Goal: Task Accomplishment & Management: Use online tool/utility

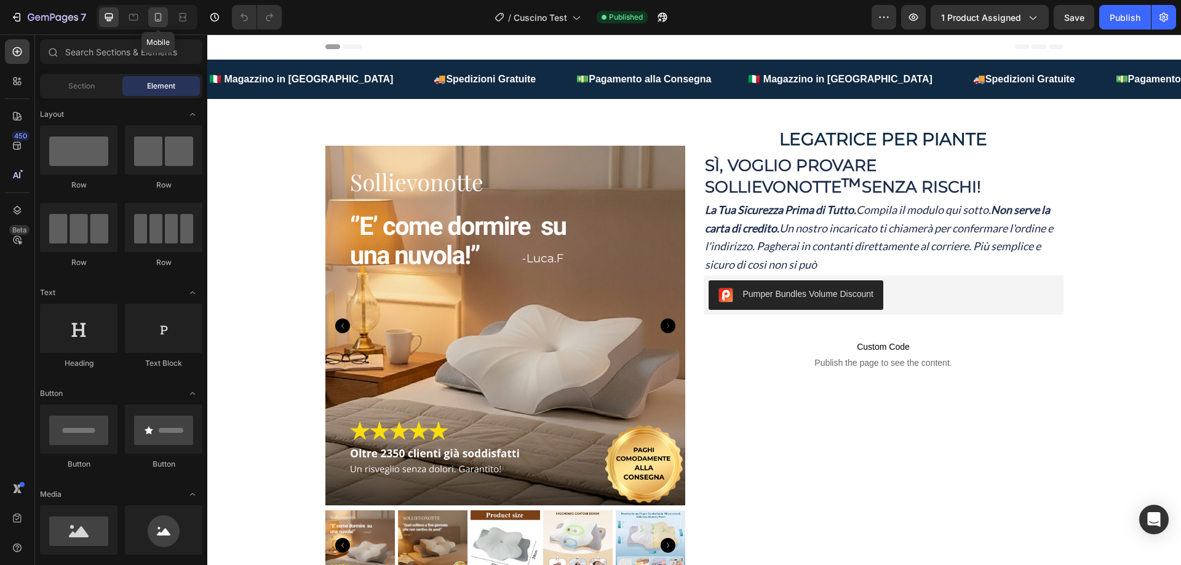
click at [157, 15] on icon at bounding box center [158, 17] width 12 height 12
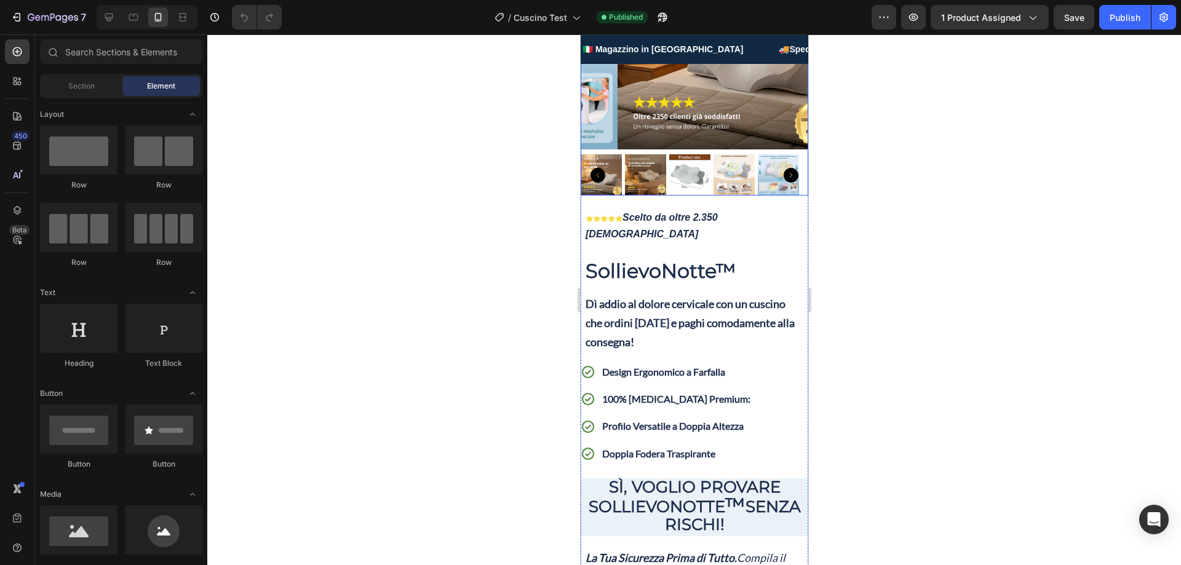
scroll to position [185, 0]
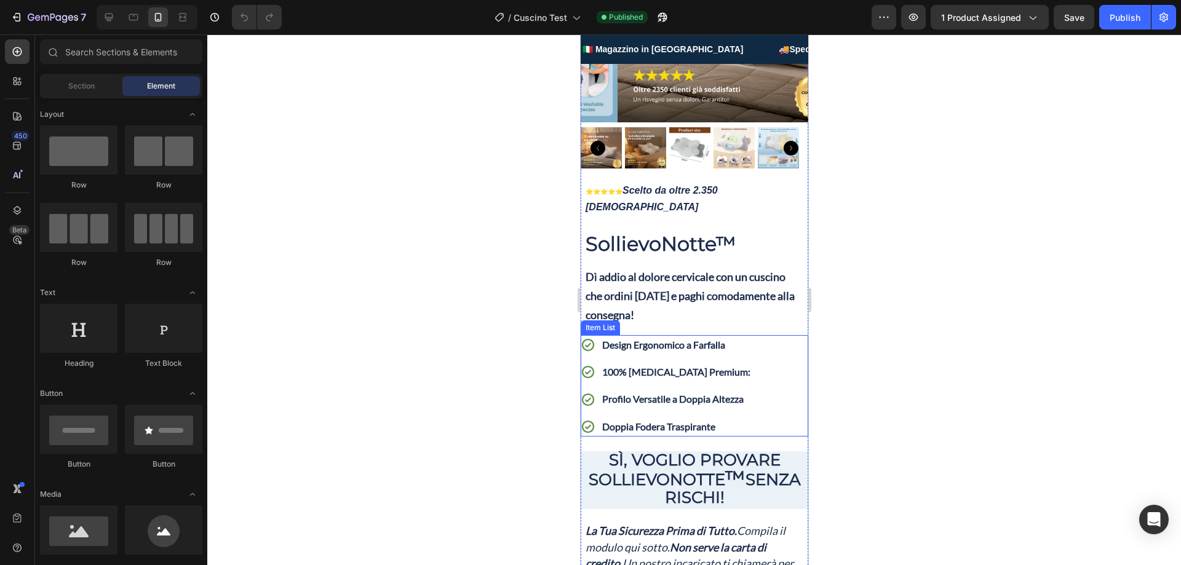
click at [737, 364] on p "100% [MEDICAL_DATA] Premium:" at bounding box center [676, 372] width 148 height 16
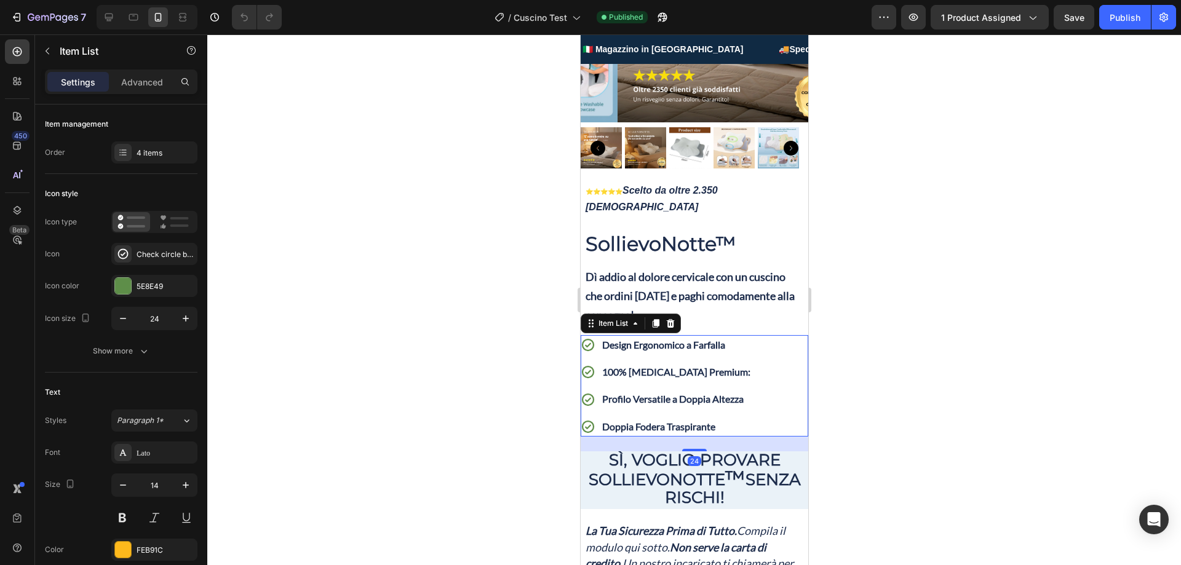
click at [736, 364] on p "100% [MEDICAL_DATA] Premium:" at bounding box center [676, 372] width 148 height 16
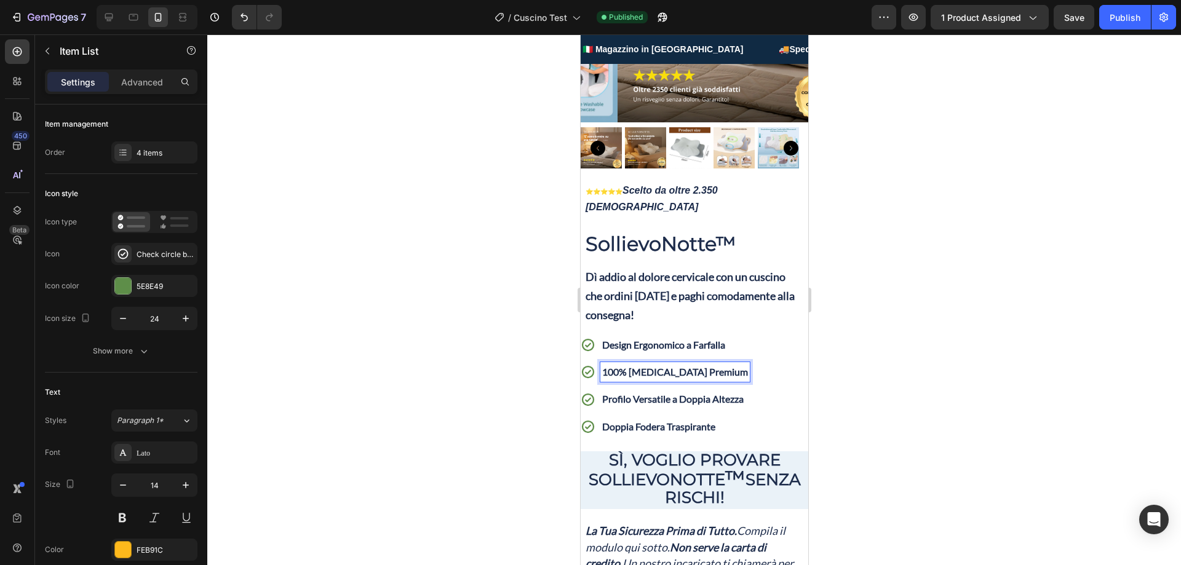
click at [905, 344] on div at bounding box center [694, 299] width 974 height 531
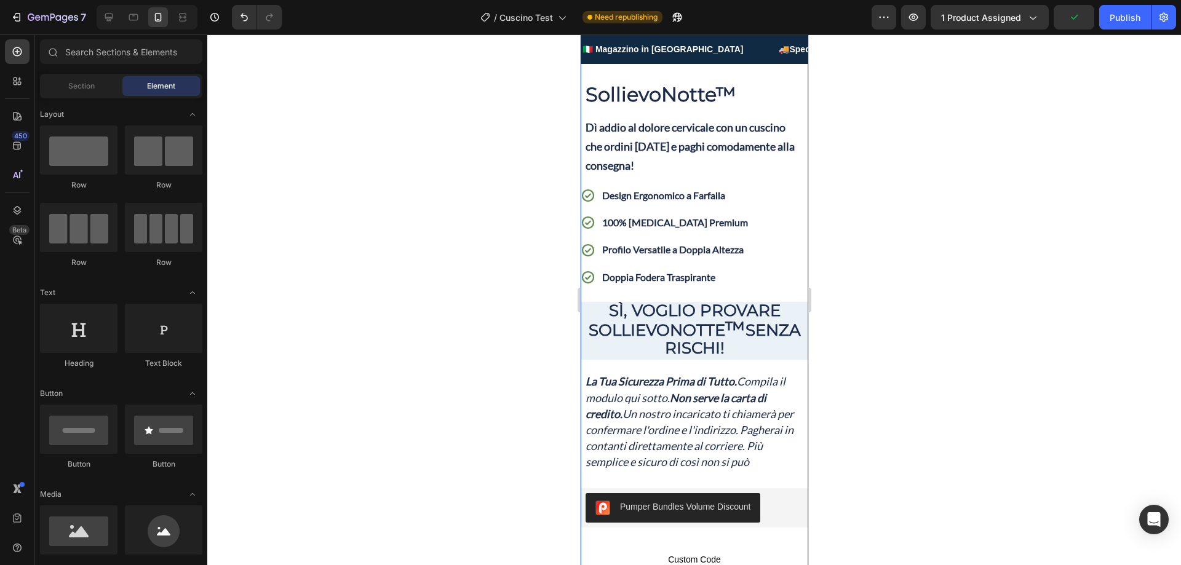
scroll to position [369, 0]
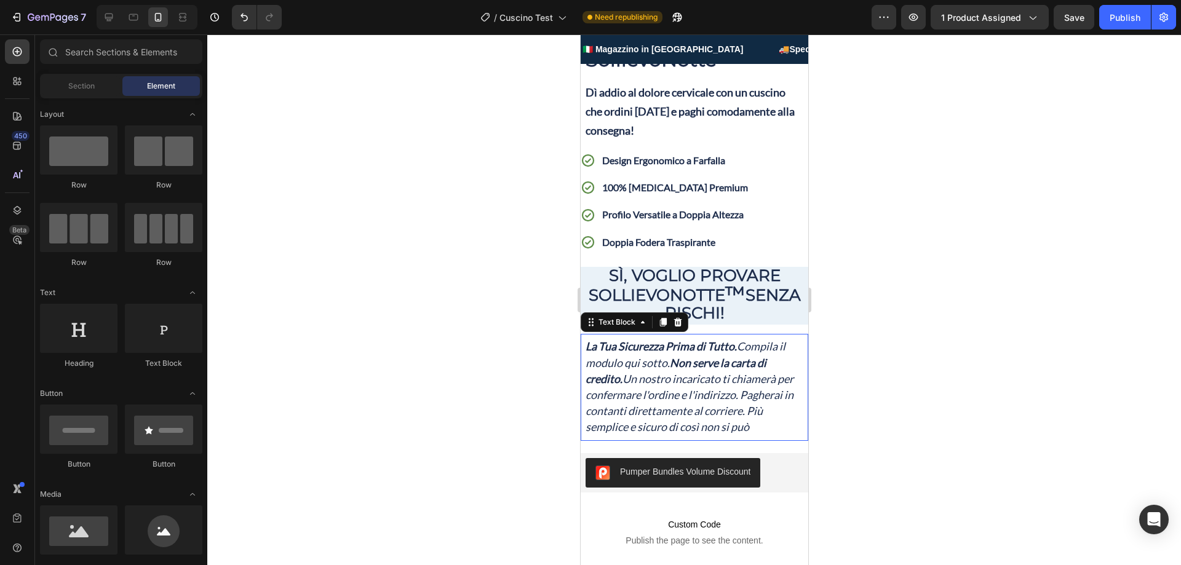
click at [606, 420] on p "La Tua Sicurezza Prima di Tutto. Compila il modulo qui sotto. Non serve la cart…" at bounding box center [694, 387] width 218 height 97
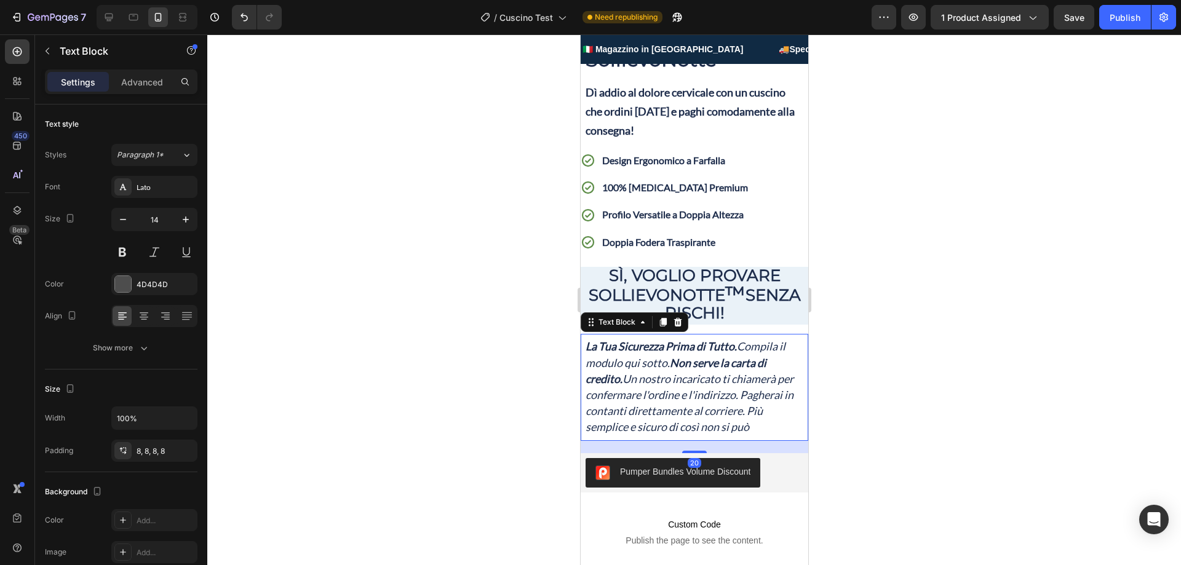
click at [606, 418] on p "La Tua Sicurezza Prima di Tutto. Compila il modulo qui sotto. Non serve la cart…" at bounding box center [694, 387] width 218 height 97
click at [917, 379] on div at bounding box center [694, 299] width 974 height 531
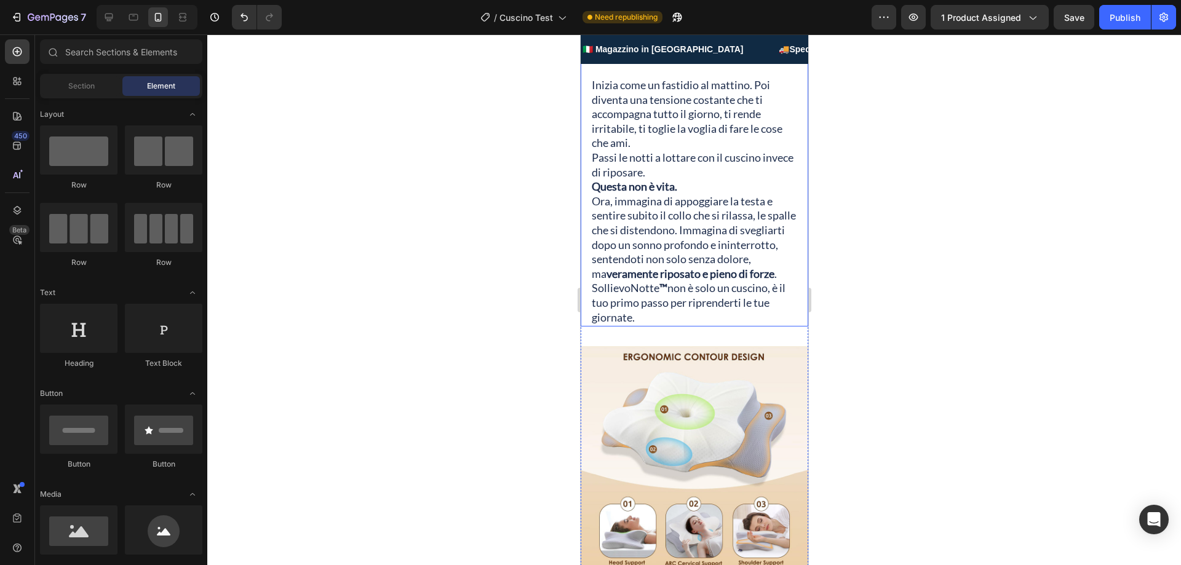
scroll to position [1169, 0]
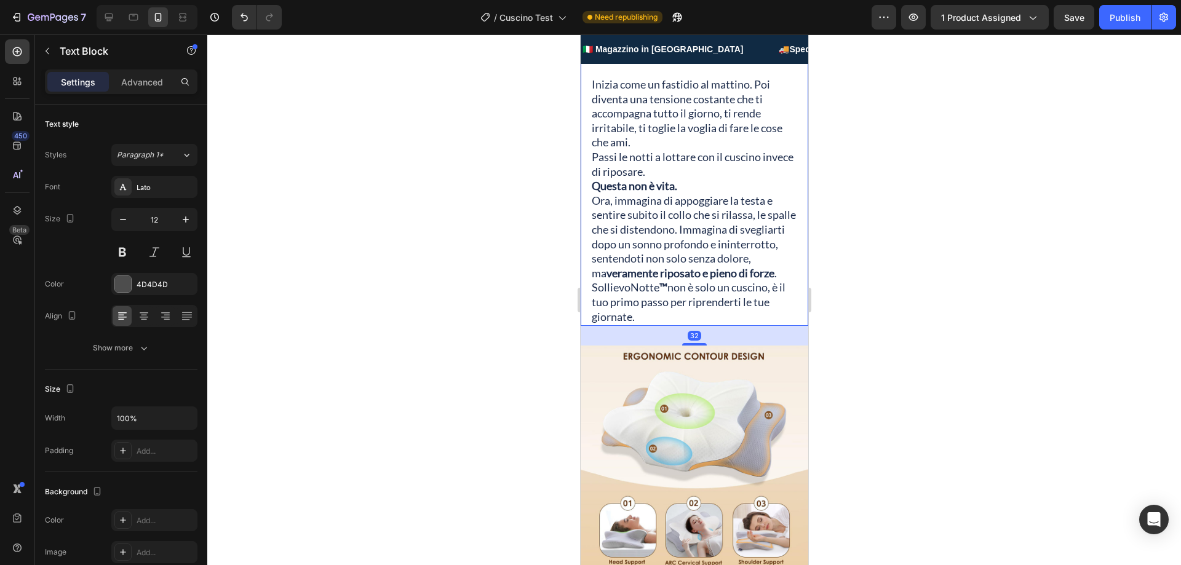
click at [751, 149] on span "Inizia come un fastidio al mattino. Poi diventa una tensione costante che ti ac…" at bounding box center [686, 113] width 191 height 71
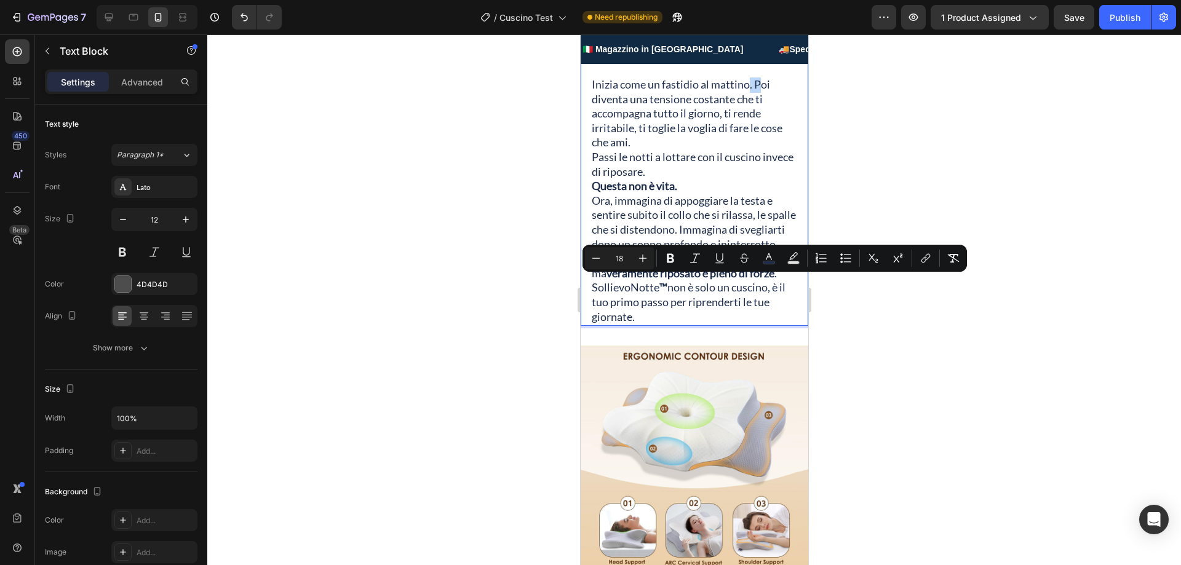
drag, startPoint x: 748, startPoint y: 286, endPoint x: 762, endPoint y: 288, distance: 14.3
click at [762, 149] on span "Inizia come un fastidio al mattino. Poi diventa una tensione costante che ti ac…" at bounding box center [686, 113] width 191 height 71
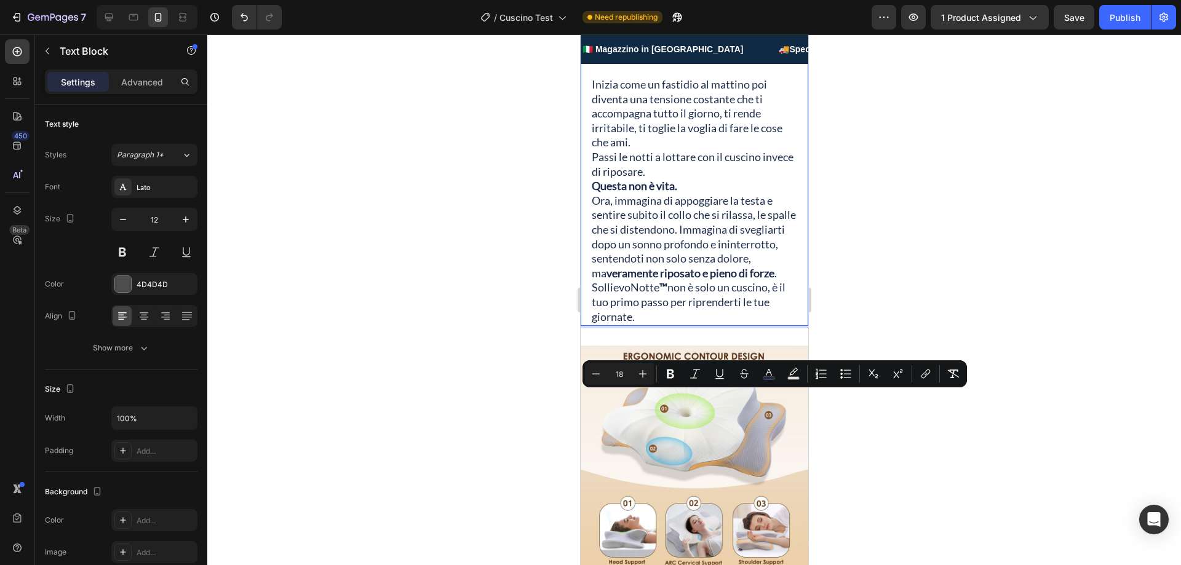
drag, startPoint x: 591, startPoint y: 399, endPoint x: 684, endPoint y: 482, distance: 125.0
click at [684, 282] on p "Ora, immagina di appoggiare la testa e sentire subito il collo che si rilassa, …" at bounding box center [693, 237] width 205 height 87
click at [628, 282] on p "Ora, immagina di appoggiare la testa e sentire subito il collo che si rilassa, …" at bounding box center [693, 237] width 205 height 87
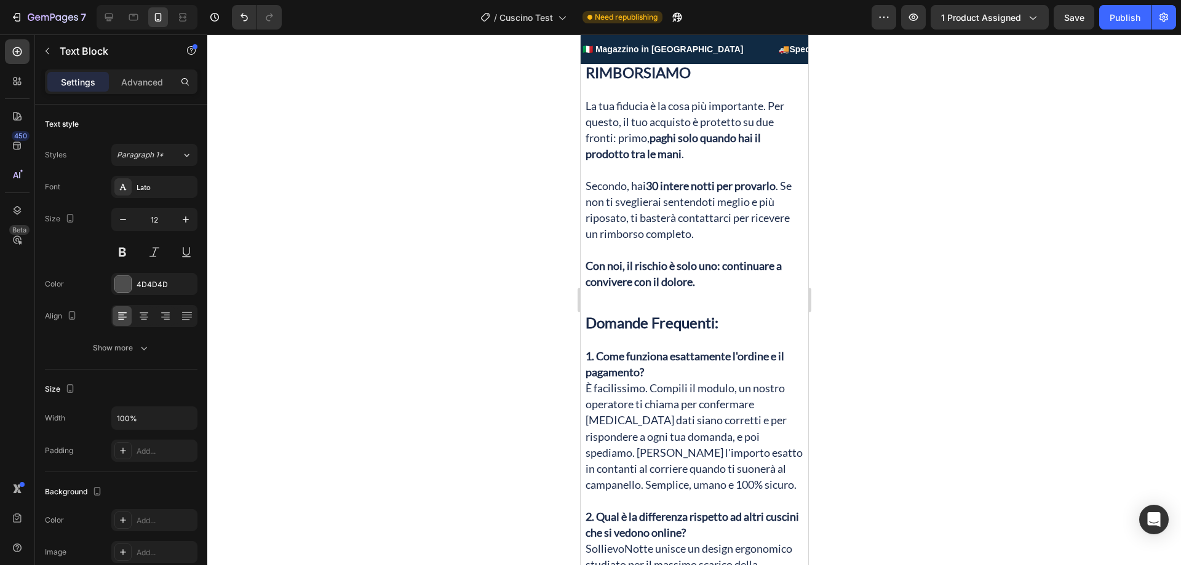
scroll to position [2399, 0]
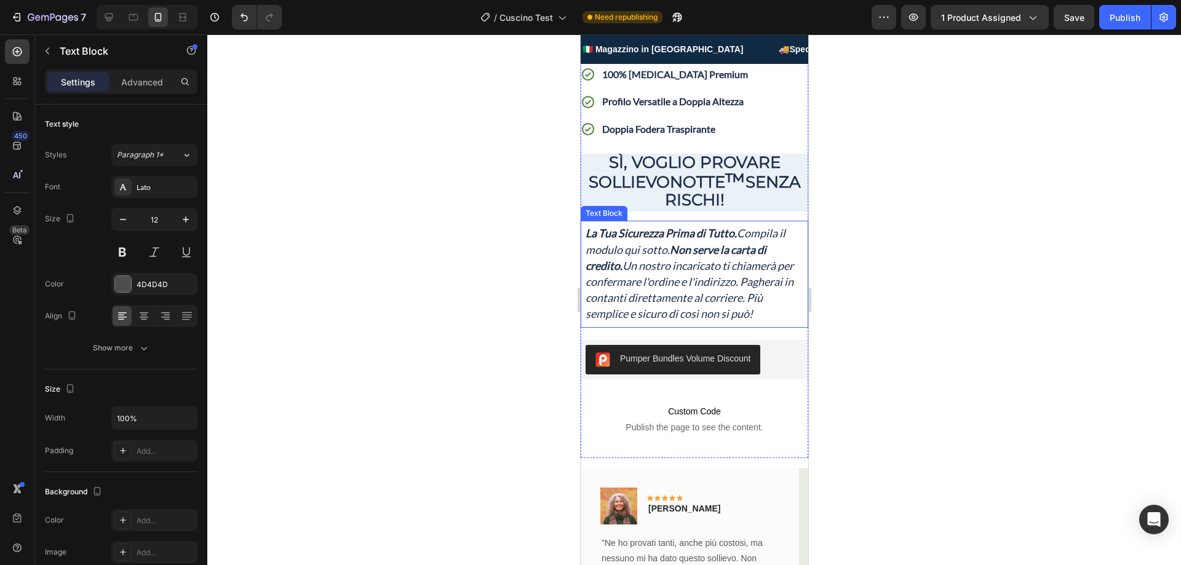
scroll to position [492, 0]
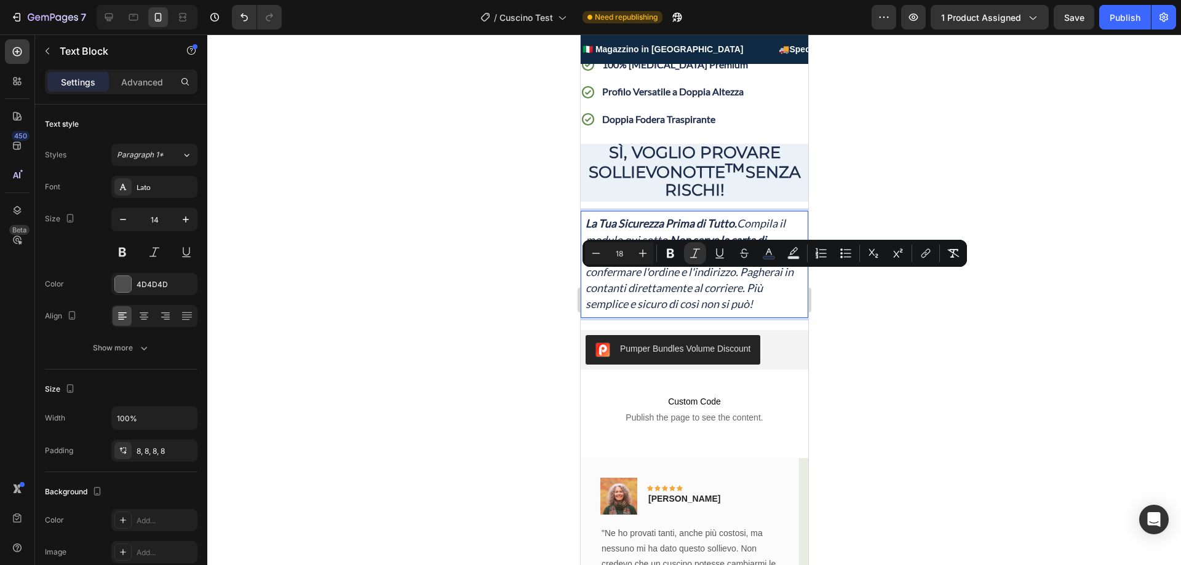
drag, startPoint x: 631, startPoint y: 277, endPoint x: 706, endPoint y: 297, distance: 77.4
click at [708, 297] on p "La Tua Sicurezza Prima di Tutto. Compila il modulo qui sotto. Non serve la cart…" at bounding box center [694, 264] width 218 height 97
click at [637, 298] on p "La Tua Sicurezza Prima di Tutto. Compila il modulo qui sotto. Non serve la cart…" at bounding box center [694, 264] width 218 height 97
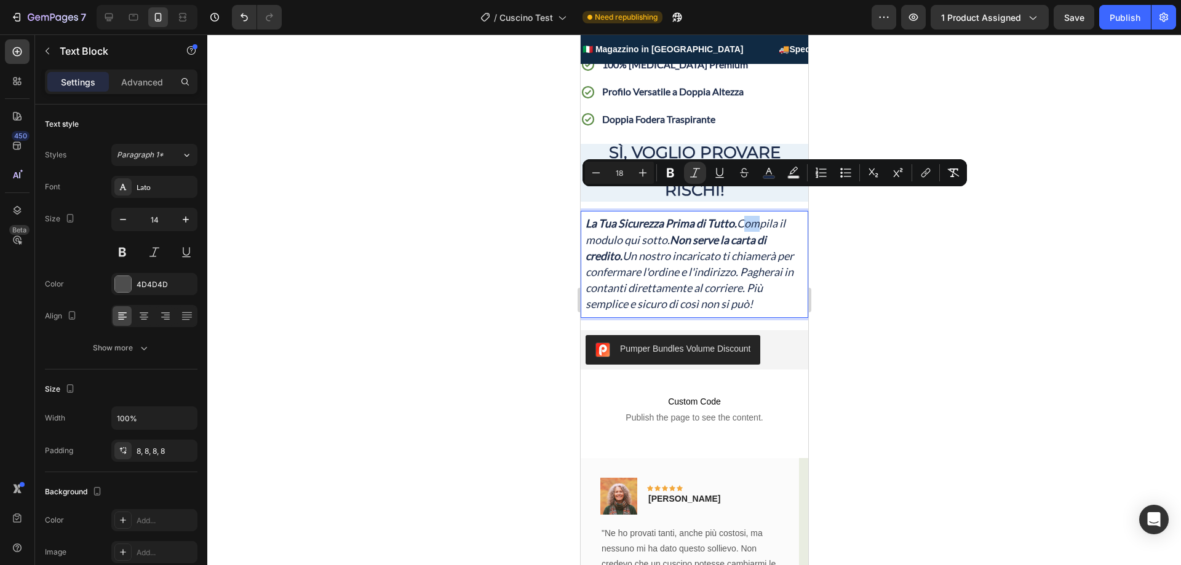
drag, startPoint x: 739, startPoint y: 199, endPoint x: 753, endPoint y: 199, distance: 14.2
click at [753, 217] on icon "La Tua Sicurezza Prima di Tutto. Compila il modulo qui sotto. Non serve la cart…" at bounding box center [689, 264] width 208 height 94
drag, startPoint x: 740, startPoint y: 197, endPoint x: 666, endPoint y: 217, distance: 76.4
click at [666, 217] on icon "La Tua Sicurezza Prima di Tutto. Compila il modulo qui sotto. Non serve la cart…" at bounding box center [689, 264] width 208 height 94
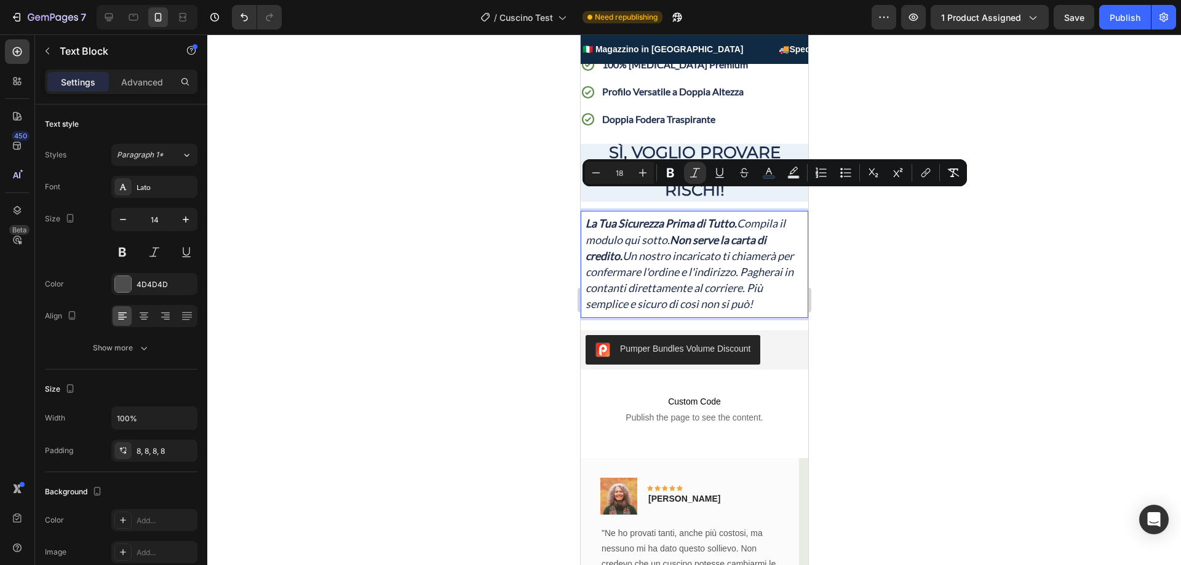
click at [651, 245] on icon "La Tua Sicurezza Prima di Tutto. Compila il modulo qui sotto. Non serve la cart…" at bounding box center [689, 264] width 208 height 94
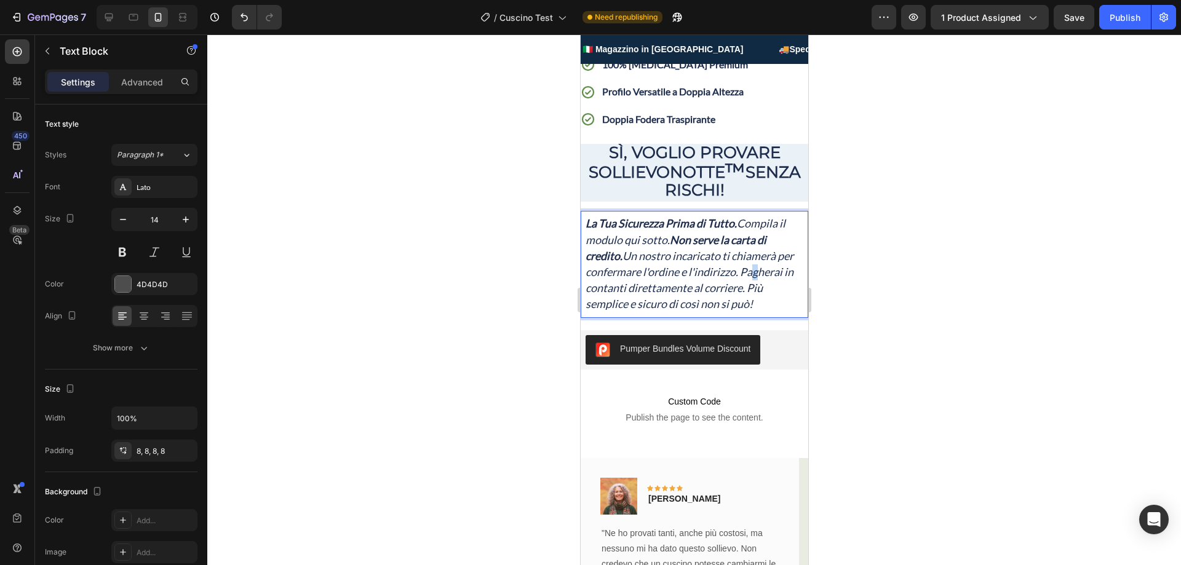
drag, startPoint x: 589, startPoint y: 261, endPoint x: 597, endPoint y: 265, distance: 8.8
click at [597, 265] on icon "La Tua Sicurezza Prima di Tutto. Compila il modulo qui sotto. Non serve la cart…" at bounding box center [689, 264] width 208 height 94
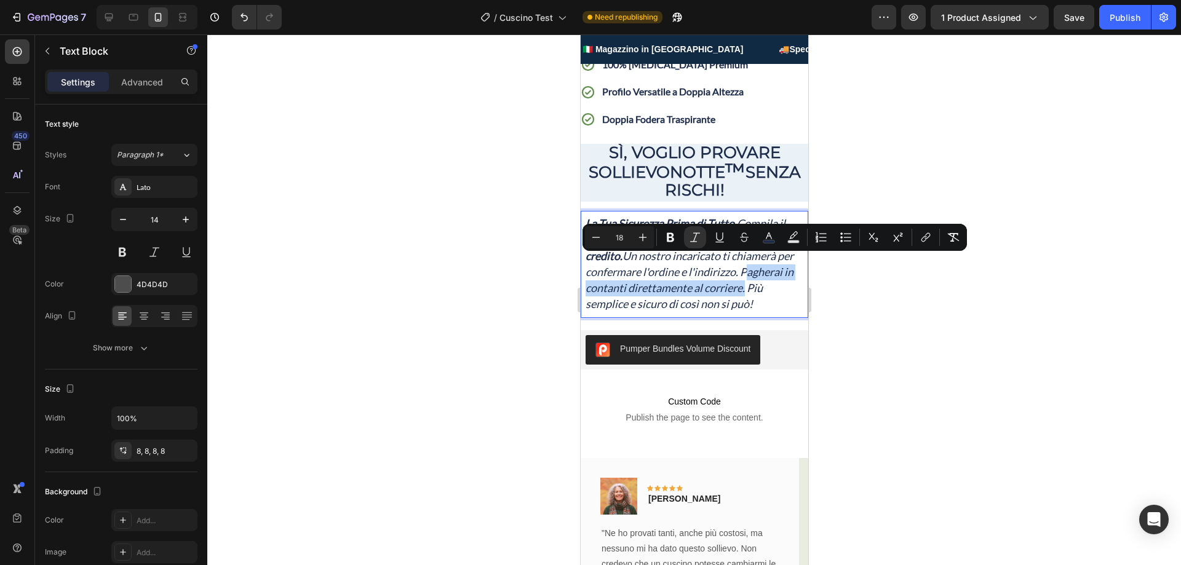
drag, startPoint x: 584, startPoint y: 261, endPoint x: 624, endPoint y: 284, distance: 46.3
click at [624, 284] on div "La Tua Sicurezza Prima di Tutto. Compila il modulo qui sotto. Non serve la cart…" at bounding box center [694, 264] width 228 height 106
click at [668, 237] on icon "Editor contextual toolbar" at bounding box center [670, 237] width 7 height 9
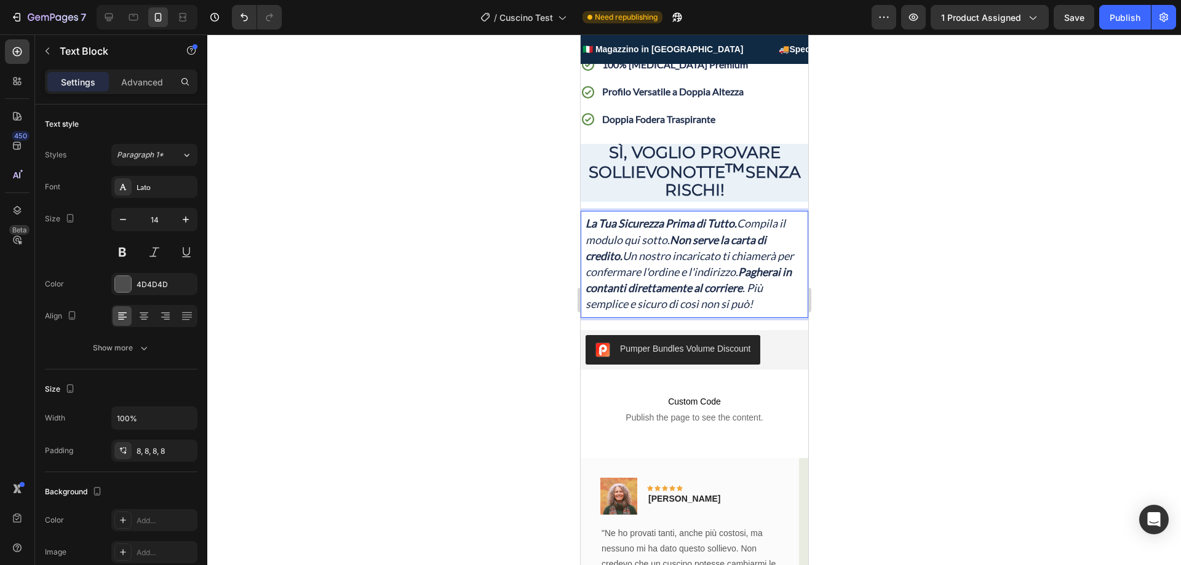
click at [764, 217] on icon "La Tua Sicurezza Prima di Tutto. Compila il modulo qui sotto. Non serve la cart…" at bounding box center [689, 264] width 208 height 94
drag, startPoint x: 743, startPoint y: 194, endPoint x: 748, endPoint y: 202, distance: 9.2
click at [749, 217] on icon "La Tua Sicurezza Prima di Tutto. Compila il modulo qui sotto. Non serve la cart…" at bounding box center [689, 264] width 208 height 94
click at [746, 217] on icon "La Tua Sicurezza Prima di Tutto. Compila il modulo qui sotto. Non serve la cart…" at bounding box center [689, 264] width 208 height 94
drag, startPoint x: 738, startPoint y: 197, endPoint x: 669, endPoint y: 220, distance: 72.6
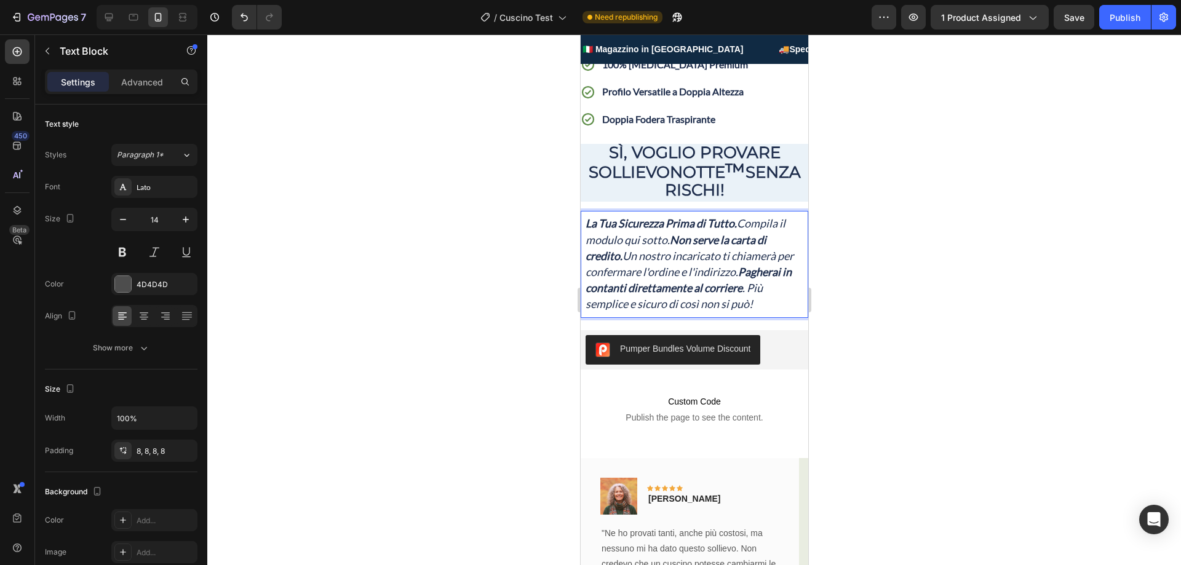
click at [669, 220] on icon "La Tua Sicurezza Prima di Tutto. Compila il modulo qui sotto. Non serve la cart…" at bounding box center [689, 264] width 208 height 94
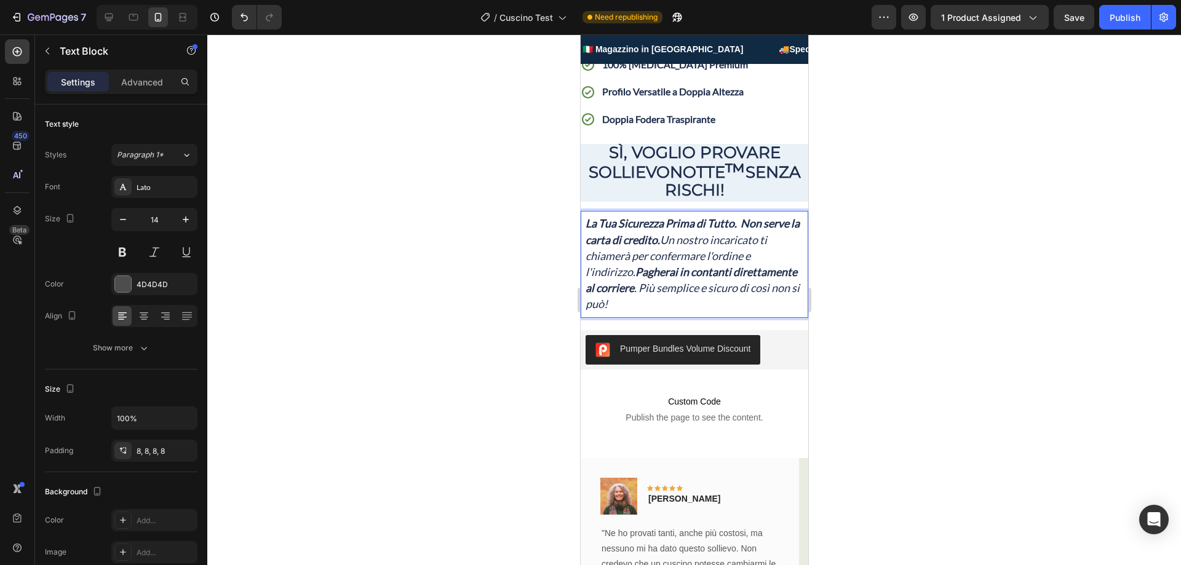
click at [742, 217] on strong "Non serve la carta di credito." at bounding box center [692, 232] width 214 height 30
click at [740, 217] on strong "Non serve la carta di credito." at bounding box center [691, 232] width 212 height 30
click at [685, 265] on strong "Pagherai in contanti direttamente al corriere" at bounding box center [661, 280] width 153 height 30
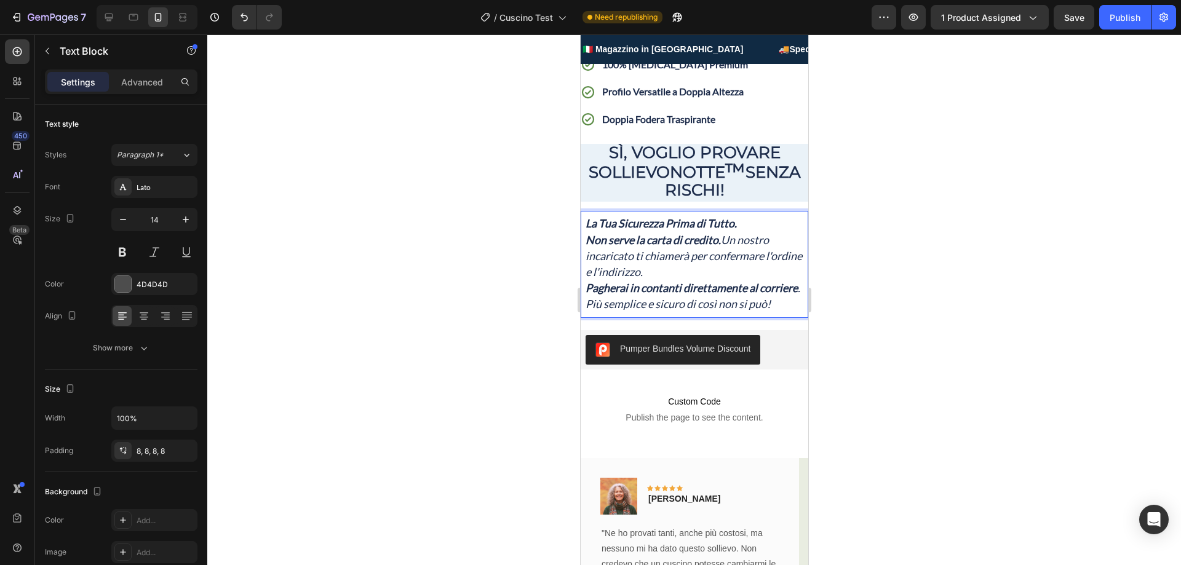
click at [629, 281] on icon "Pagherai in contanti direttamente al corriere . Più semplice e sicuro di così n…" at bounding box center [692, 296] width 215 height 30
click at [1115, 21] on div "Publish" at bounding box center [1125, 17] width 31 height 13
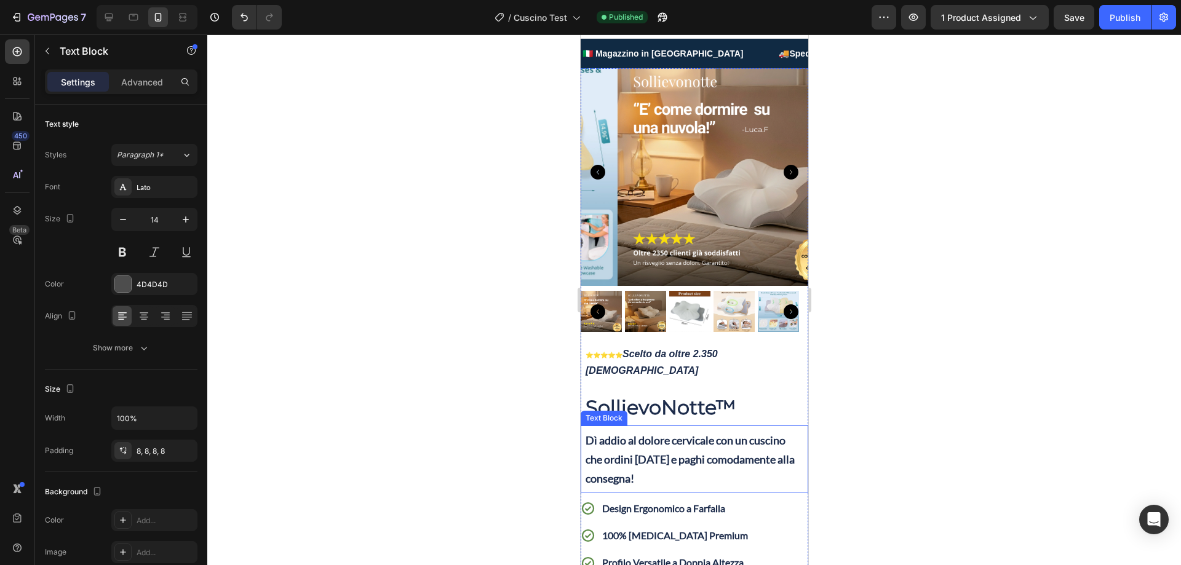
scroll to position [0, 0]
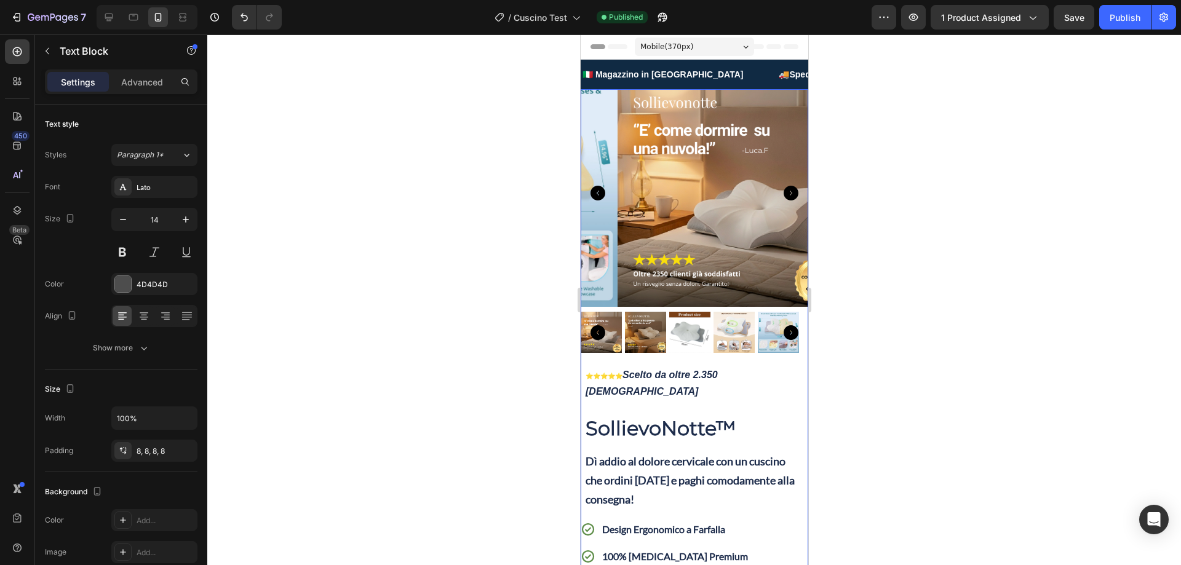
click at [605, 411] on div "SollievoNotte ™ Heading" at bounding box center [694, 429] width 228 height 36
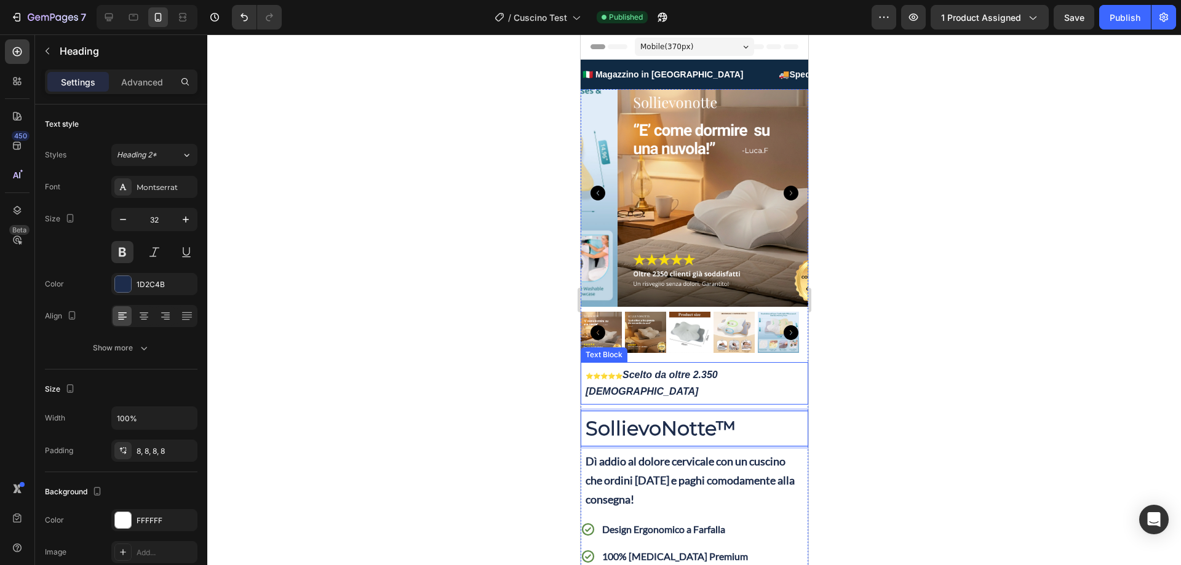
click at [688, 370] on strong "Scelto da oltre 2.350 [DEMOGRAPHIC_DATA]" at bounding box center [651, 383] width 132 height 27
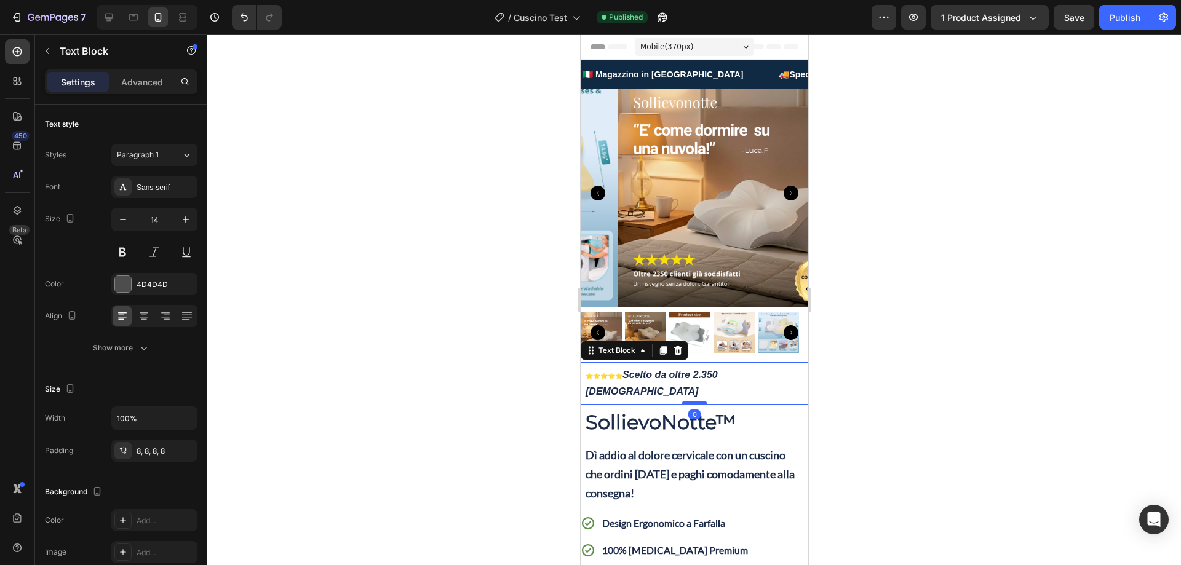
drag, startPoint x: 696, startPoint y: 385, endPoint x: 698, endPoint y: 378, distance: 7.8
click at [698, 401] on div at bounding box center [694, 403] width 25 height 4
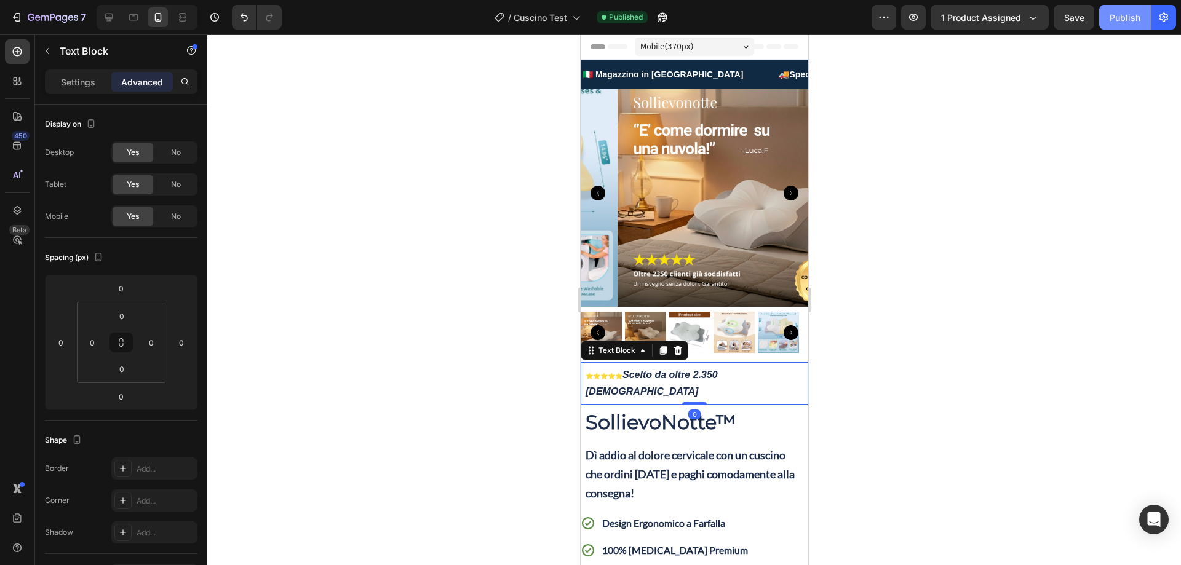
click at [1120, 12] on div "Publish" at bounding box center [1125, 17] width 31 height 13
click at [669, 410] on strong "SollievoNotte" at bounding box center [650, 422] width 130 height 24
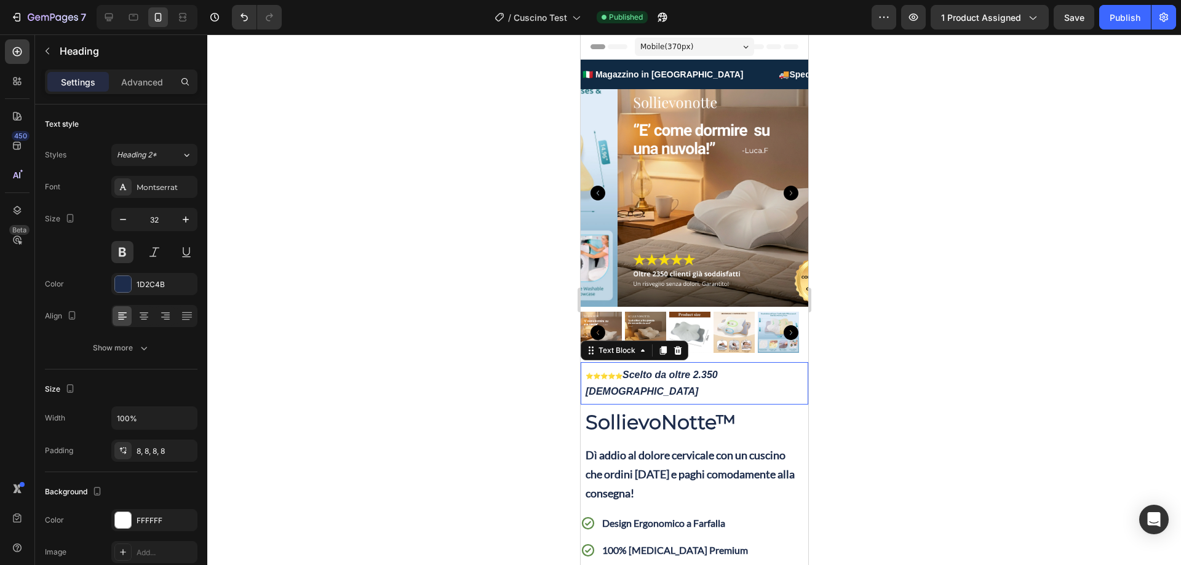
click at [714, 373] on p "⭐⭐⭐⭐⭐ Scelto da oltre 2.350 [DEMOGRAPHIC_DATA]" at bounding box center [694, 383] width 218 height 33
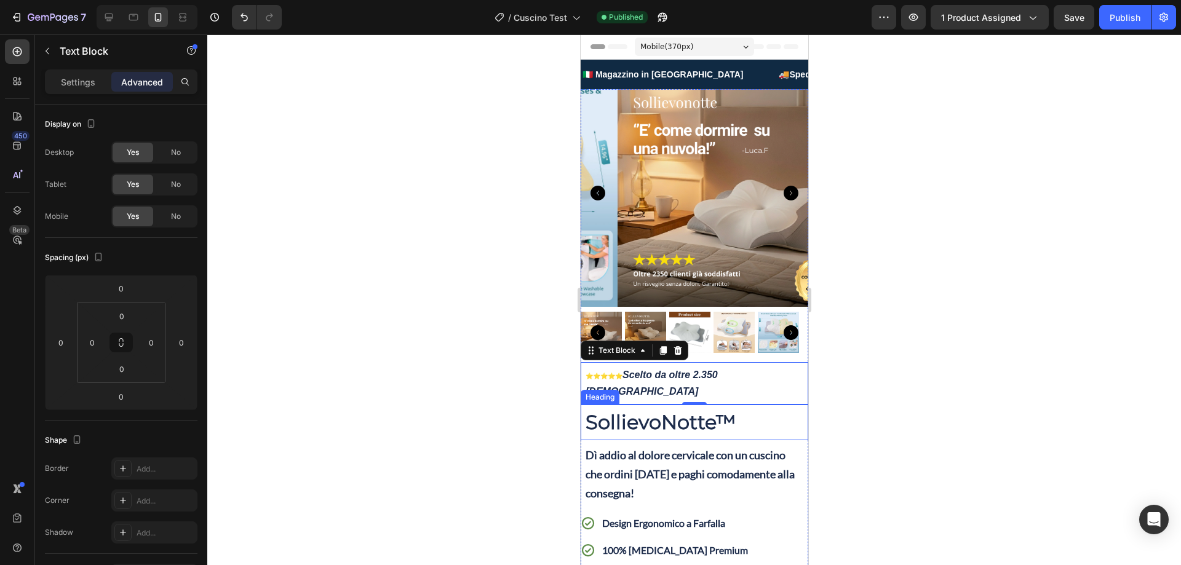
click at [650, 410] on strong "SollievoNotte" at bounding box center [650, 422] width 130 height 24
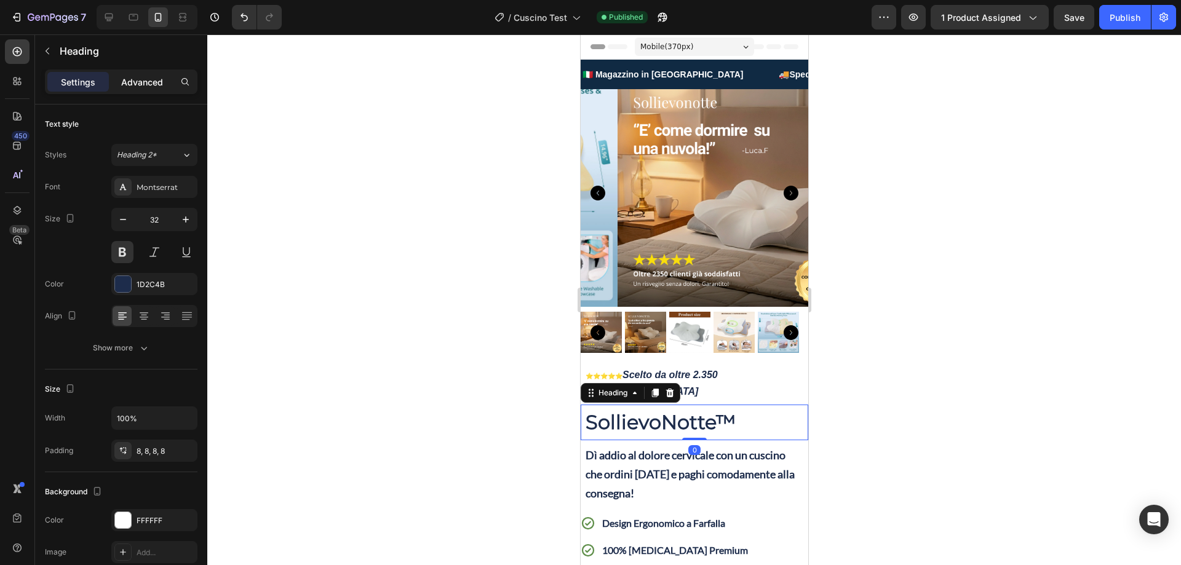
click at [150, 86] on p "Advanced" at bounding box center [142, 82] width 42 height 13
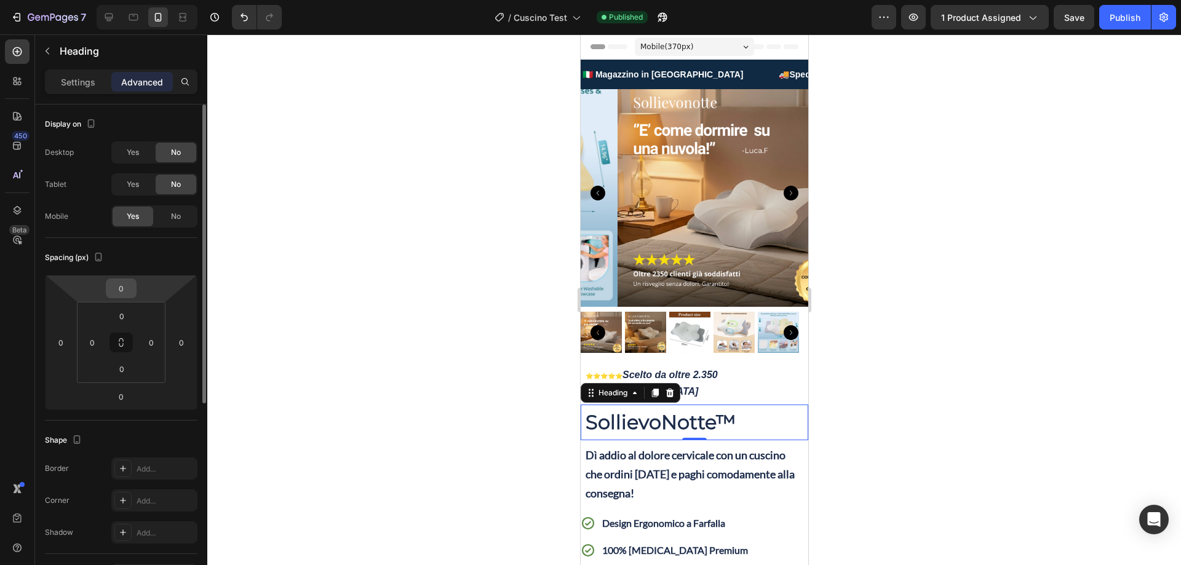
click at [124, 290] on input "0" at bounding box center [121, 288] width 25 height 18
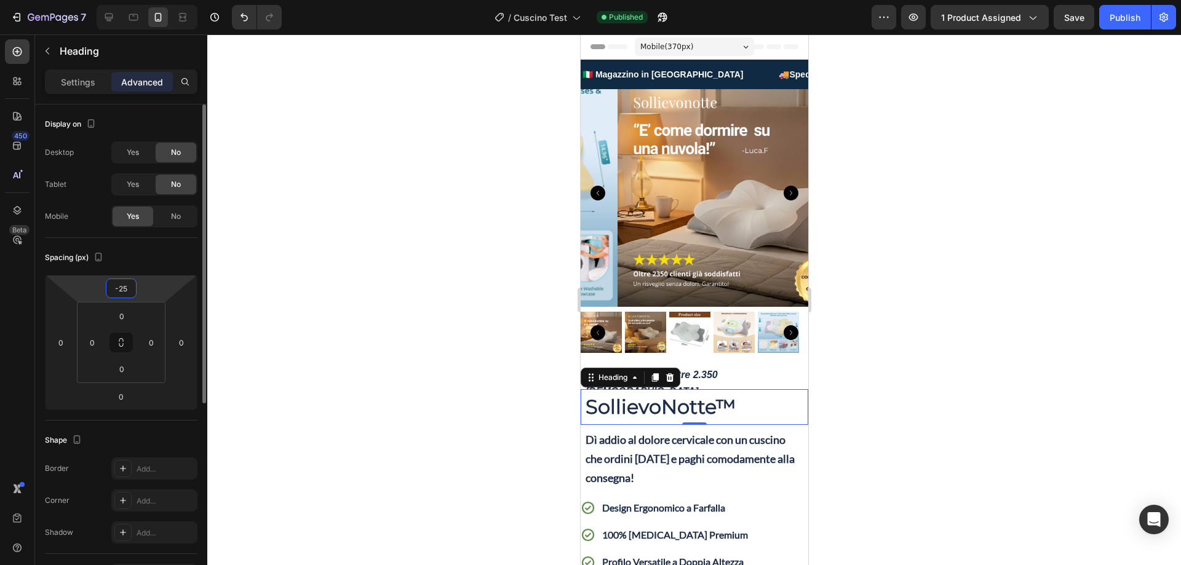
type input "-2"
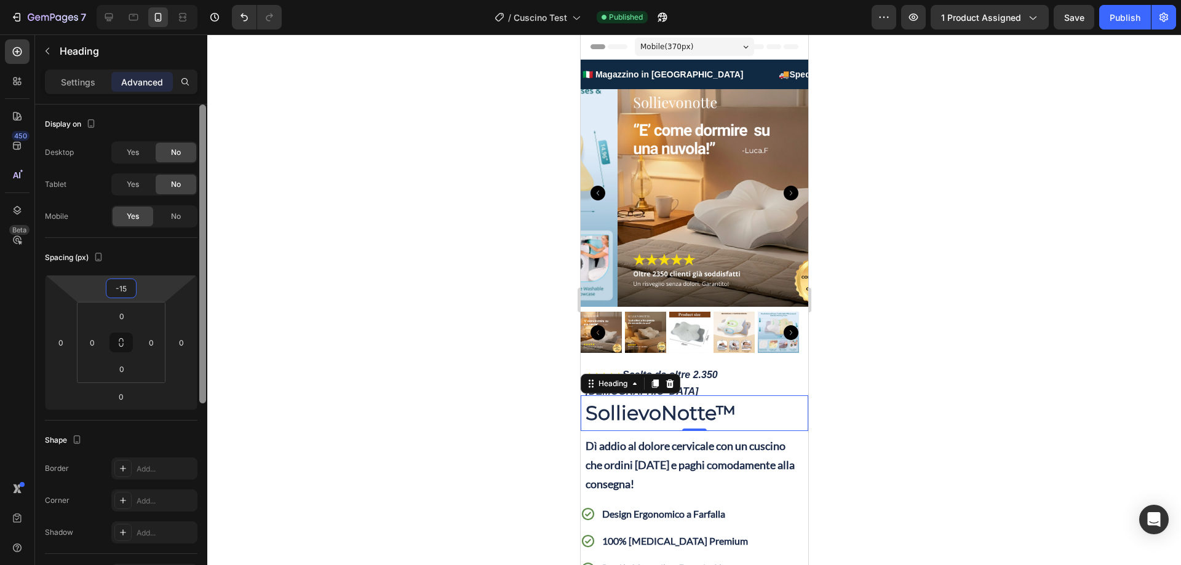
type input "-1"
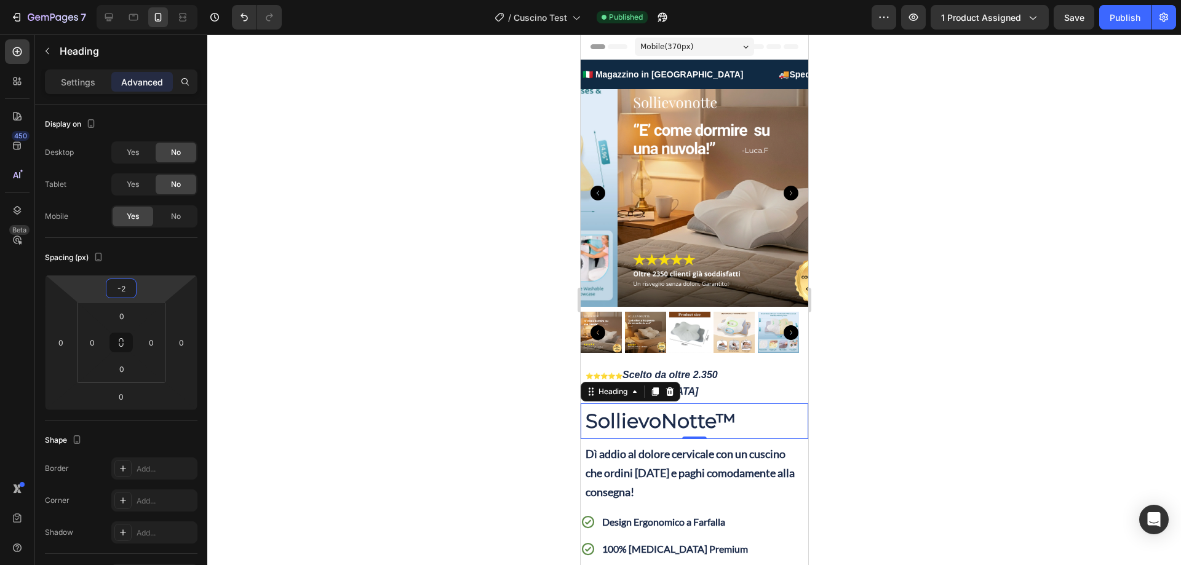
type input "-20"
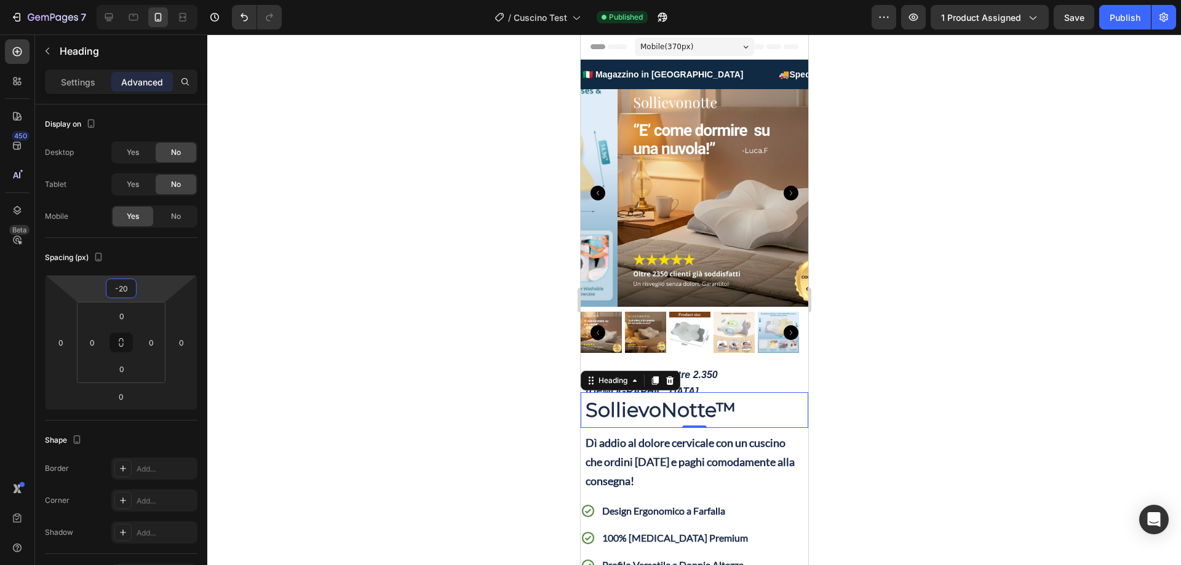
click at [895, 382] on div at bounding box center [694, 299] width 974 height 531
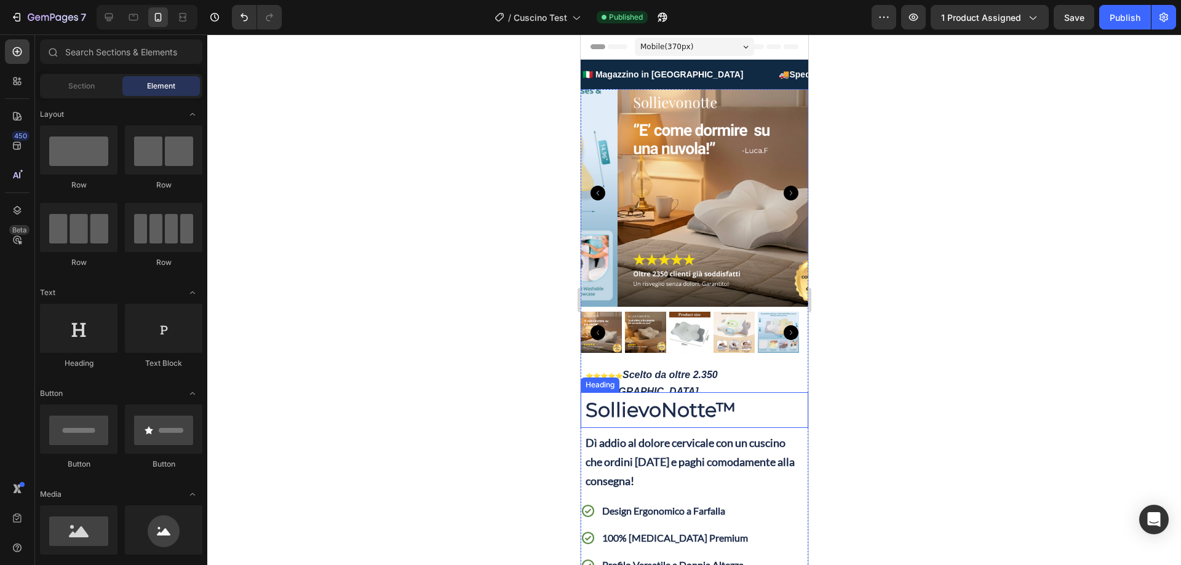
click at [688, 398] on strong "SollievoNotte" at bounding box center [650, 410] width 130 height 24
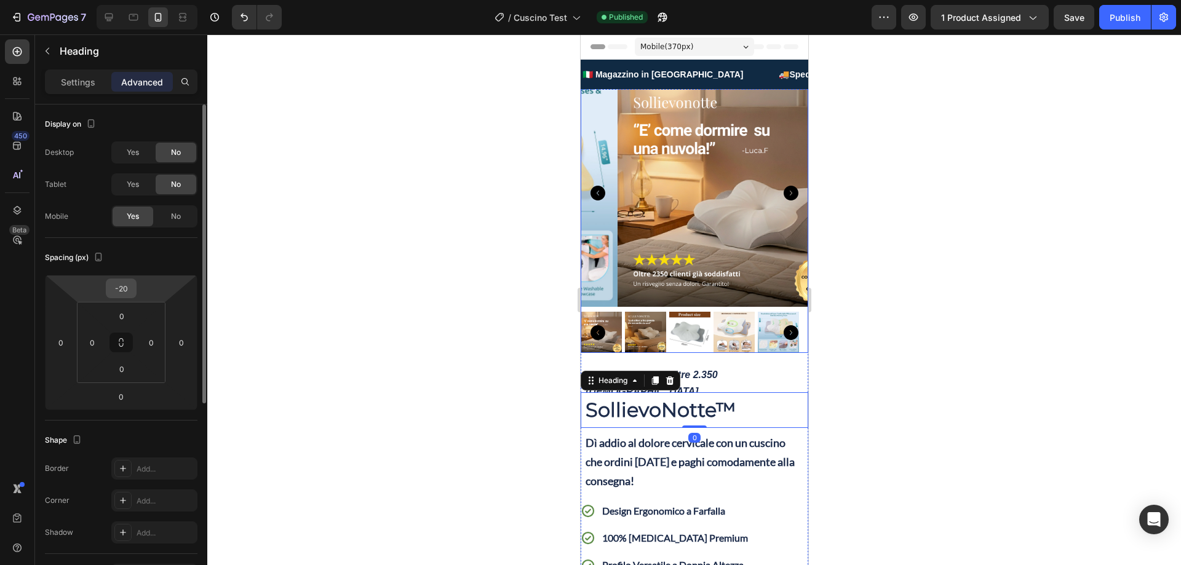
click at [125, 290] on input "-20" at bounding box center [121, 288] width 25 height 18
click at [125, 289] on input "-20" at bounding box center [121, 288] width 25 height 18
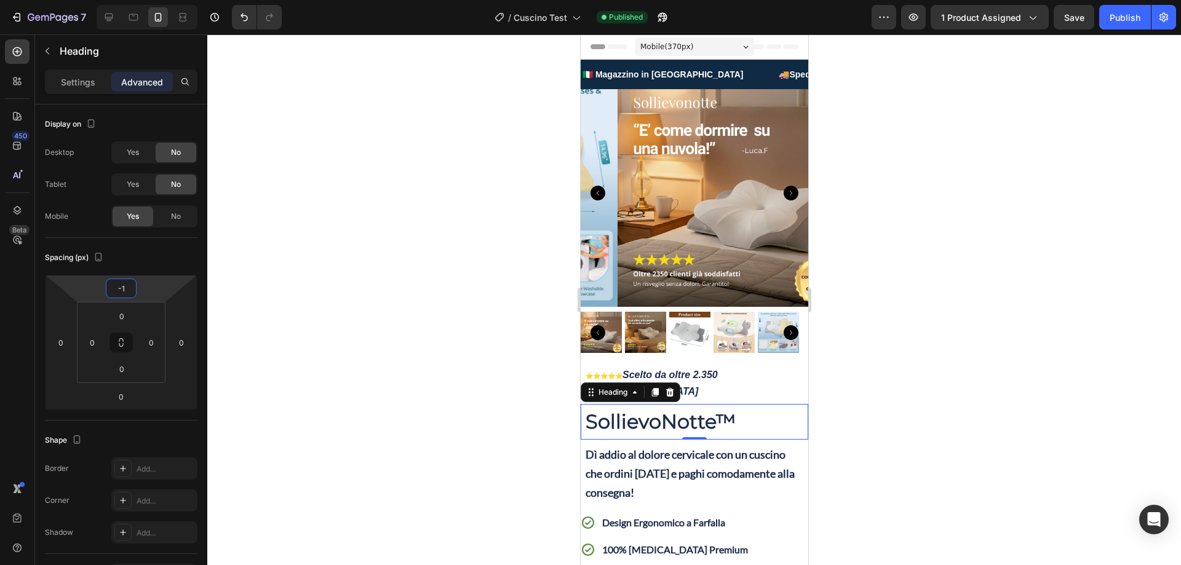
type input "-15"
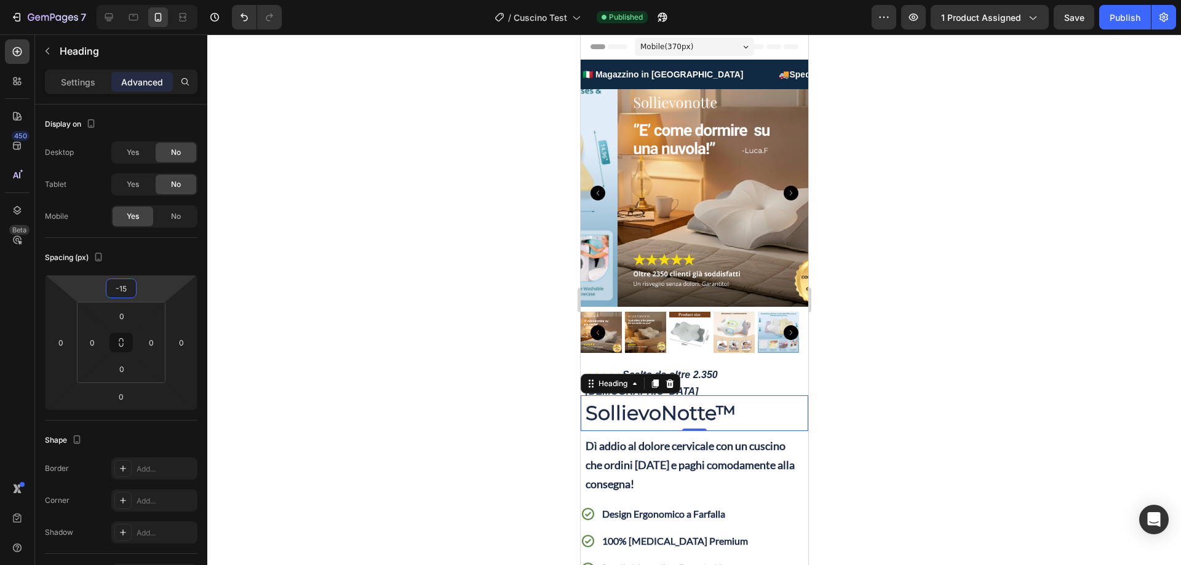
click at [872, 359] on div at bounding box center [694, 299] width 974 height 531
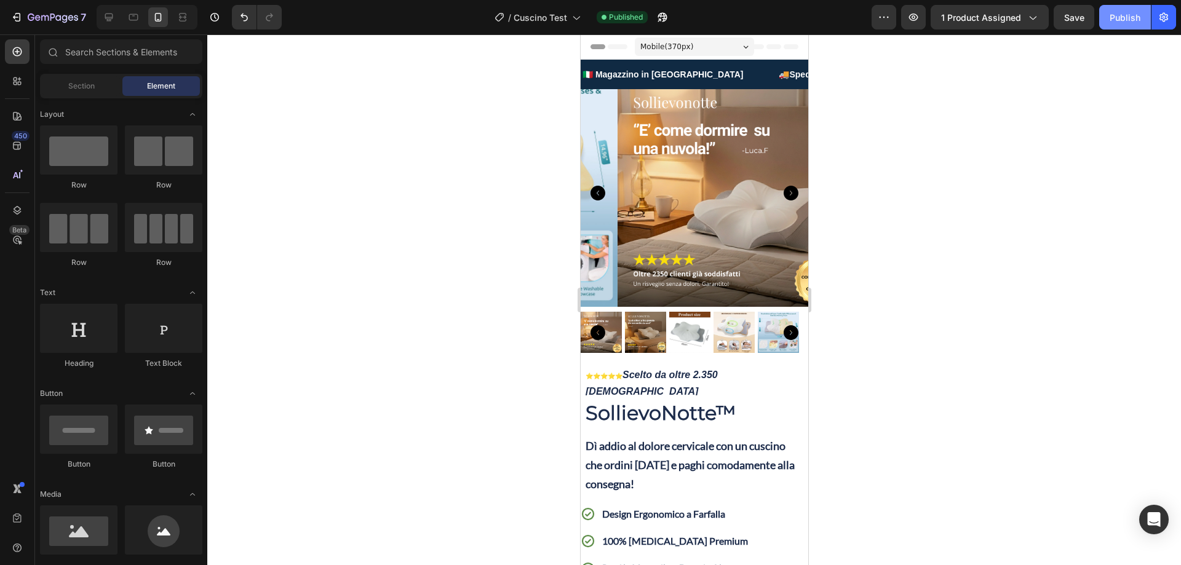
click at [1132, 20] on div "Publish" at bounding box center [1125, 17] width 31 height 13
click at [783, 187] on icon "Carousel Next Arrow" at bounding box center [790, 193] width 15 height 15
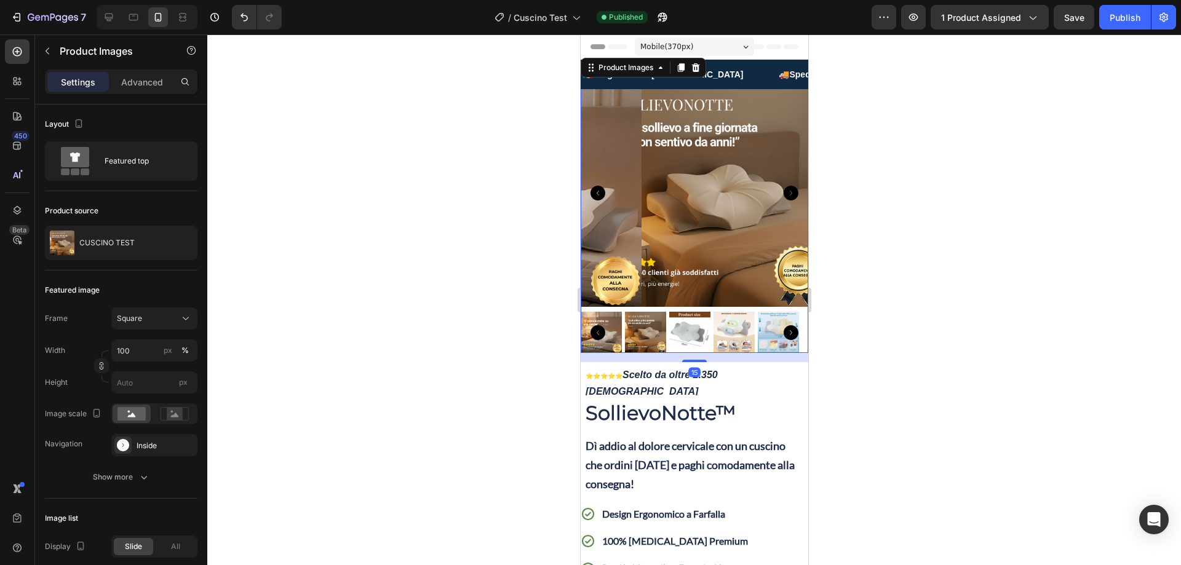
click at [783, 187] on icon "Carousel Next Arrow" at bounding box center [790, 193] width 15 height 15
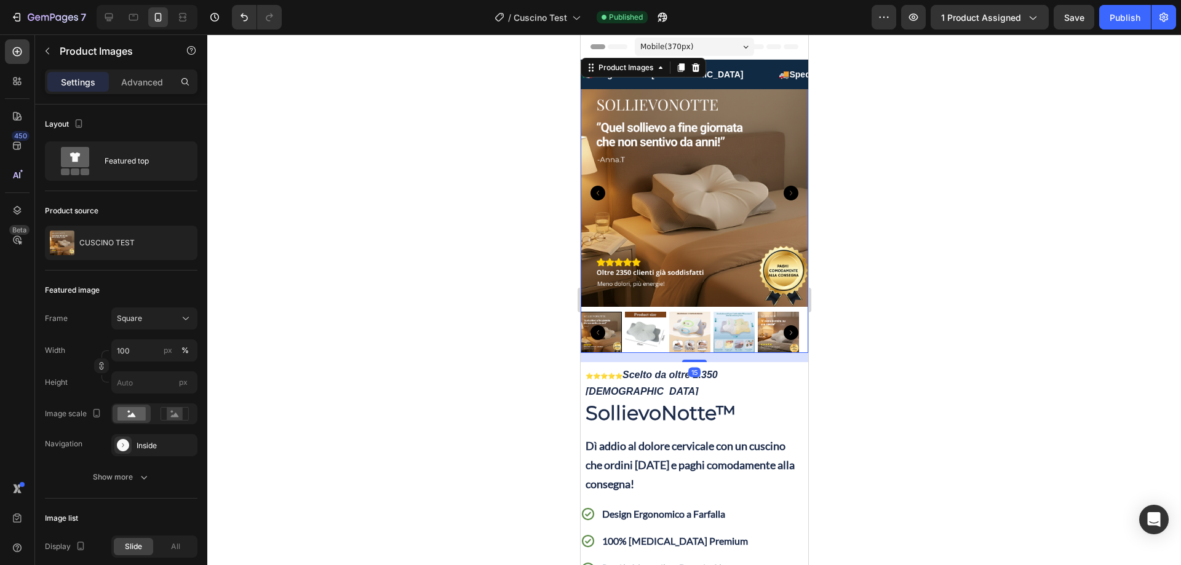
click at [783, 189] on icon "Carousel Next Arrow" at bounding box center [790, 193] width 15 height 15
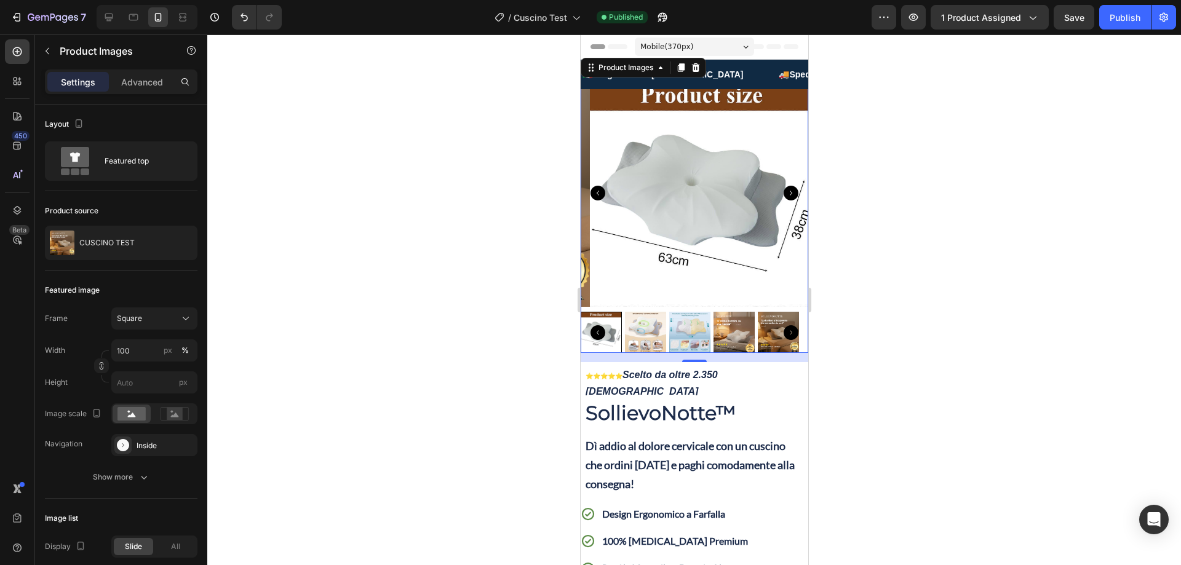
click at [677, 145] on img at bounding box center [703, 193] width 228 height 228
click at [152, 315] on div "Square" at bounding box center [147, 318] width 60 height 11
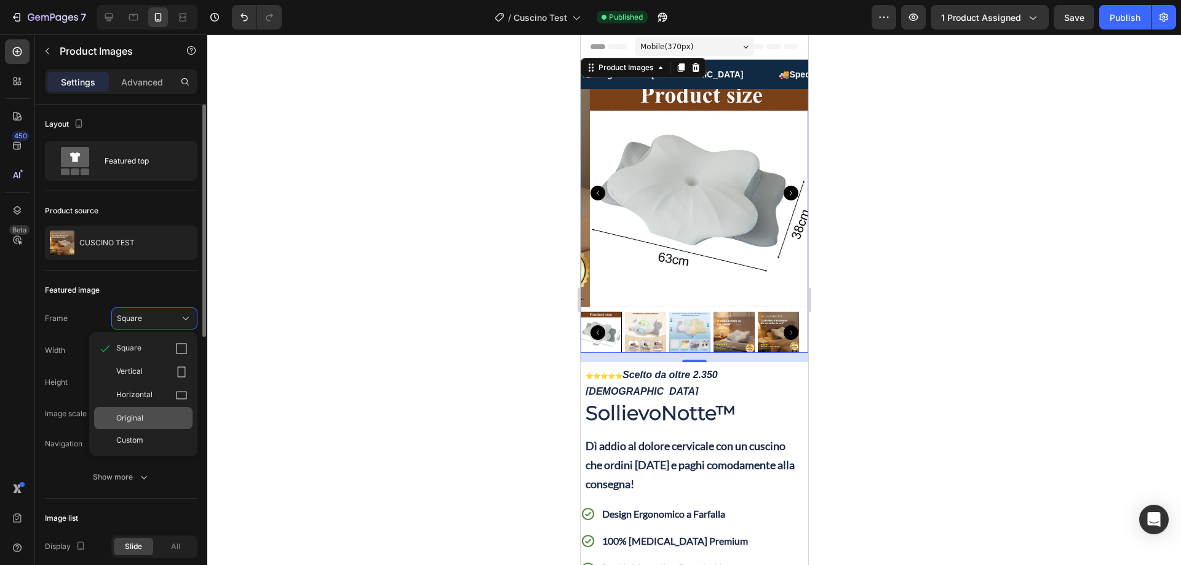
click at [139, 413] on span "Original" at bounding box center [129, 418] width 27 height 11
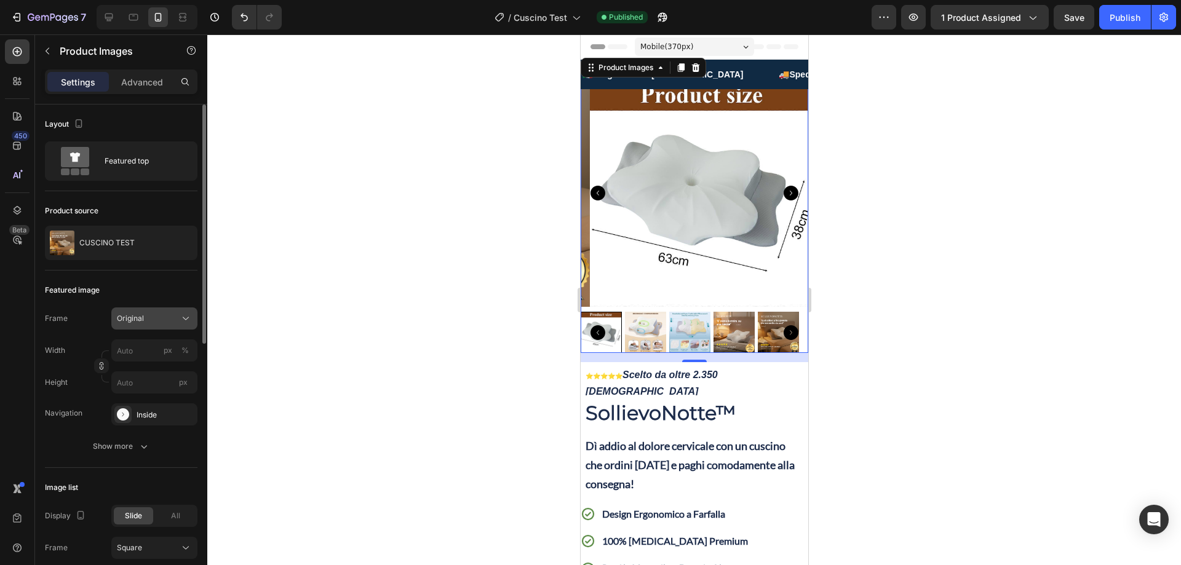
click at [140, 317] on span "Original" at bounding box center [130, 318] width 27 height 11
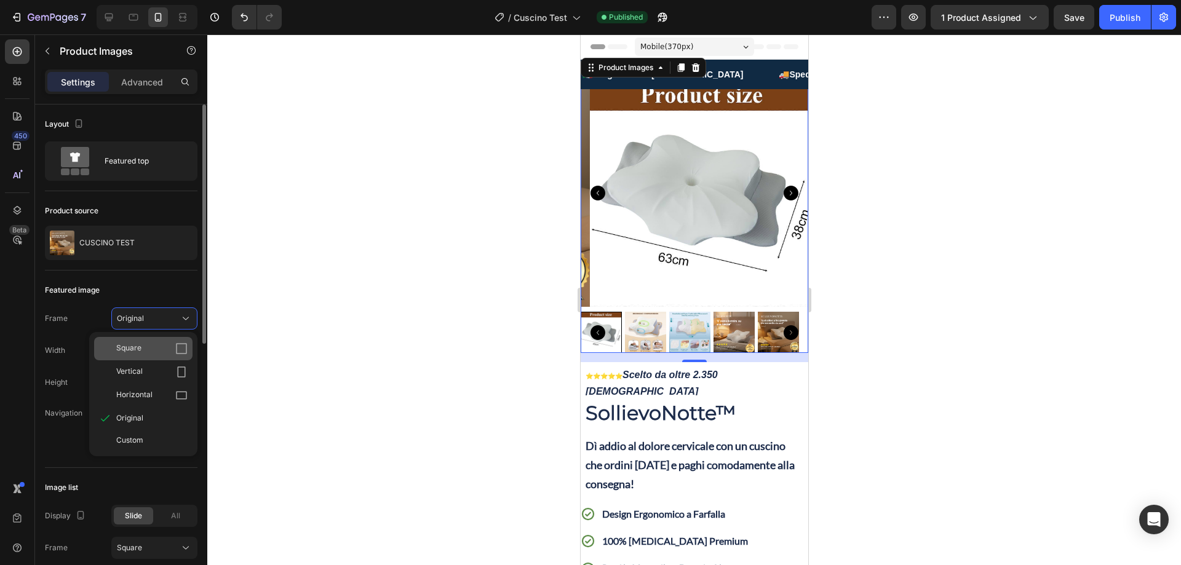
click at [131, 345] on span "Square" at bounding box center [128, 349] width 25 height 12
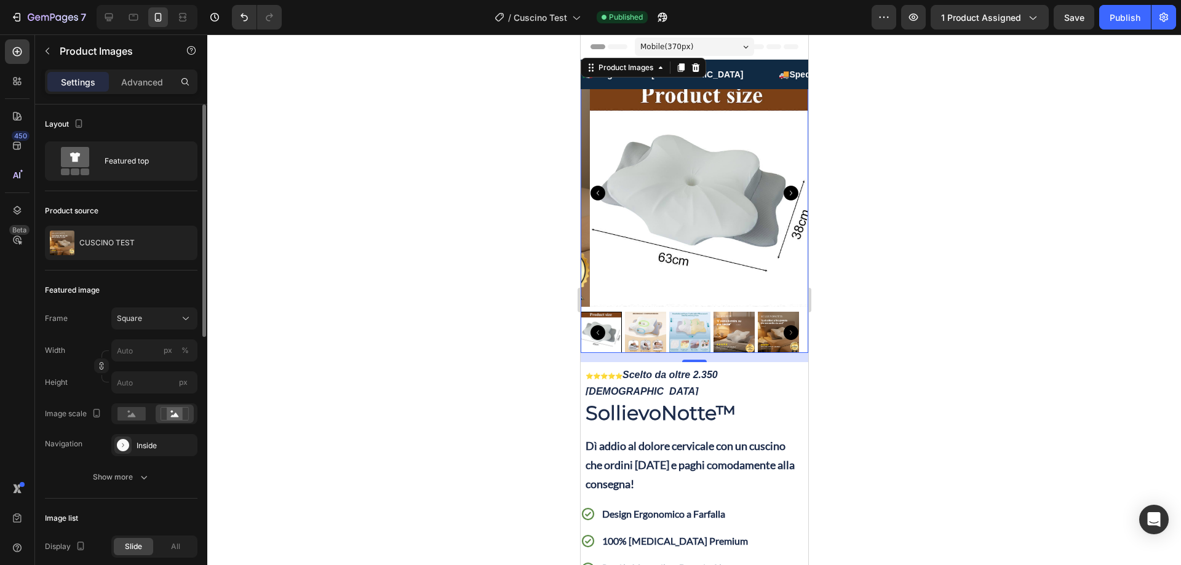
click at [666, 156] on img at bounding box center [703, 193] width 228 height 228
click at [536, 119] on div at bounding box center [694, 299] width 974 height 531
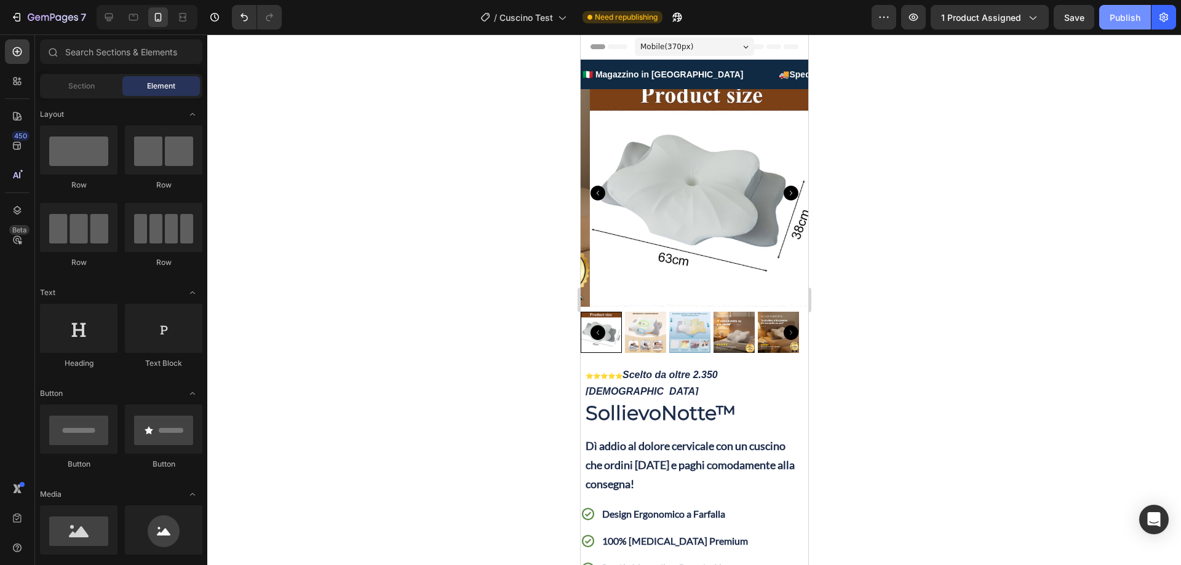
click at [1130, 20] on div "Publish" at bounding box center [1125, 17] width 31 height 13
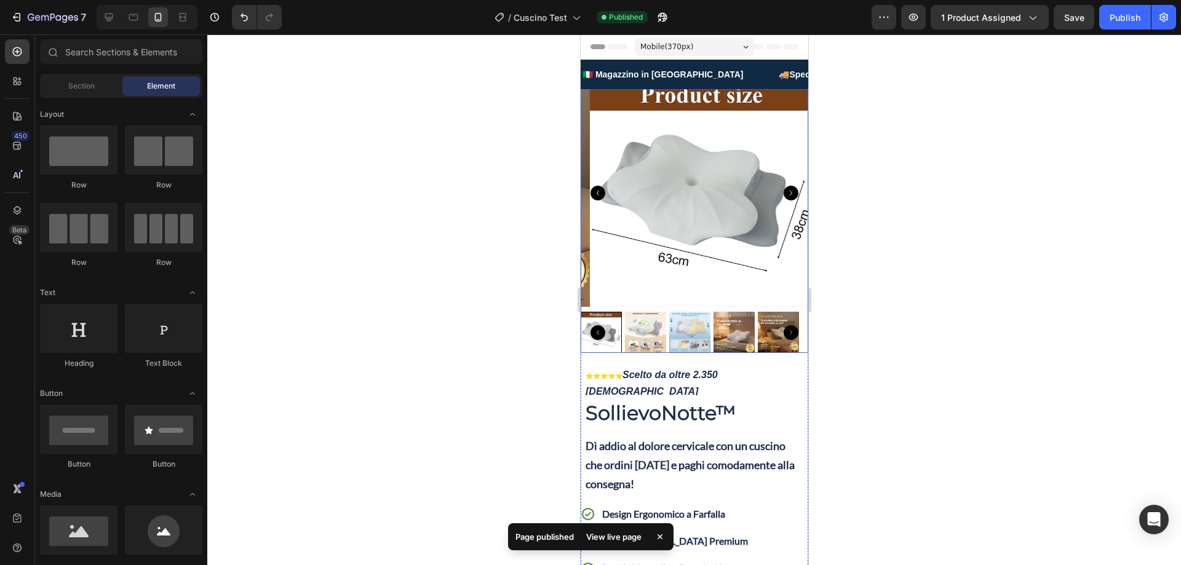
click at [599, 186] on icon "Carousel Back Arrow" at bounding box center [597, 193] width 15 height 15
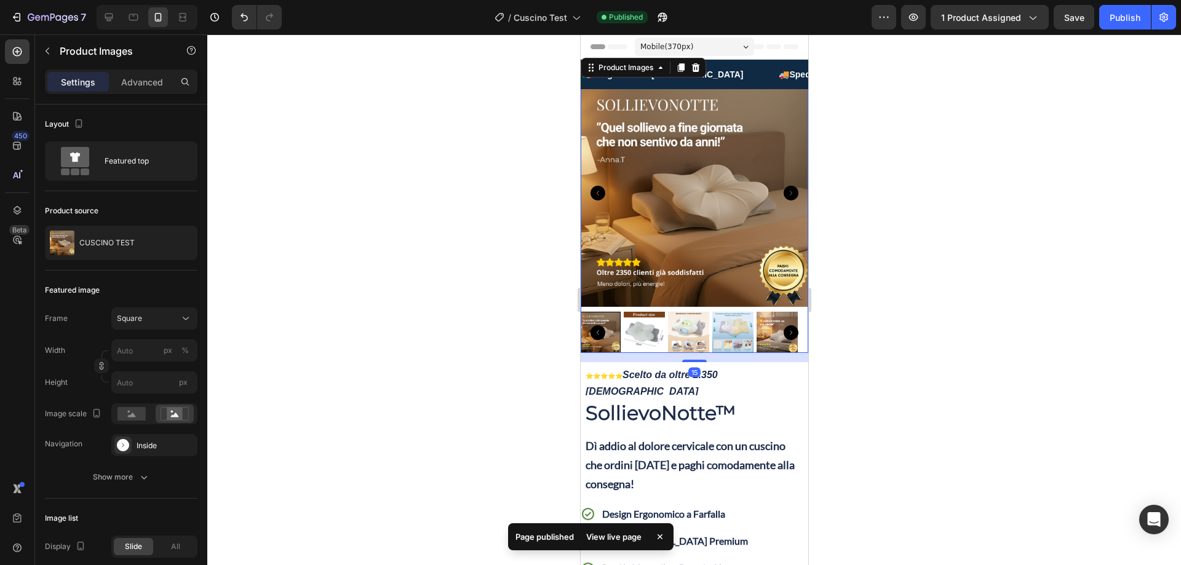
click at [692, 129] on img at bounding box center [694, 193] width 228 height 228
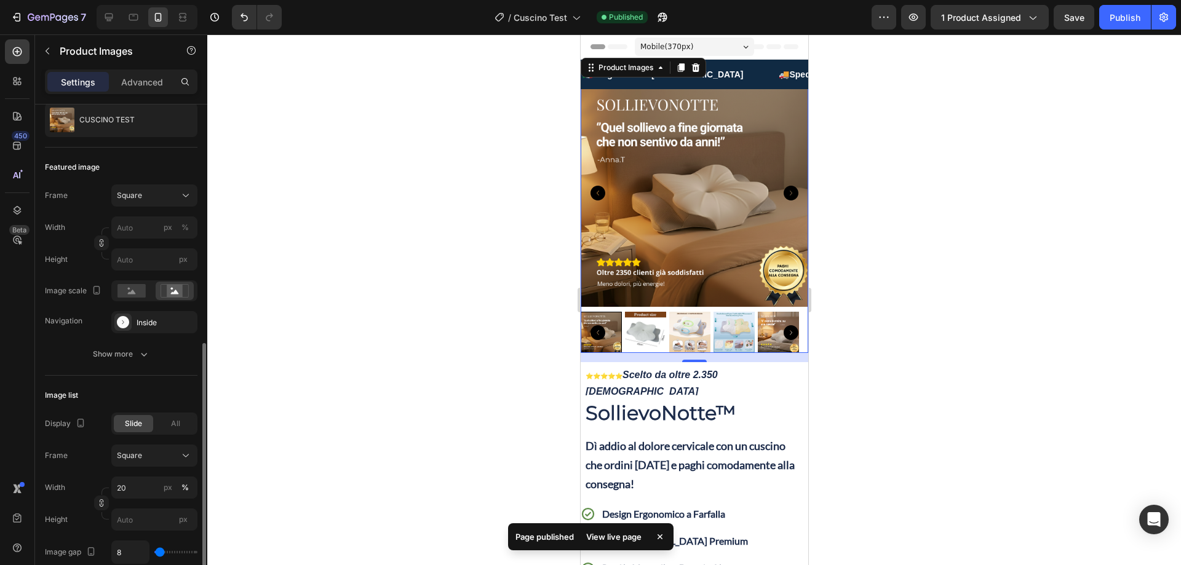
scroll to position [246, 0]
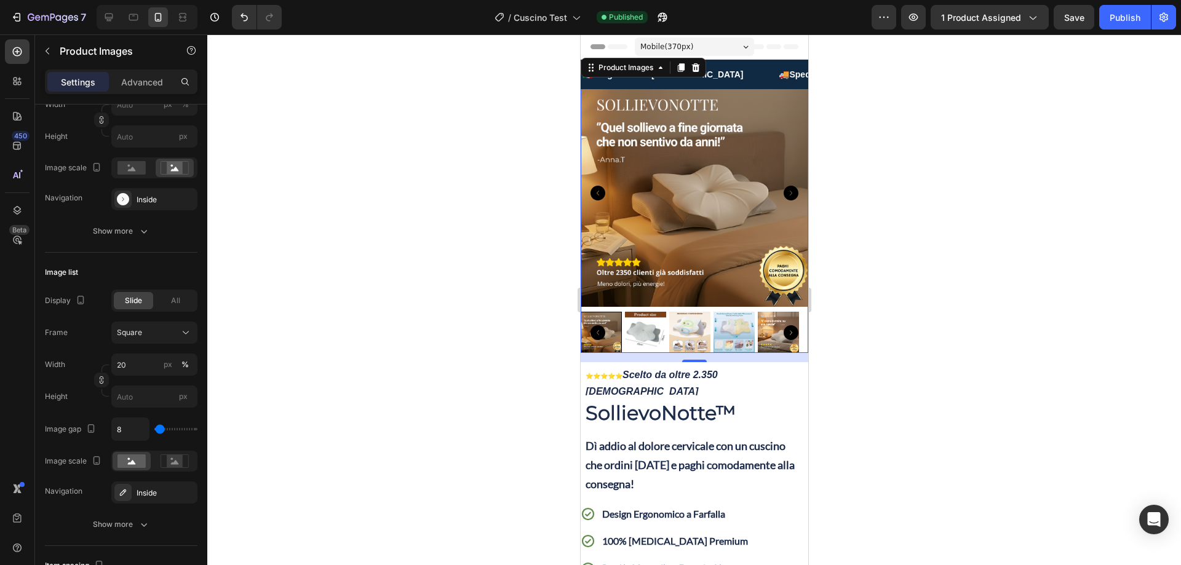
click at [783, 189] on icon "Carousel Next Arrow" at bounding box center [790, 193] width 15 height 15
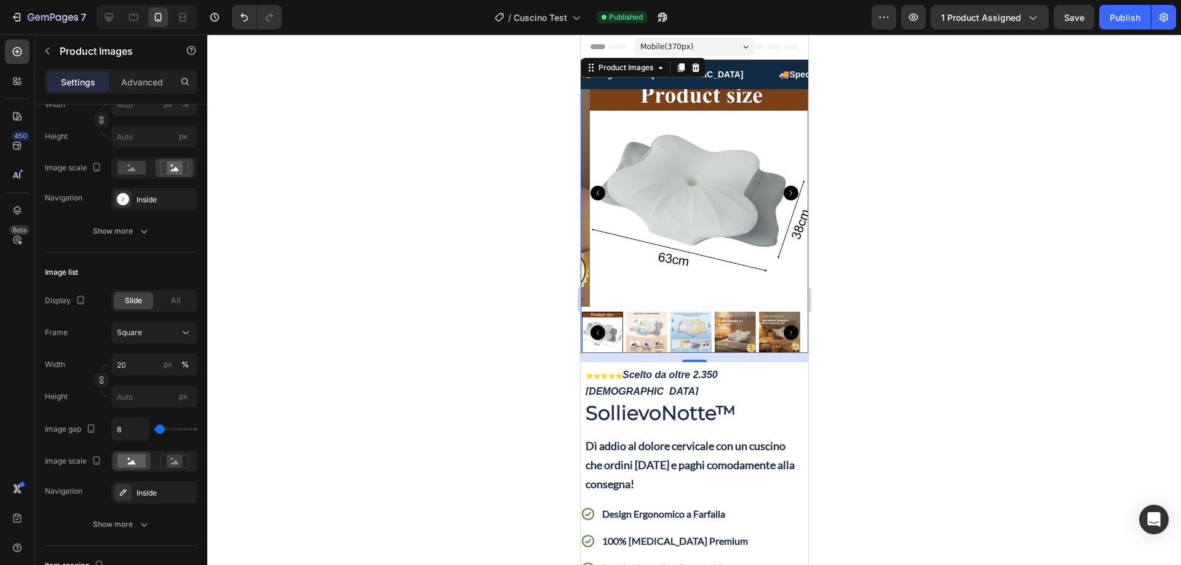
click at [594, 186] on icon "Carousel Back Arrow" at bounding box center [597, 193] width 15 height 15
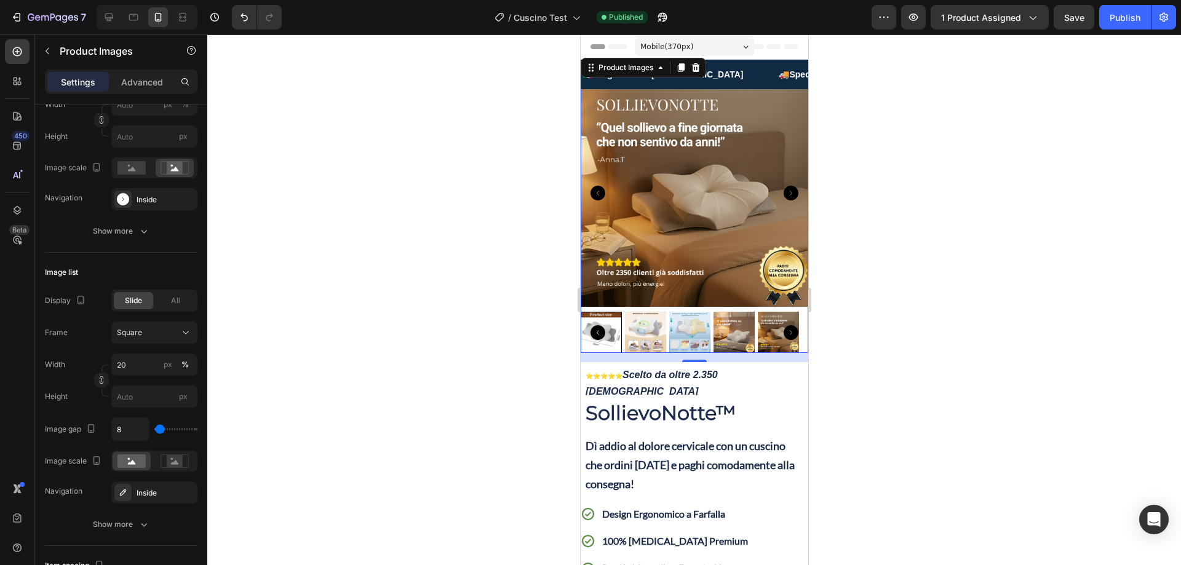
click at [694, 197] on img at bounding box center [694, 193] width 228 height 228
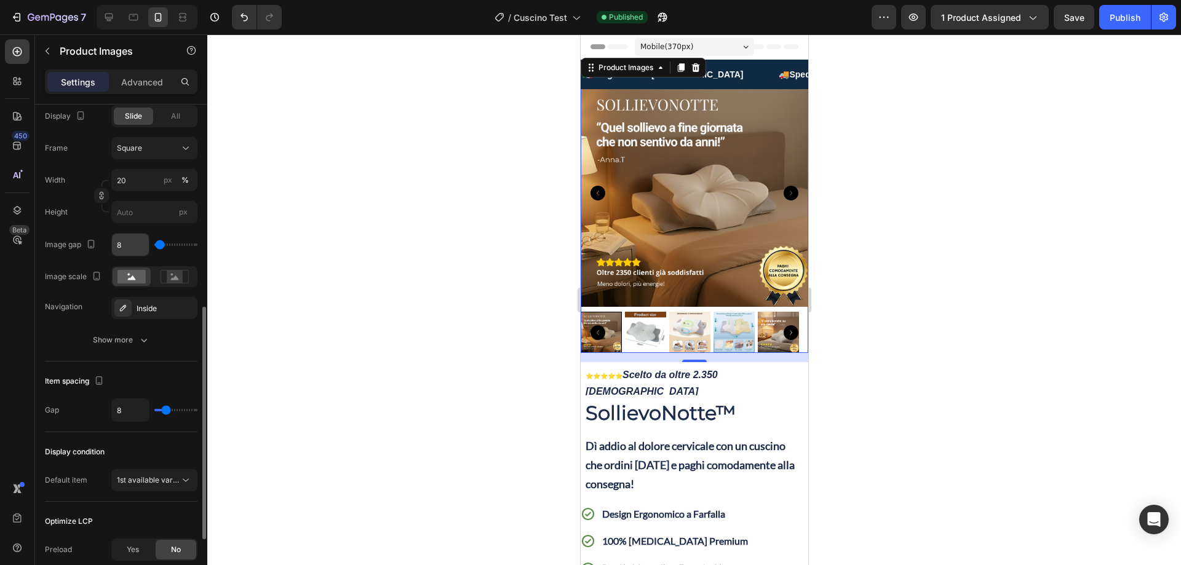
scroll to position [554, 0]
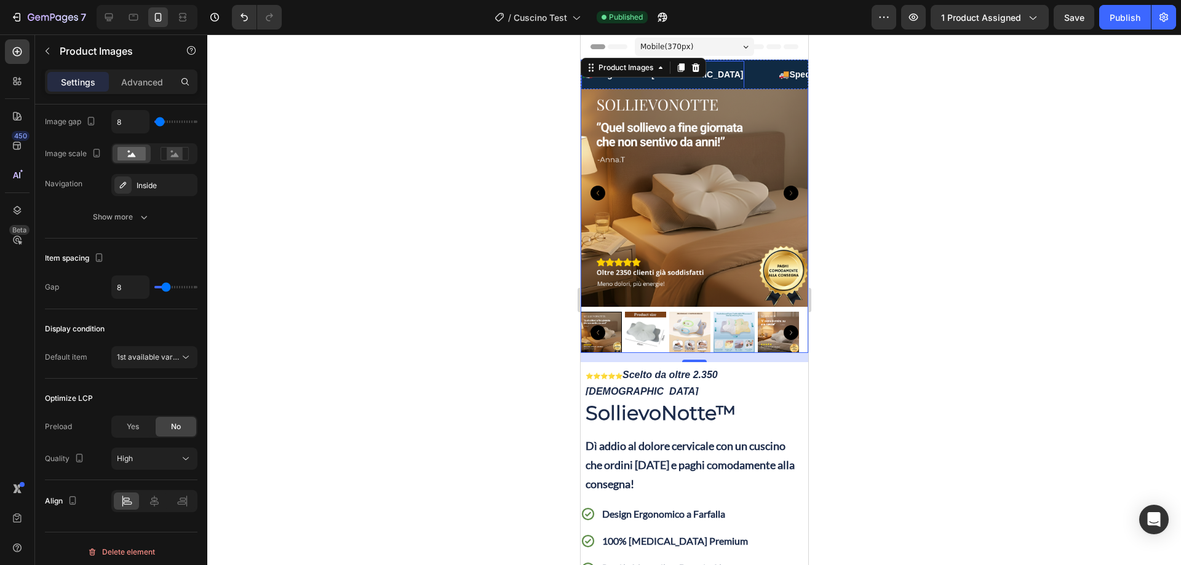
click at [649, 84] on div "🇮🇹 Magazzino in [GEOGRAPHIC_DATA]" at bounding box center [662, 75] width 163 height 18
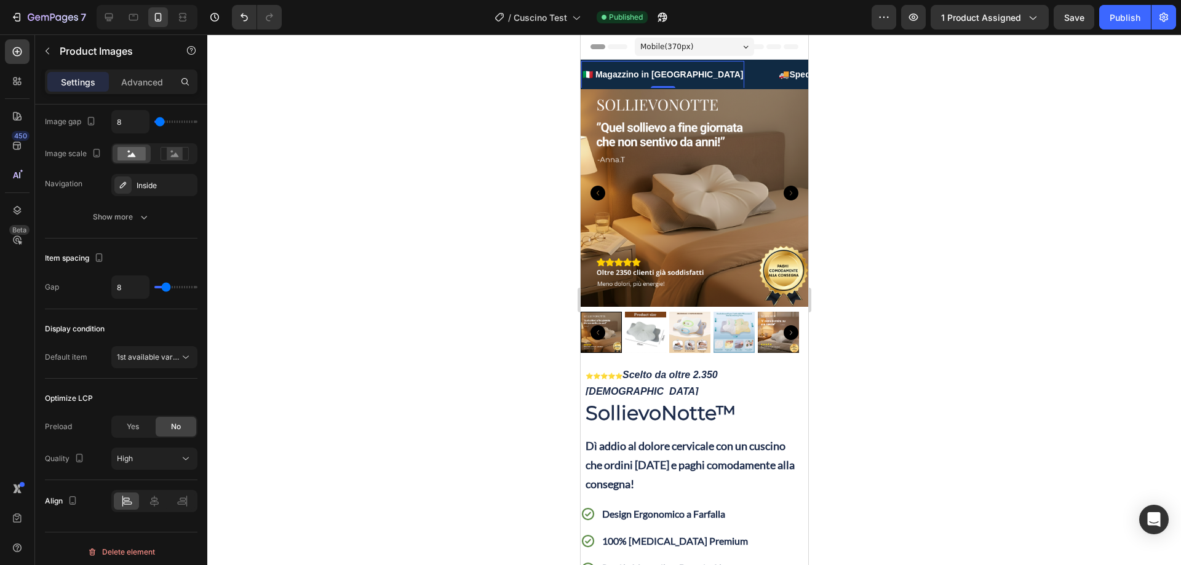
scroll to position [0, 0]
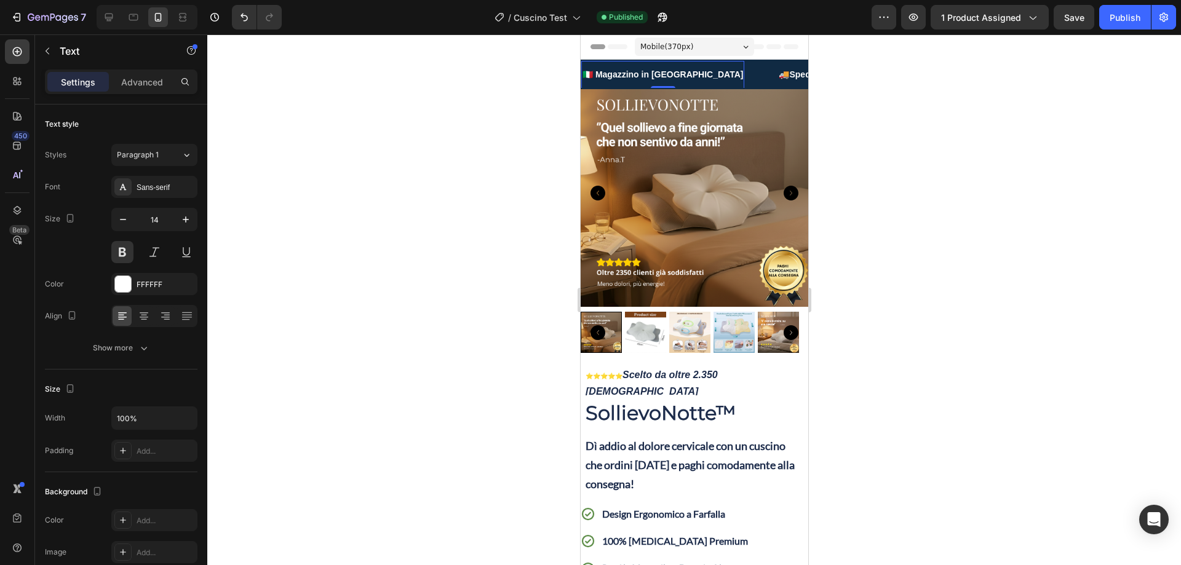
drag, startPoint x: 627, startPoint y: 87, endPoint x: 635, endPoint y: 81, distance: 10.1
click at [635, 81] on div "🇮🇹 Magazzino in [GEOGRAPHIC_DATA] Text 0" at bounding box center [662, 75] width 163 height 28
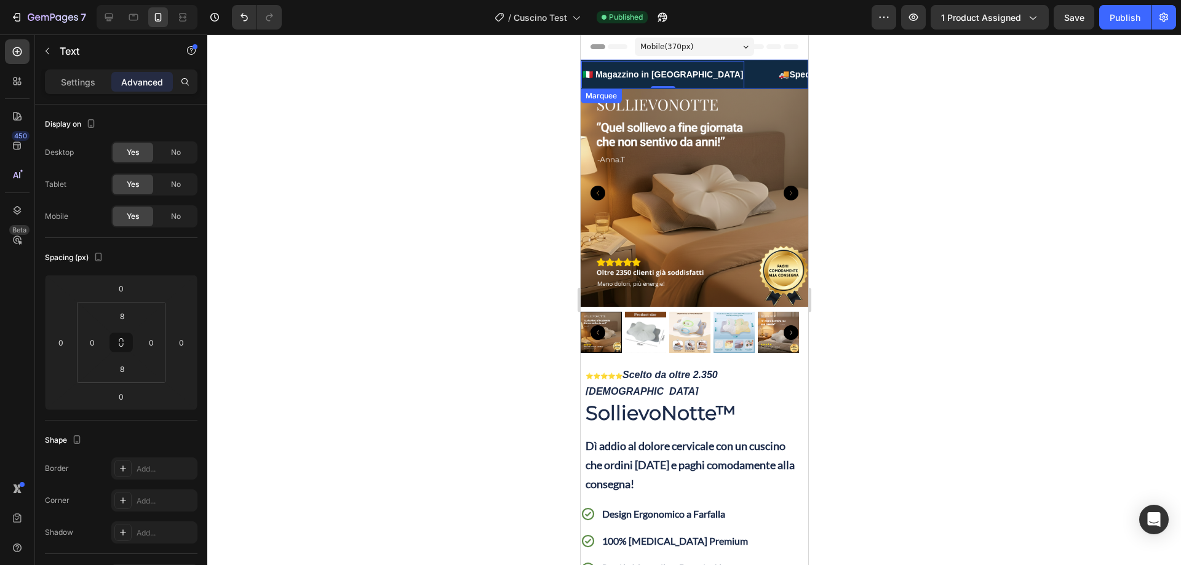
click at [685, 83] on div "🇮🇹 Magazzino in [GEOGRAPHIC_DATA] Text 0" at bounding box center [679, 75] width 197 height 28
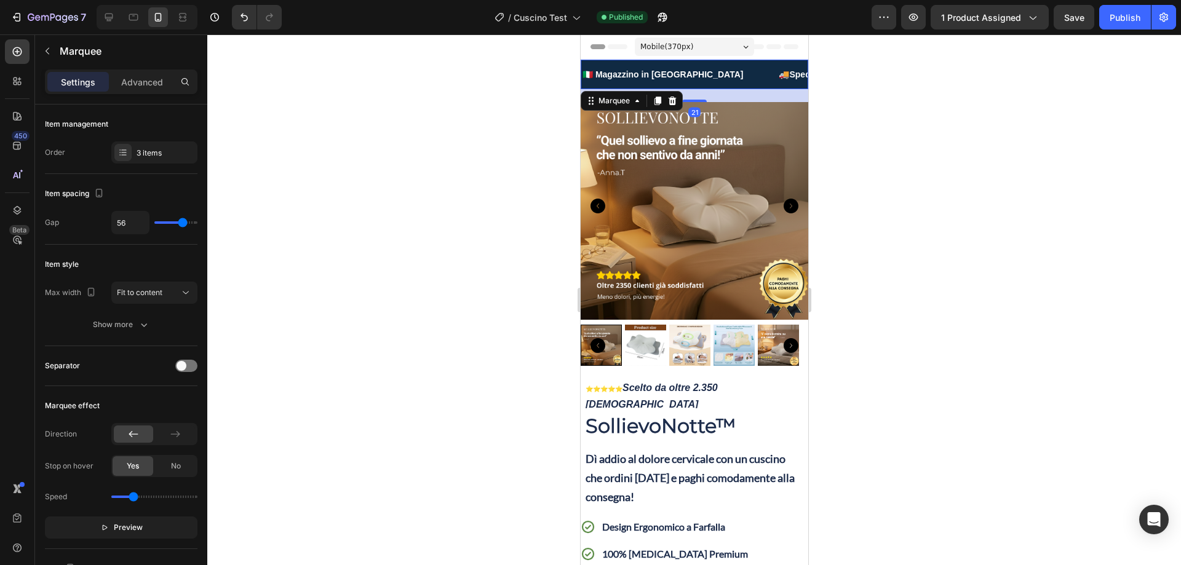
drag, startPoint x: 695, startPoint y: 87, endPoint x: 732, endPoint y: 130, distance: 57.2
click at [693, 100] on div at bounding box center [694, 101] width 25 height 2
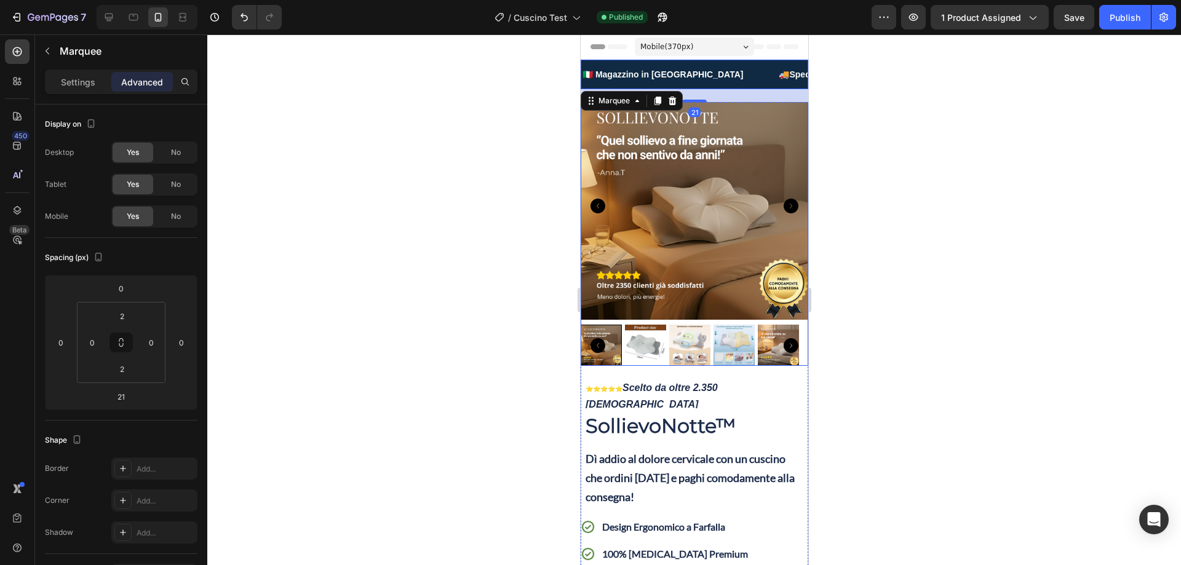
click at [781, 193] on img at bounding box center [694, 206] width 228 height 228
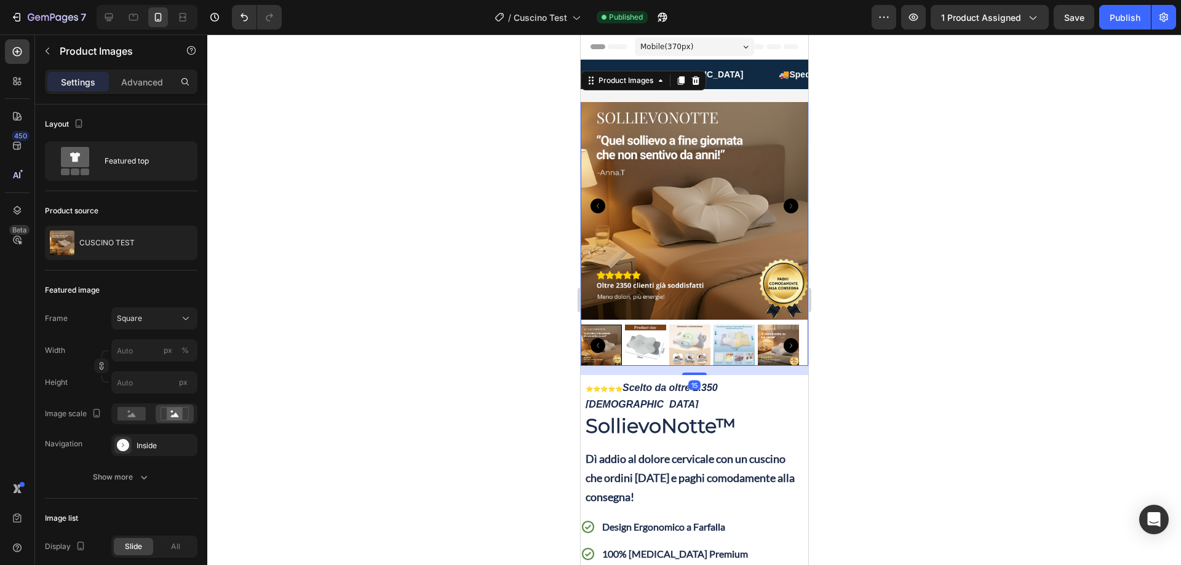
click at [783, 199] on icon "Carousel Next Arrow" at bounding box center [790, 206] width 15 height 15
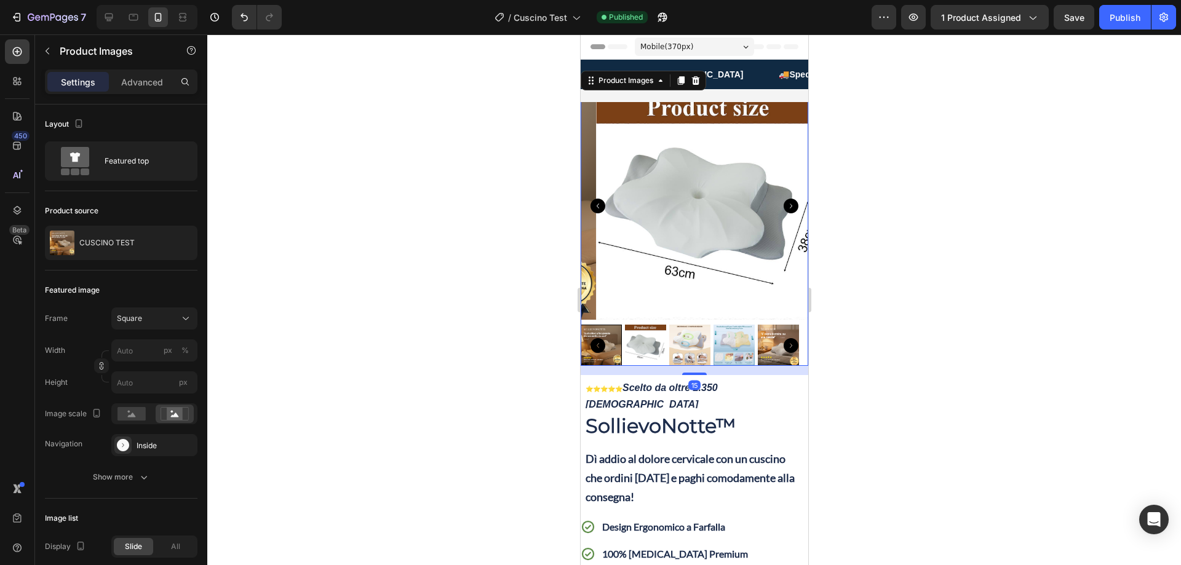
click at [783, 199] on icon "Carousel Next Arrow" at bounding box center [790, 206] width 15 height 15
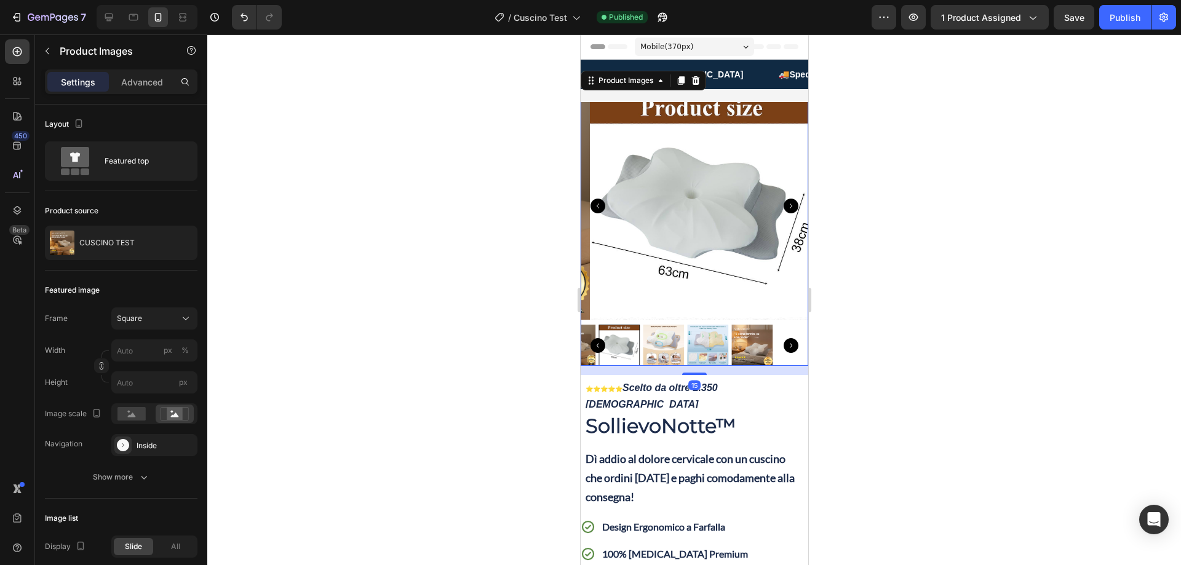
click at [783, 199] on icon "Carousel Next Arrow" at bounding box center [790, 206] width 15 height 15
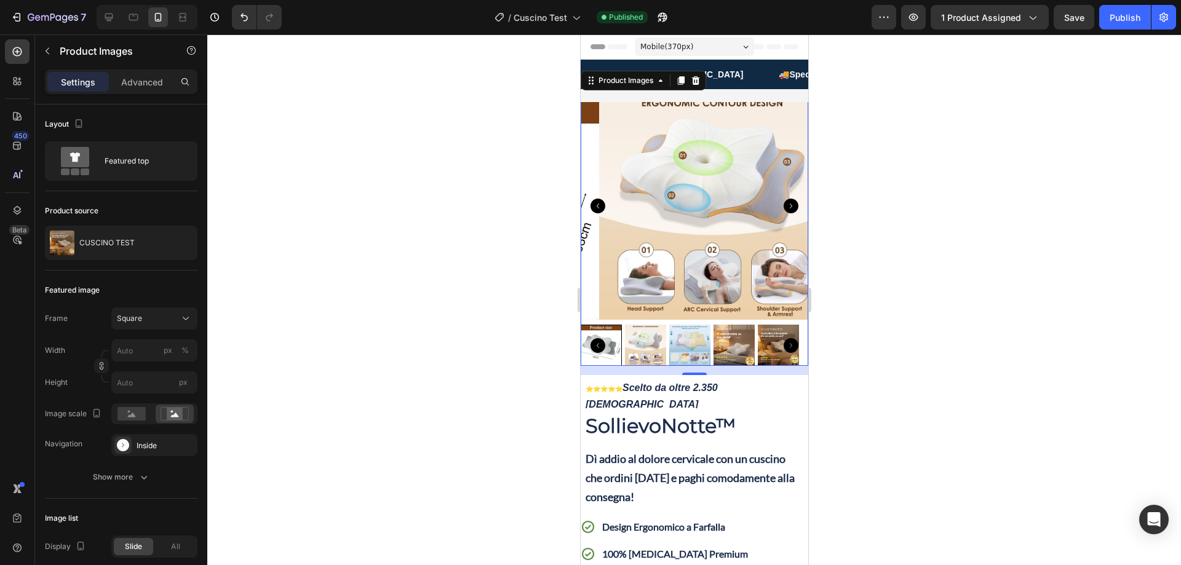
click at [783, 202] on icon "Carousel Next Arrow" at bounding box center [790, 206] width 15 height 15
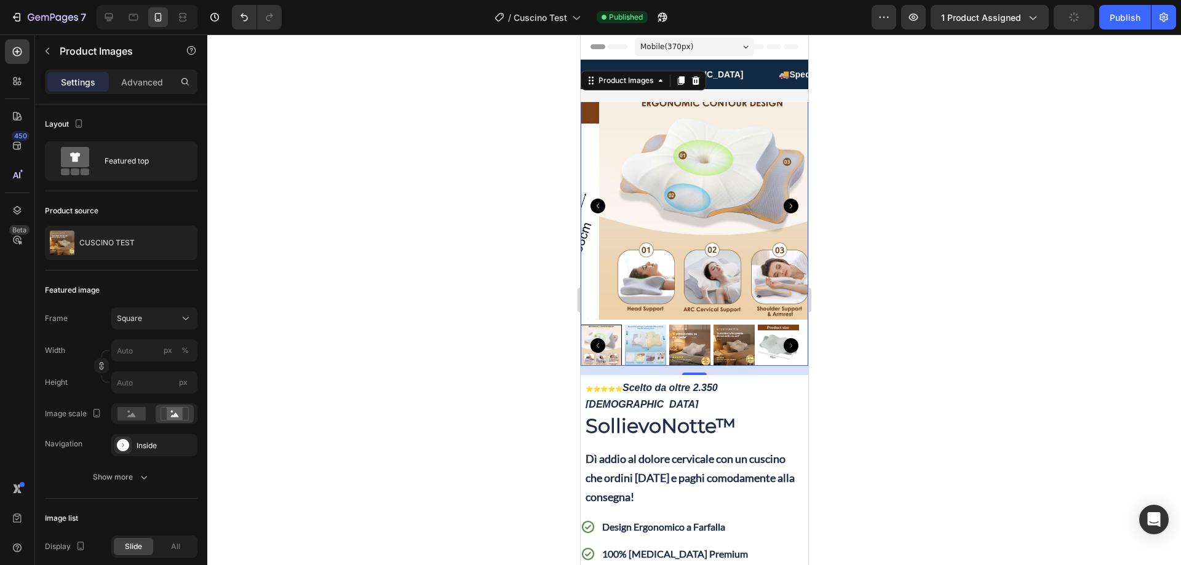
click at [601, 199] on icon "Carousel Back Arrow" at bounding box center [597, 206] width 15 height 15
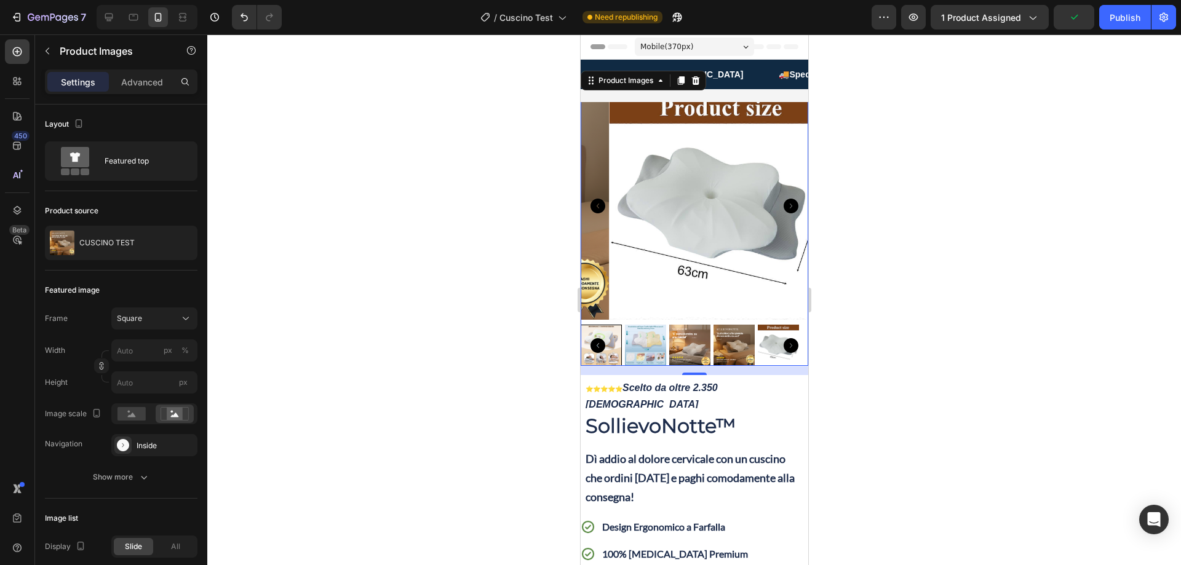
click at [602, 199] on icon "Carousel Back Arrow" at bounding box center [597, 206] width 15 height 15
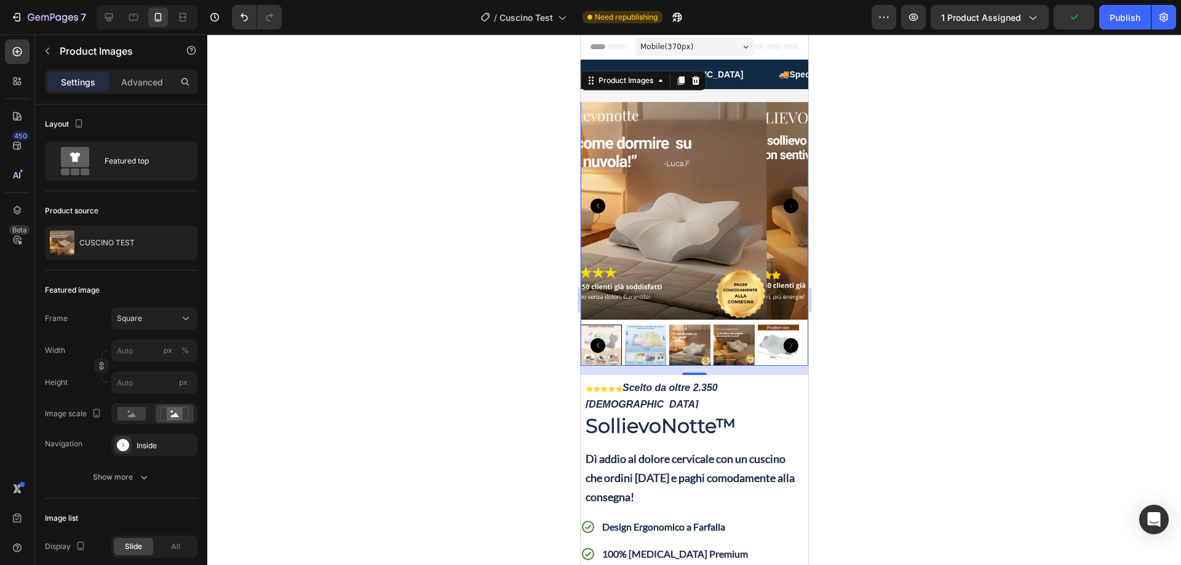
click at [602, 199] on icon "Carousel Back Arrow" at bounding box center [597, 206] width 15 height 15
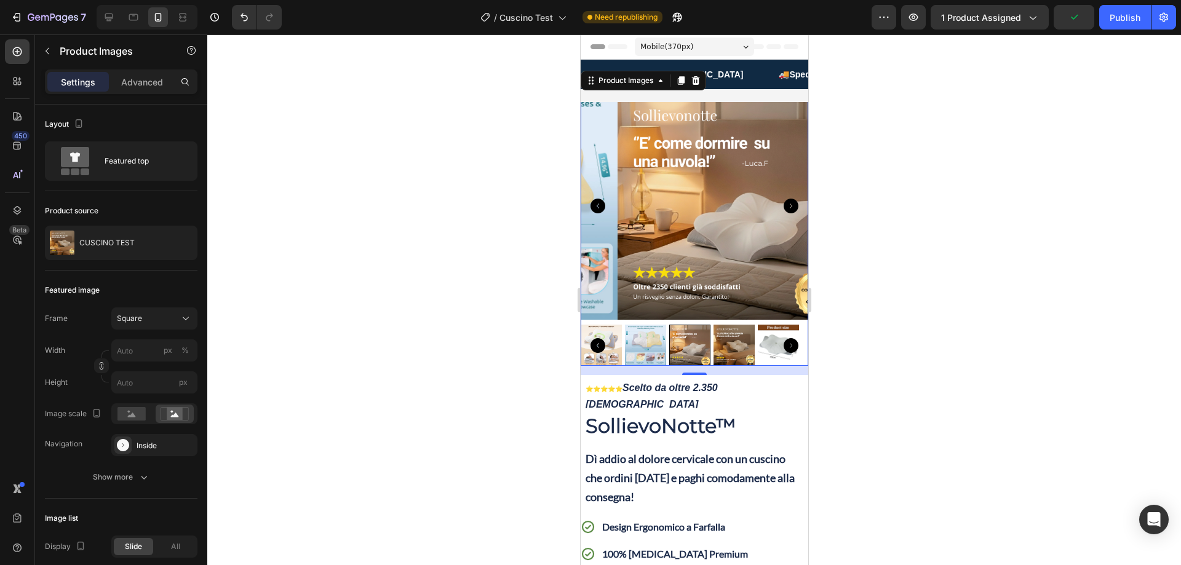
click at [931, 124] on div at bounding box center [694, 299] width 974 height 531
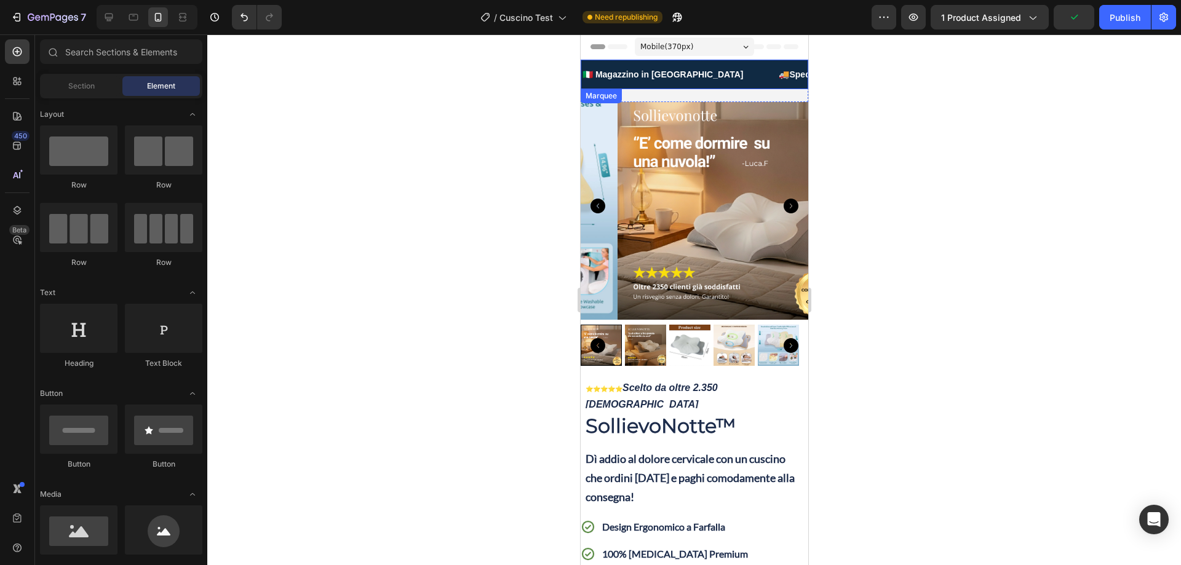
click at [690, 84] on div "🇮🇹 Magazzino in [GEOGRAPHIC_DATA] Text" at bounding box center [679, 75] width 197 height 28
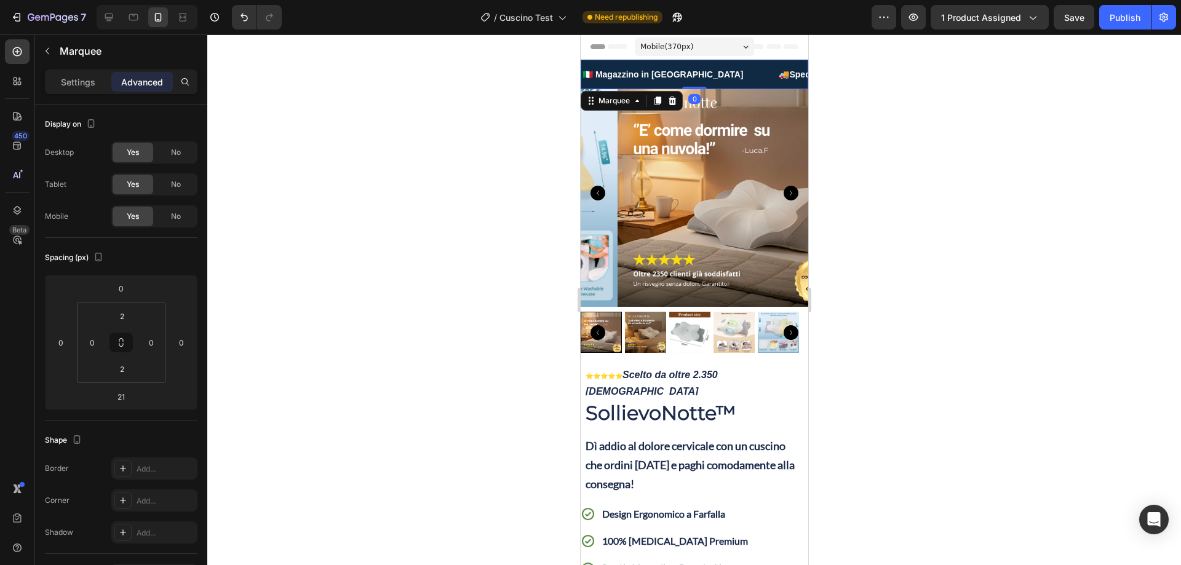
drag, startPoint x: 698, startPoint y: 98, endPoint x: 701, endPoint y: 85, distance: 13.8
click at [701, 85] on div "🇮🇹 Magazzino in [GEOGRAPHIC_DATA] Text 🚚Spedizioni Gratuite Text 💵Pagamento all…" at bounding box center [694, 75] width 228 height 30
type input "0"
click at [728, 138] on img at bounding box center [731, 193] width 228 height 228
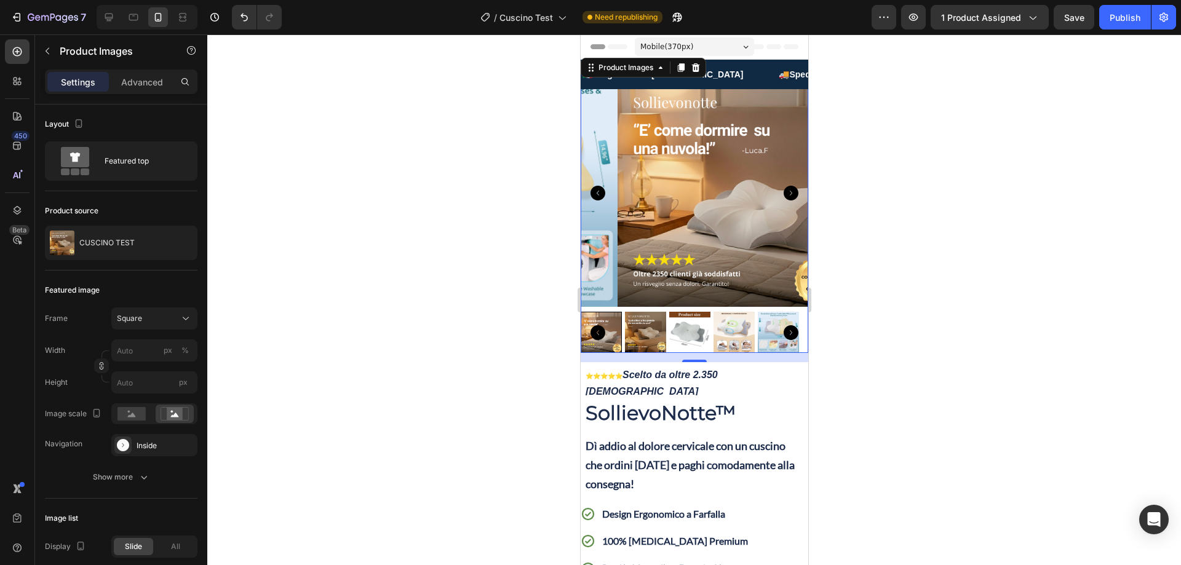
click at [768, 167] on img at bounding box center [731, 193] width 228 height 228
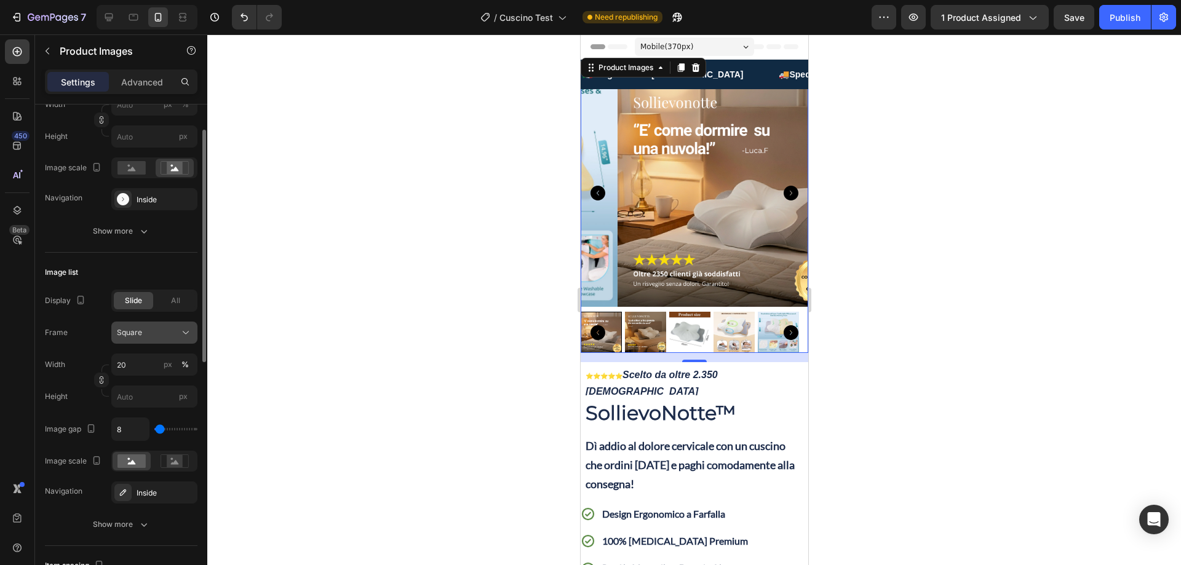
scroll to position [62, 0]
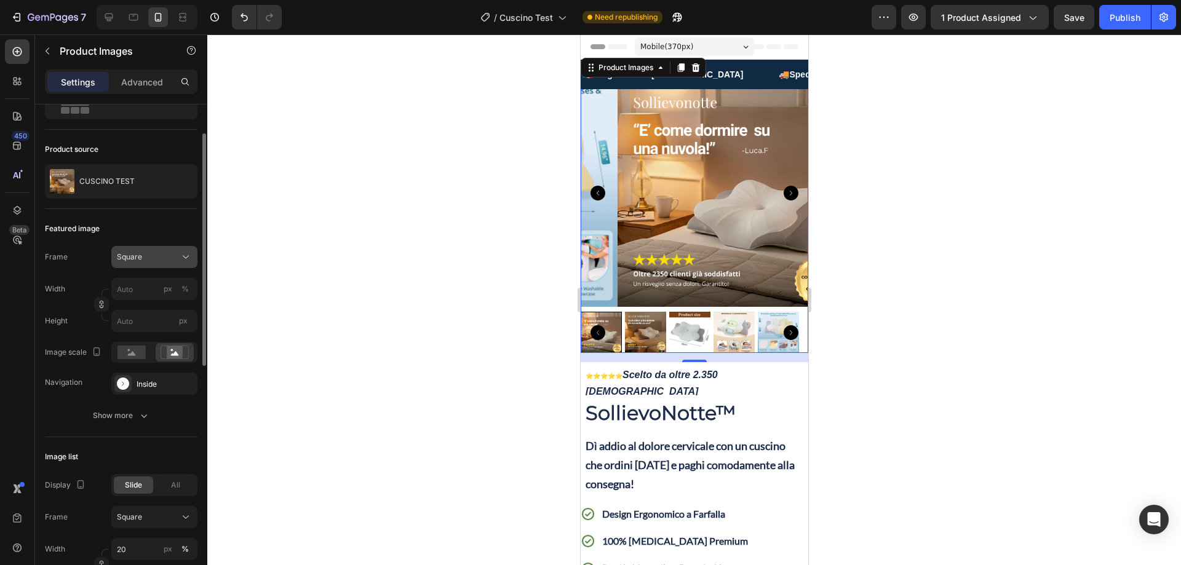
click at [146, 252] on div "Square" at bounding box center [147, 257] width 60 height 11
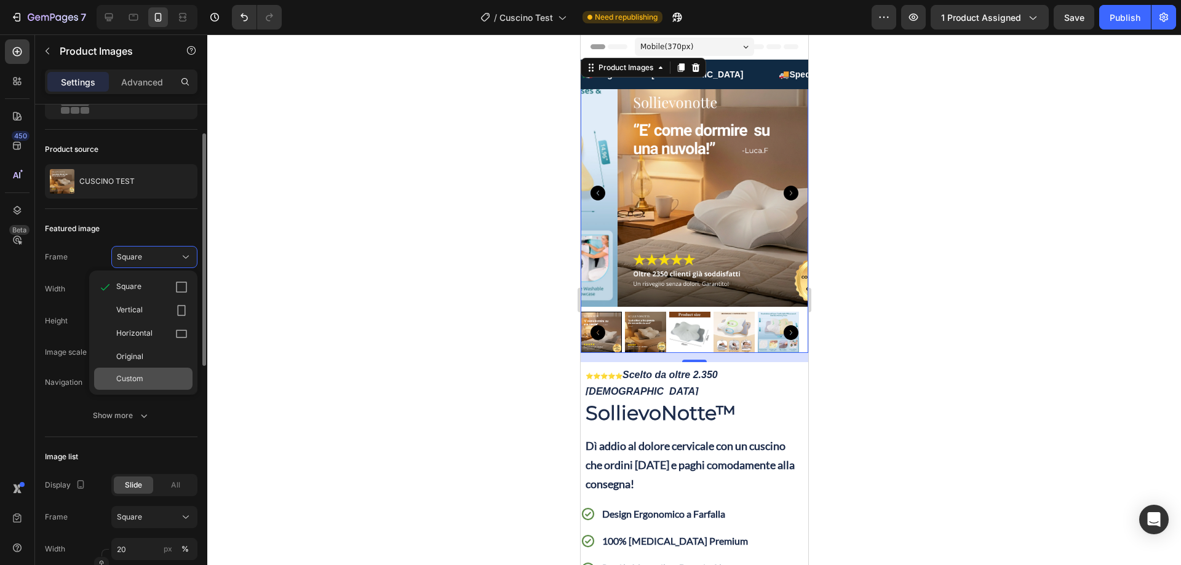
click at [137, 378] on span "Custom" at bounding box center [129, 378] width 27 height 11
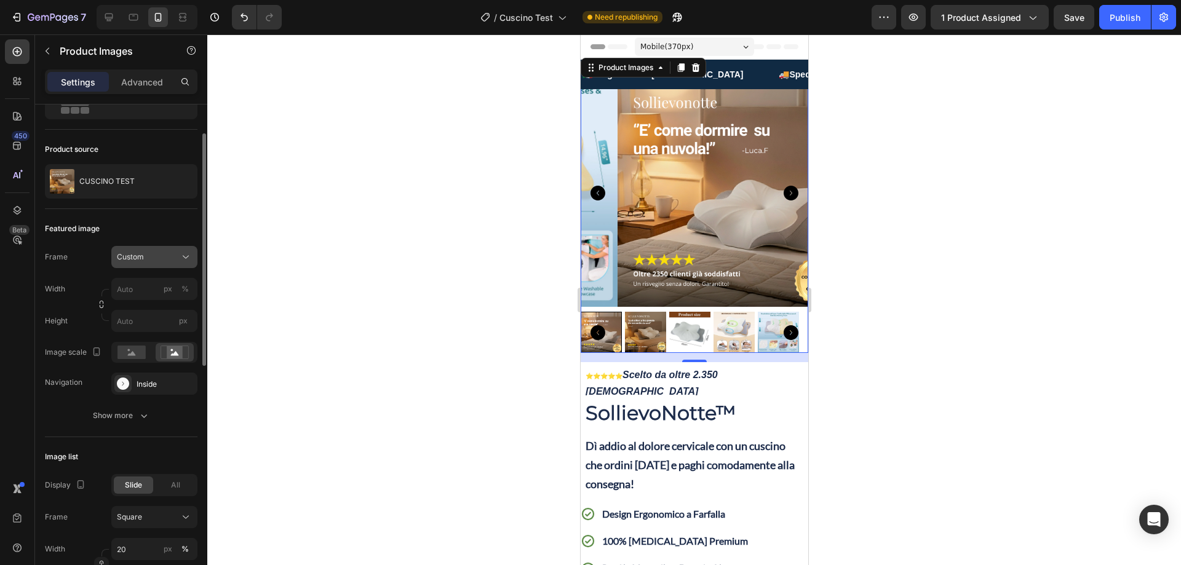
click at [145, 250] on button "Custom" at bounding box center [154, 257] width 86 height 22
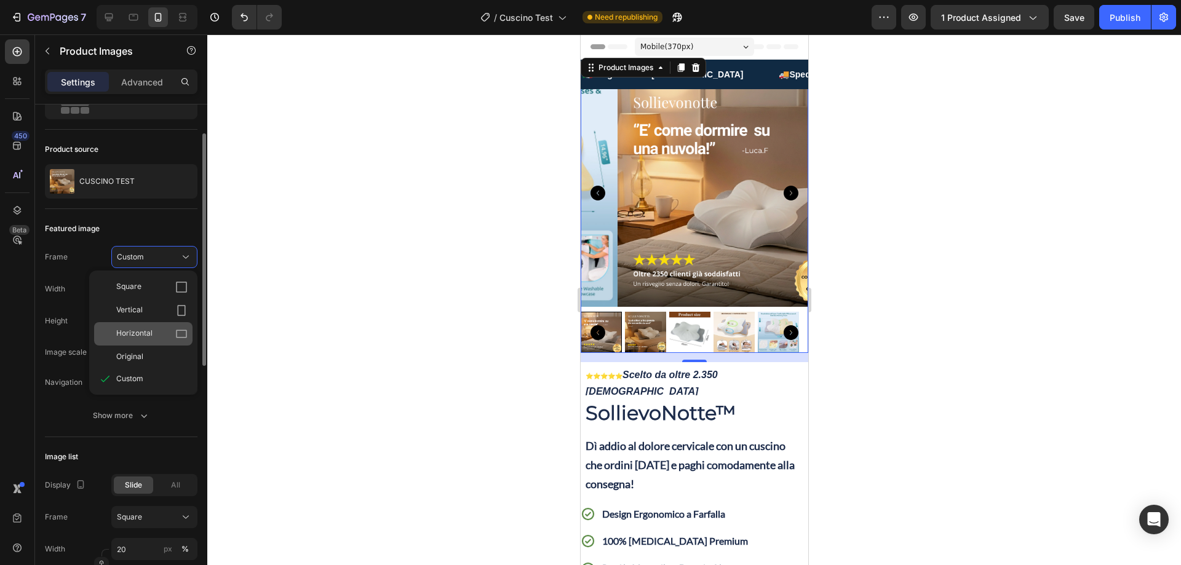
click at [137, 332] on span "Horizontal" at bounding box center [134, 334] width 36 height 12
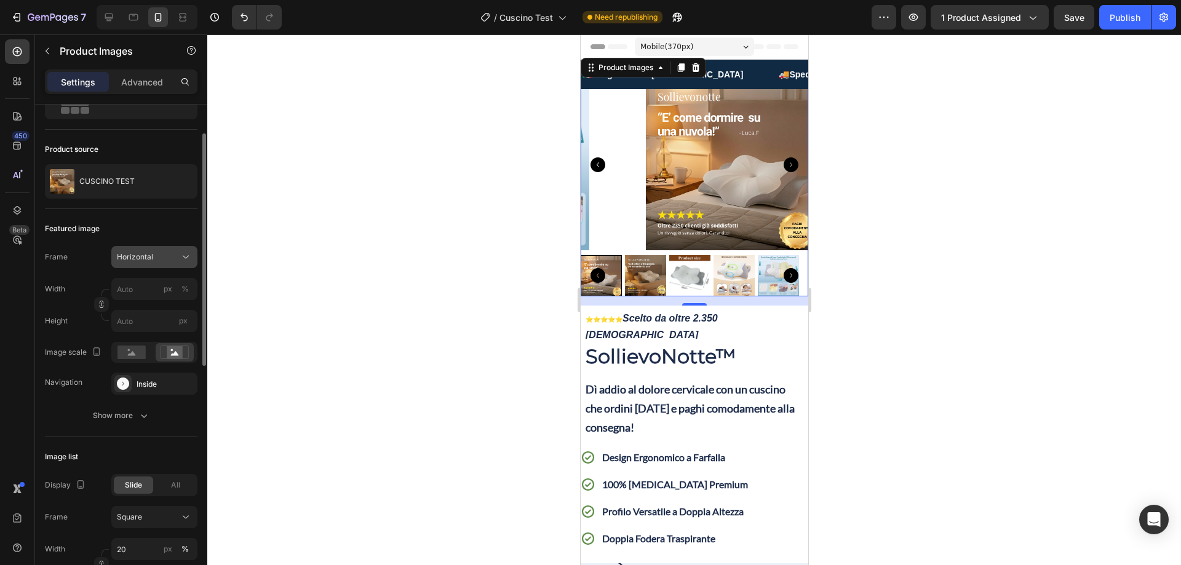
click at [157, 258] on div "Horizontal" at bounding box center [147, 257] width 60 height 11
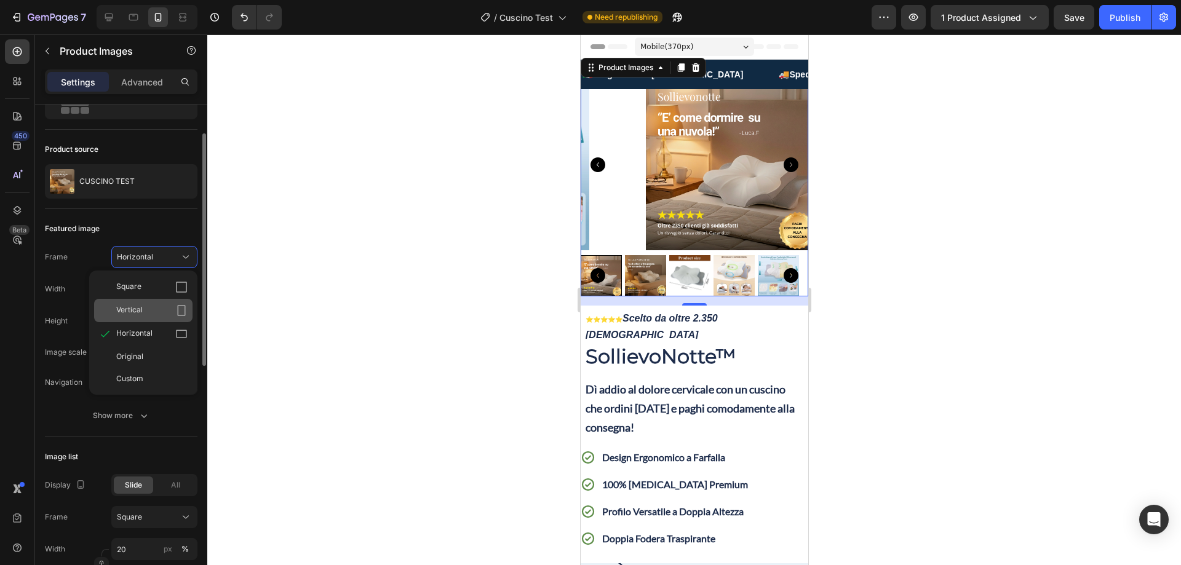
click at [138, 304] on div "Vertical" at bounding box center [143, 310] width 98 height 23
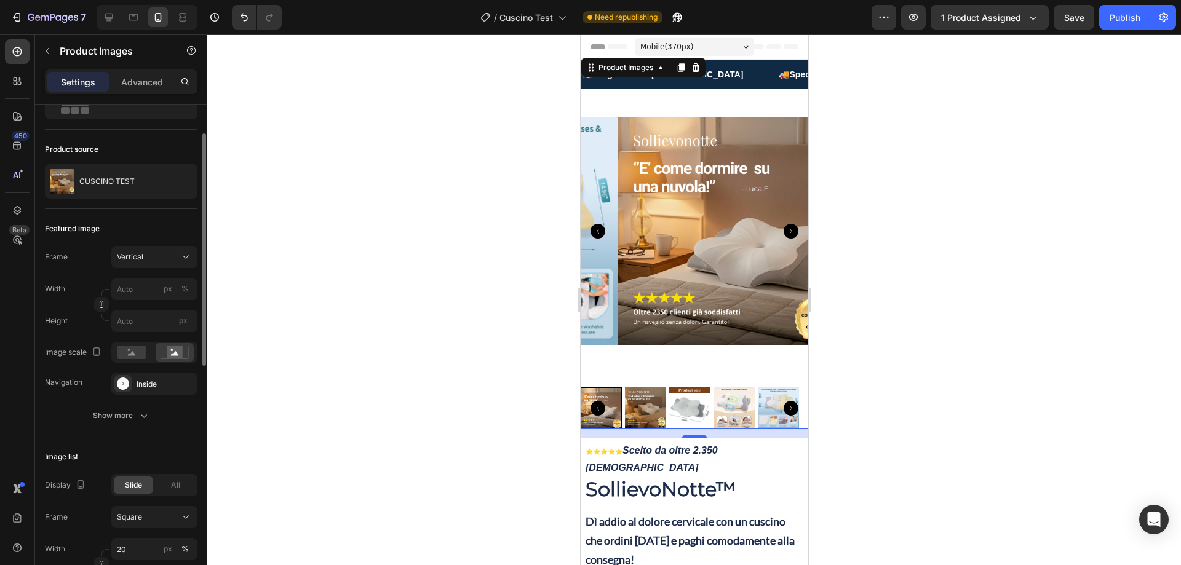
click at [785, 225] on icon "Carousel Next Arrow" at bounding box center [790, 231] width 15 height 15
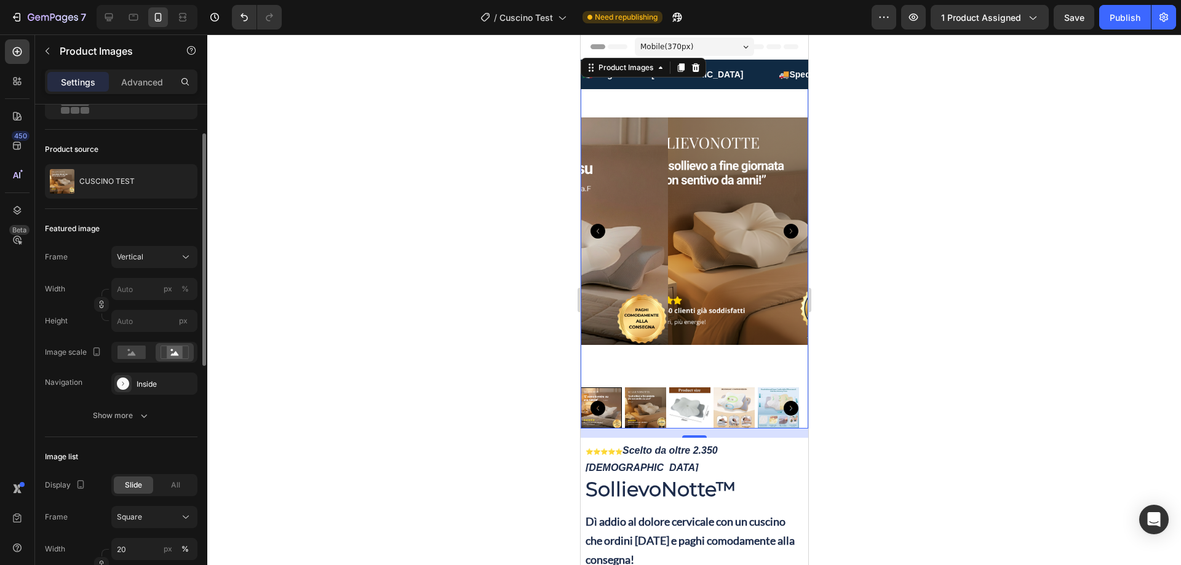
click at [785, 225] on icon "Carousel Next Arrow" at bounding box center [790, 231] width 15 height 15
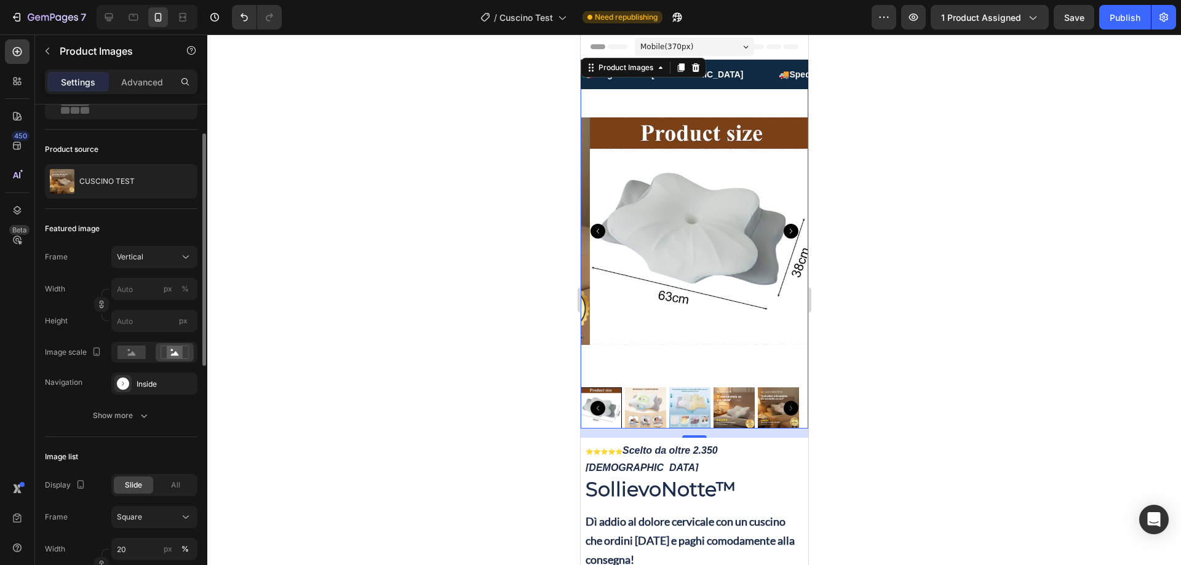
click at [597, 224] on icon "Carousel Back Arrow" at bounding box center [597, 231] width 15 height 15
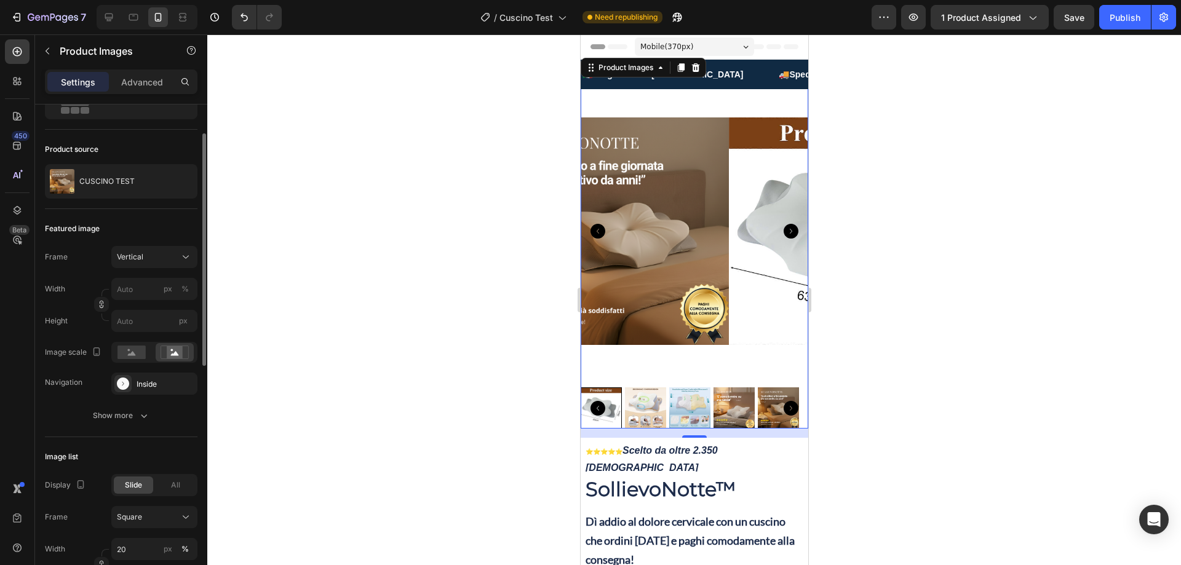
click at [597, 224] on icon "Carousel Back Arrow" at bounding box center [597, 231] width 15 height 15
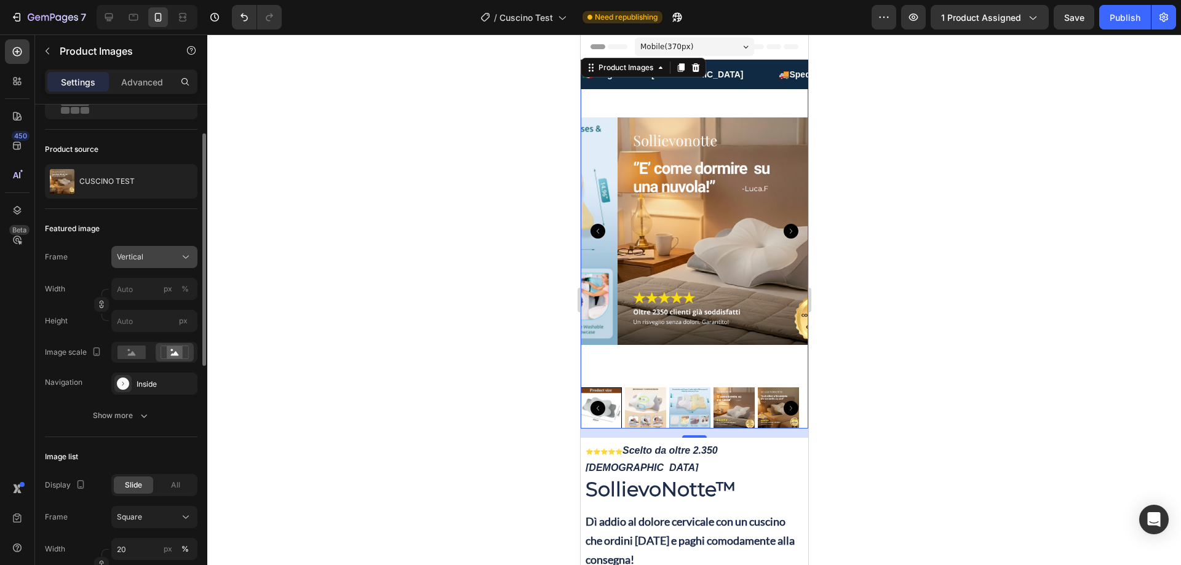
click at [143, 250] on button "Vertical" at bounding box center [154, 257] width 86 height 22
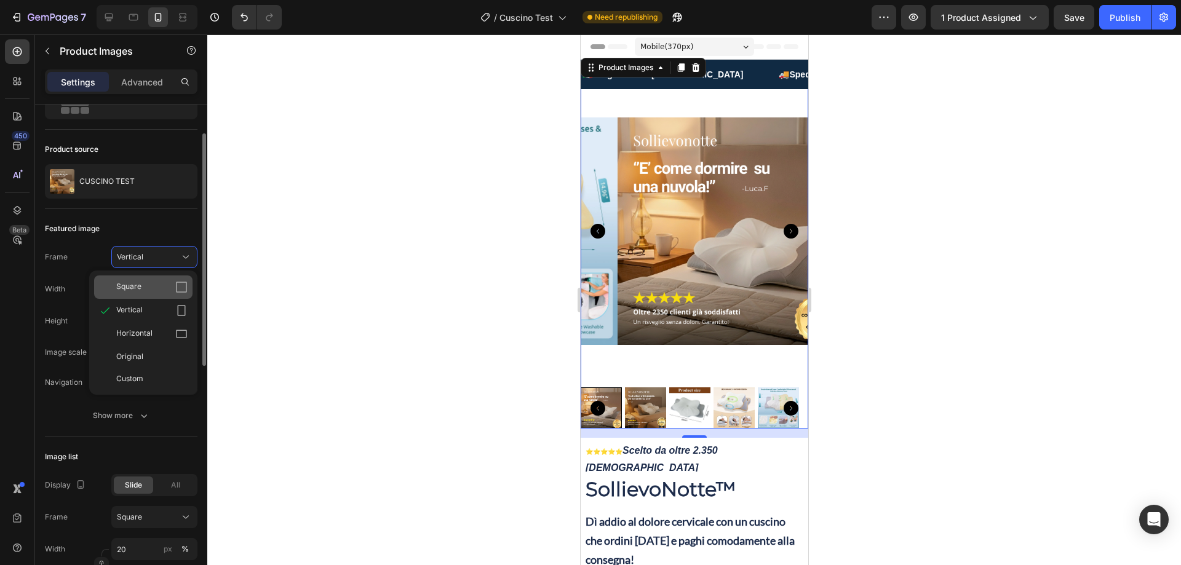
click at [141, 291] on span "Square" at bounding box center [128, 287] width 25 height 12
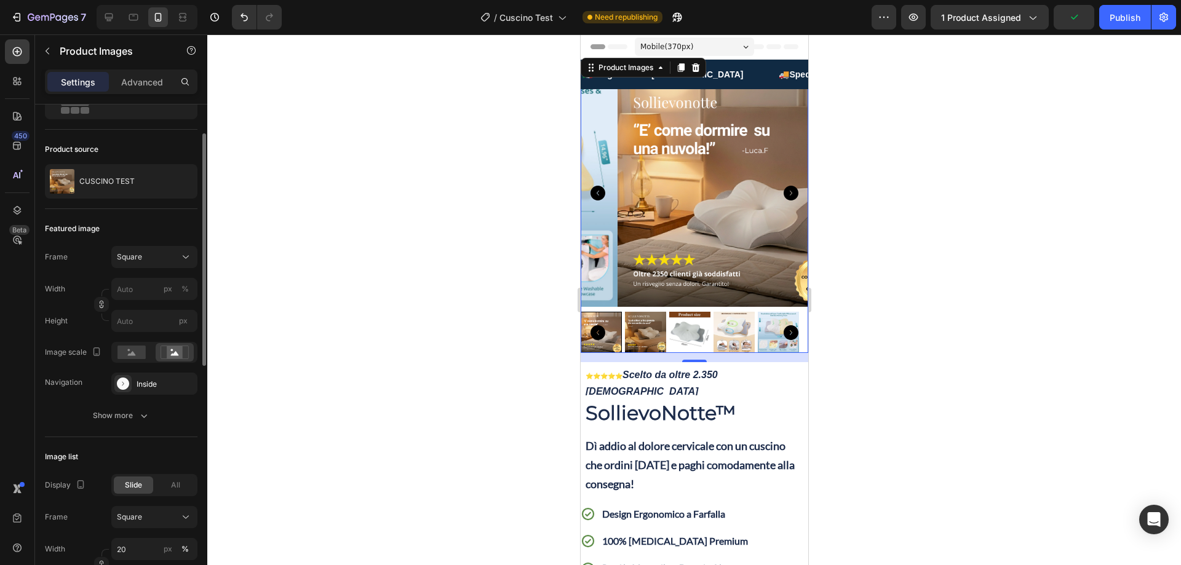
click at [786, 188] on icon "Carousel Next Arrow" at bounding box center [790, 193] width 15 height 15
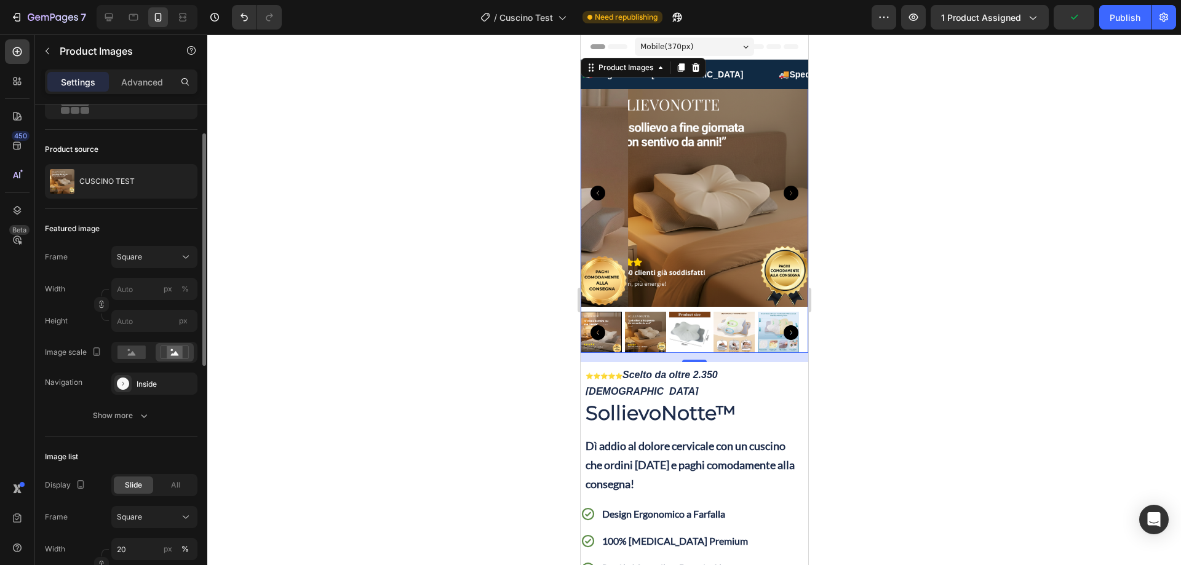
click at [783, 188] on icon "Carousel Next Arrow" at bounding box center [790, 193] width 15 height 15
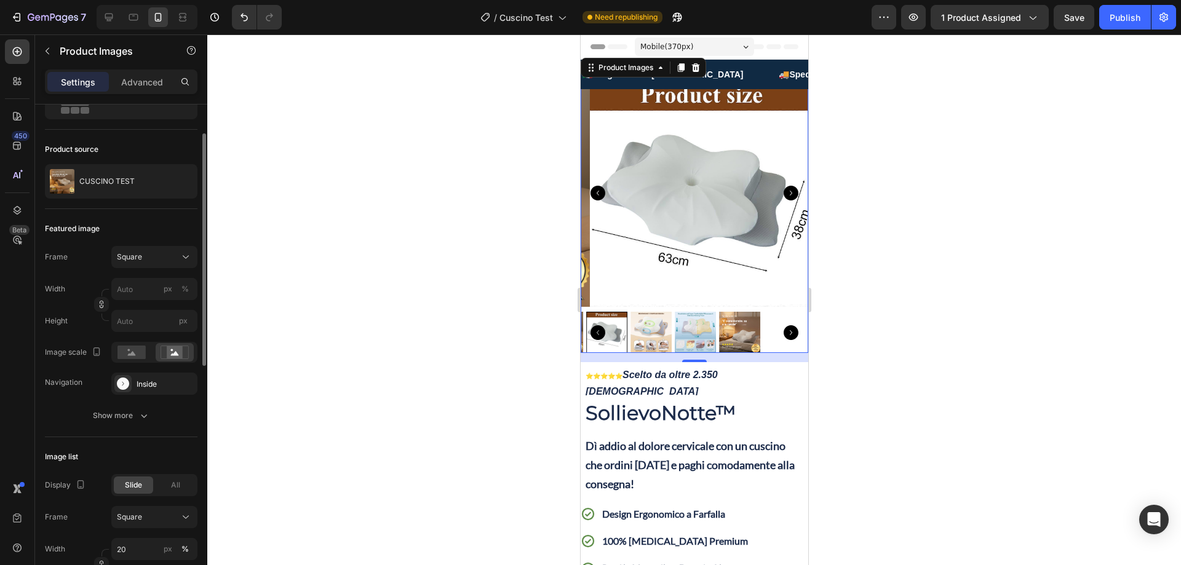
click at [598, 186] on icon "Carousel Back Arrow" at bounding box center [597, 193] width 15 height 15
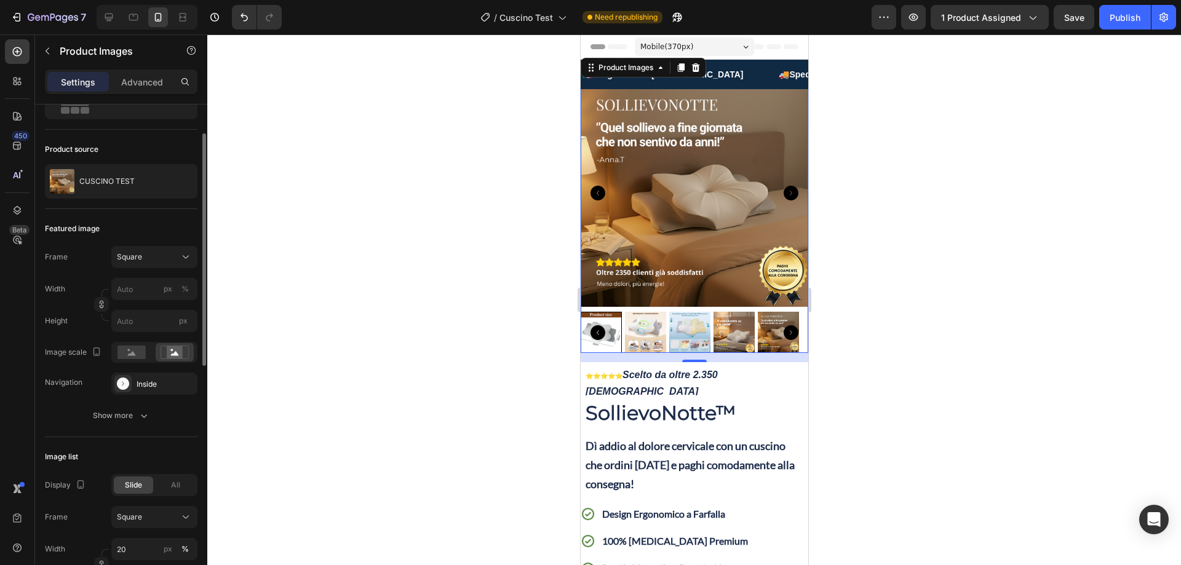
click at [691, 210] on img at bounding box center [694, 193] width 228 height 228
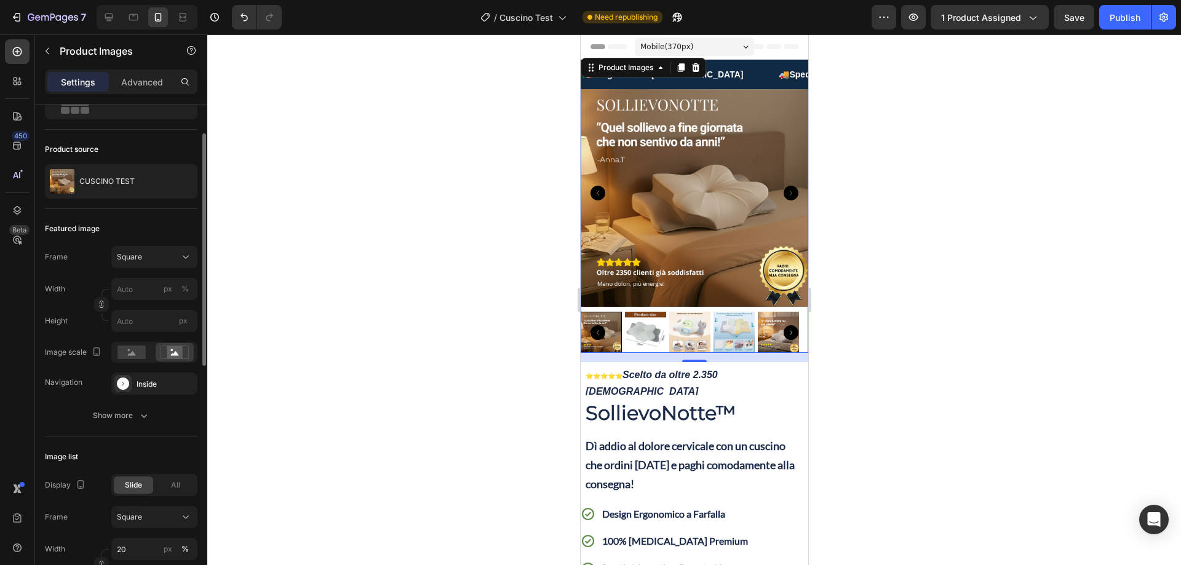
click at [783, 186] on icon "Carousel Next Arrow" at bounding box center [790, 193] width 15 height 15
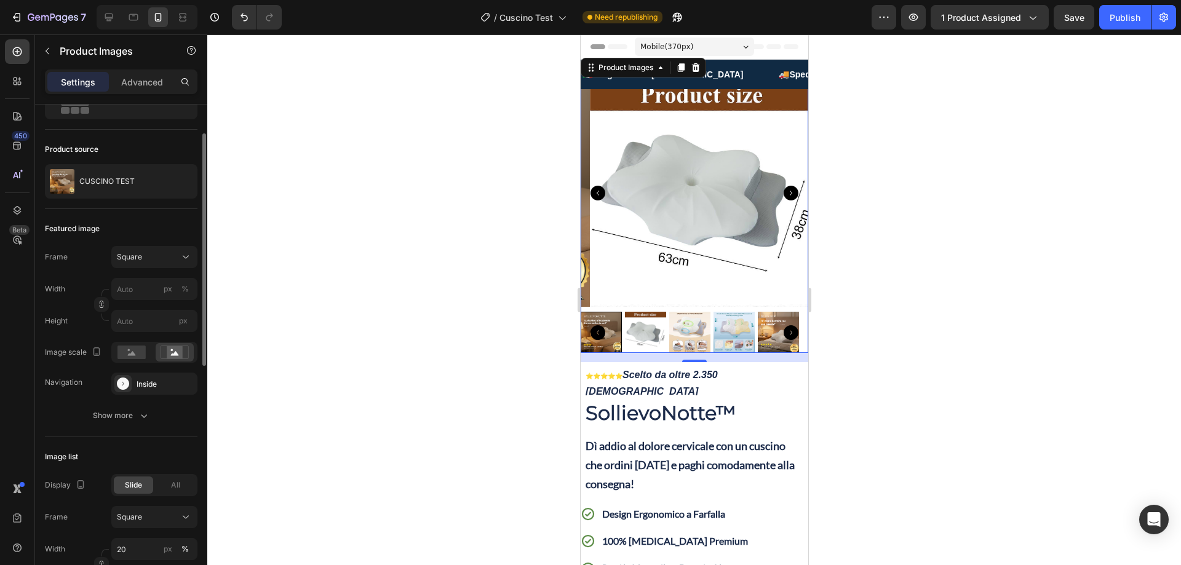
click at [783, 186] on icon "Carousel Next Arrow" at bounding box center [790, 193] width 15 height 15
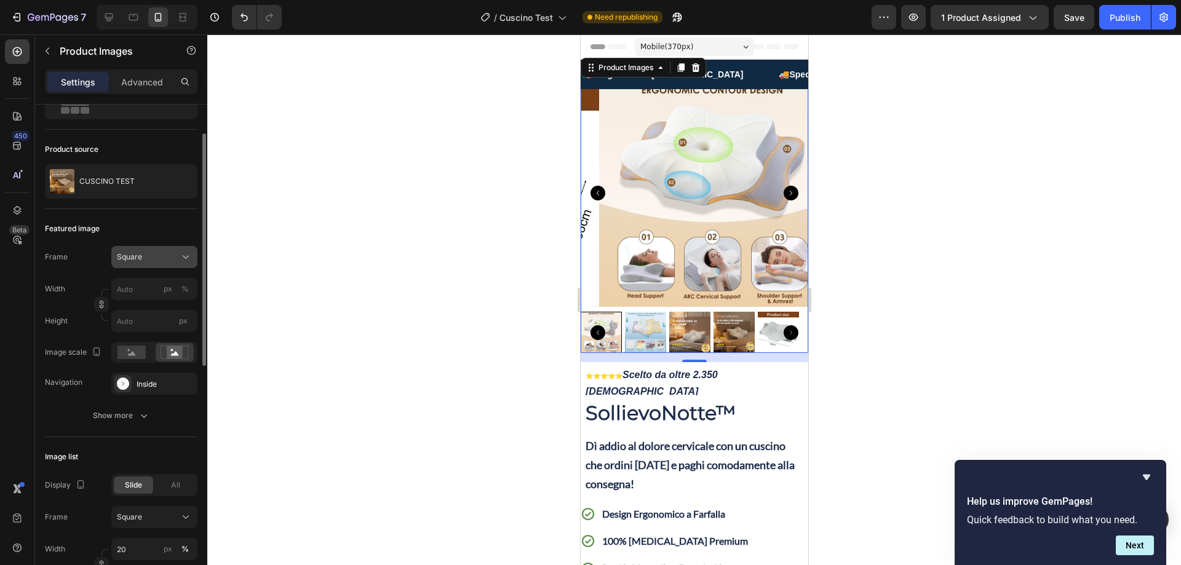
click at [135, 260] on span "Square" at bounding box center [129, 257] width 25 height 11
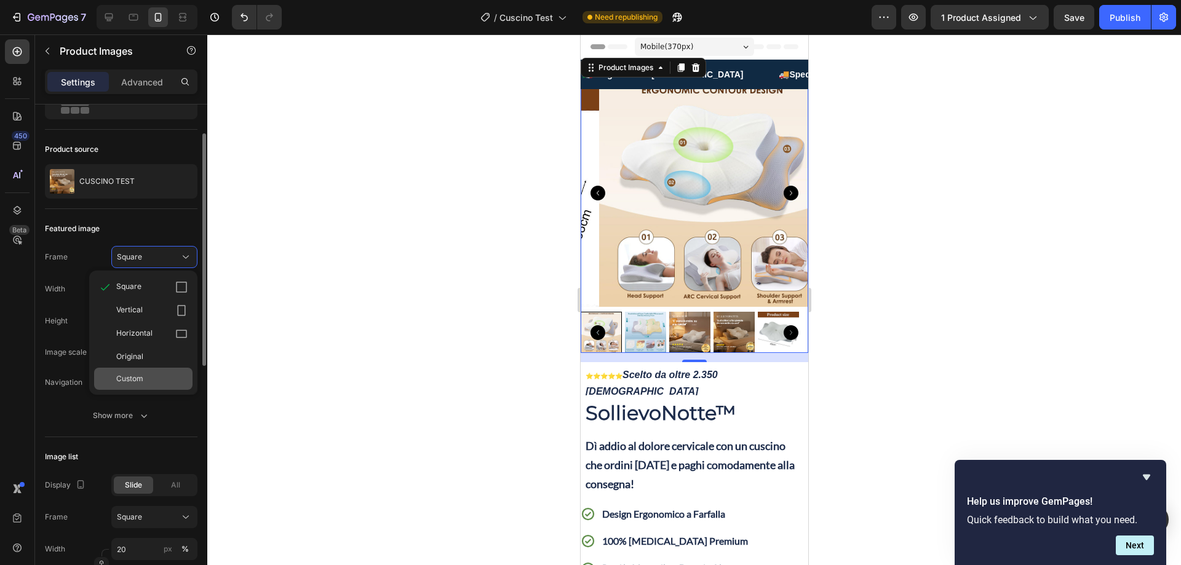
click at [144, 375] on div "Custom" at bounding box center [151, 378] width 71 height 11
type input "1000"
click at [129, 324] on input "px" at bounding box center [154, 321] width 86 height 22
type input "1000"
click at [126, 287] on input "1000" at bounding box center [154, 289] width 86 height 22
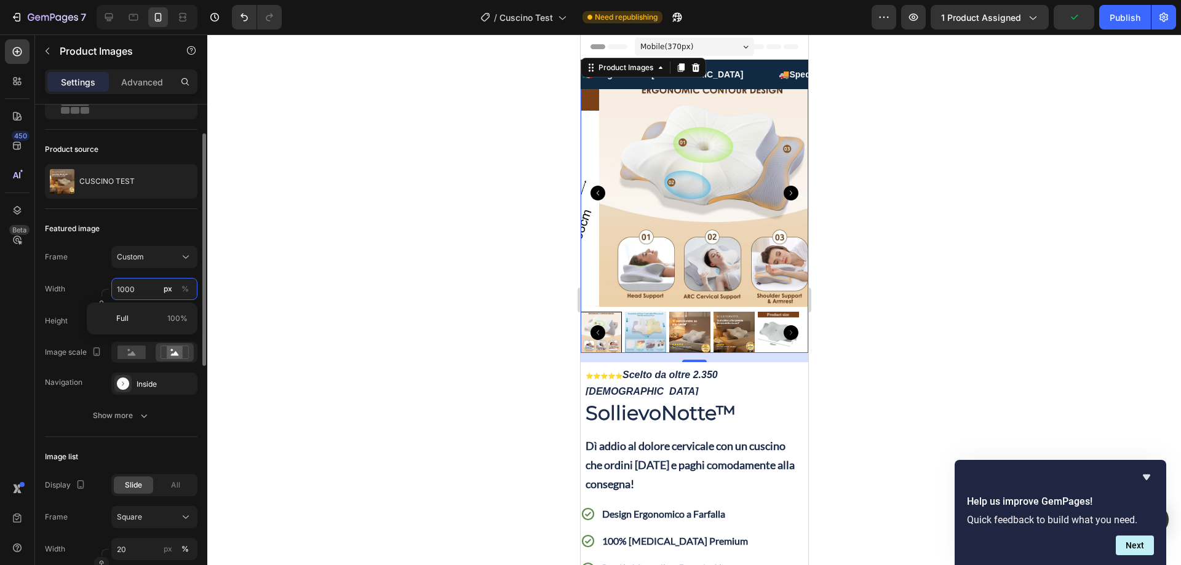
click at [126, 287] on input "1000" at bounding box center [154, 289] width 86 height 22
click at [326, 261] on div at bounding box center [694, 299] width 974 height 531
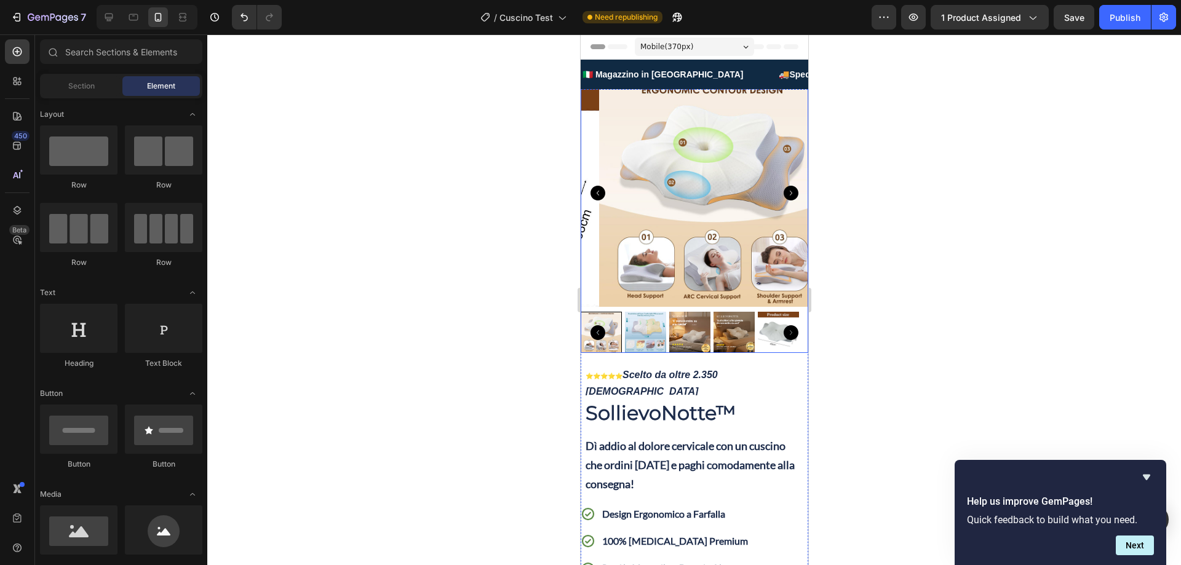
click at [699, 152] on img at bounding box center [713, 193] width 228 height 228
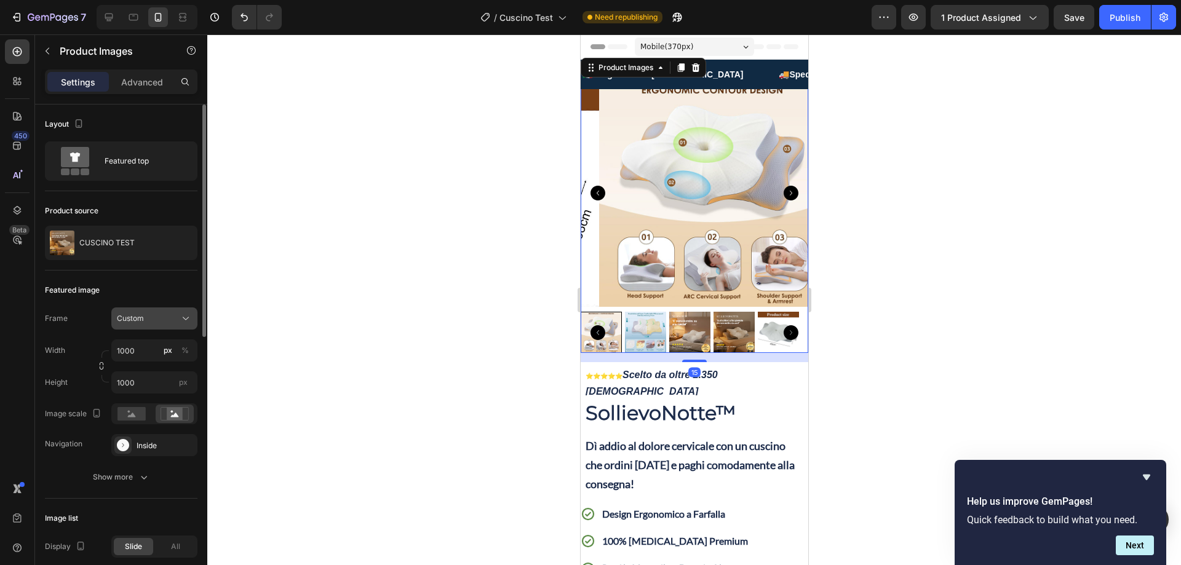
click at [155, 321] on div "Custom" at bounding box center [147, 318] width 60 height 11
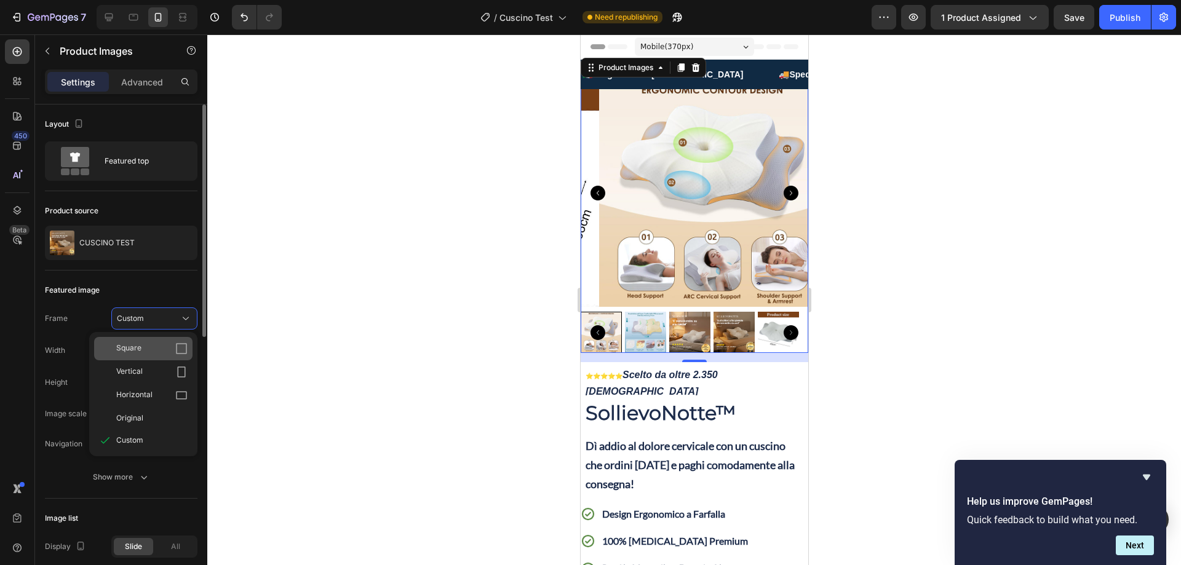
click at [137, 344] on span "Square" at bounding box center [128, 349] width 25 height 12
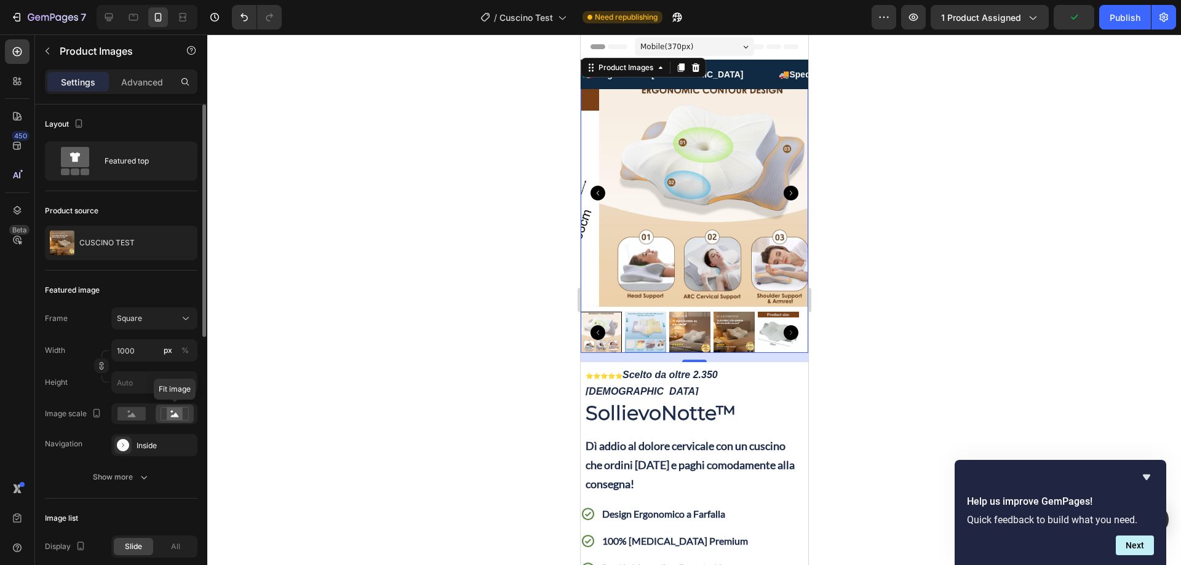
click at [179, 416] on rect at bounding box center [175, 414] width 16 height 12
click at [134, 411] on rect at bounding box center [132, 414] width 28 height 14
click at [171, 415] on rect at bounding box center [175, 414] width 16 height 12
click at [125, 419] on rect at bounding box center [132, 414] width 28 height 14
click at [137, 473] on div "Show more" at bounding box center [121, 477] width 57 height 12
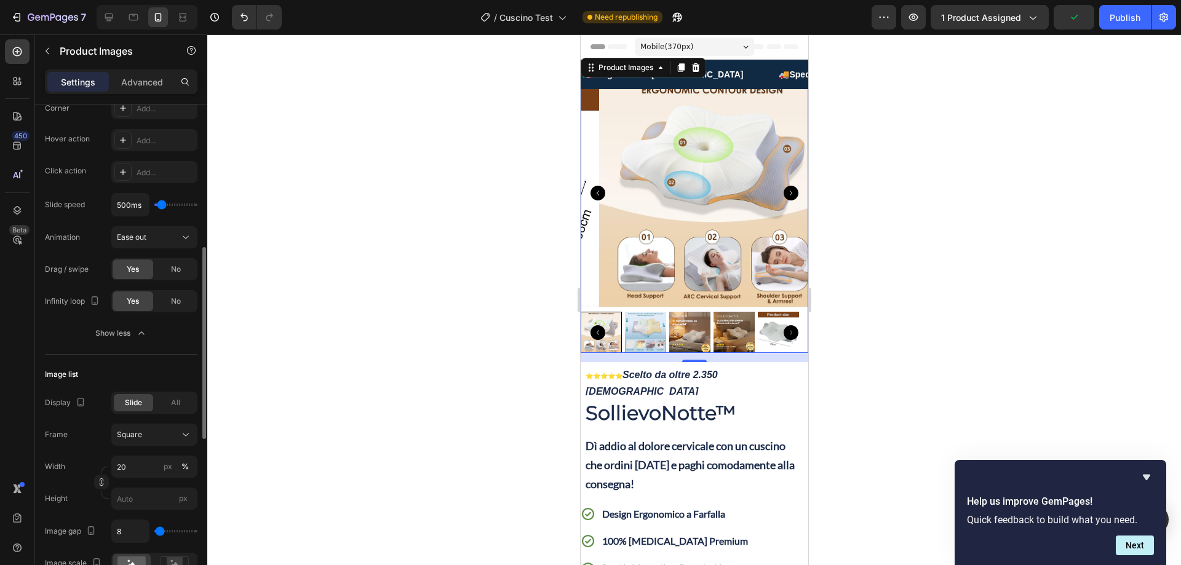
scroll to position [431, 0]
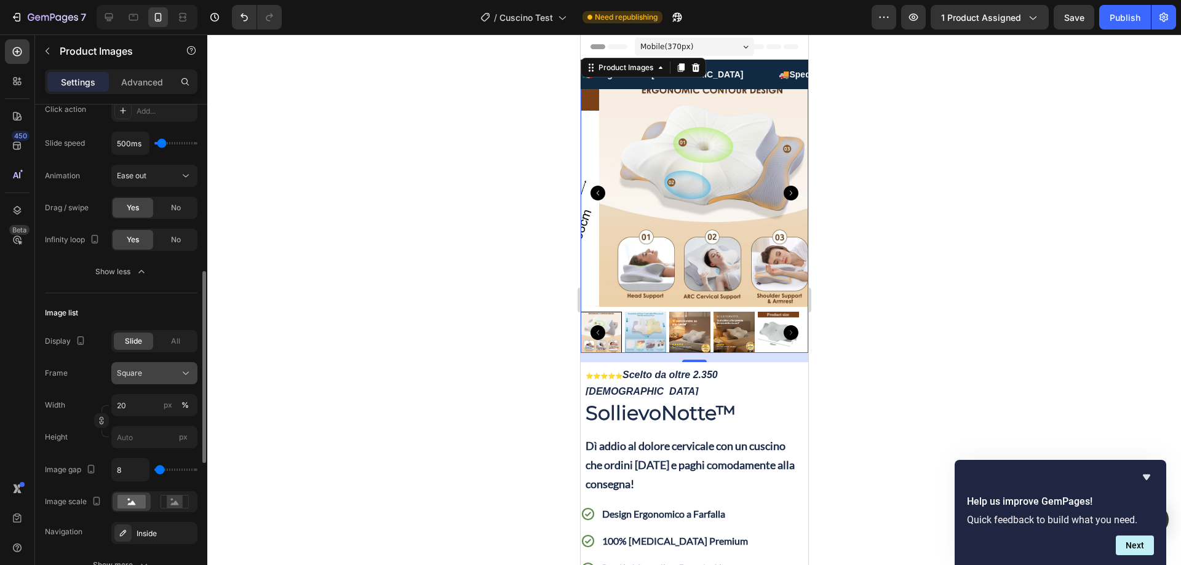
click at [148, 369] on div "Square" at bounding box center [147, 373] width 60 height 11
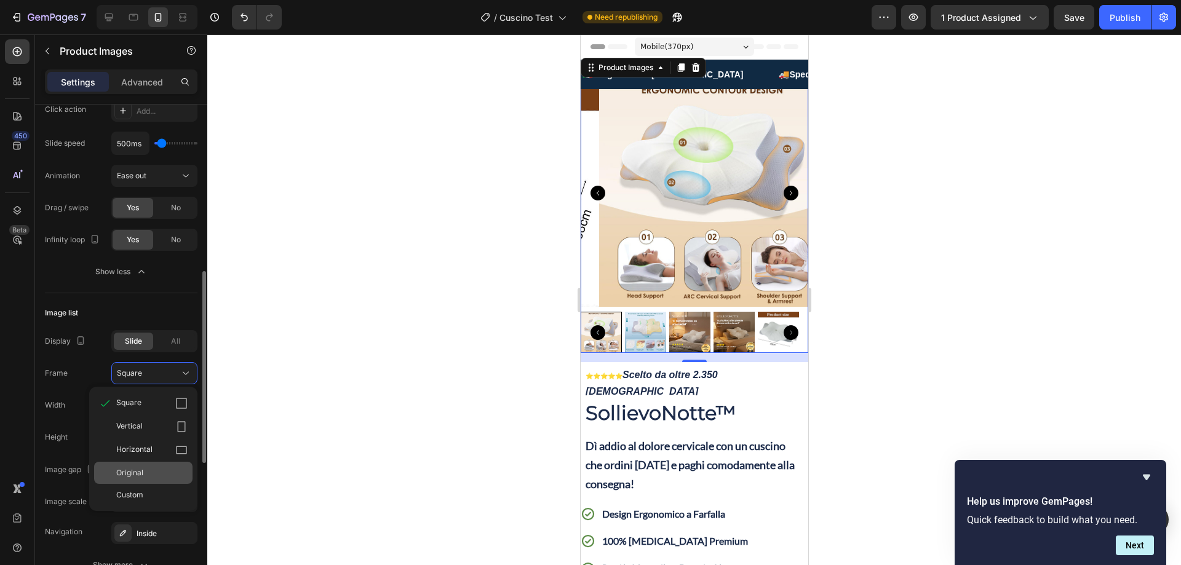
click at [140, 473] on span "Original" at bounding box center [129, 473] width 27 height 11
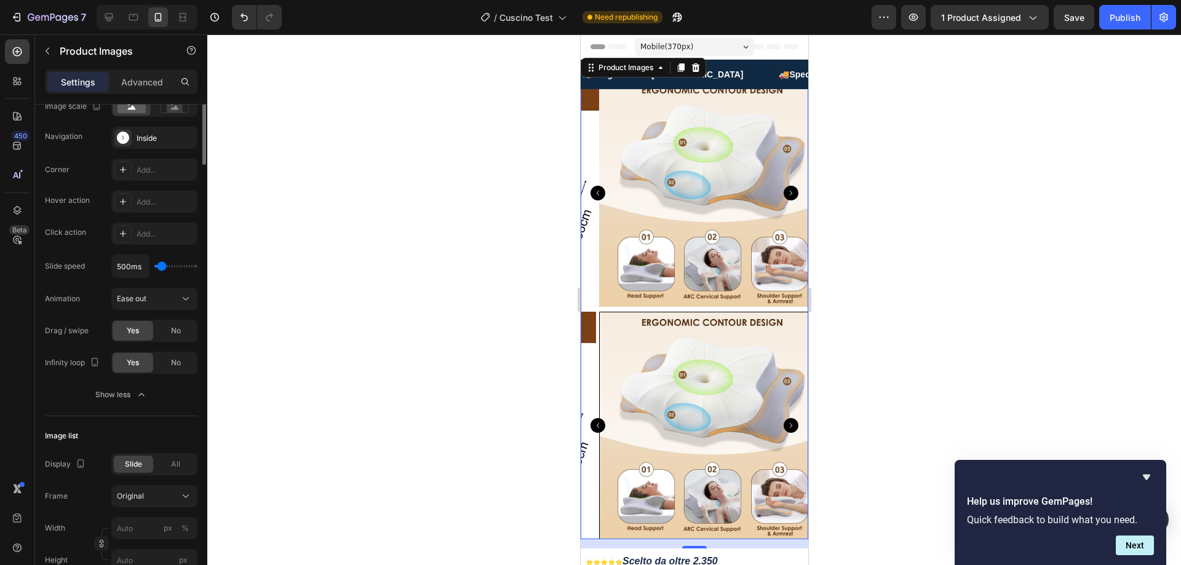
scroll to position [492, 0]
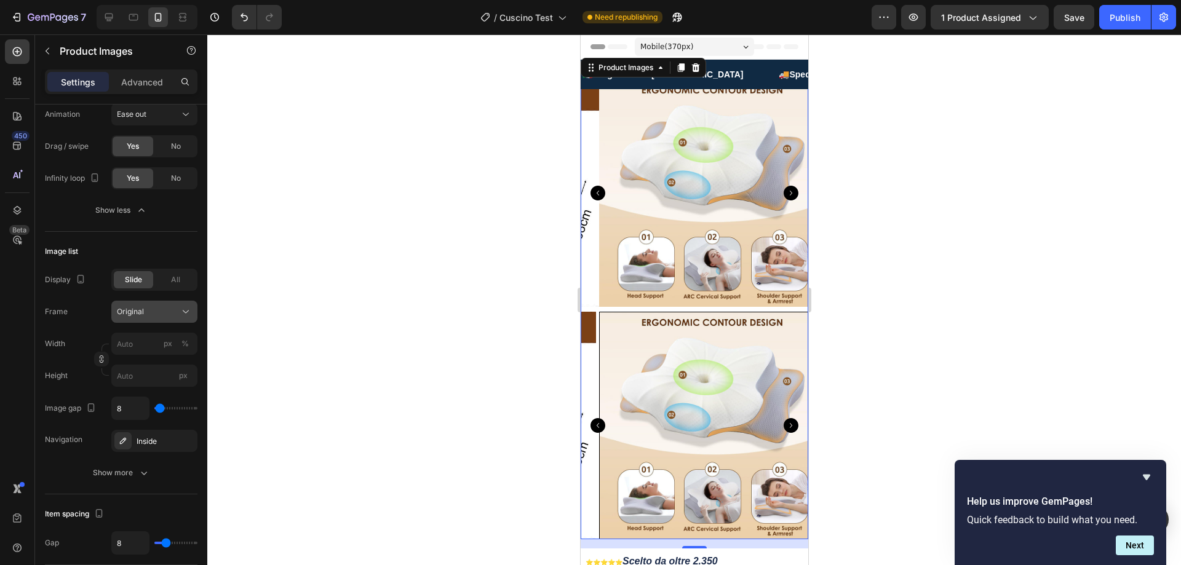
click at [158, 316] on div "Original" at bounding box center [147, 311] width 60 height 11
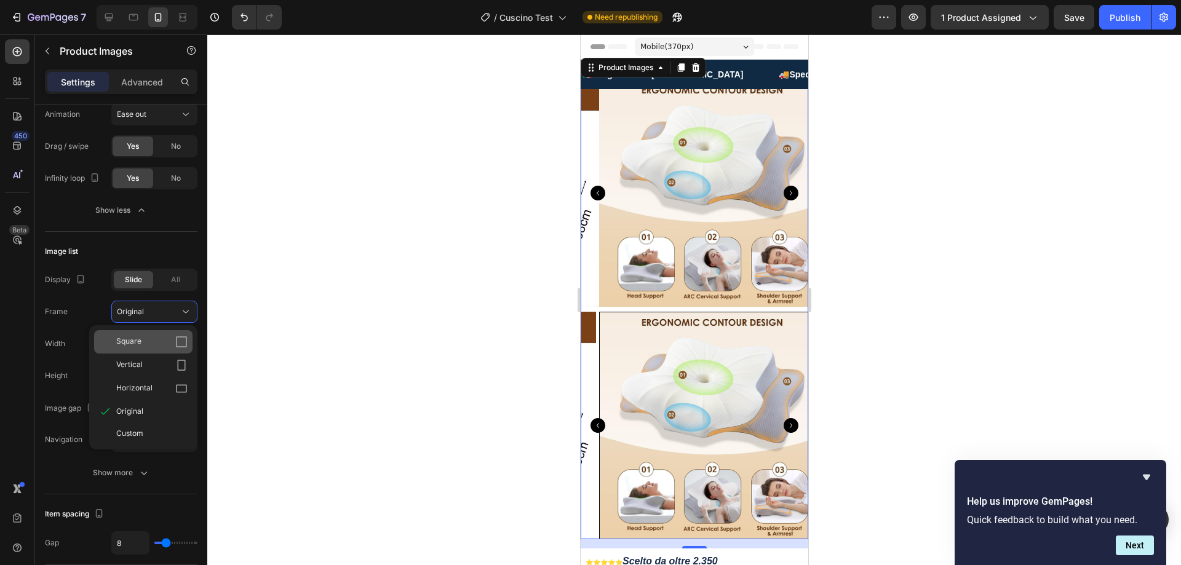
click at [147, 341] on div "Square" at bounding box center [151, 342] width 71 height 12
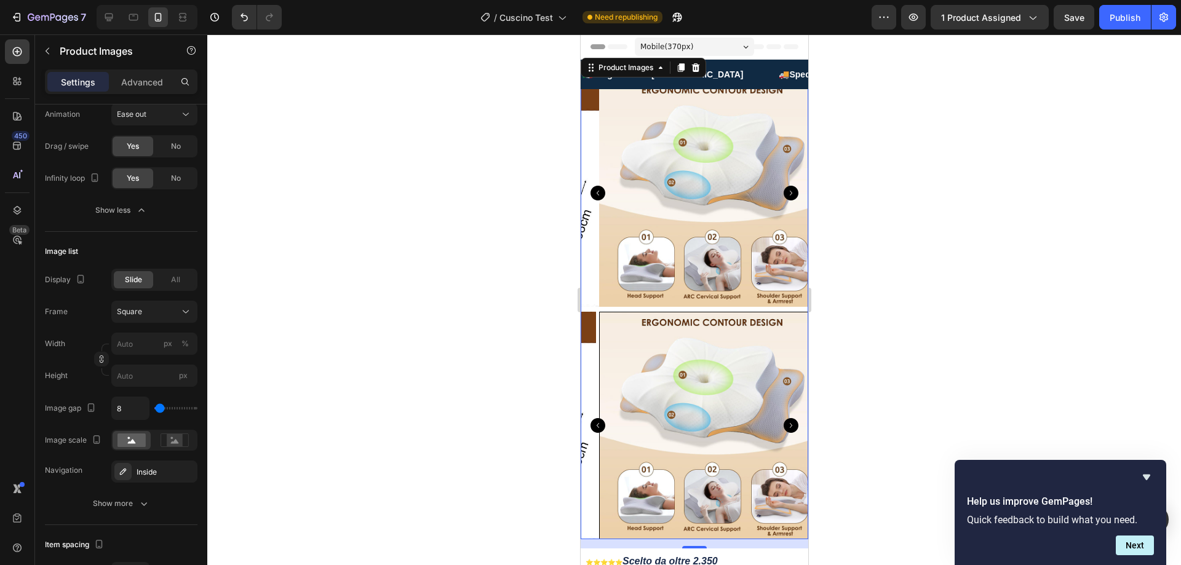
click at [404, 189] on div at bounding box center [694, 299] width 974 height 531
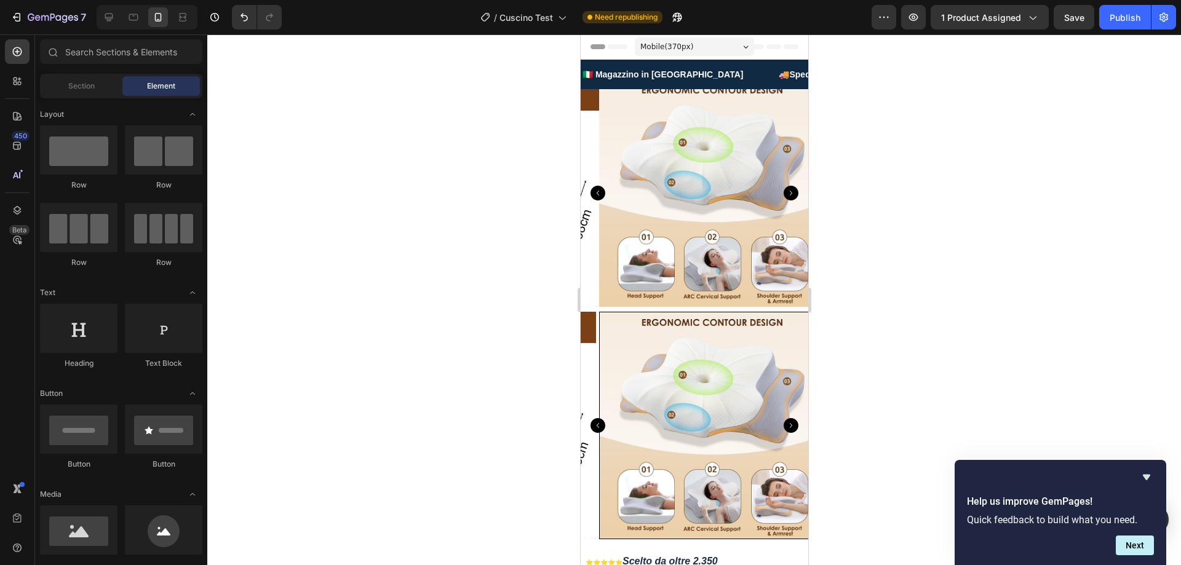
click at [415, 187] on div at bounding box center [694, 299] width 974 height 531
click at [458, 285] on div at bounding box center [694, 299] width 974 height 531
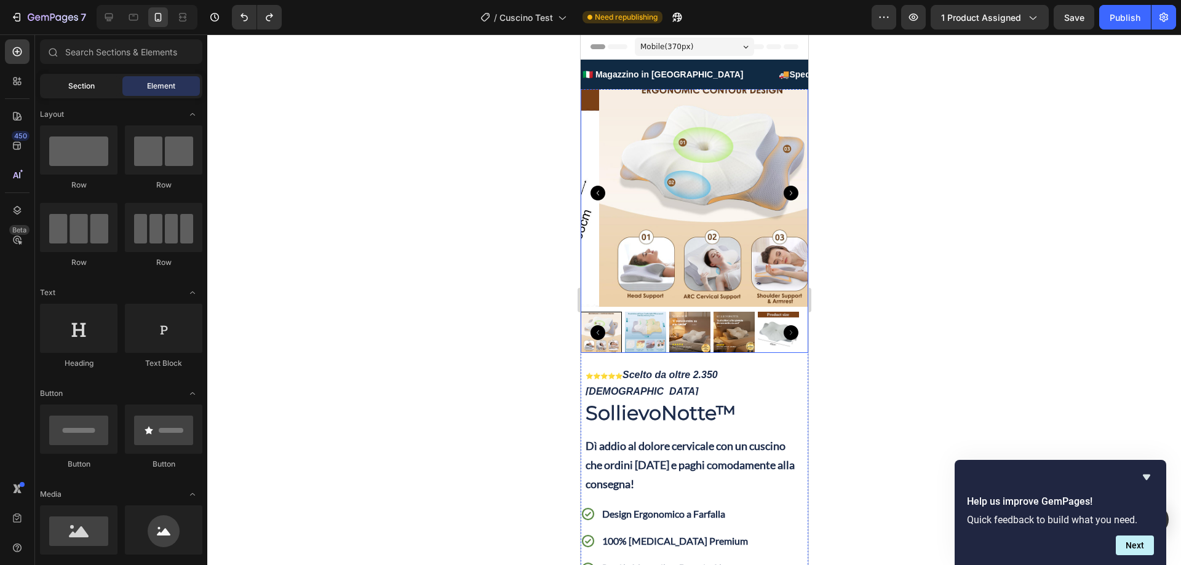
click at [84, 84] on span "Section" at bounding box center [81, 86] width 26 height 11
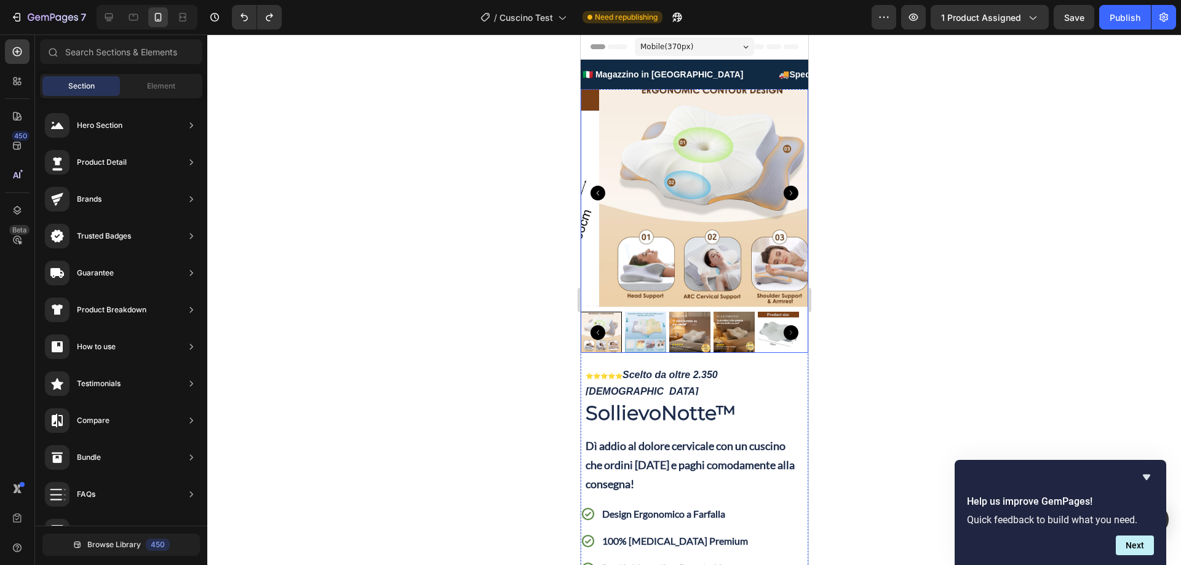
click at [738, 144] on img at bounding box center [713, 193] width 228 height 228
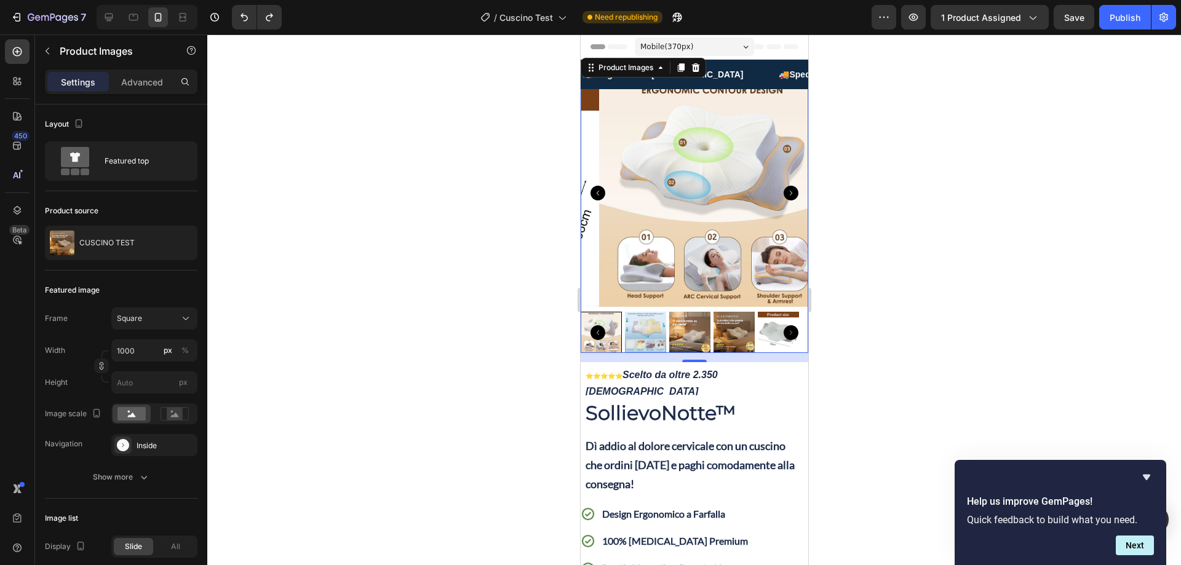
click at [1032, 364] on div at bounding box center [694, 299] width 974 height 531
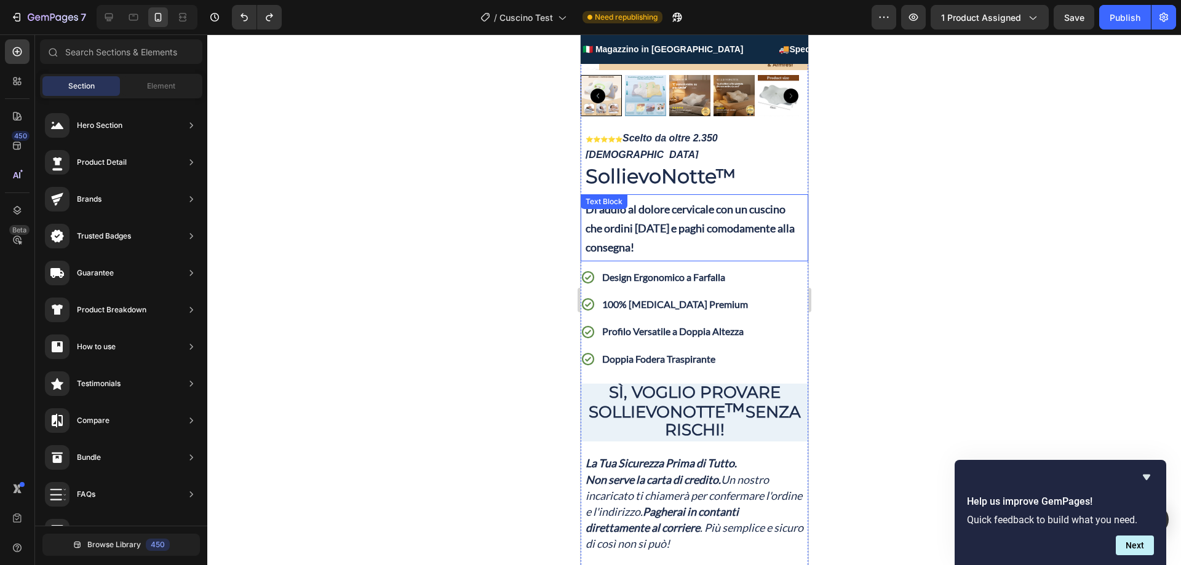
scroll to position [0, 0]
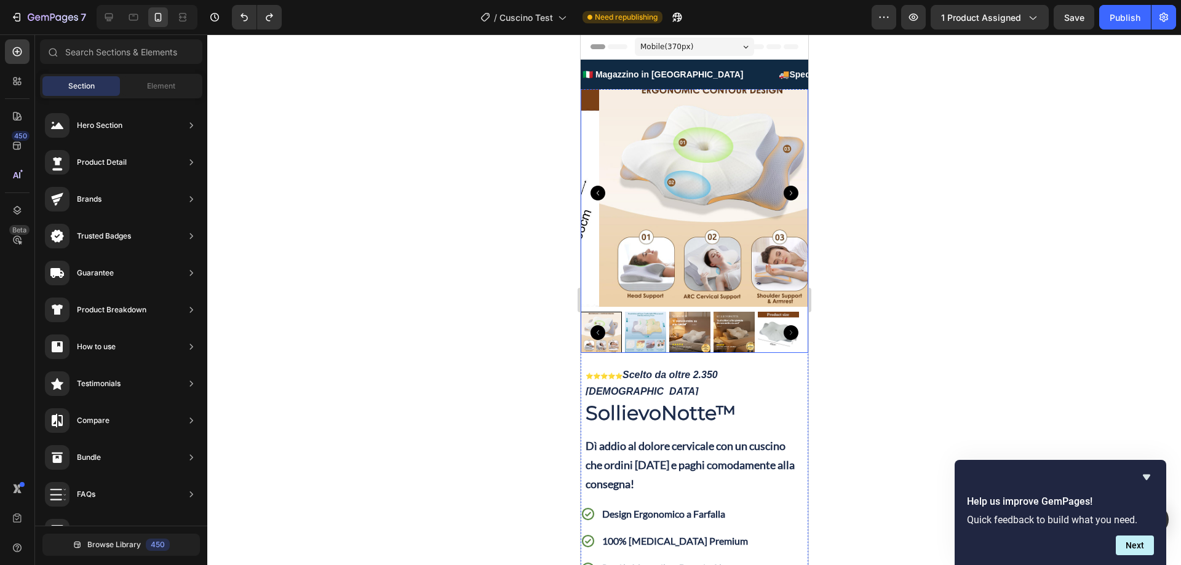
click at [594, 186] on icon "Carousel Back Arrow" at bounding box center [597, 193] width 15 height 15
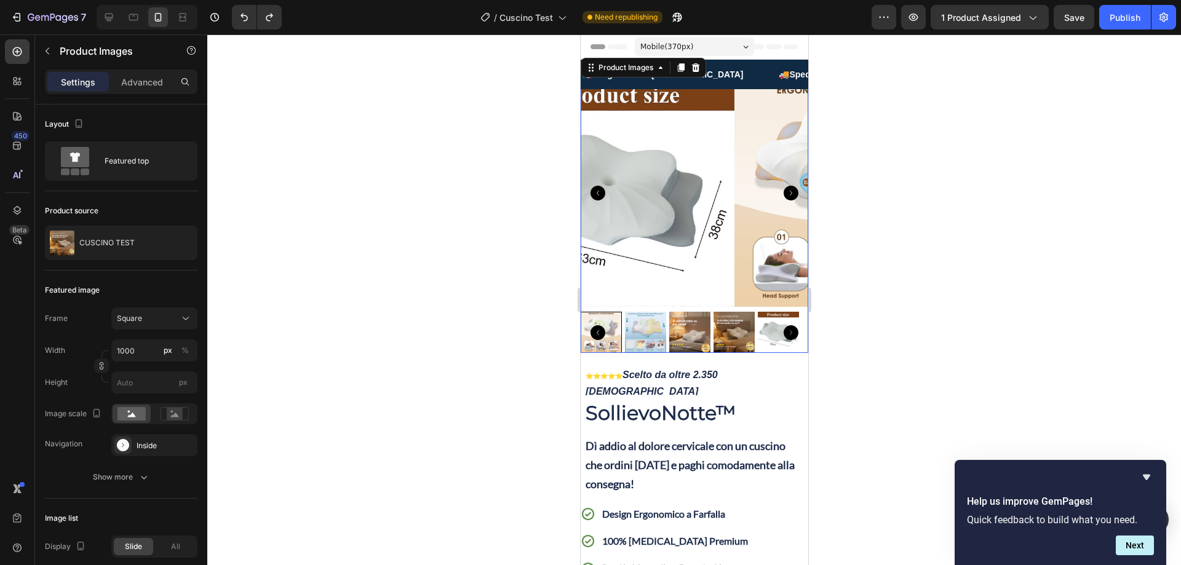
click at [594, 186] on icon "Carousel Back Arrow" at bounding box center [597, 193] width 15 height 15
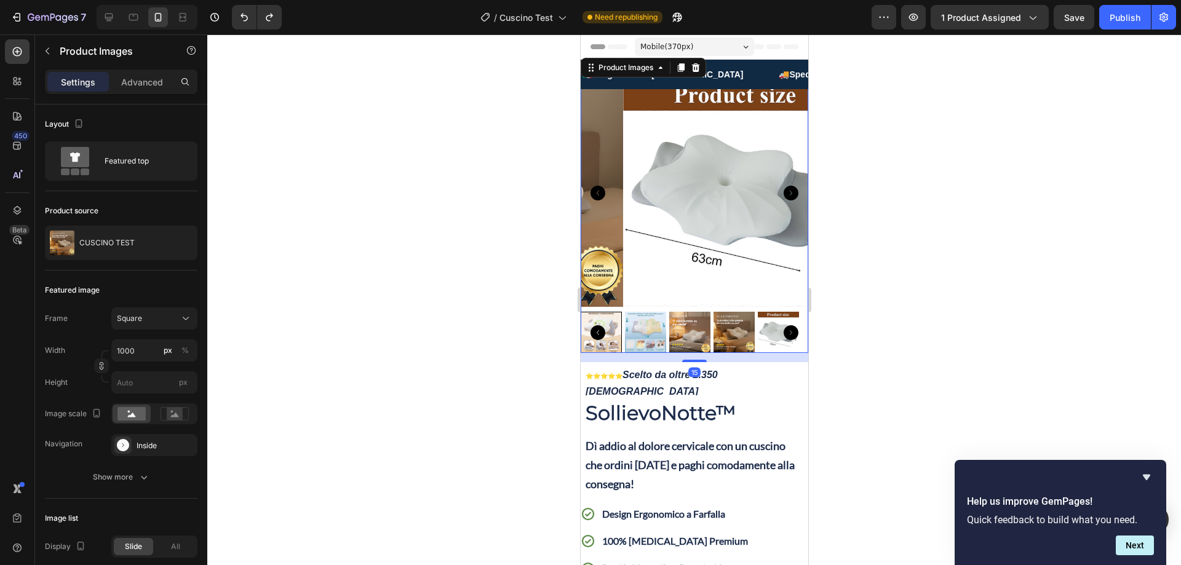
click at [594, 186] on icon "Carousel Back Arrow" at bounding box center [597, 193] width 15 height 15
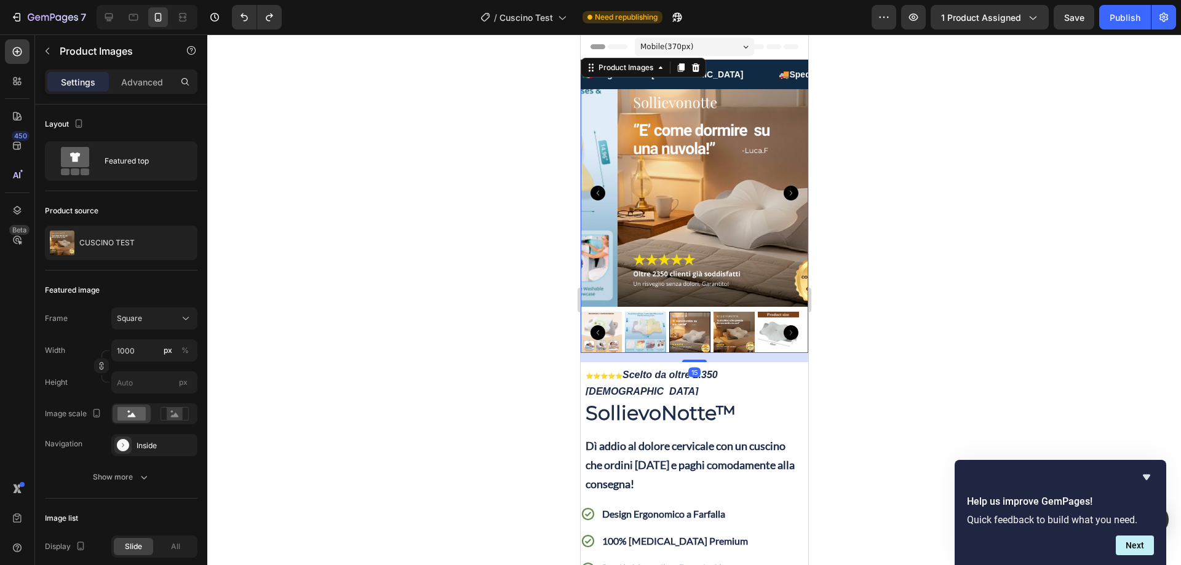
click at [594, 186] on icon "Carousel Back Arrow" at bounding box center [597, 193] width 15 height 15
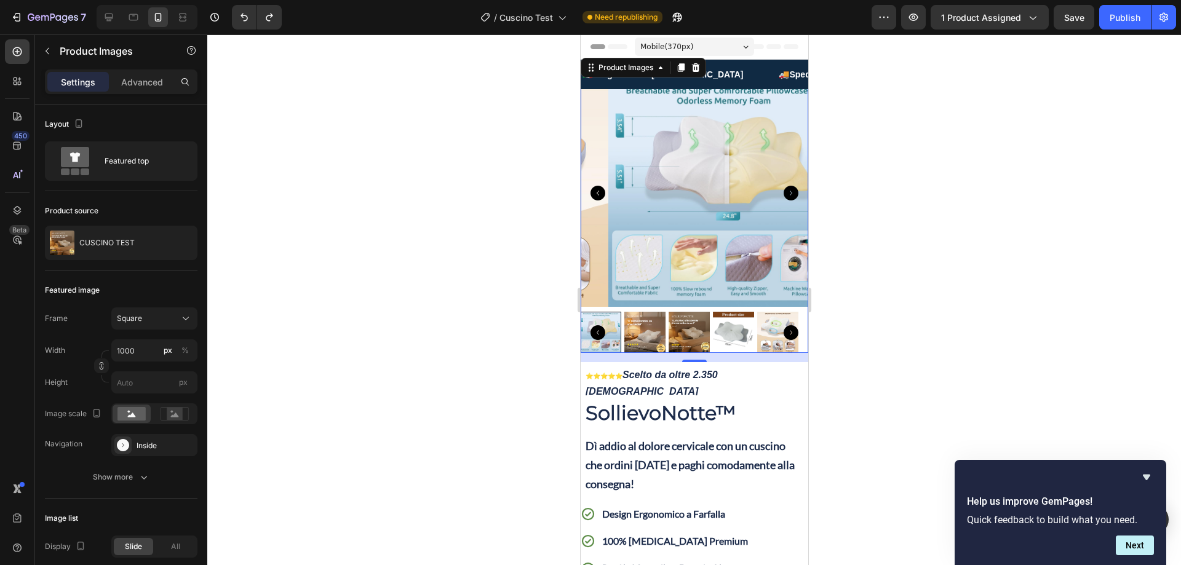
click at [783, 186] on icon "Carousel Next Arrow" at bounding box center [790, 193] width 15 height 15
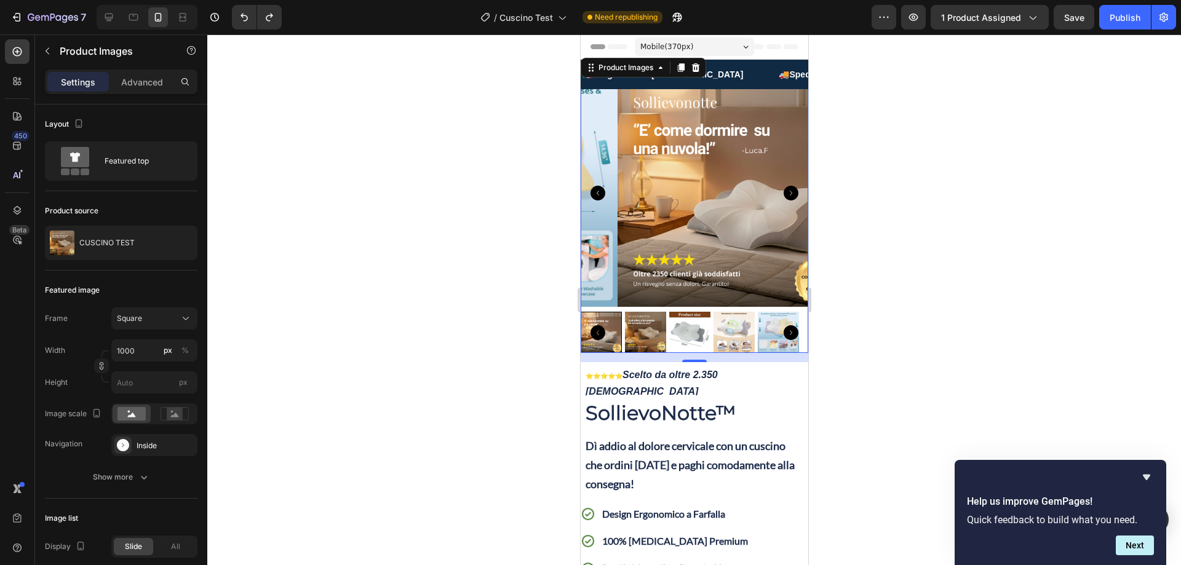
click at [783, 187] on icon "Carousel Next Arrow" at bounding box center [790, 193] width 15 height 15
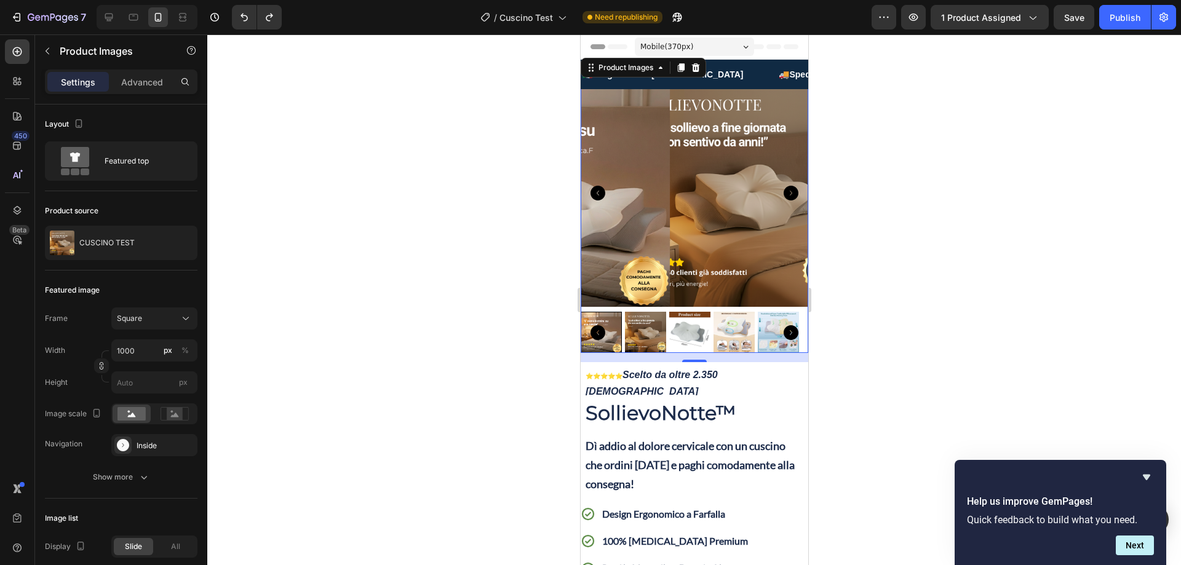
click at [783, 187] on icon "Carousel Next Arrow" at bounding box center [790, 193] width 15 height 15
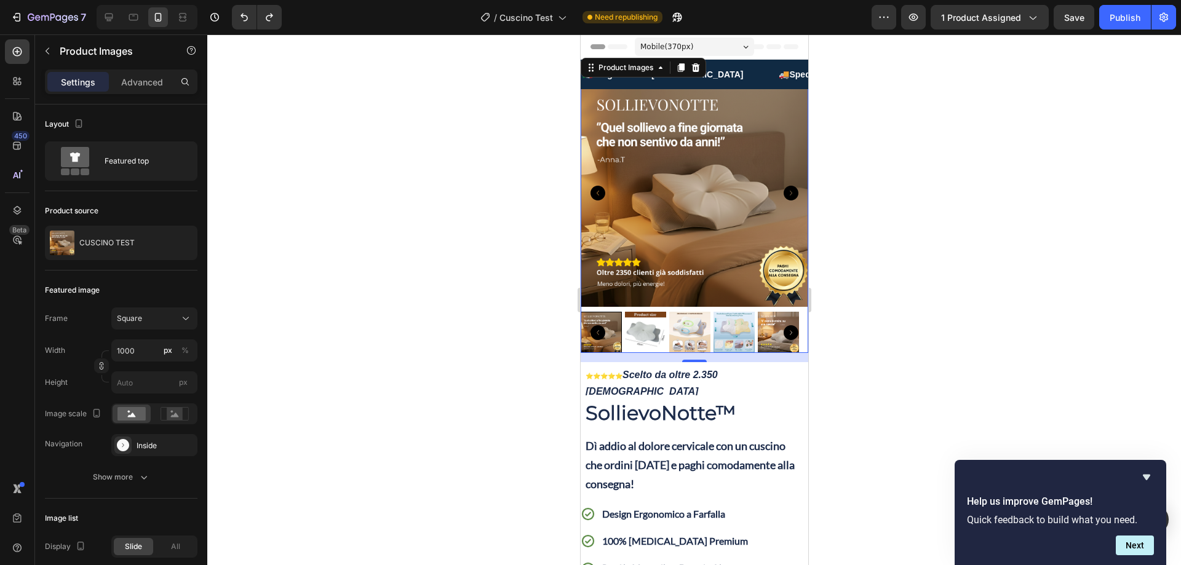
click at [783, 186] on icon "Carousel Next Arrow" at bounding box center [790, 193] width 15 height 15
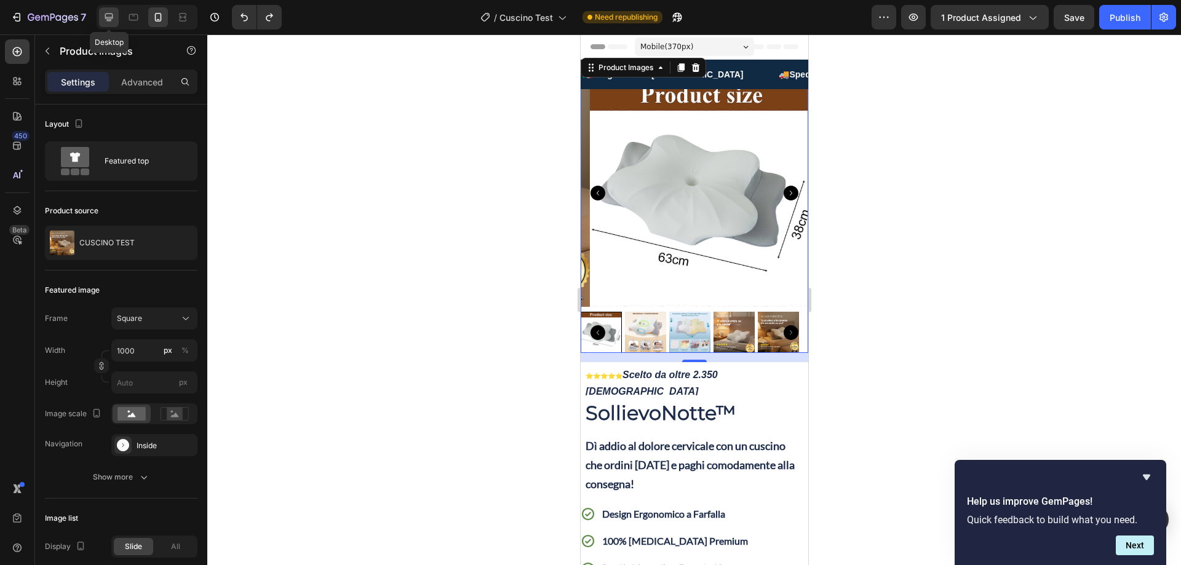
click at [103, 14] on icon at bounding box center [109, 17] width 12 height 12
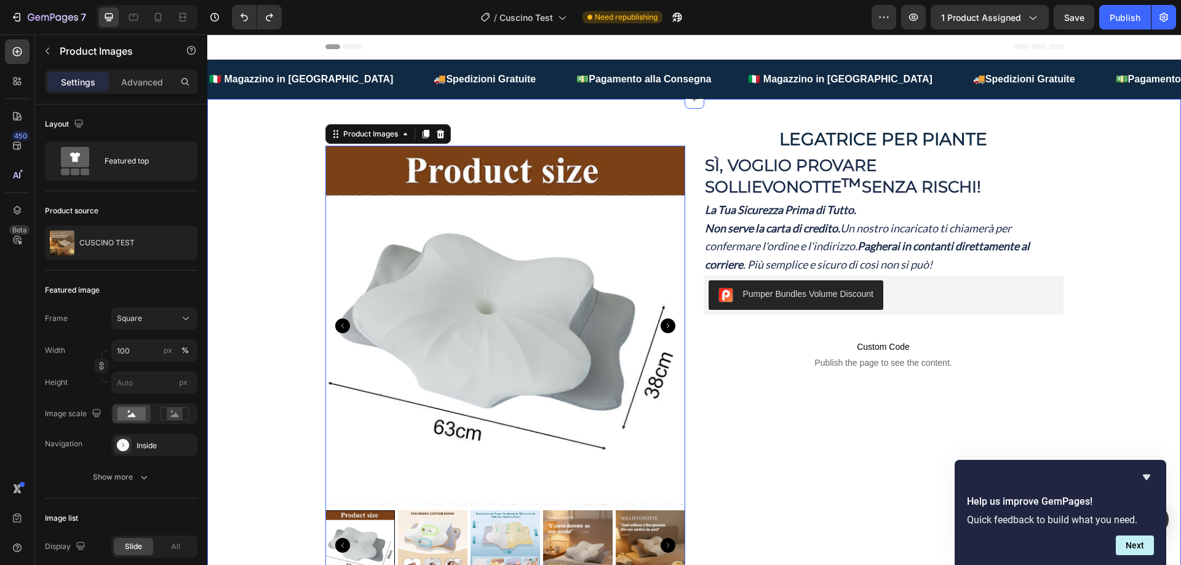
scroll to position [68, 0]
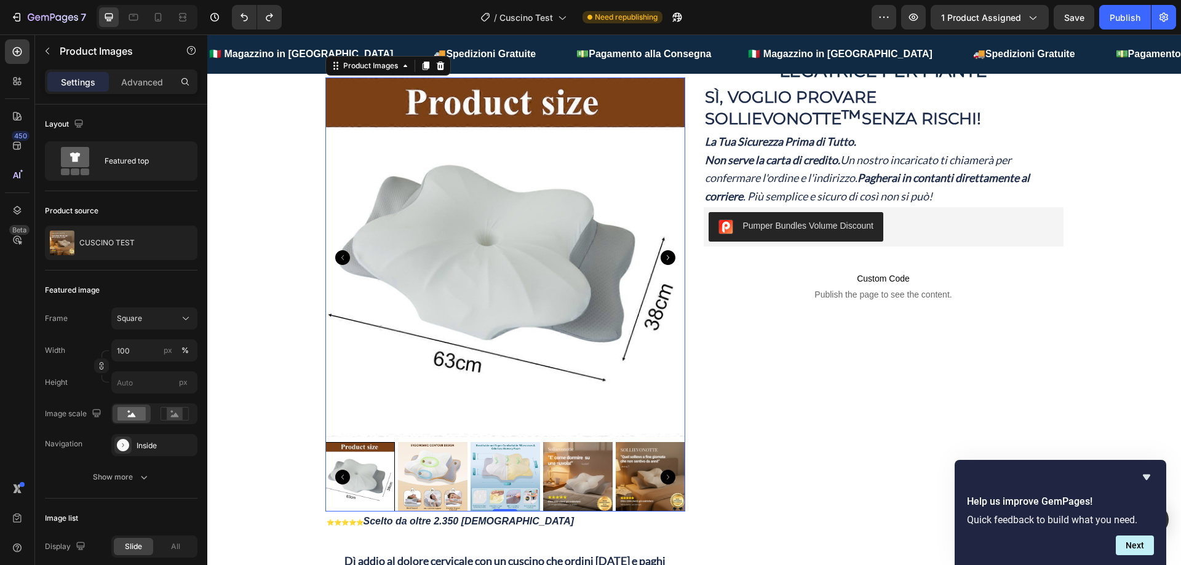
click at [665, 255] on icon "Carousel Next Arrow" at bounding box center [668, 257] width 15 height 15
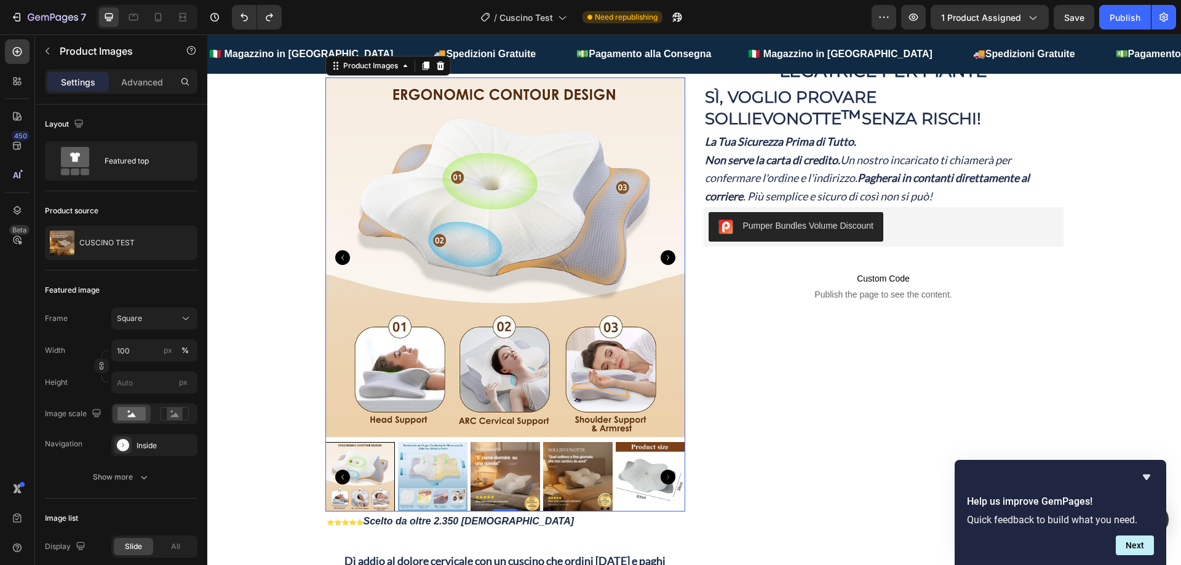
click at [337, 254] on icon "Carousel Back Arrow" at bounding box center [342, 257] width 15 height 15
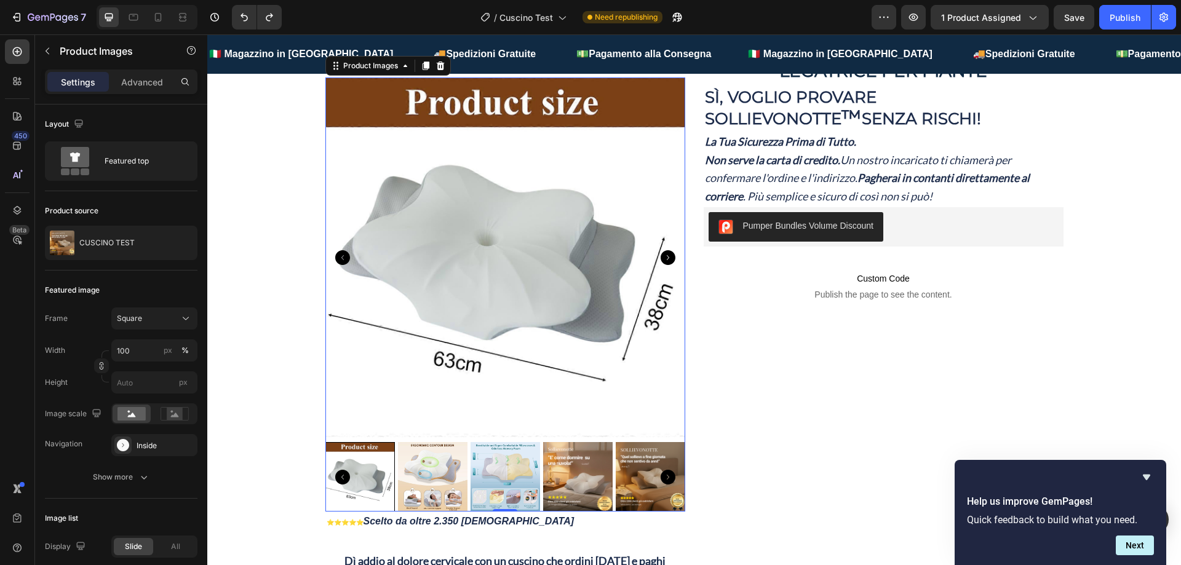
click at [668, 258] on icon "Carousel Next Arrow" at bounding box center [668, 257] width 15 height 15
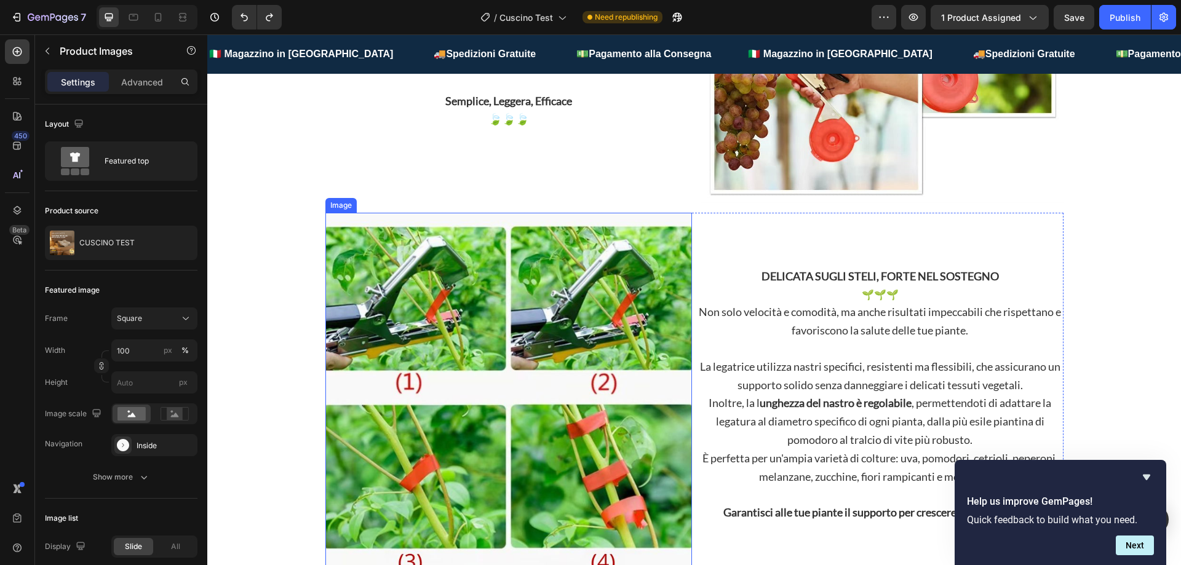
scroll to position [1360, 0]
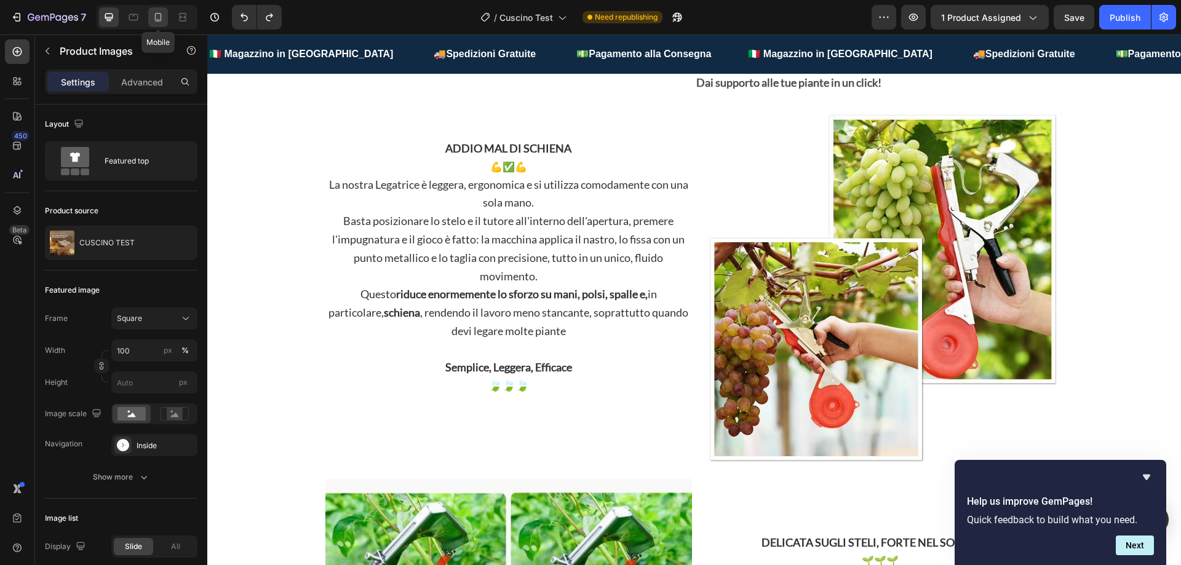
click at [160, 12] on icon at bounding box center [158, 17] width 12 height 12
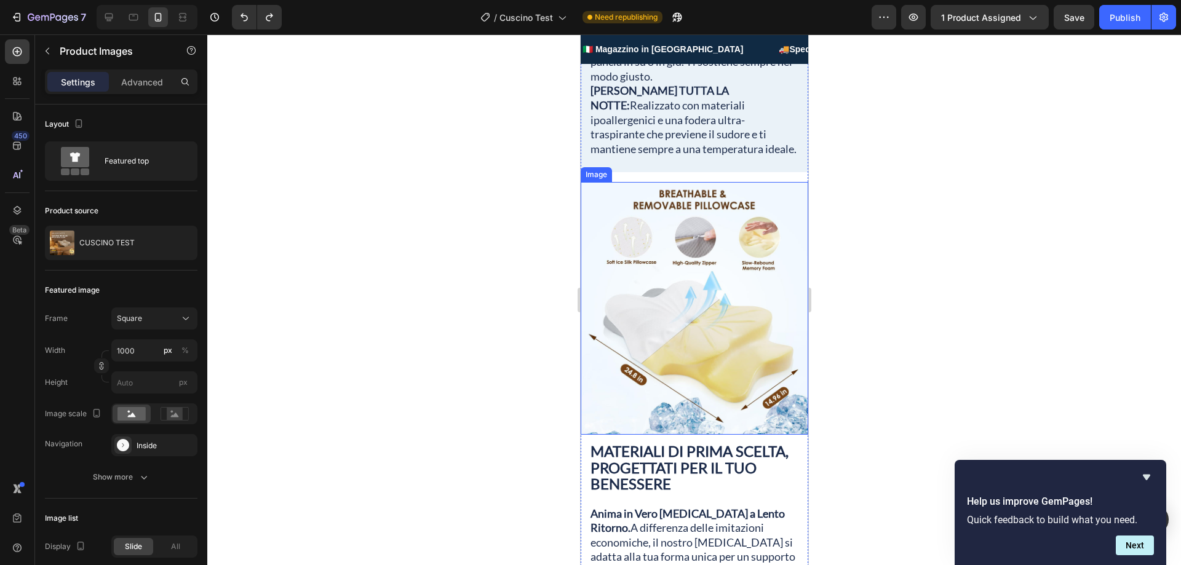
scroll to position [2092, 0]
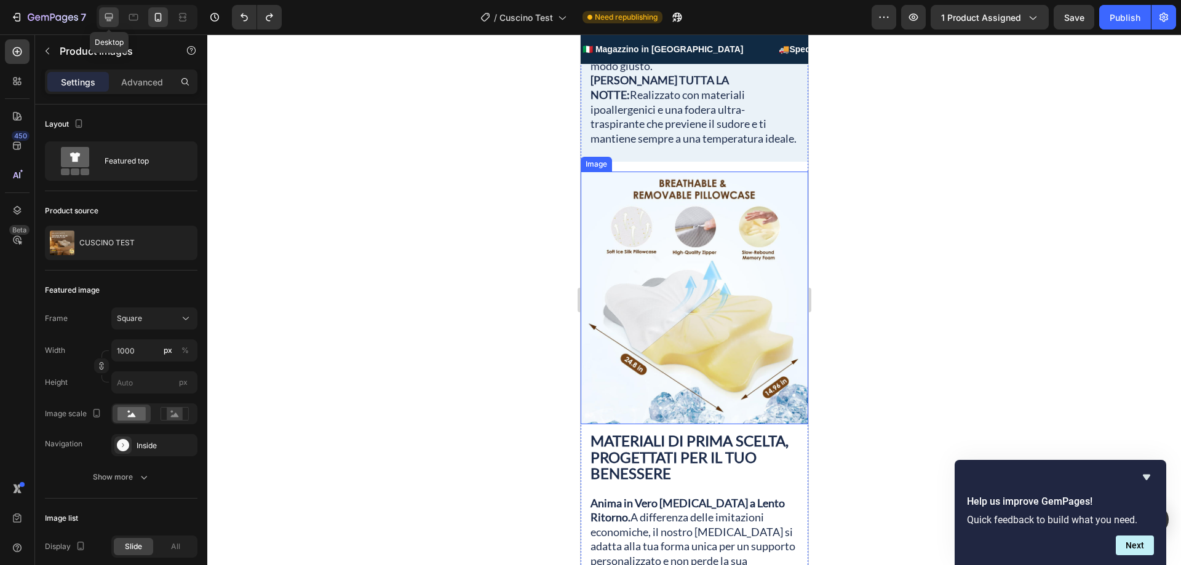
click at [105, 14] on icon at bounding box center [109, 17] width 12 height 12
type input "100"
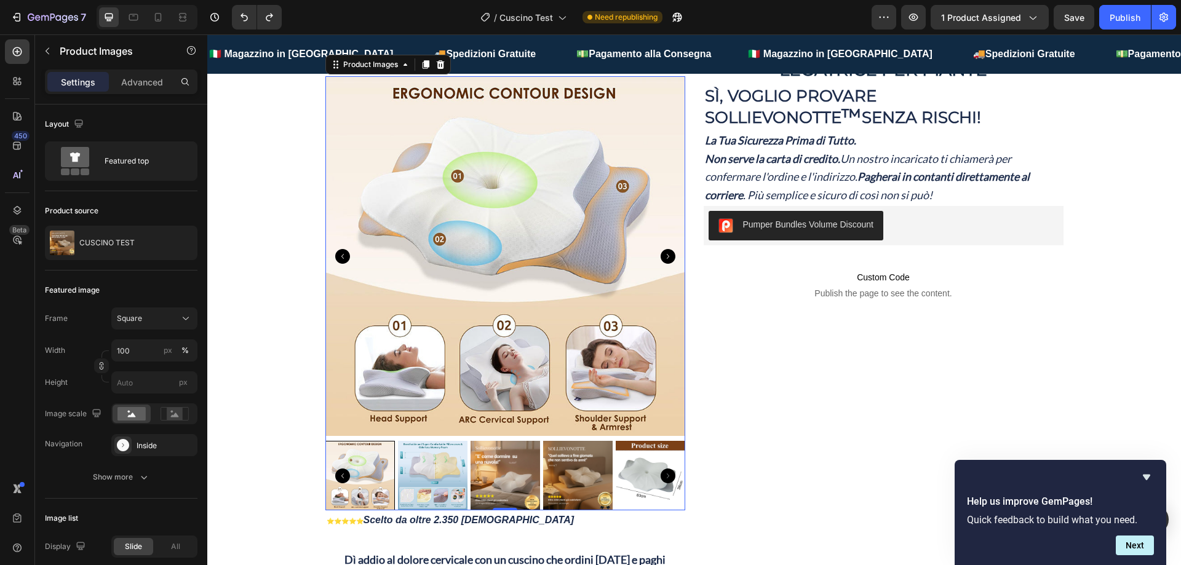
scroll to position [68, 0]
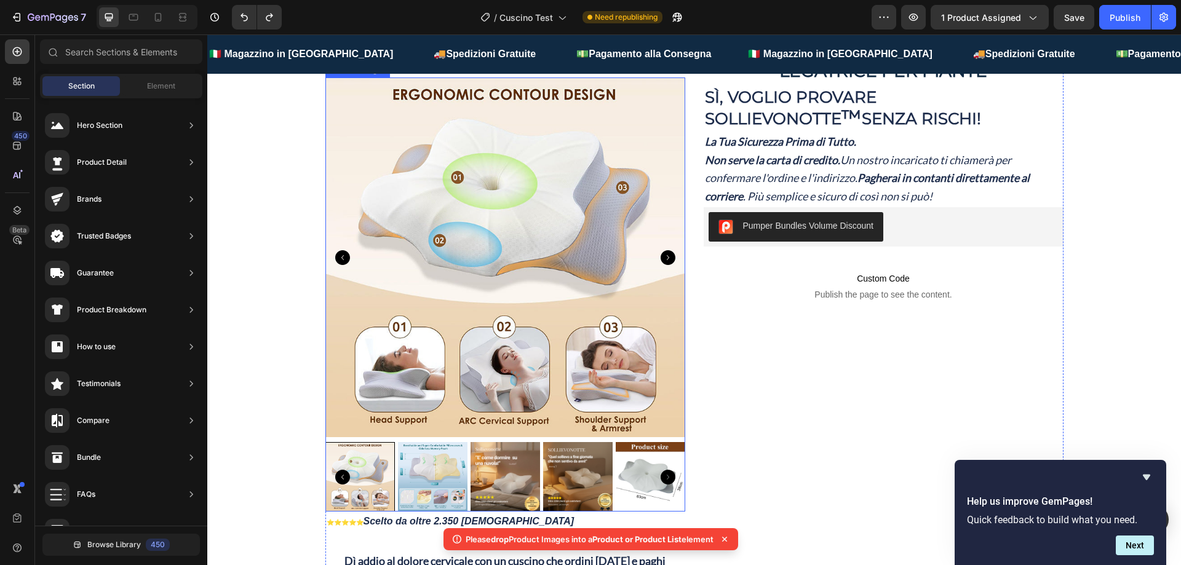
click at [663, 473] on icon "Carousel Next Arrow" at bounding box center [668, 477] width 15 height 15
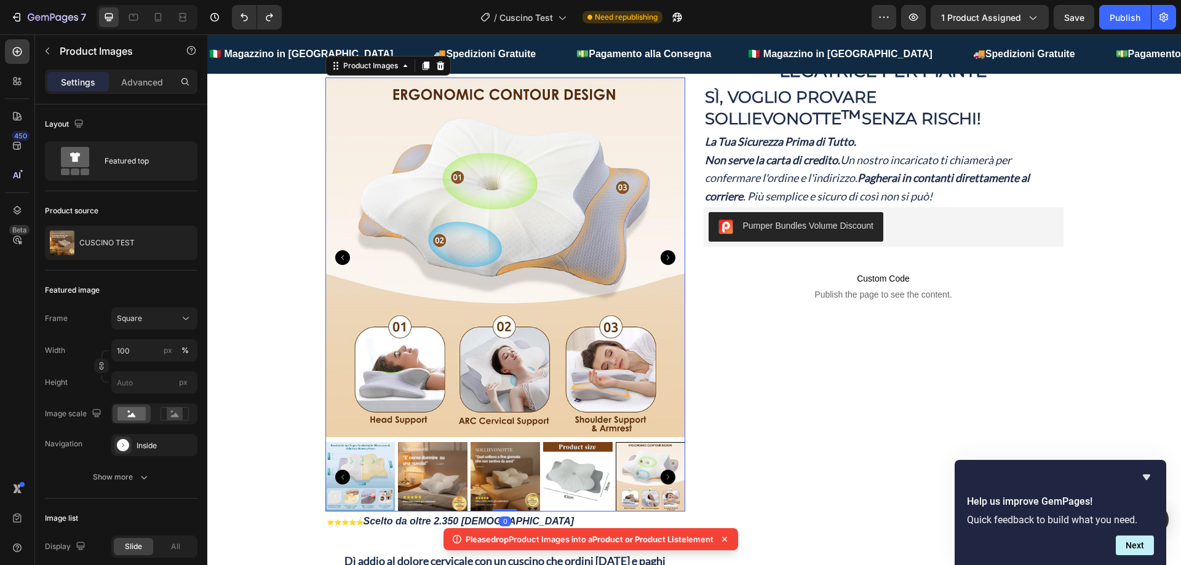
click at [659, 247] on img at bounding box center [505, 258] width 360 height 360
click at [664, 255] on icon "Carousel Next Arrow" at bounding box center [668, 257] width 15 height 15
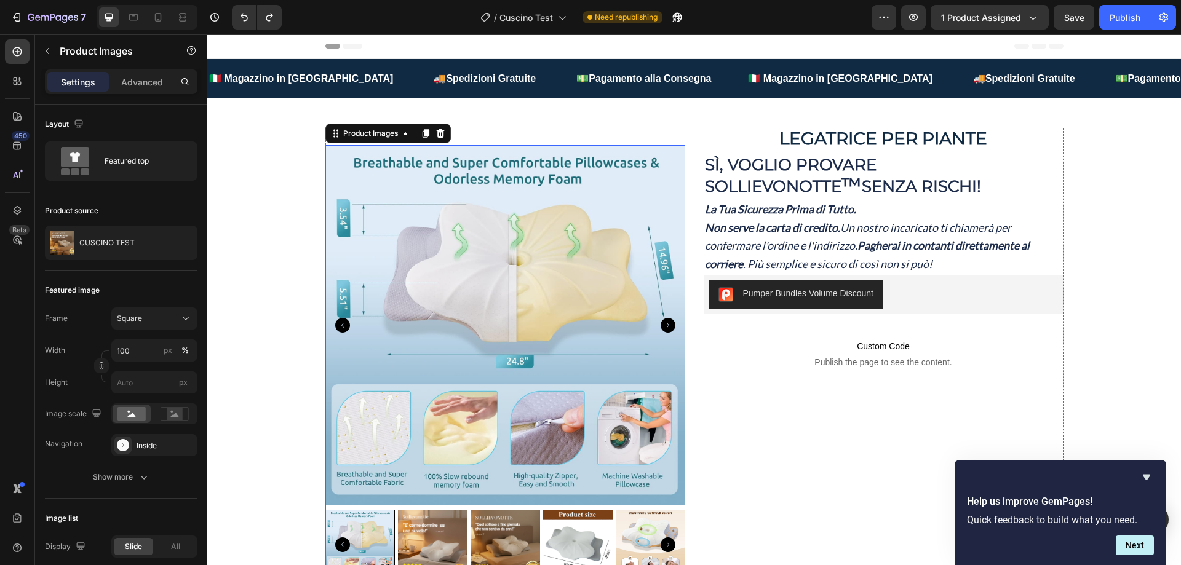
scroll to position [0, 0]
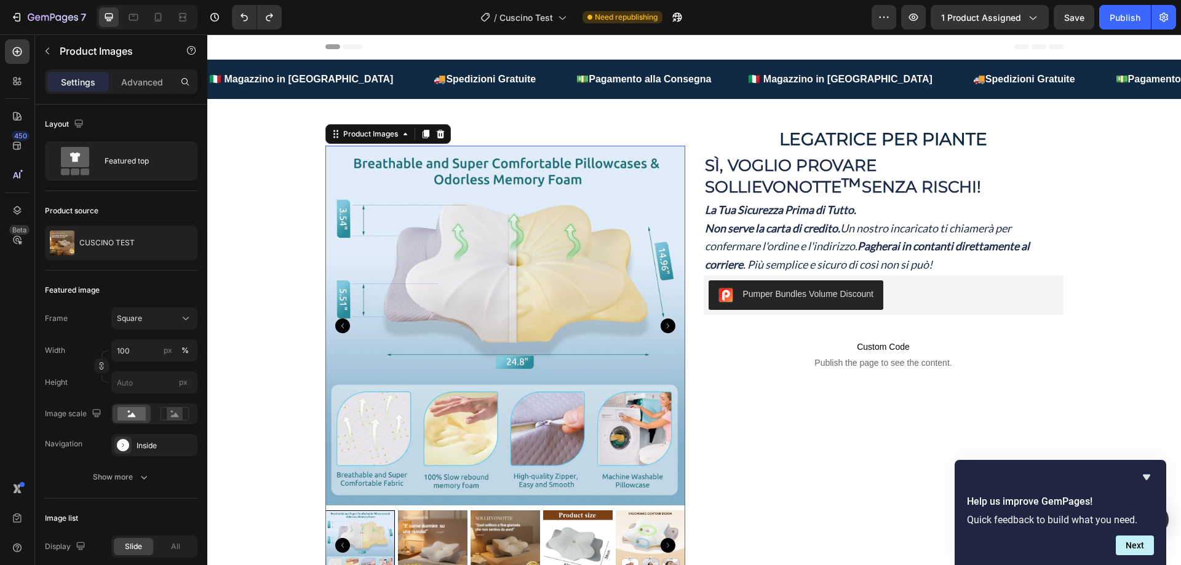
click at [344, 320] on icon "Carousel Back Arrow" at bounding box center [342, 326] width 15 height 15
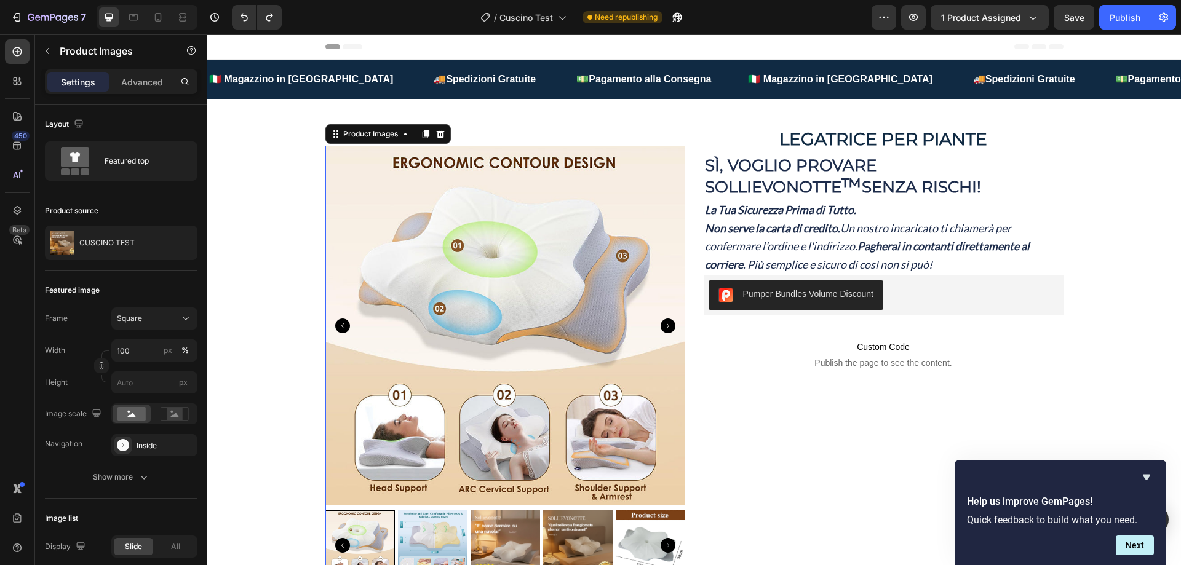
click at [661, 326] on icon "Carousel Next Arrow" at bounding box center [668, 326] width 15 height 15
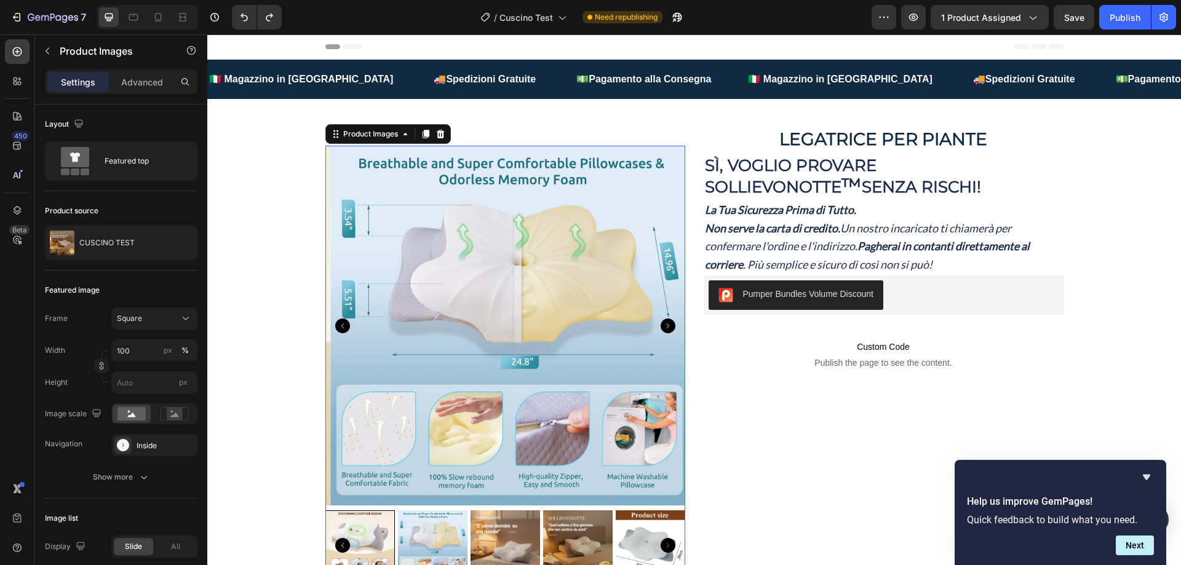
click at [661, 326] on icon "Carousel Next Arrow" at bounding box center [668, 326] width 15 height 15
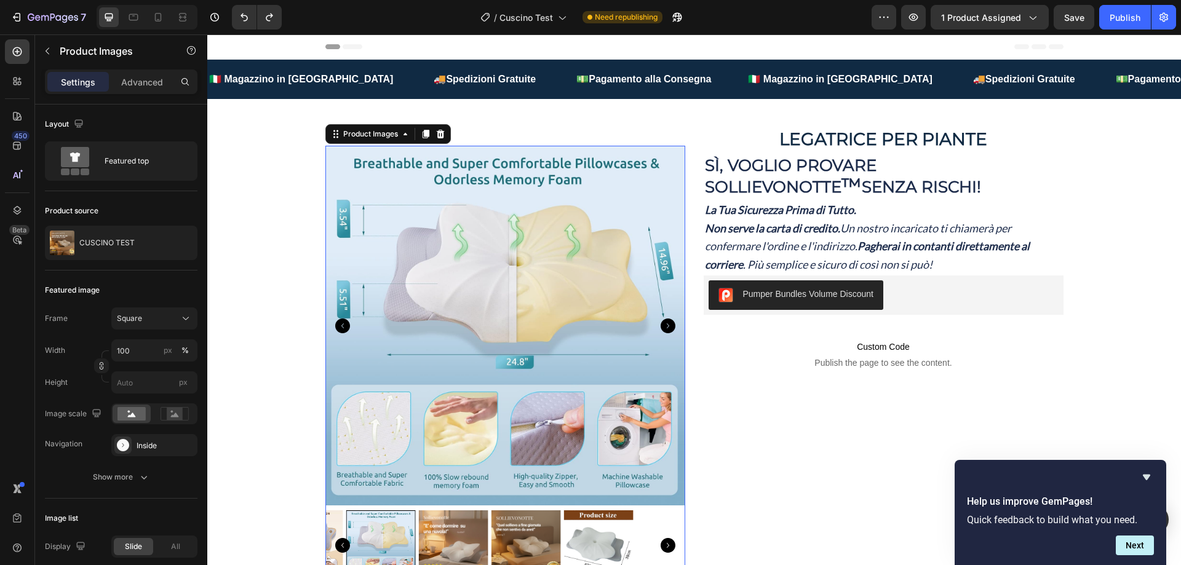
click at [661, 326] on icon "Carousel Next Arrow" at bounding box center [668, 326] width 15 height 15
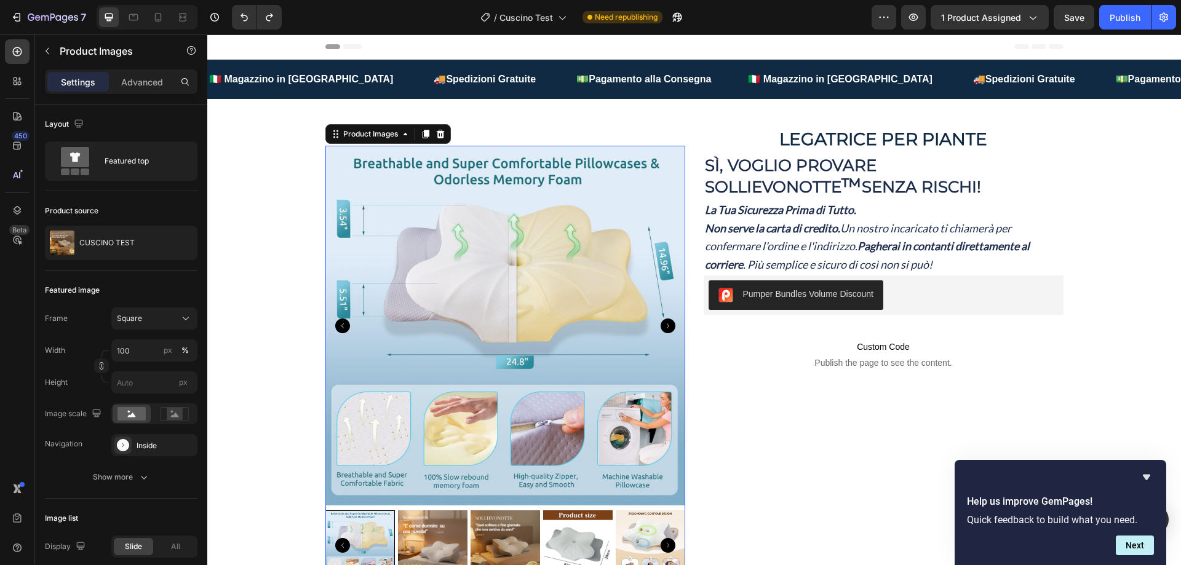
click at [661, 326] on icon "Carousel Next Arrow" at bounding box center [668, 326] width 15 height 15
click at [662, 330] on icon "Carousel Next Arrow" at bounding box center [668, 326] width 15 height 15
click at [340, 328] on icon "Carousel Back Arrow" at bounding box center [342, 326] width 15 height 15
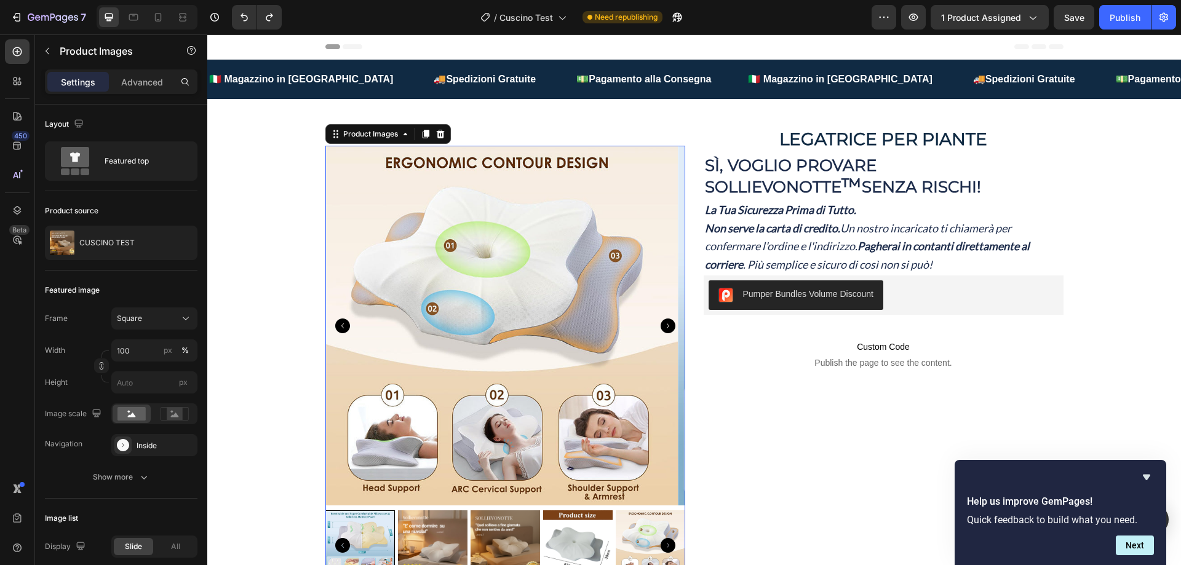
click at [340, 328] on icon "Carousel Back Arrow" at bounding box center [342, 326] width 15 height 15
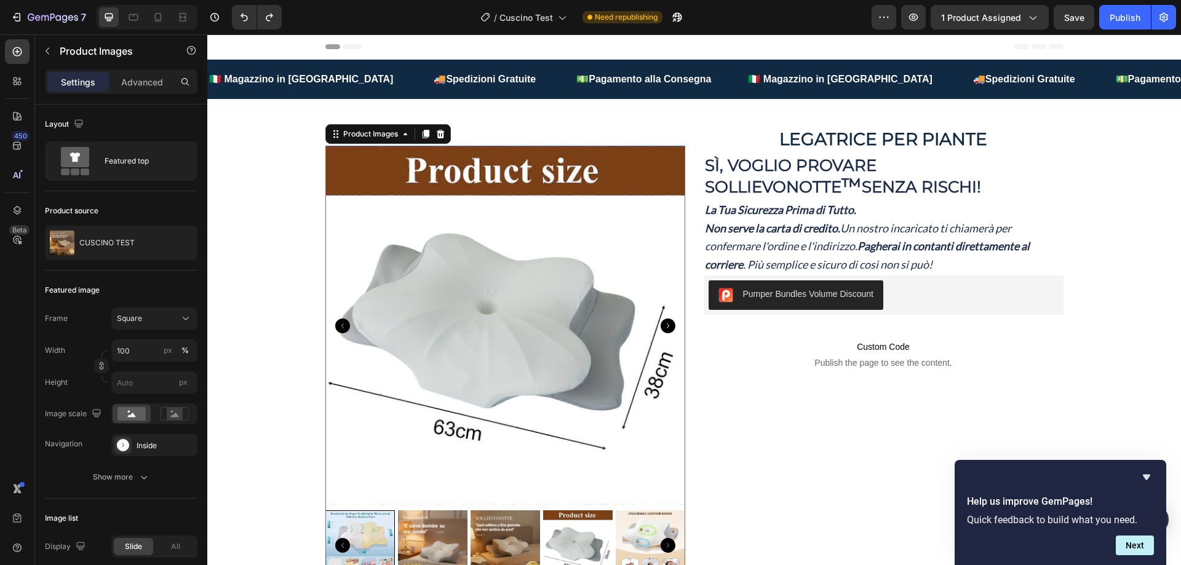
click at [340, 328] on icon "Carousel Back Arrow" at bounding box center [342, 326] width 15 height 15
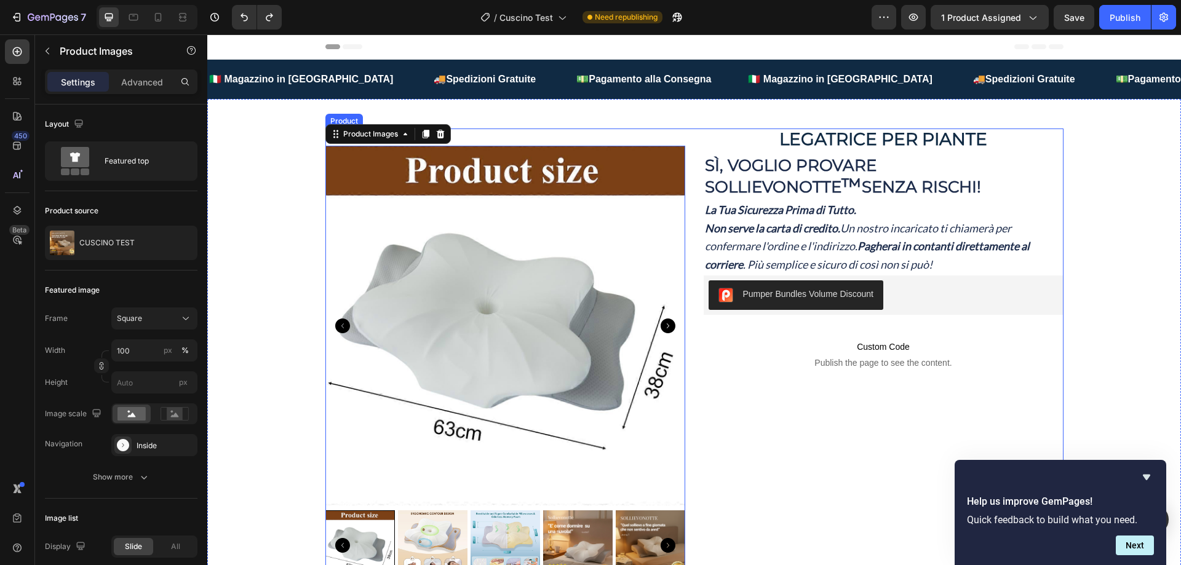
click at [663, 323] on icon "Carousel Next Arrow" at bounding box center [668, 326] width 15 height 15
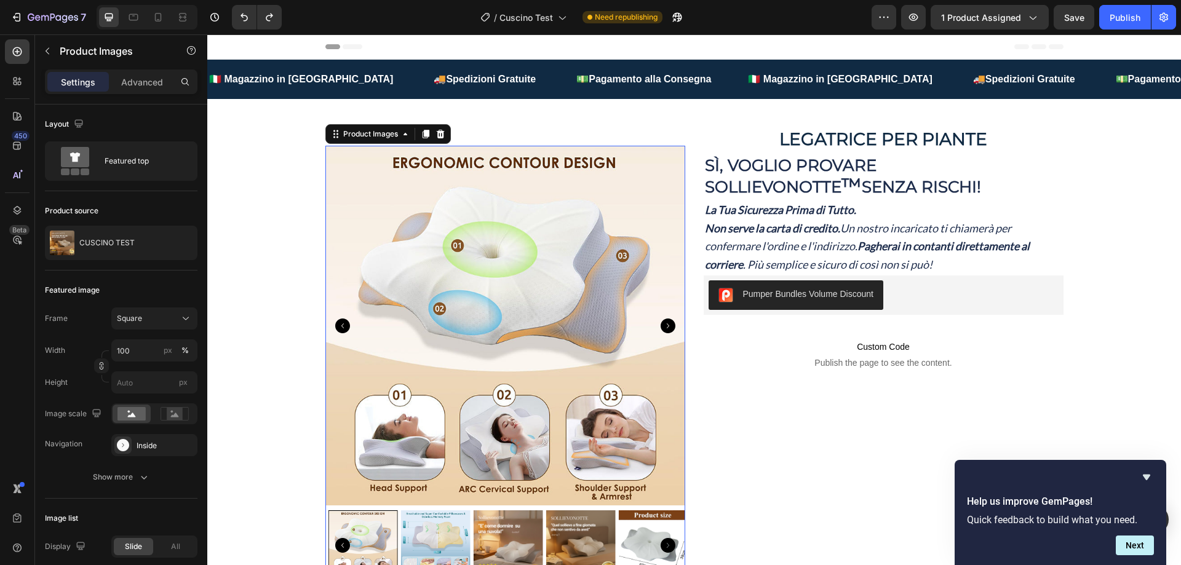
click at [329, 327] on img at bounding box center [505, 326] width 360 height 360
click at [335, 324] on icon "Carousel Back Arrow" at bounding box center [342, 326] width 15 height 15
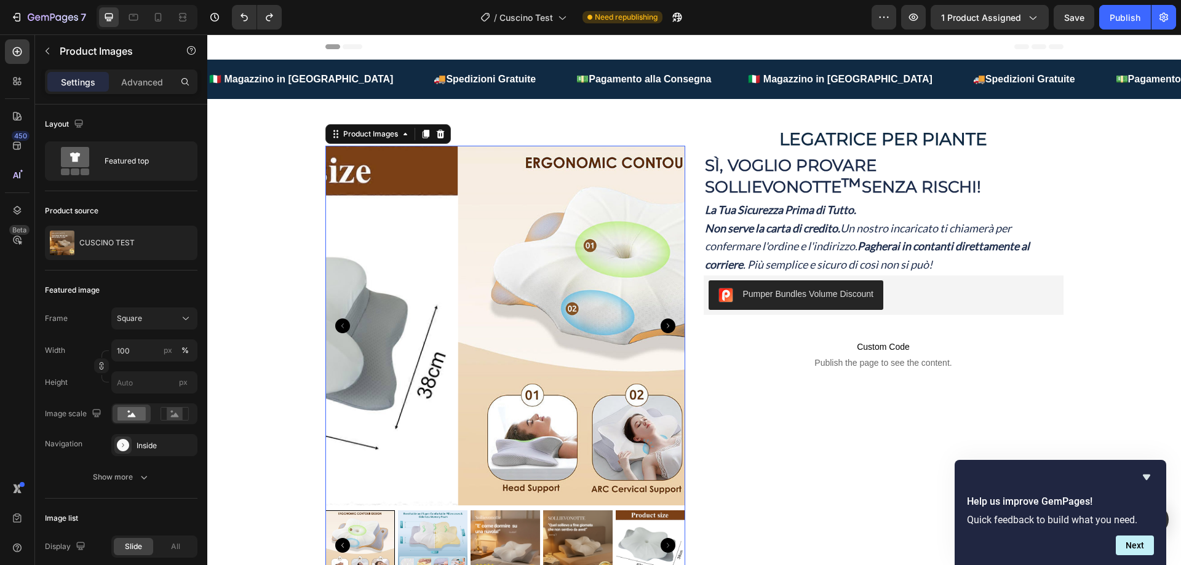
click at [335, 324] on icon "Carousel Back Arrow" at bounding box center [342, 326] width 15 height 15
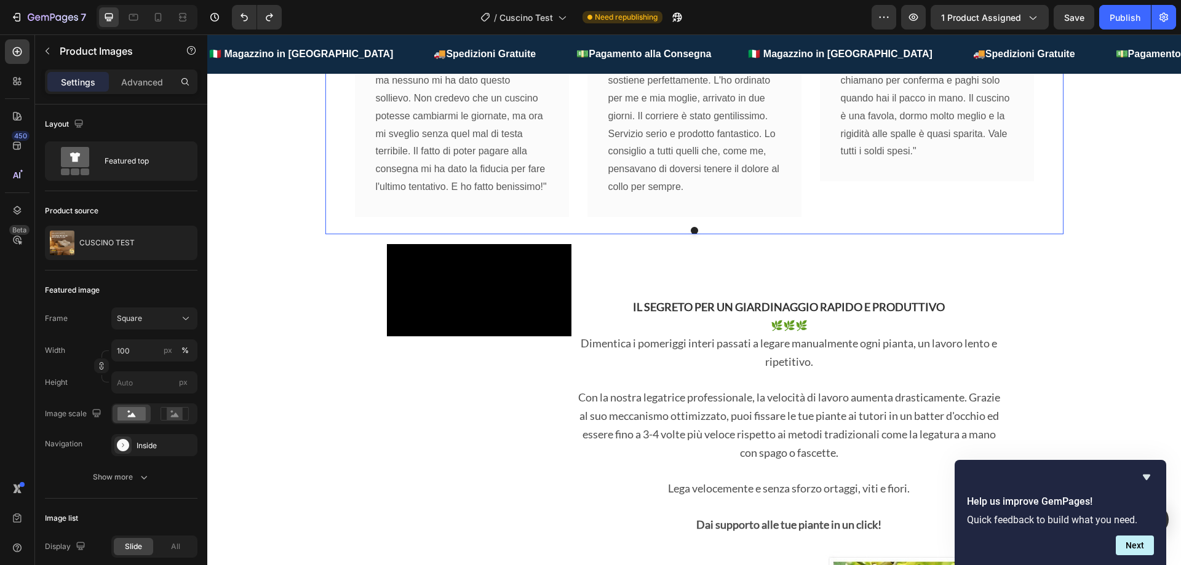
scroll to position [984, 0]
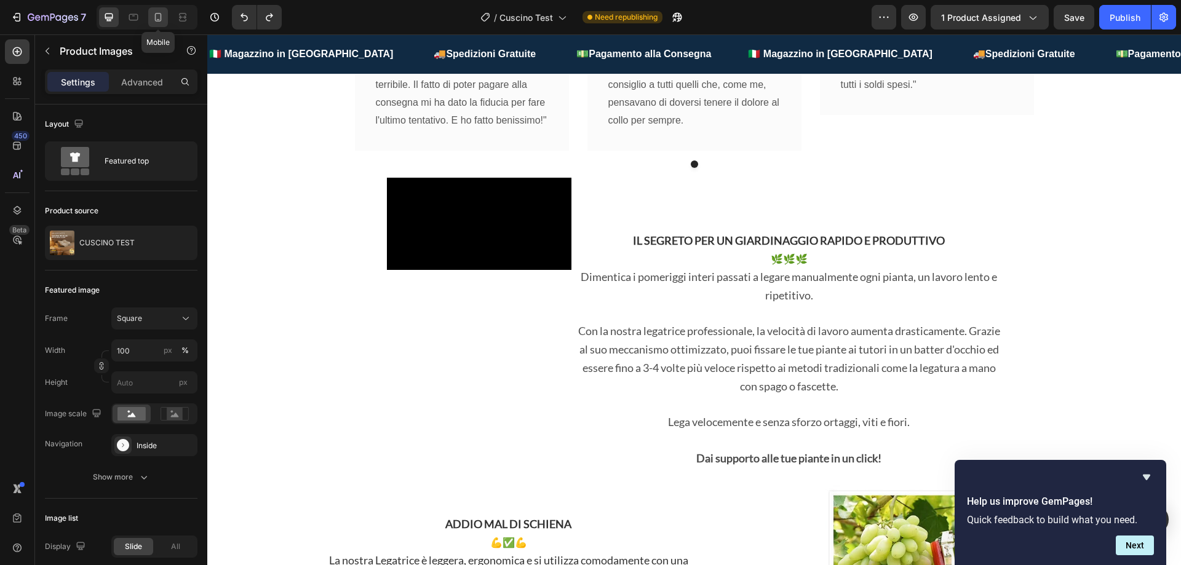
drag, startPoint x: 160, startPoint y: 14, endPoint x: 189, endPoint y: 107, distance: 97.3
click at [160, 14] on icon at bounding box center [158, 17] width 12 height 12
type input "1000"
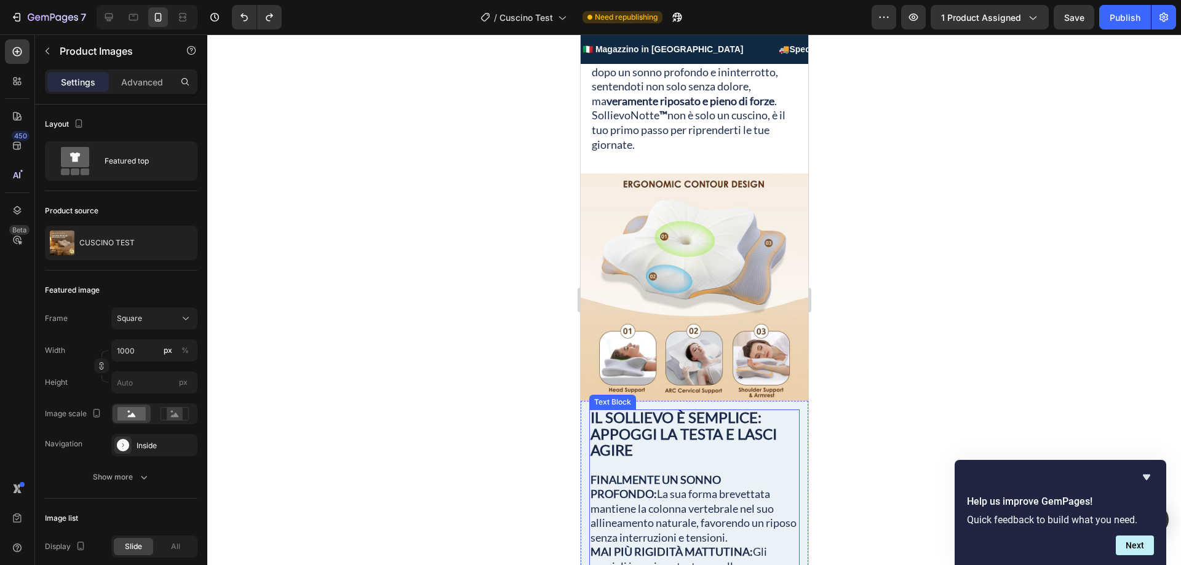
scroll to position [1478, 0]
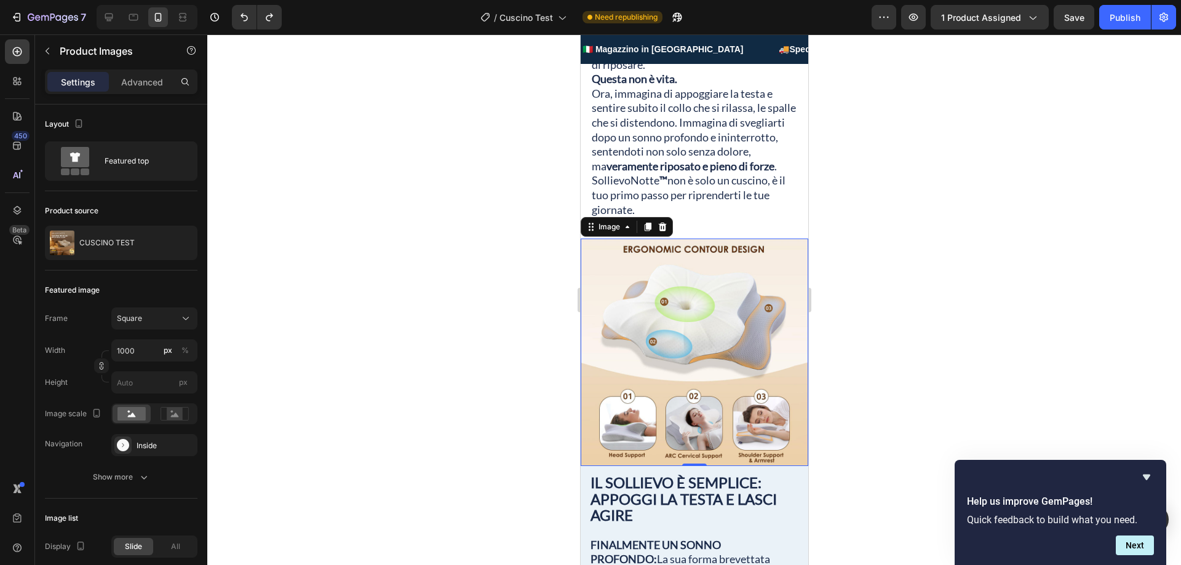
click at [708, 299] on img at bounding box center [694, 353] width 228 height 228
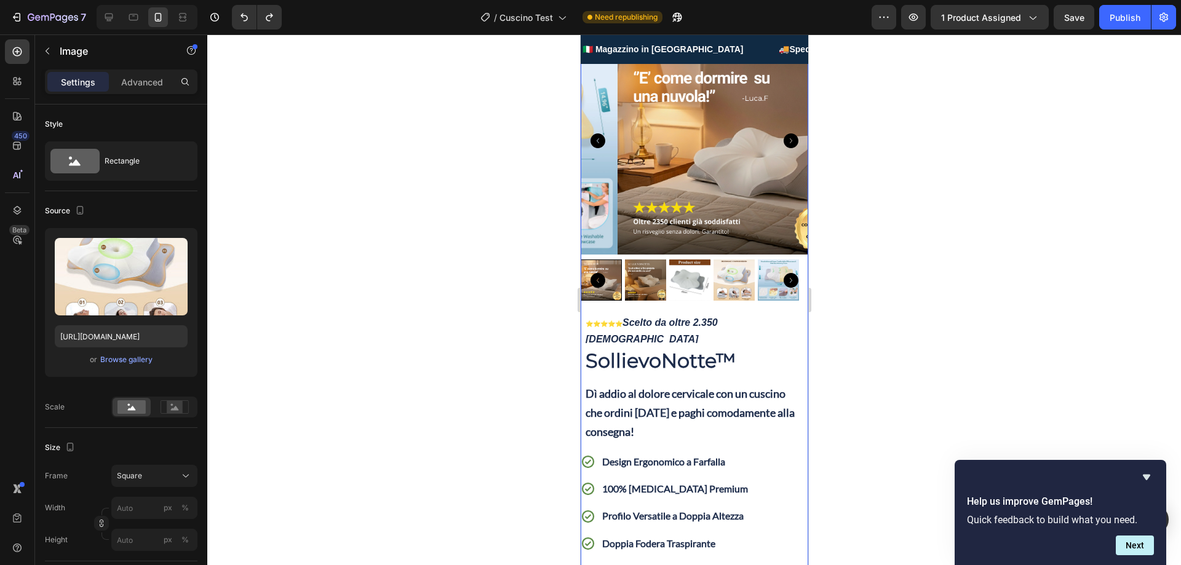
scroll to position [0, 0]
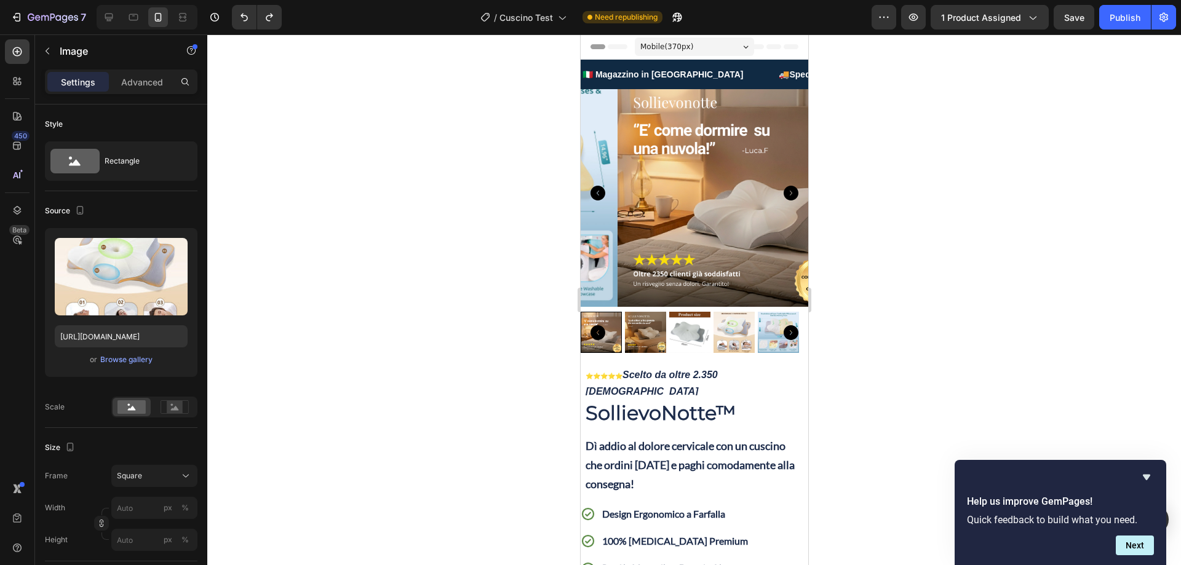
click at [743, 42] on div "Mobile ( 370 px)" at bounding box center [693, 47] width 119 height 18
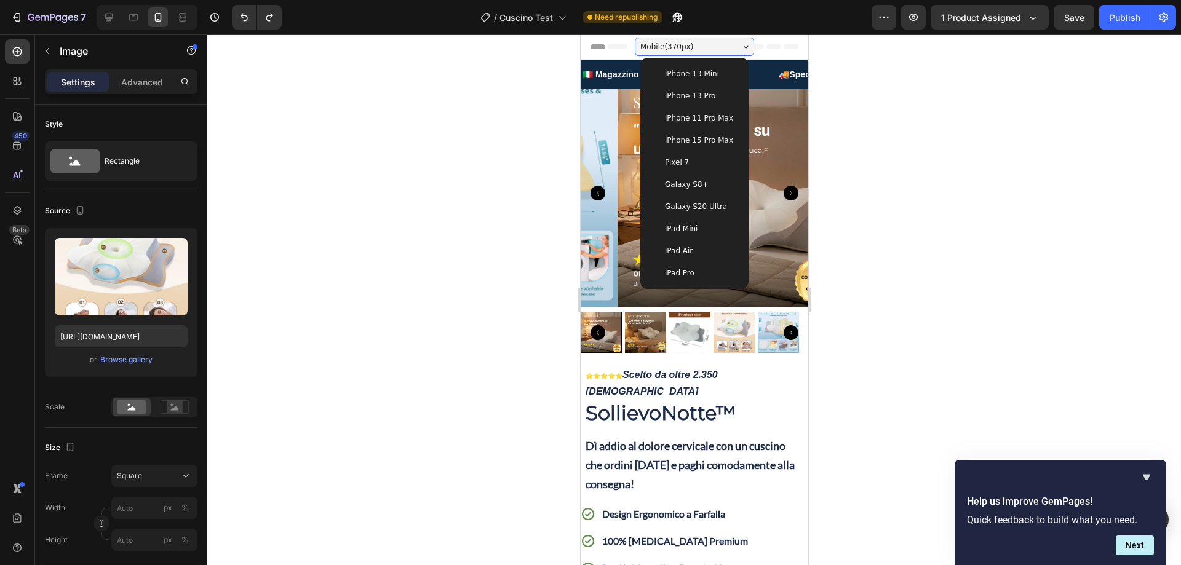
click at [681, 140] on span "iPhone 15 Pro Max" at bounding box center [698, 140] width 68 height 12
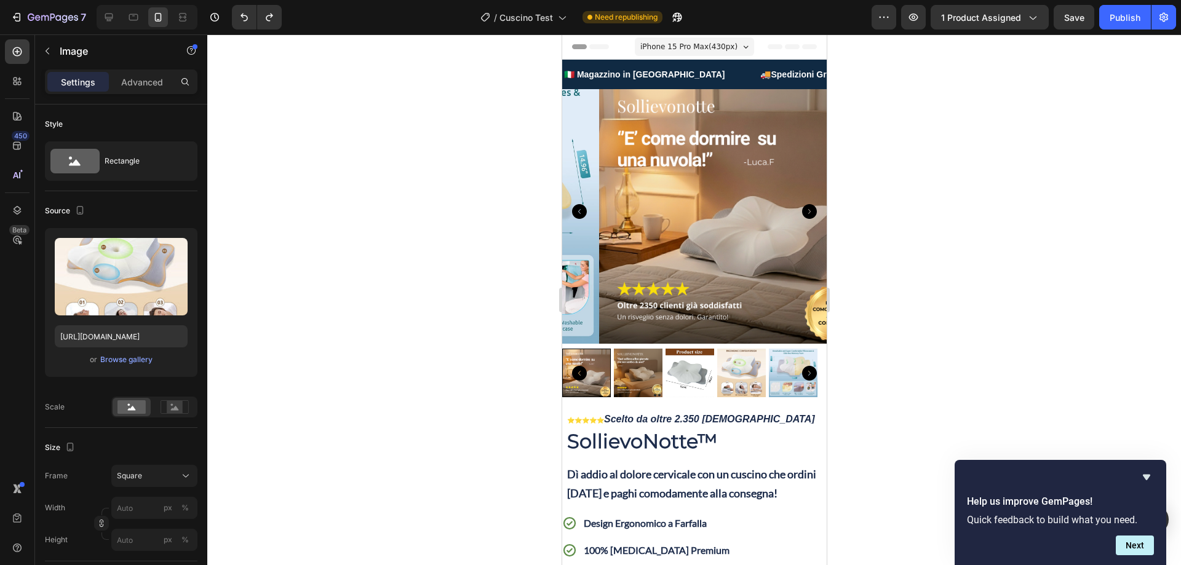
click at [708, 44] on span "iPhone 15 Pro Max ( 430 px)" at bounding box center [688, 47] width 97 height 12
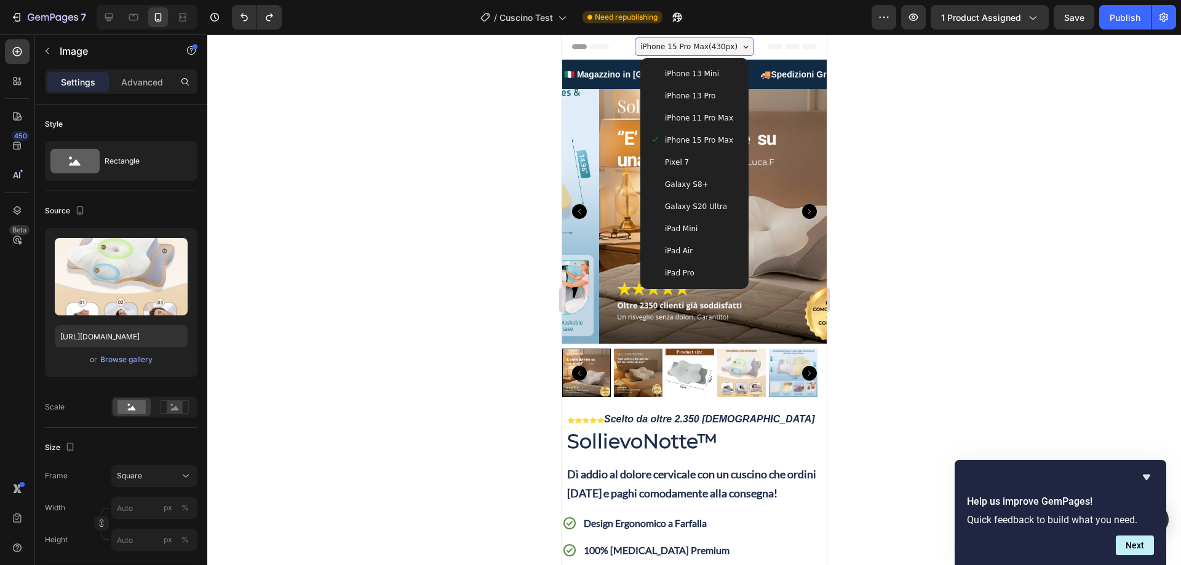
click at [496, 184] on div at bounding box center [694, 299] width 974 height 531
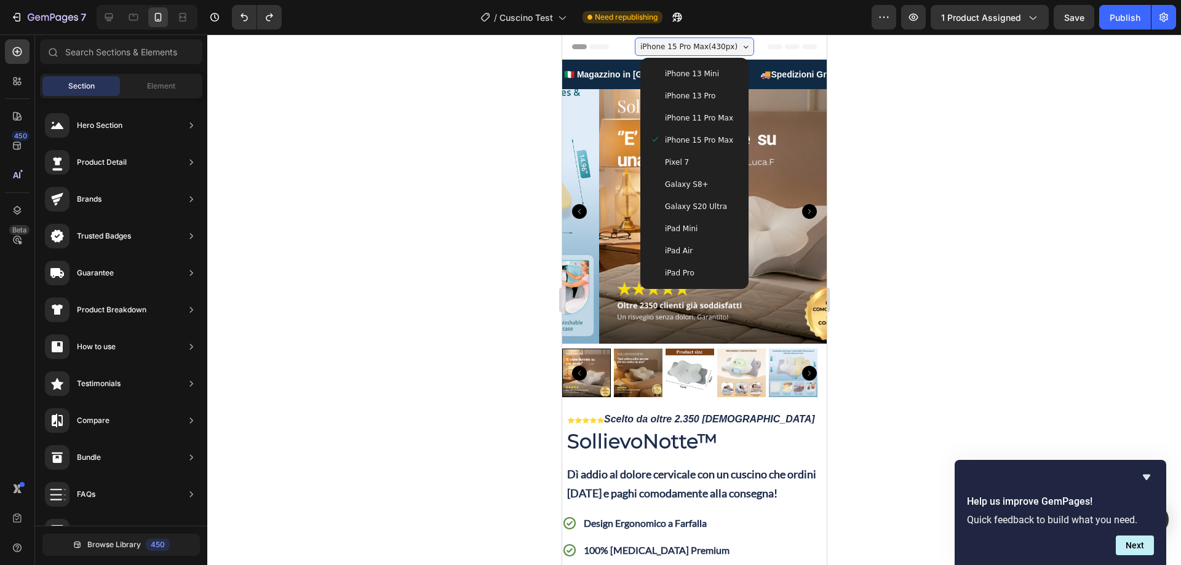
click at [668, 39] on div "iPhone 15 Pro Max ( 430 px)" at bounding box center [693, 47] width 119 height 18
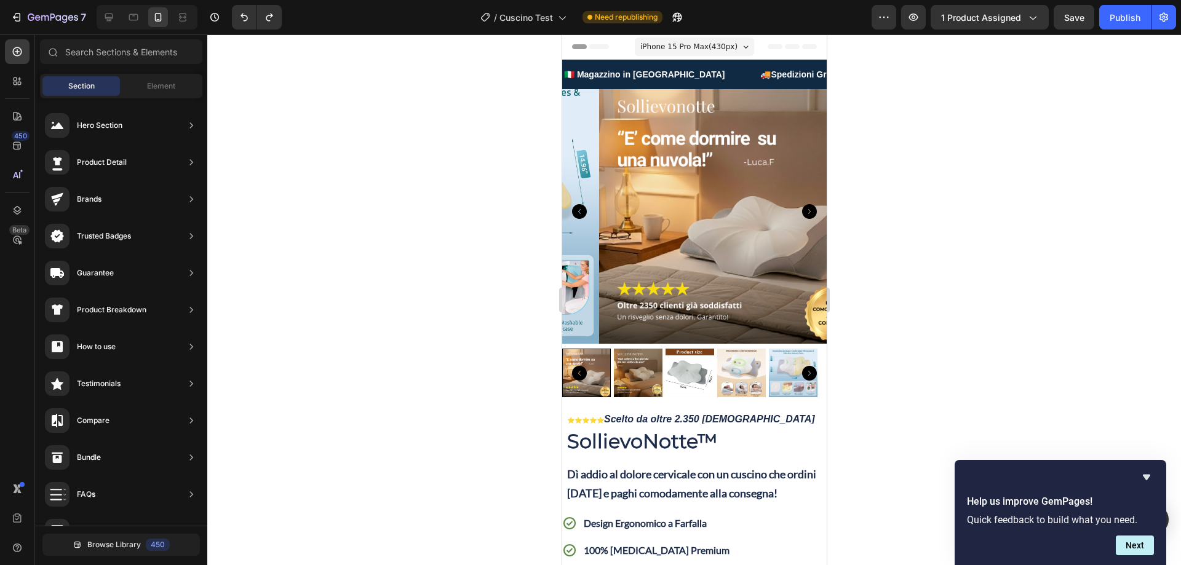
click at [669, 40] on div "iPhone 15 Pro Max ( 430 px)" at bounding box center [693, 47] width 119 height 18
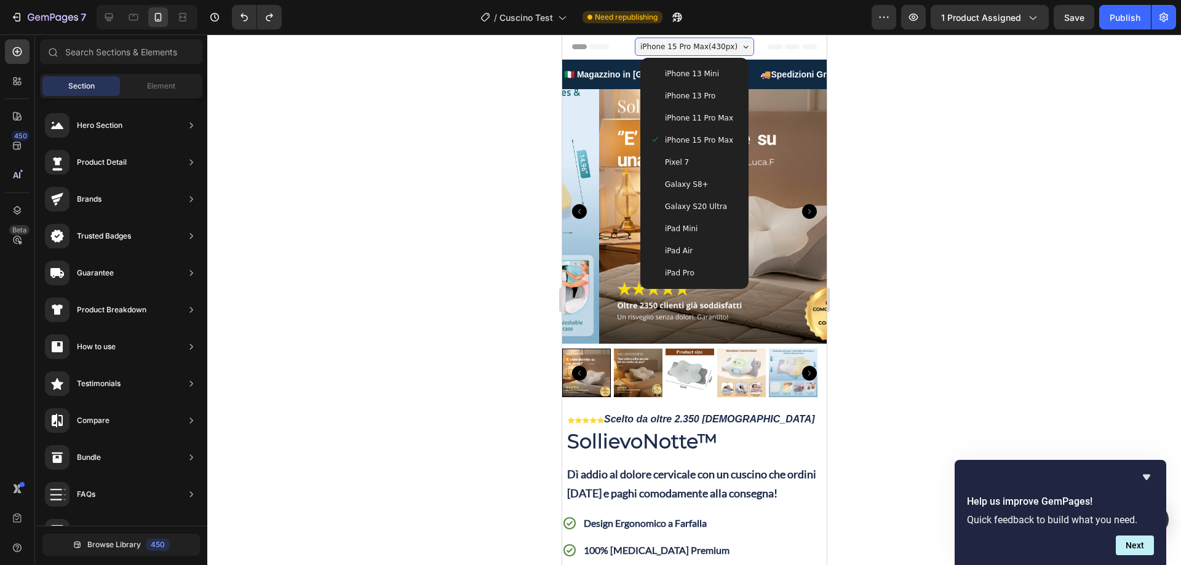
click at [484, 146] on div at bounding box center [694, 299] width 974 height 531
click at [489, 145] on div at bounding box center [694, 299] width 974 height 531
drag, startPoint x: 518, startPoint y: 63, endPoint x: 527, endPoint y: 60, distance: 9.7
click at [518, 62] on div at bounding box center [694, 299] width 974 height 531
click at [734, 47] on div "iPhone 15 Pro Max ( 430 px)" at bounding box center [693, 47] width 119 height 18
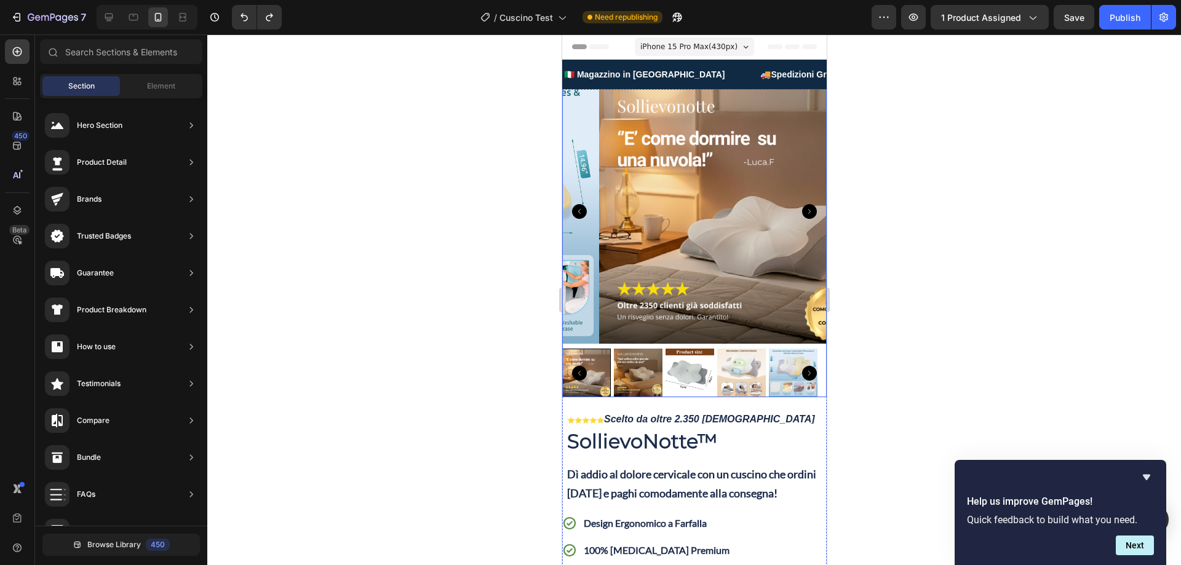
click at [509, 140] on div at bounding box center [694, 299] width 974 height 531
click at [243, 12] on icon "Undo/Redo" at bounding box center [244, 17] width 12 height 12
click at [245, 15] on icon "Undo/Redo" at bounding box center [244, 17] width 12 height 12
click at [271, 17] on icon "Undo/Redo" at bounding box center [269, 18] width 7 height 8
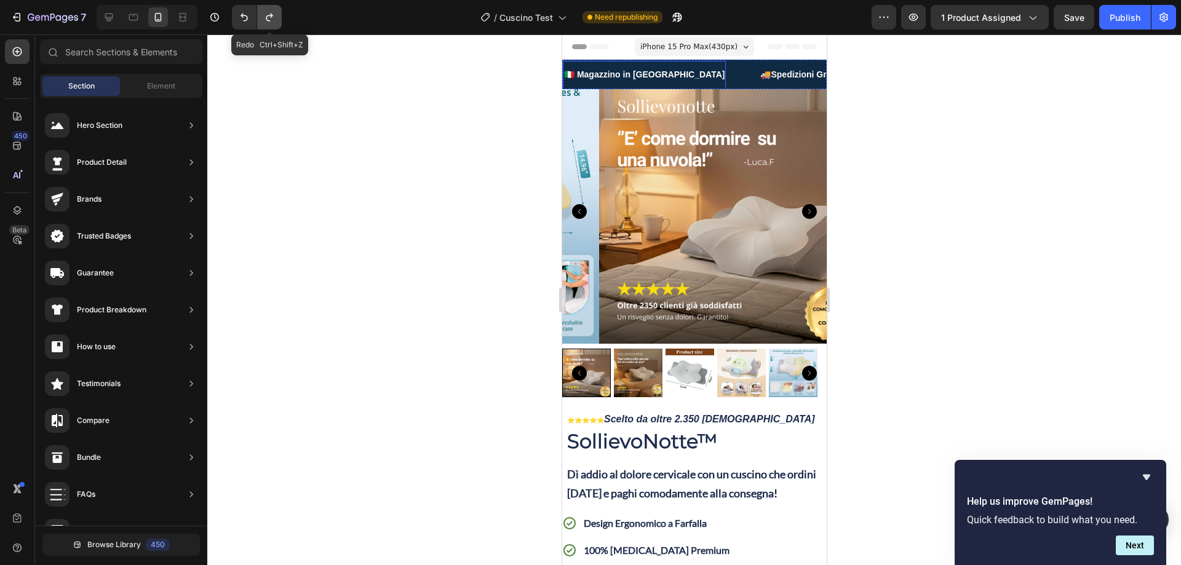
click at [271, 17] on icon "Undo/Redo" at bounding box center [269, 17] width 12 height 12
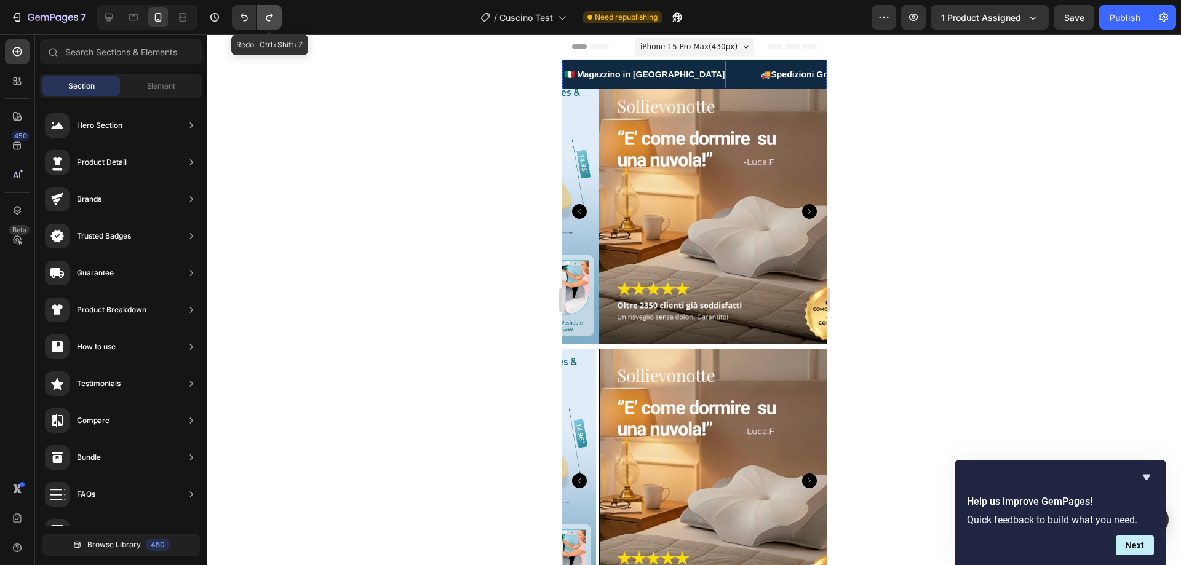
click at [271, 17] on icon "Undo/Redo" at bounding box center [269, 17] width 12 height 12
click at [247, 17] on icon "Undo/Redo" at bounding box center [244, 18] width 7 height 8
click at [237, 15] on button "Undo/Redo" at bounding box center [244, 17] width 25 height 25
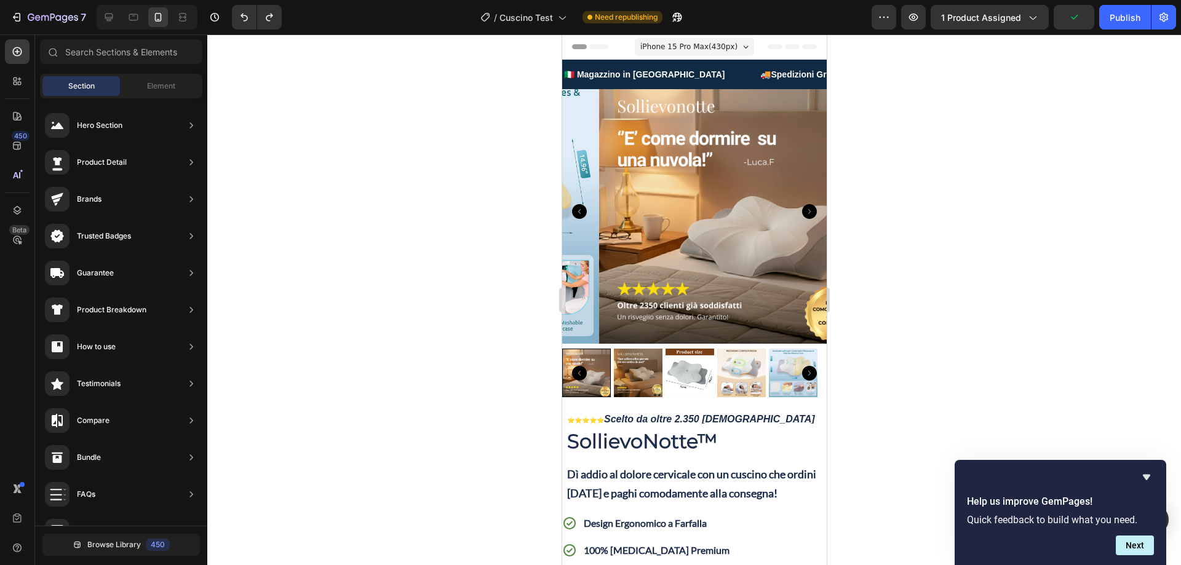
click at [465, 236] on div at bounding box center [694, 299] width 974 height 531
click at [932, 132] on div at bounding box center [694, 299] width 974 height 531
click at [710, 150] on img at bounding box center [731, 211] width 265 height 265
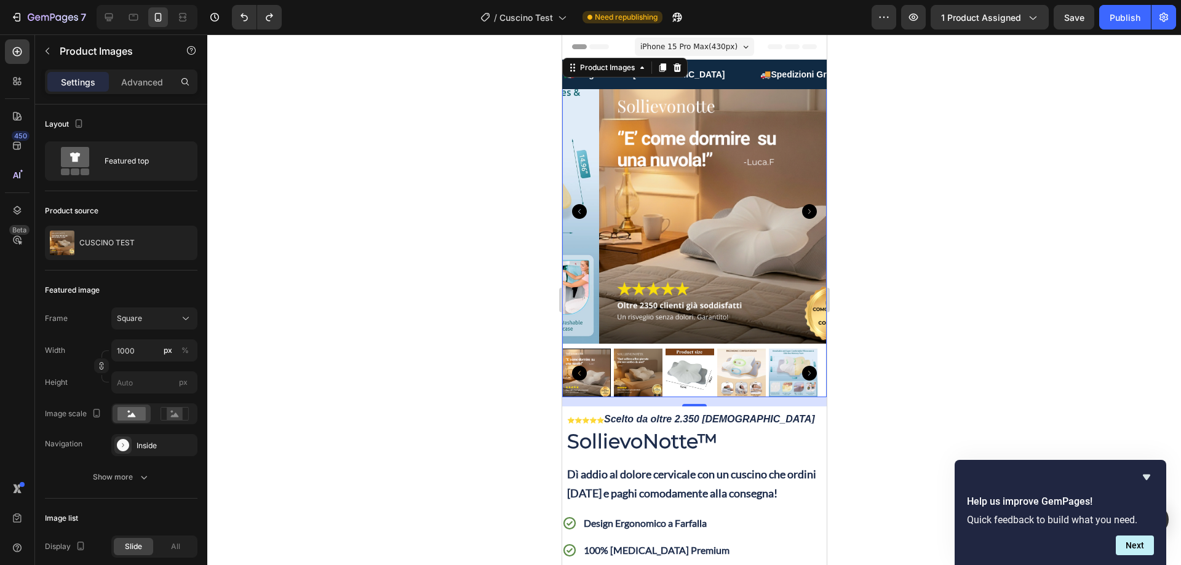
click at [802, 207] on icon "Carousel Next Arrow" at bounding box center [809, 211] width 15 height 15
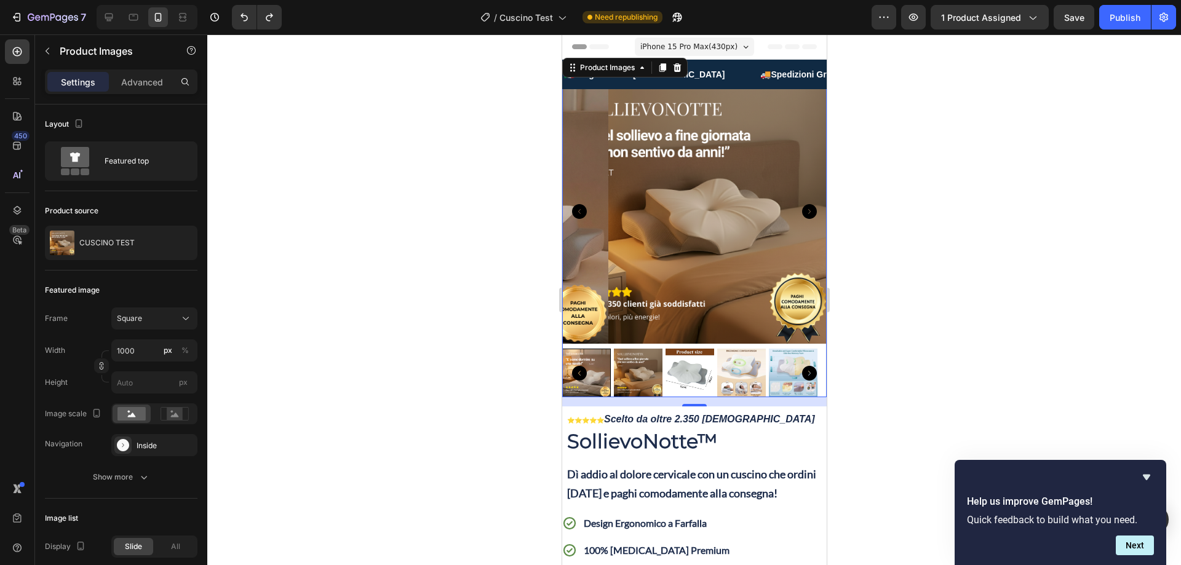
click at [670, 163] on img at bounding box center [694, 211] width 265 height 265
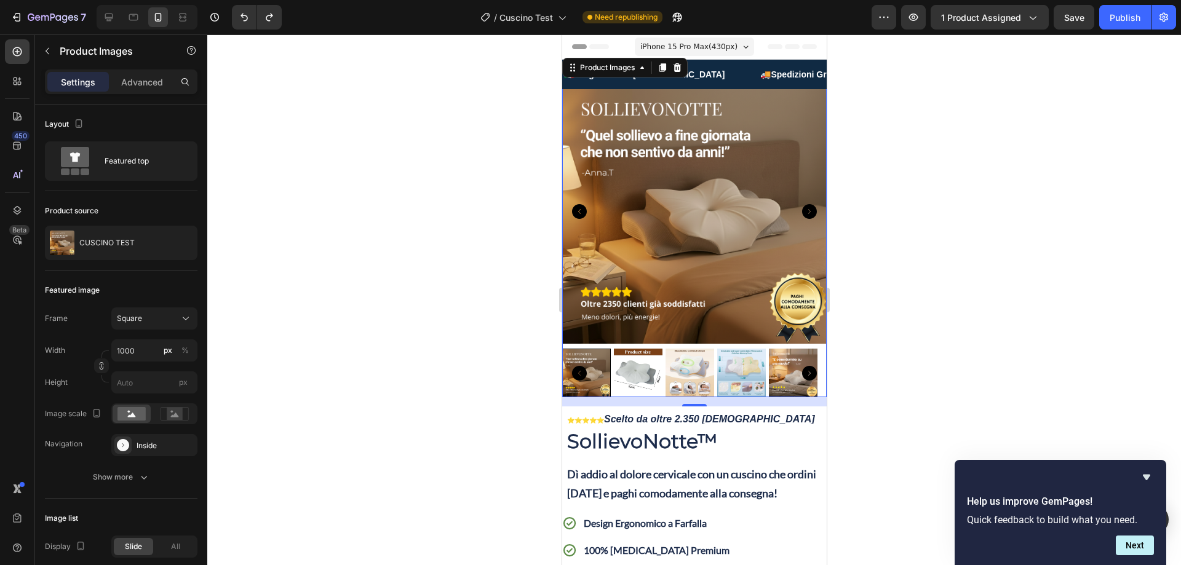
click at [703, 187] on img at bounding box center [694, 211] width 265 height 265
click at [178, 243] on button "button" at bounding box center [185, 243] width 15 height 15
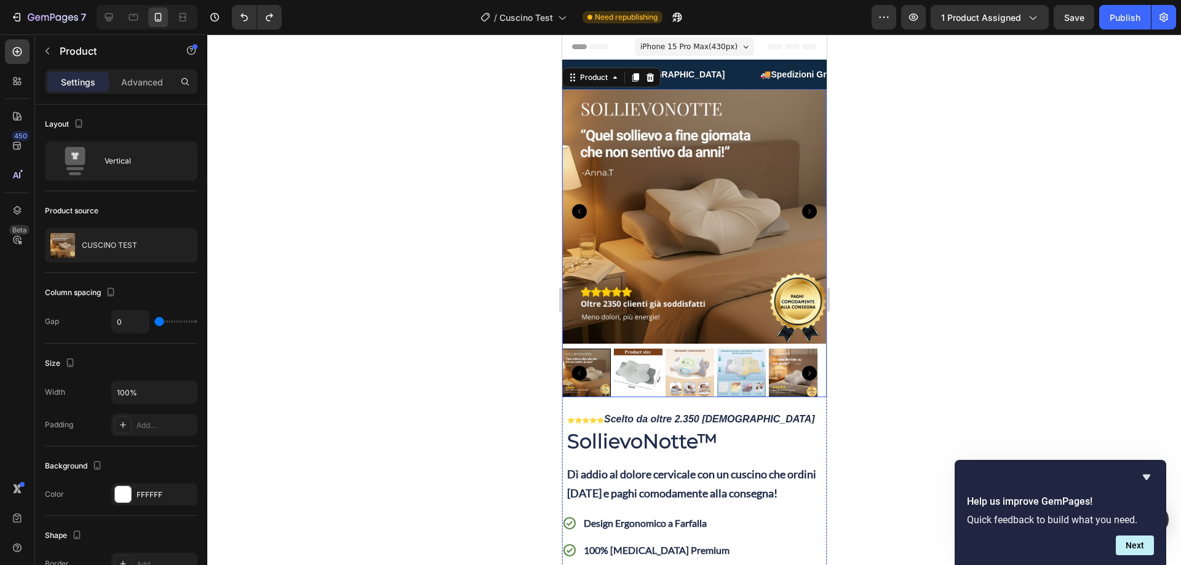
click at [627, 371] on img at bounding box center [637, 373] width 49 height 49
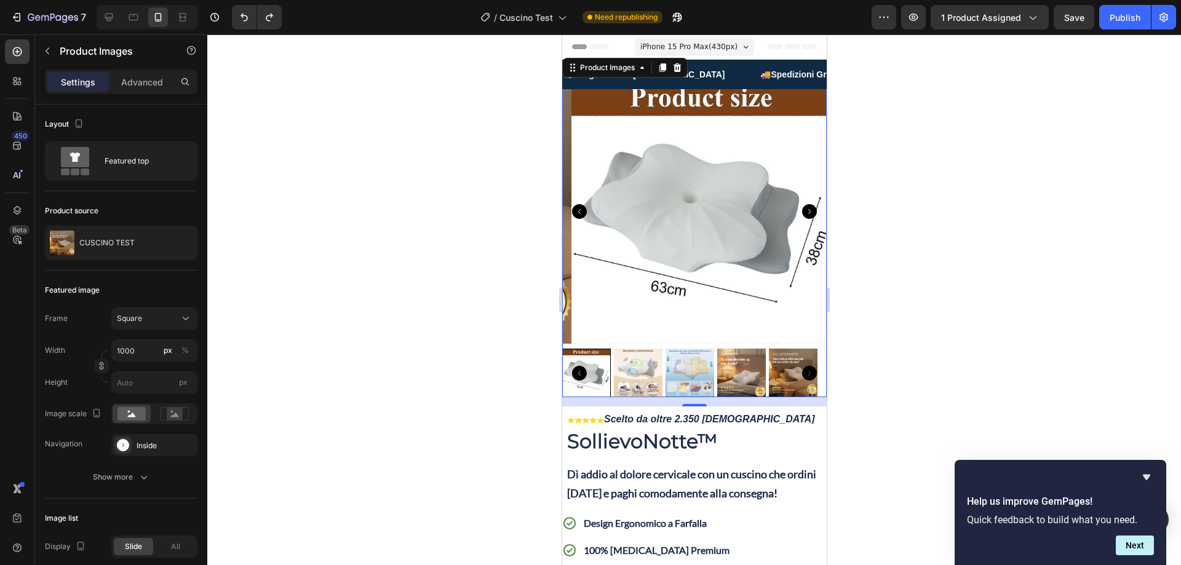
click at [637, 365] on img at bounding box center [637, 373] width 49 height 49
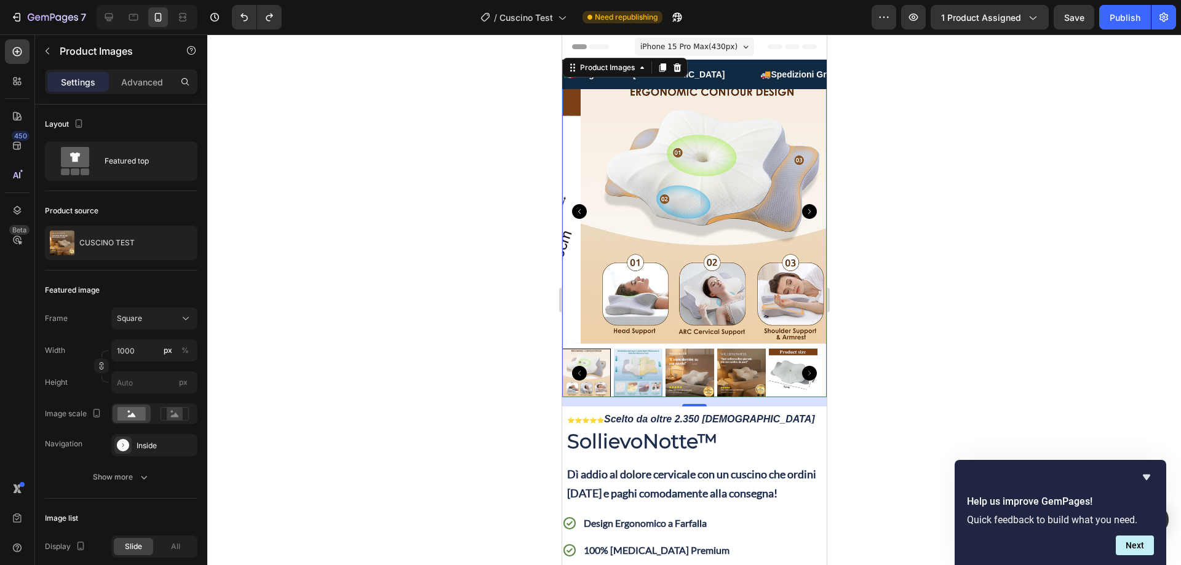
click at [655, 172] on img at bounding box center [712, 211] width 265 height 265
click at [663, 169] on img at bounding box center [712, 211] width 265 height 265
click at [663, 168] on img at bounding box center [712, 211] width 265 height 265
click at [664, 167] on img at bounding box center [712, 211] width 265 height 265
click at [490, 130] on div at bounding box center [694, 299] width 974 height 531
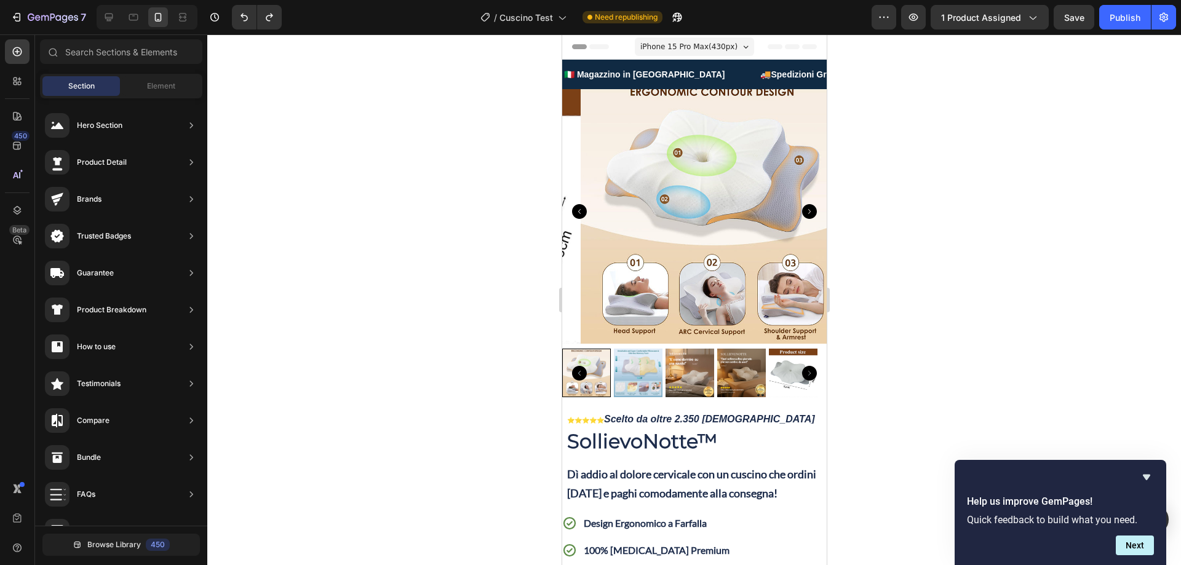
click at [711, 145] on img at bounding box center [712, 211] width 265 height 265
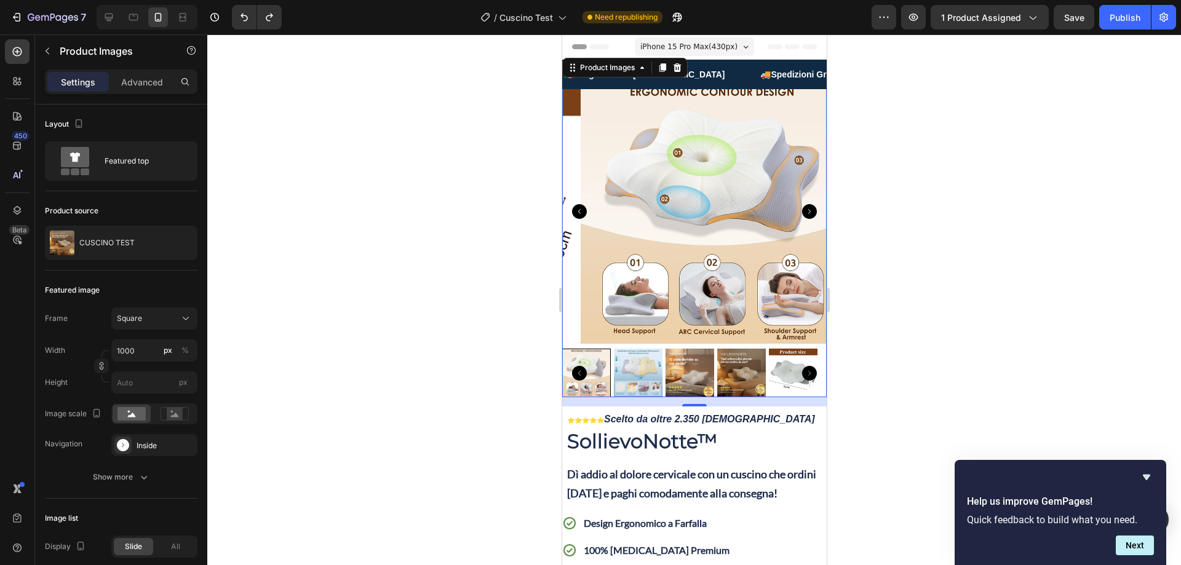
click at [683, 165] on img at bounding box center [712, 211] width 265 height 265
click at [134, 349] on input "1000" at bounding box center [154, 351] width 86 height 22
click at [125, 381] on span "Full" at bounding box center [122, 380] width 12 height 11
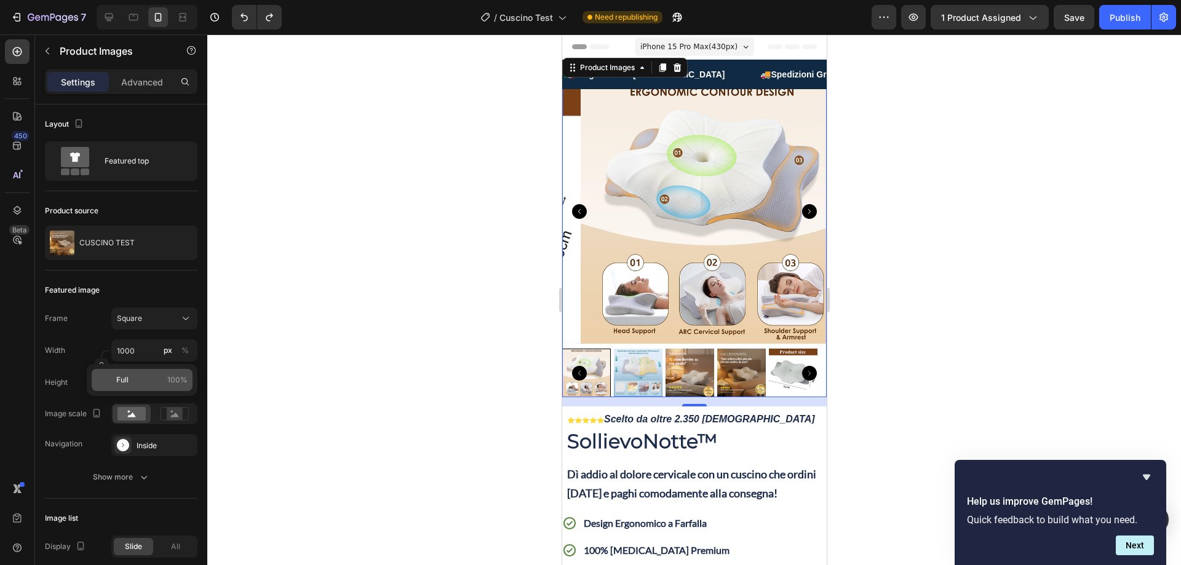
type input "100"
click at [356, 241] on div at bounding box center [694, 299] width 974 height 531
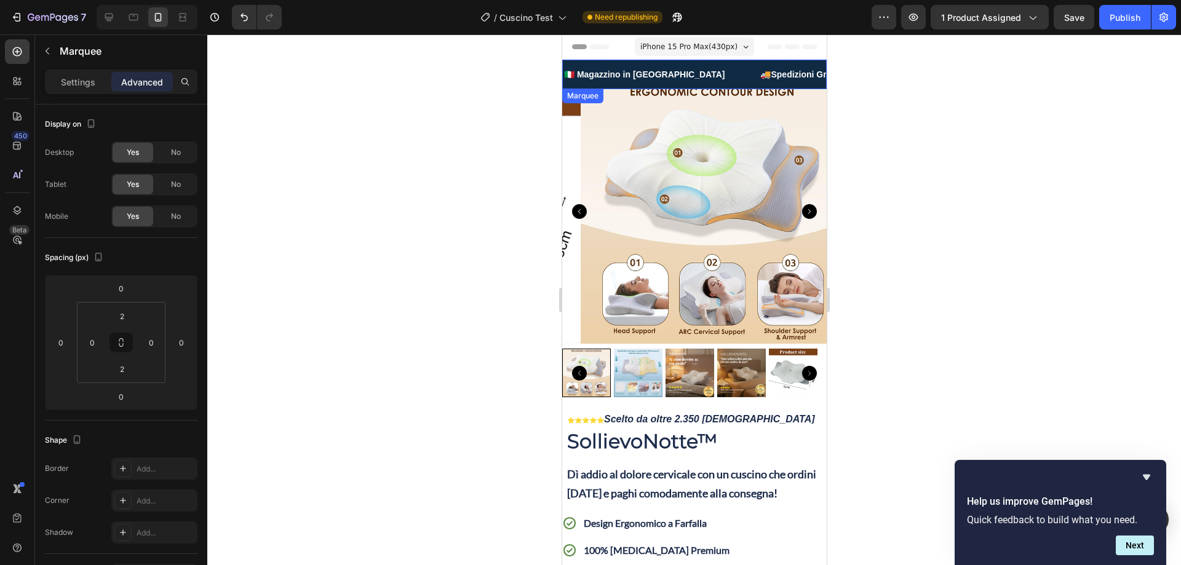
click at [667, 74] on div "🇮🇹 Magazzino in [GEOGRAPHIC_DATA] Text" at bounding box center [660, 75] width 197 height 28
click at [791, 64] on div "🚚Spedizioni Gratuite Text" at bounding box center [822, 74] width 124 height 25
click at [71, 76] on p "Settings" at bounding box center [78, 82] width 34 height 13
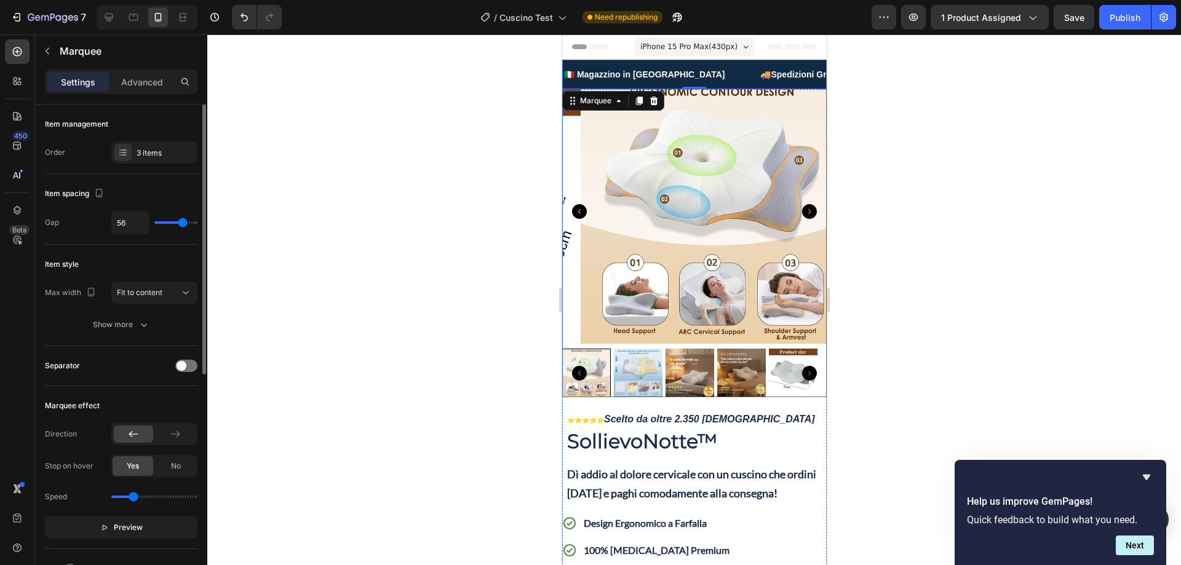
type input "53"
type input "27"
type input "24"
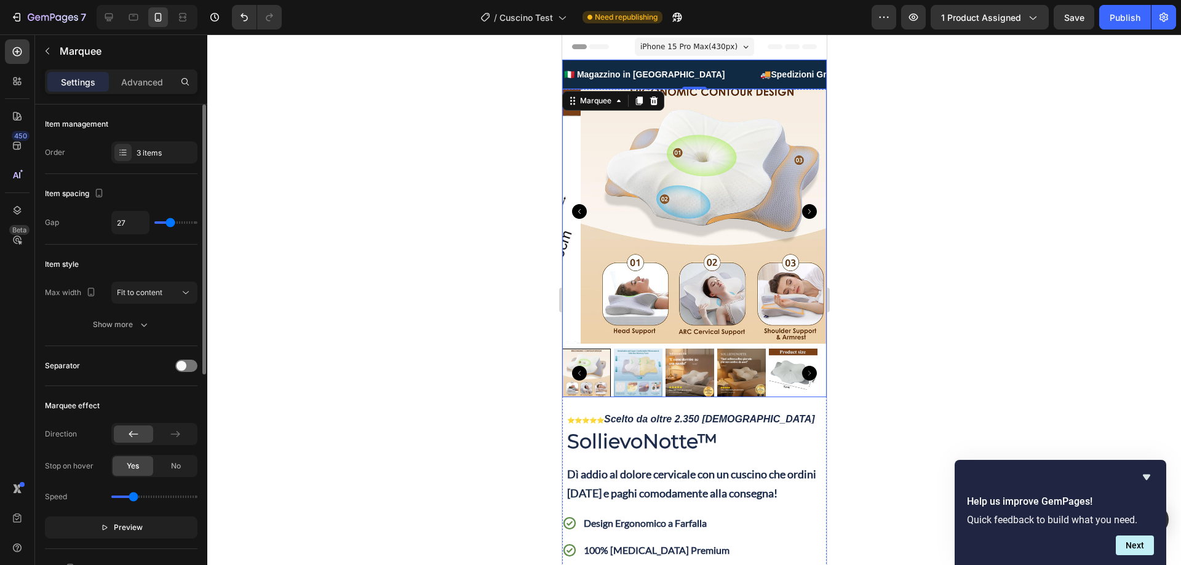
type input "24"
type input "21"
type input "19"
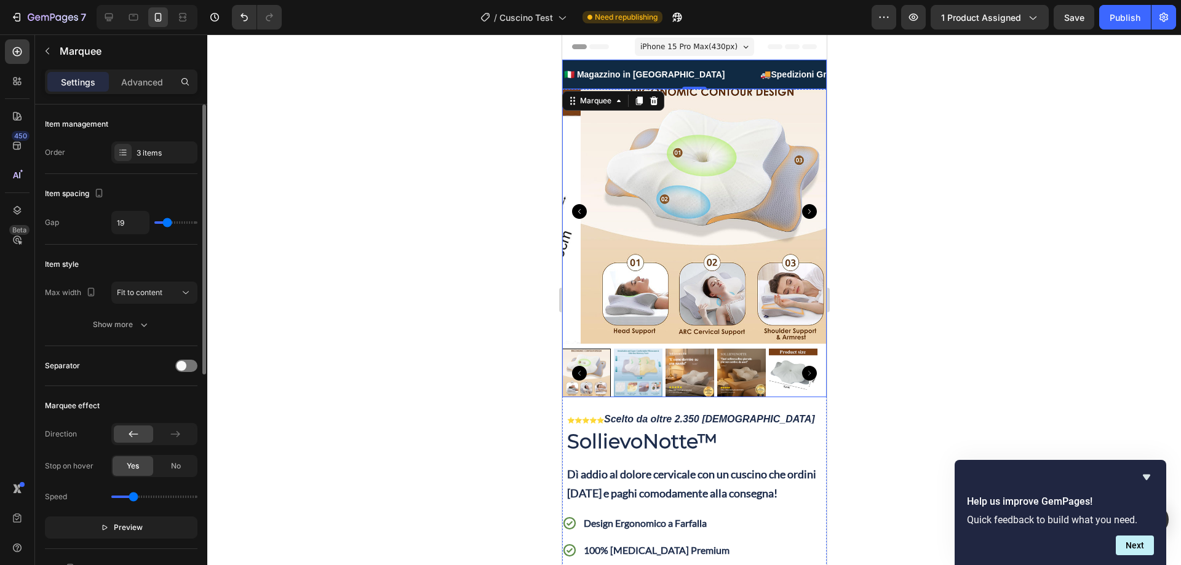
type input "18"
type input "16"
type input "15"
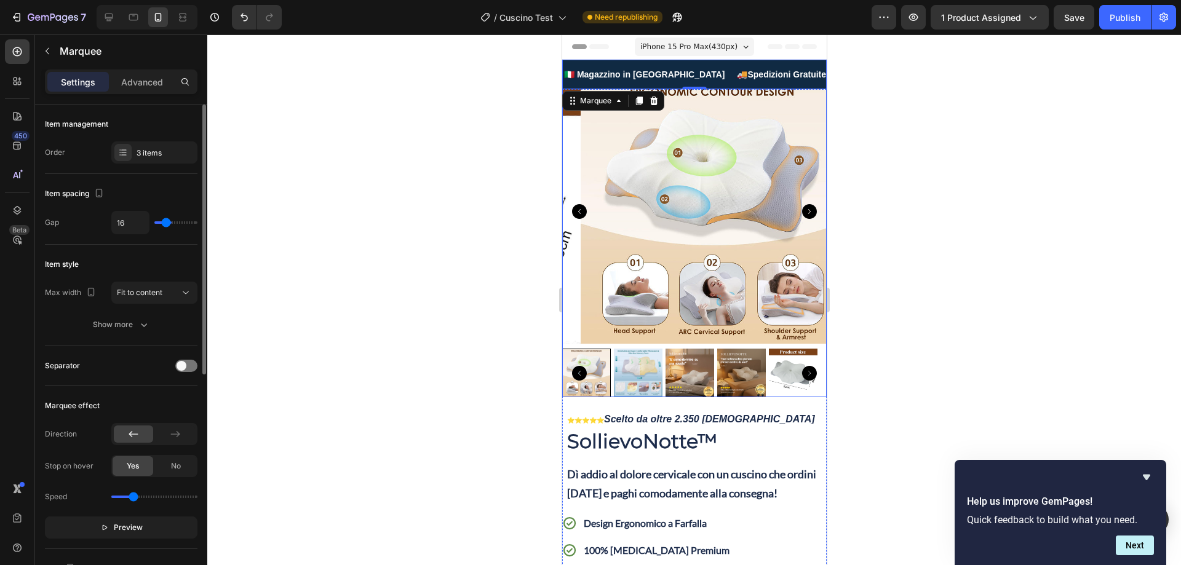
type input "15"
type input "13"
type input "6"
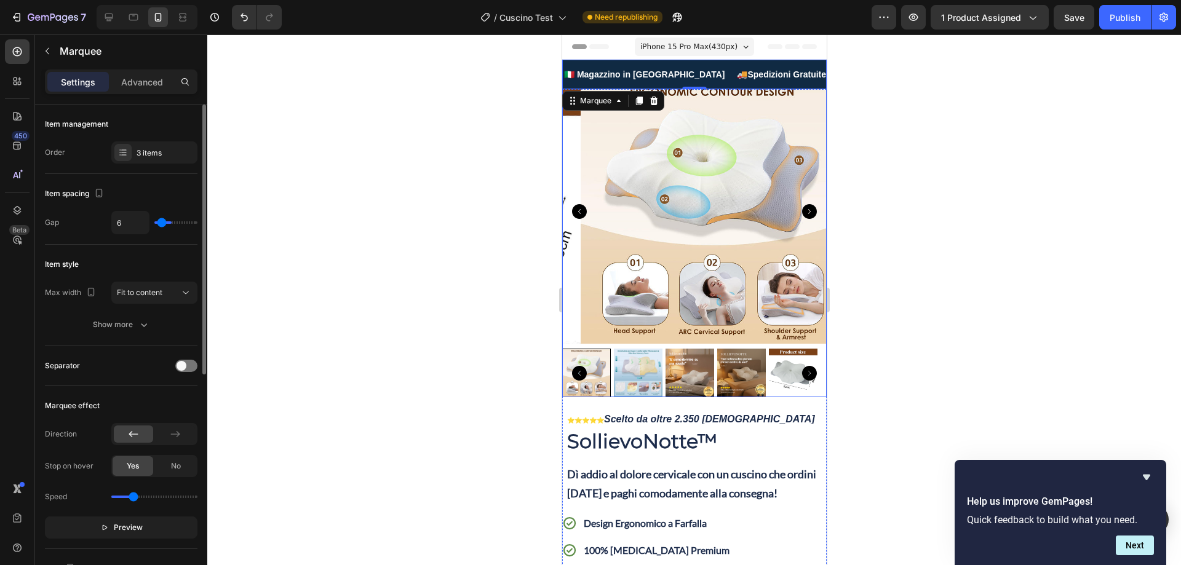
type input "4"
type input "1"
type input "0"
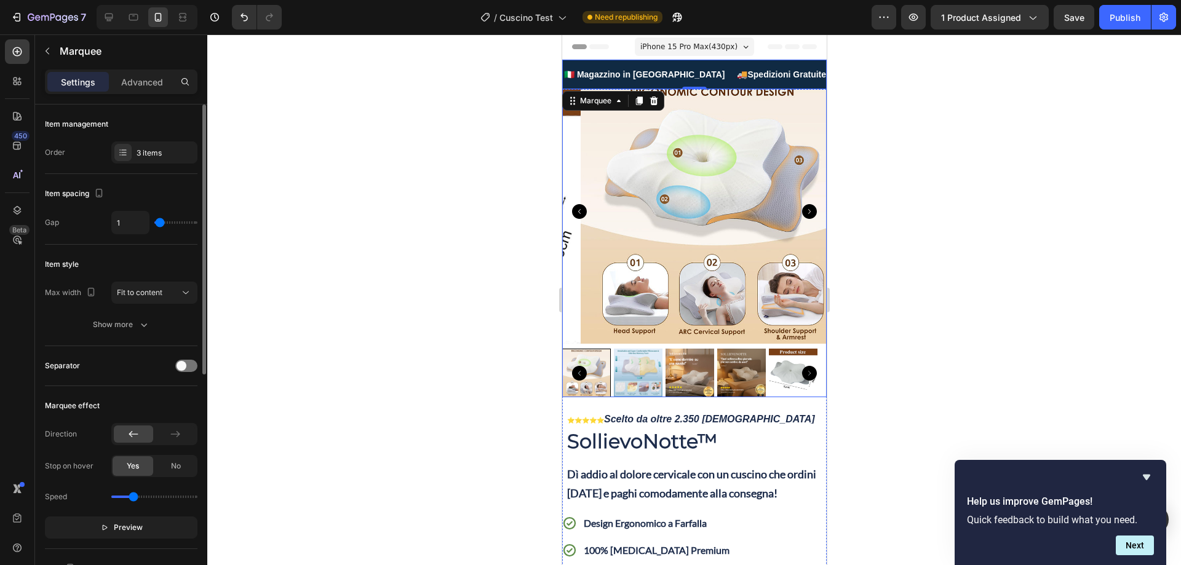
type input "0"
type input "10"
type input "13"
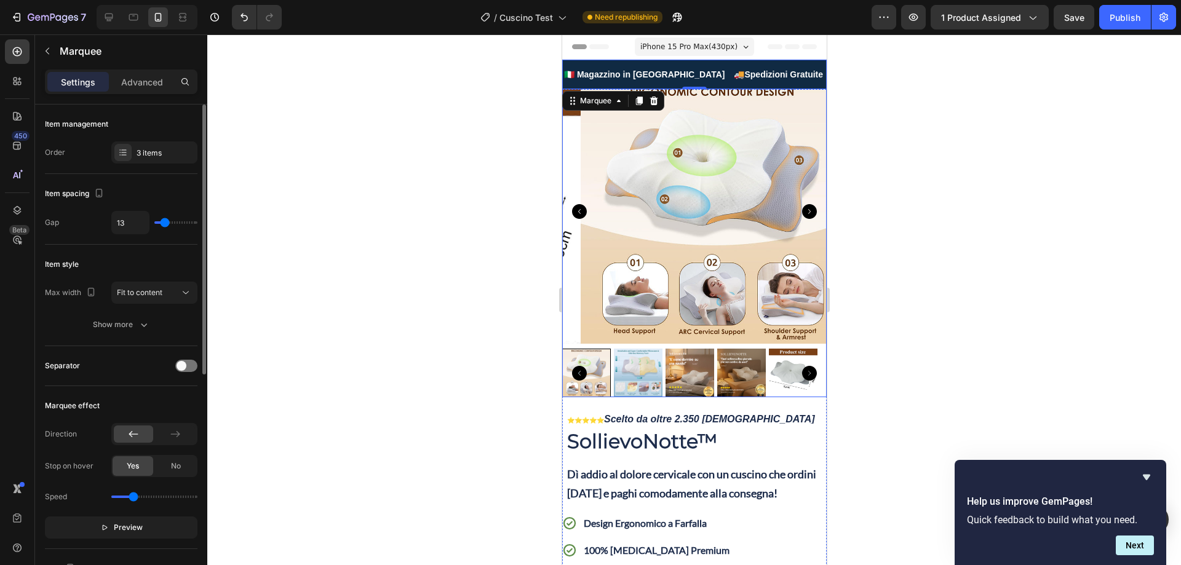
type input "18"
type input "19"
type input "25"
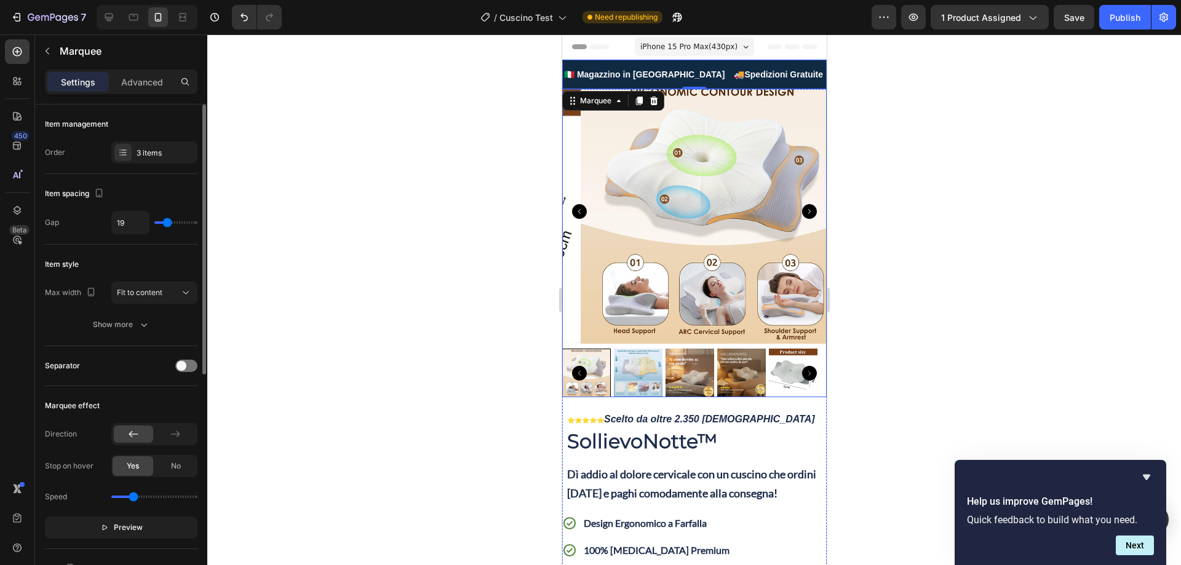
type input "25"
type input "27"
type input "28"
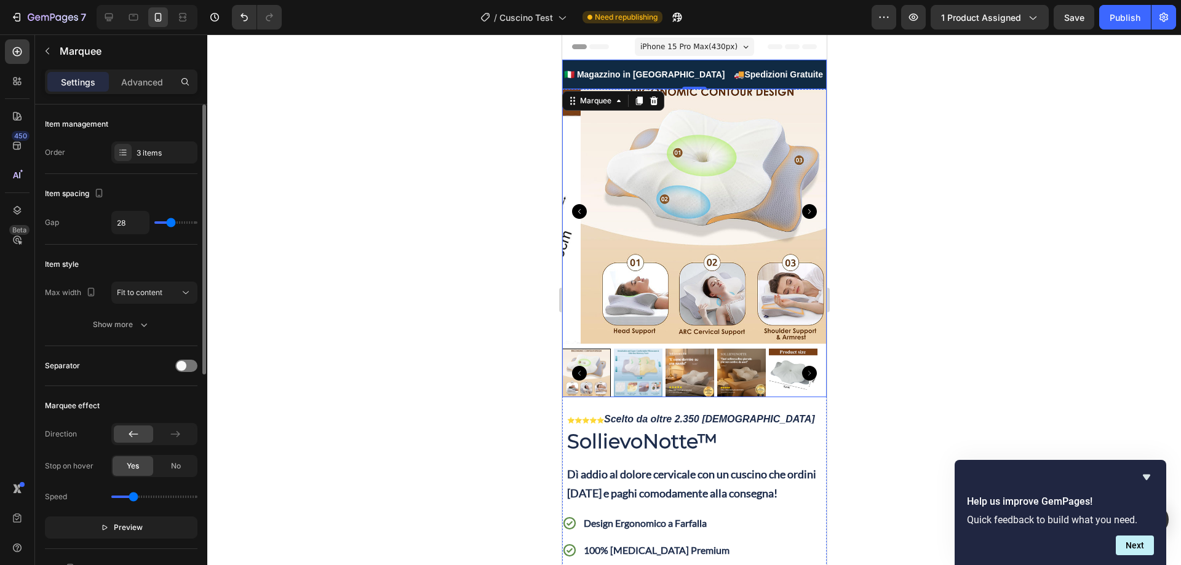
type input "41"
type input "43"
type input "46"
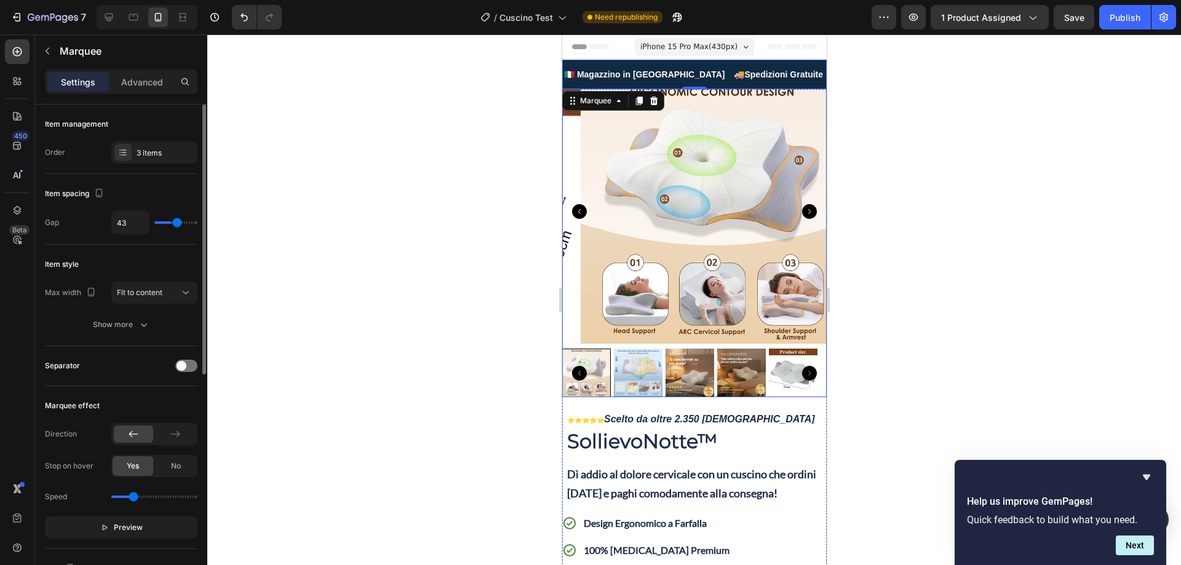
type input "46"
type input "47"
type input "49"
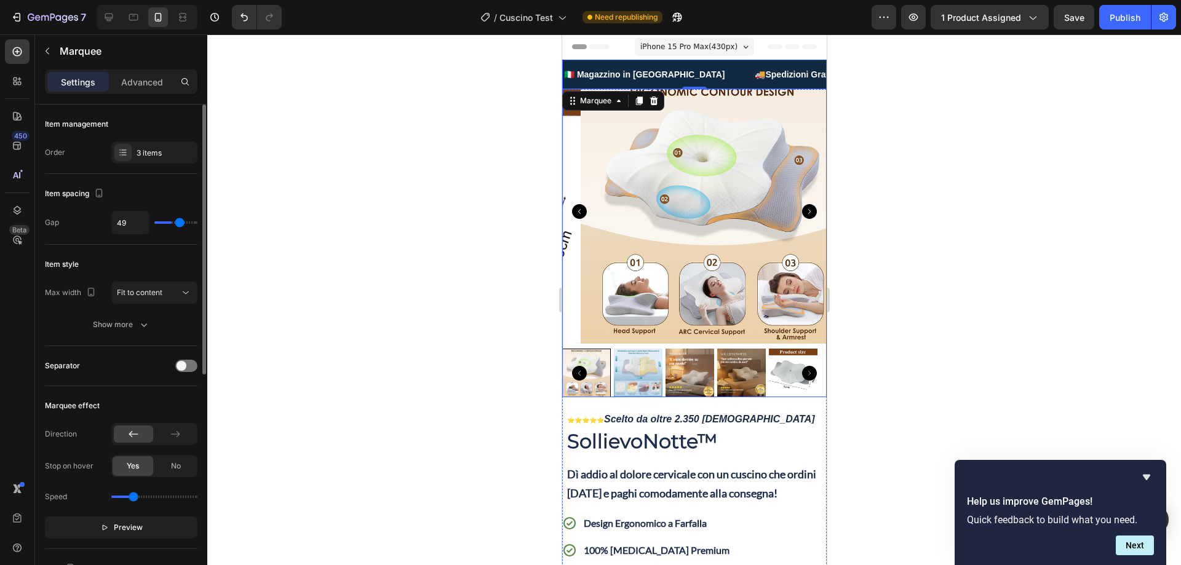
type input "50"
type input "53"
type input "55"
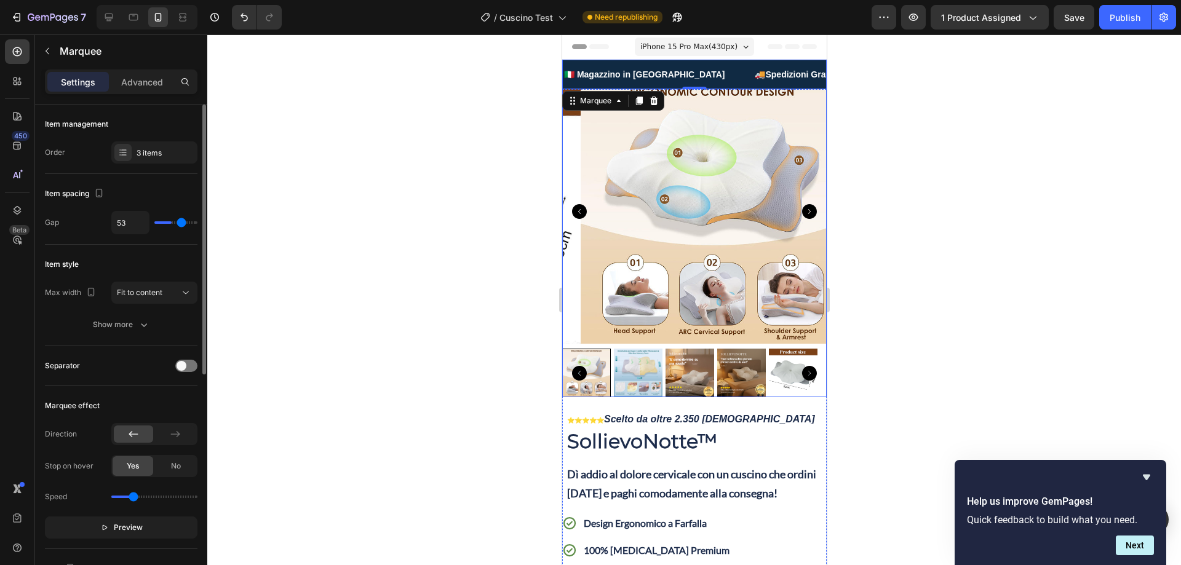
type input "55"
type input "58"
type input "59"
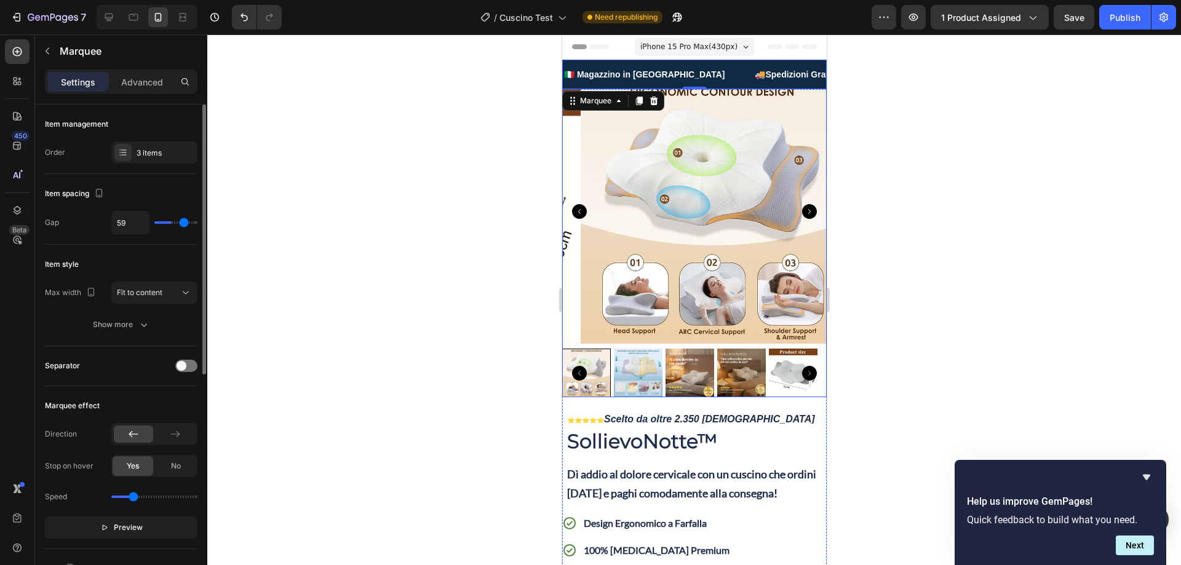
type input "61"
type input "62"
type input "64"
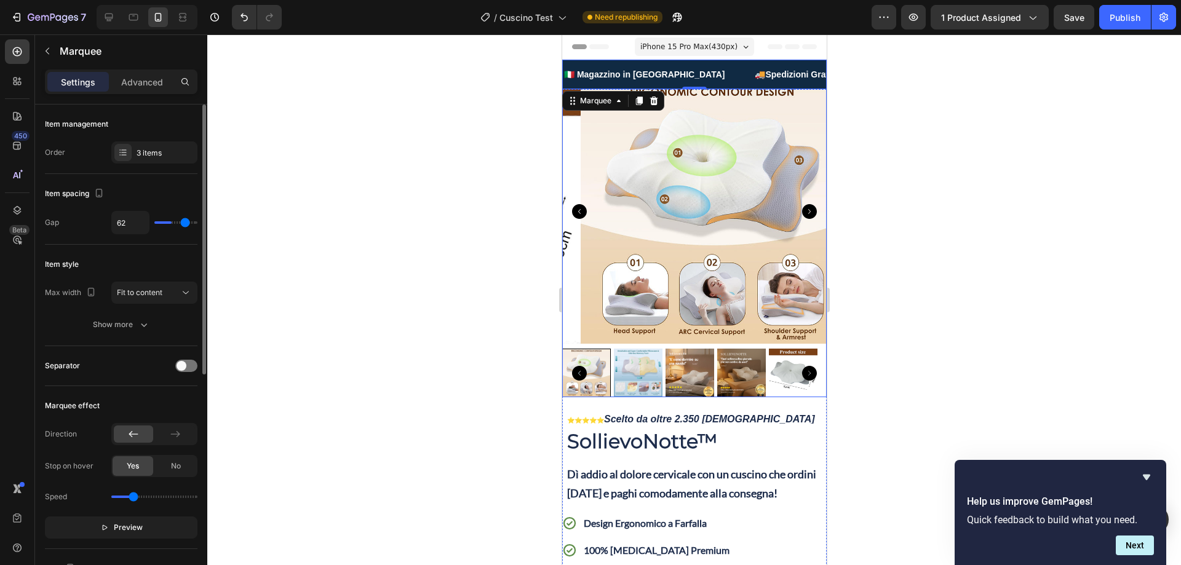
type input "64"
type input "65"
type input "67"
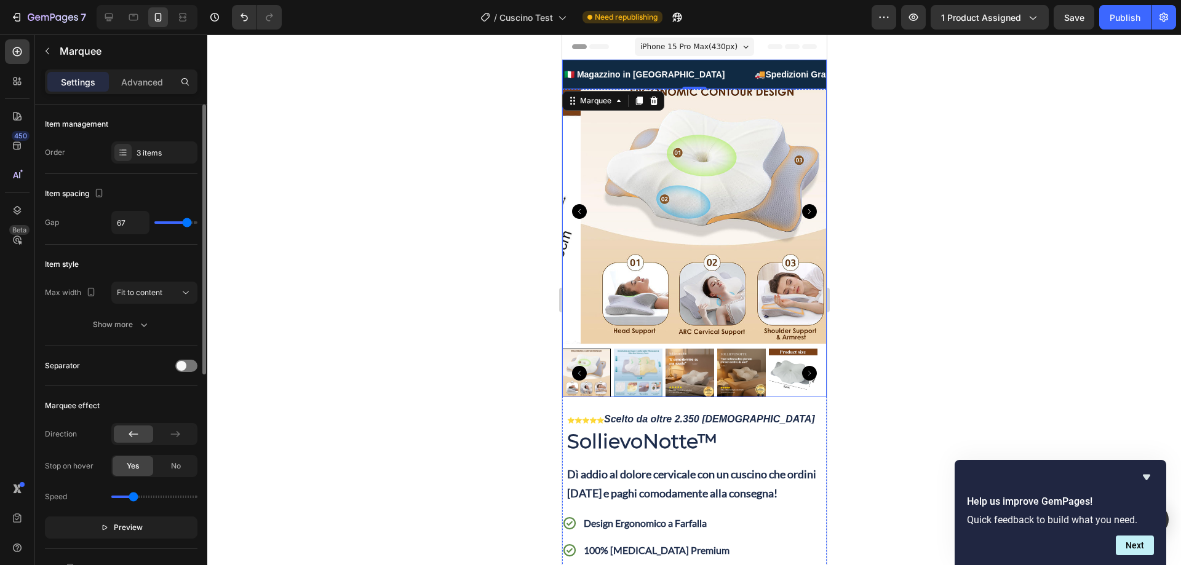
type input "68"
type input "70"
type input "71"
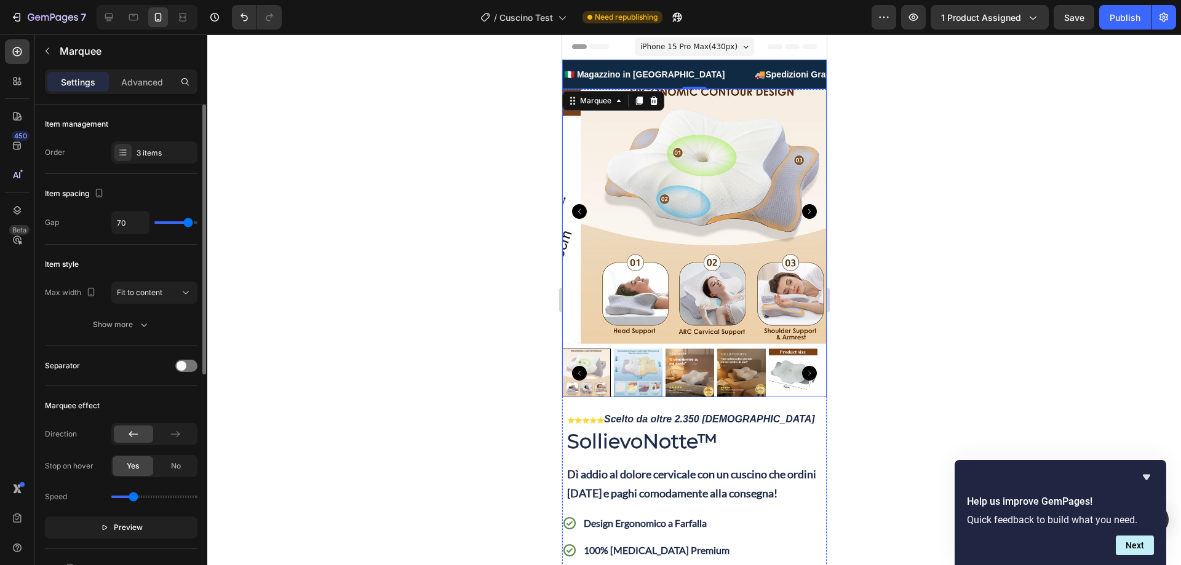
type input "71"
type input "73"
type input "74"
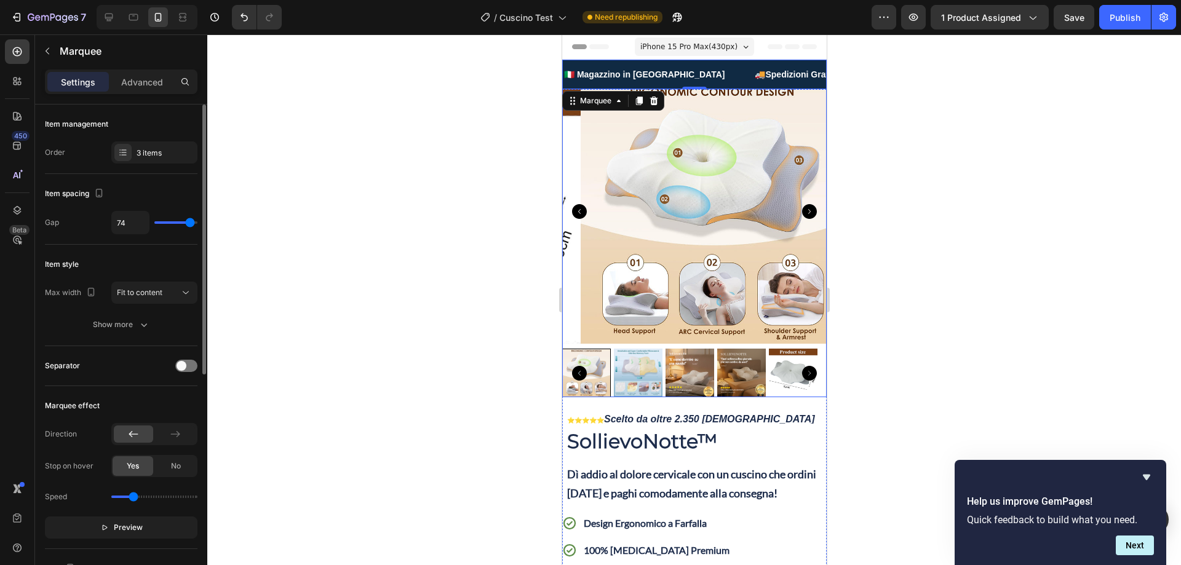
type input "76"
type input "77"
type input "79"
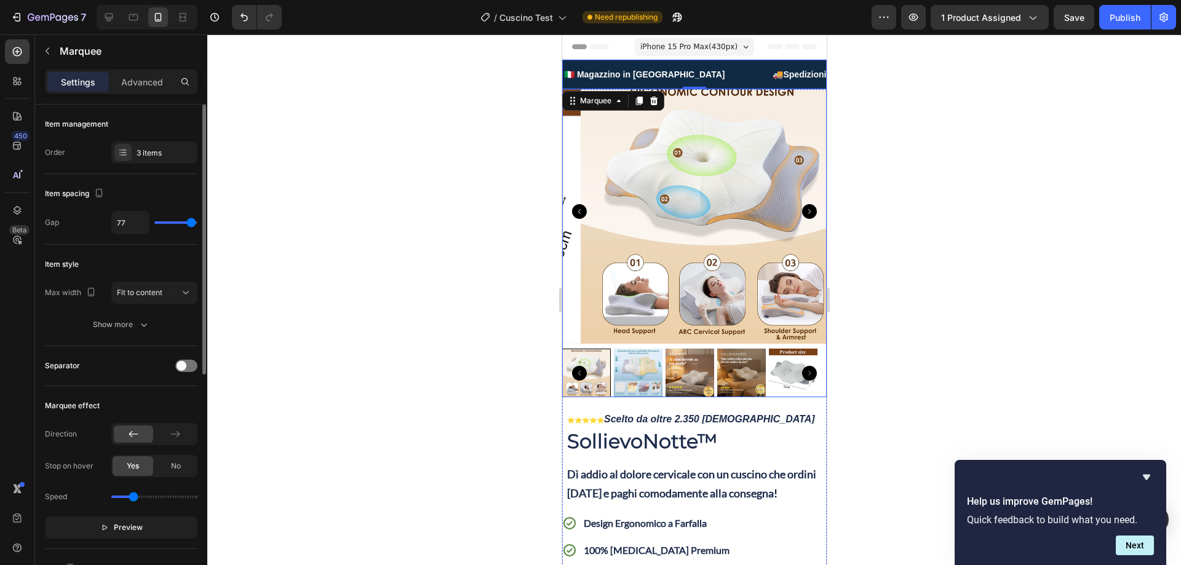
type input "79"
type input "76"
type input "62"
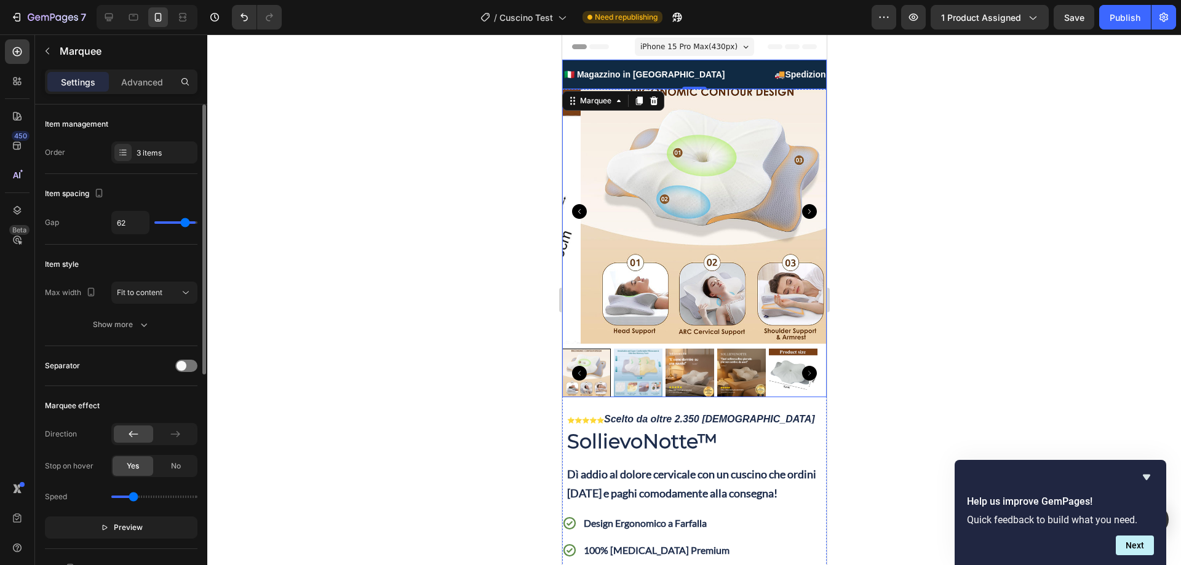
type input "61"
type input "59"
type input "58"
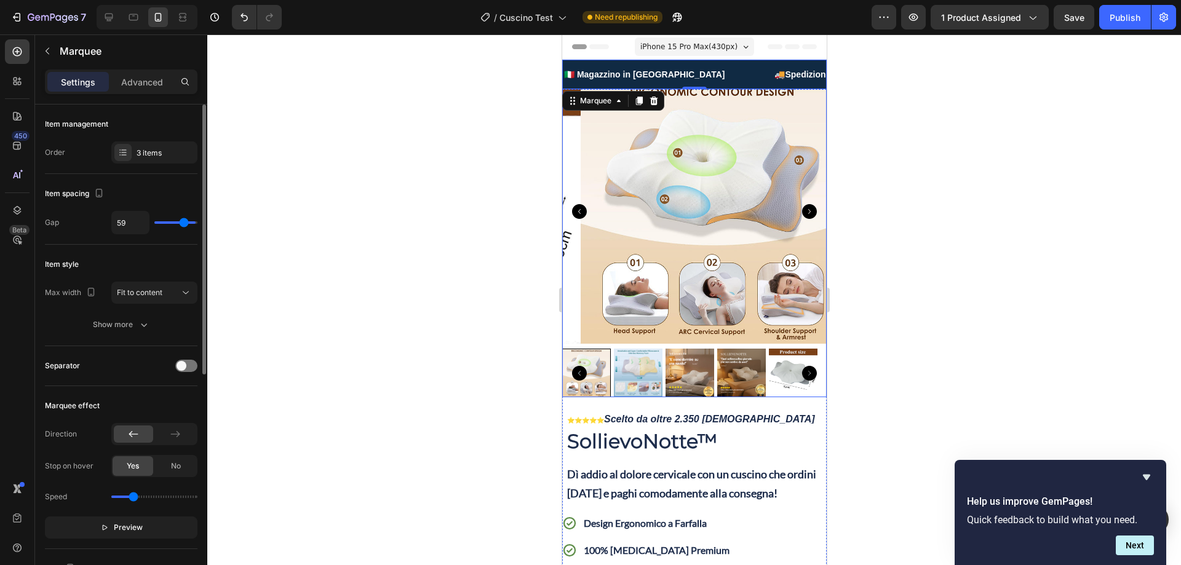
type input "58"
type input "56"
type input "55"
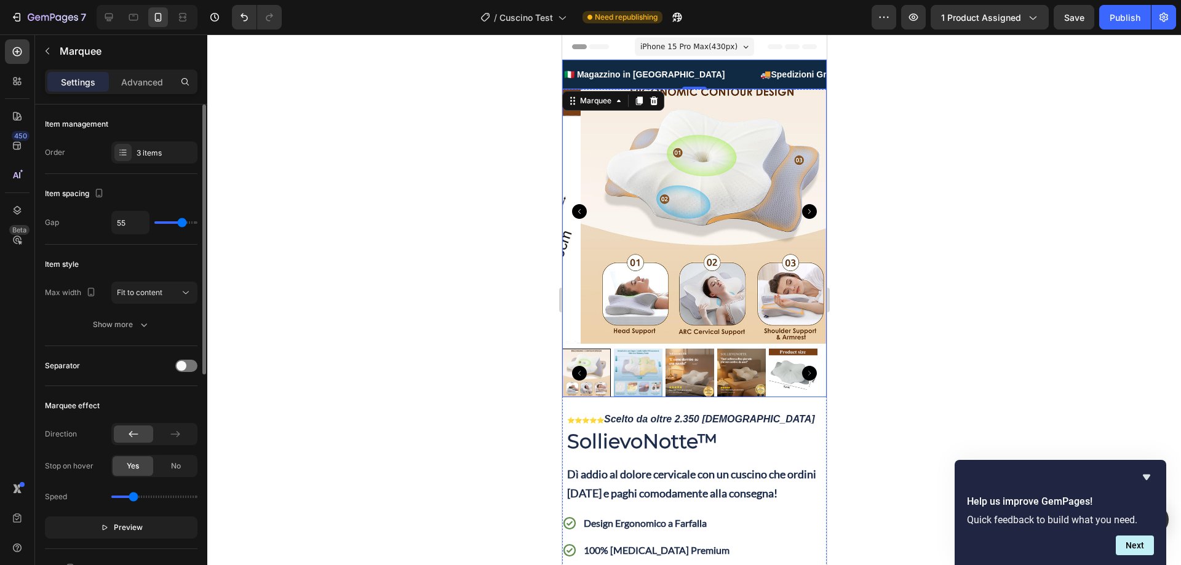
type input "53"
type input "50"
type input "49"
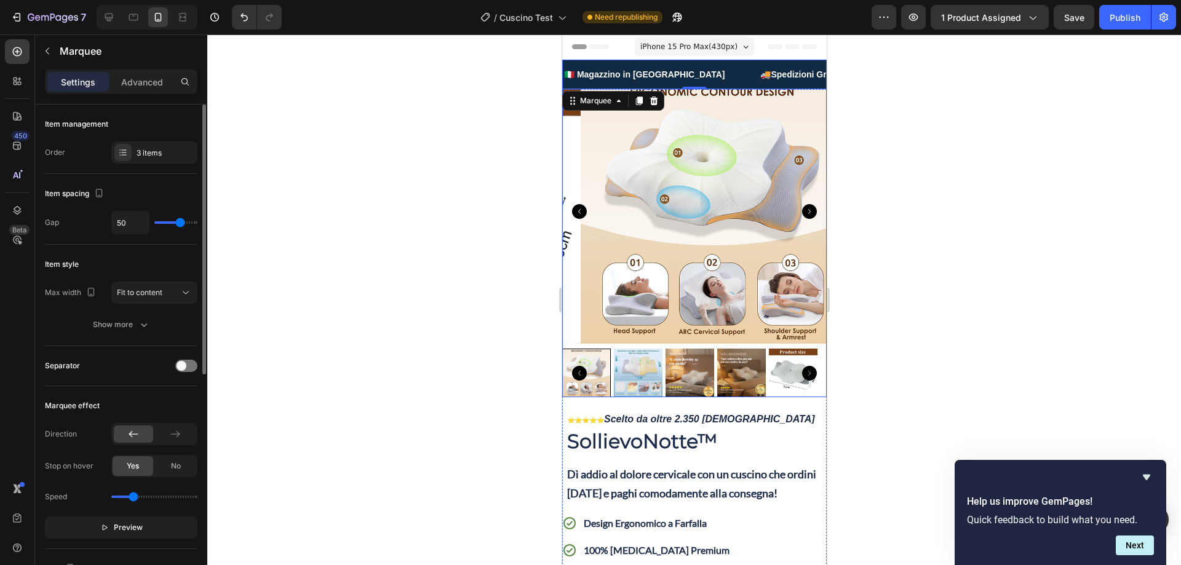
type input "49"
type input "47"
type input "44"
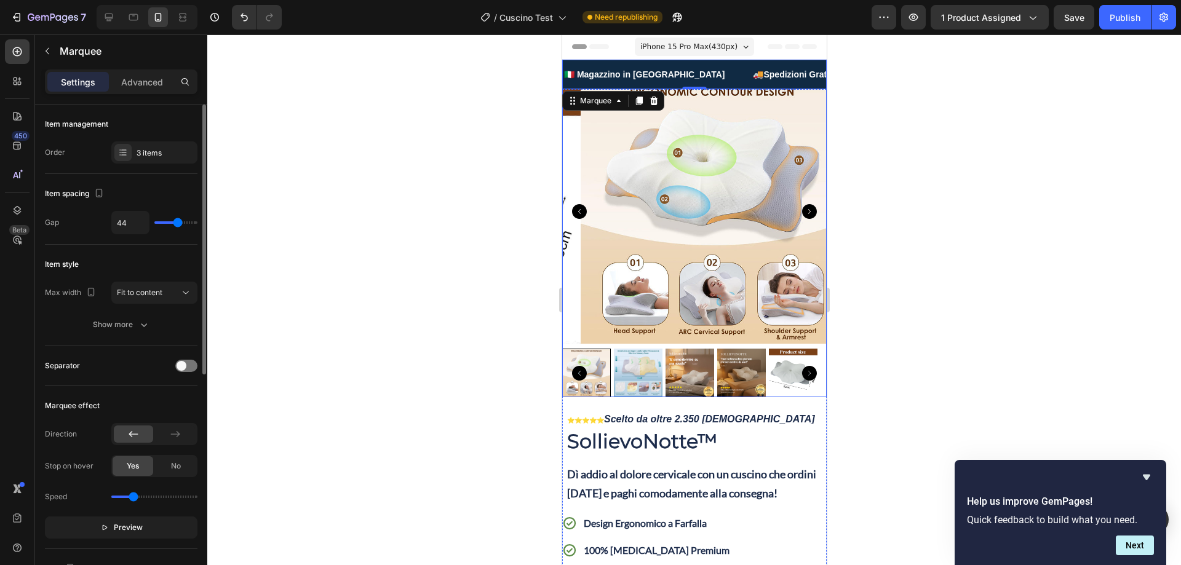
type input "43"
type input "41"
type input "40"
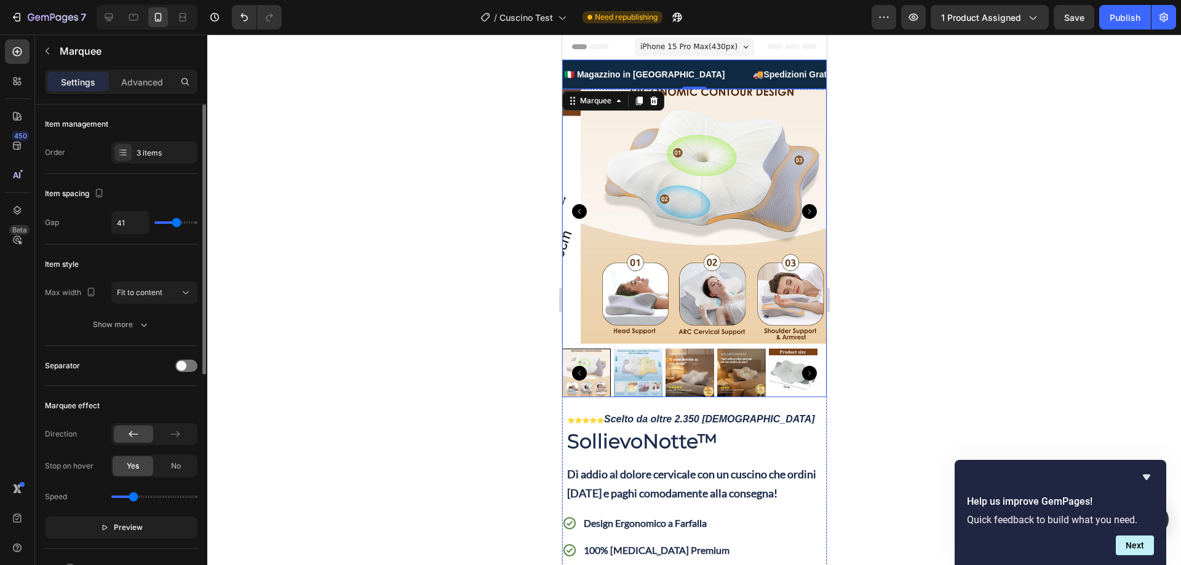
type input "40"
type input "39"
type input "37"
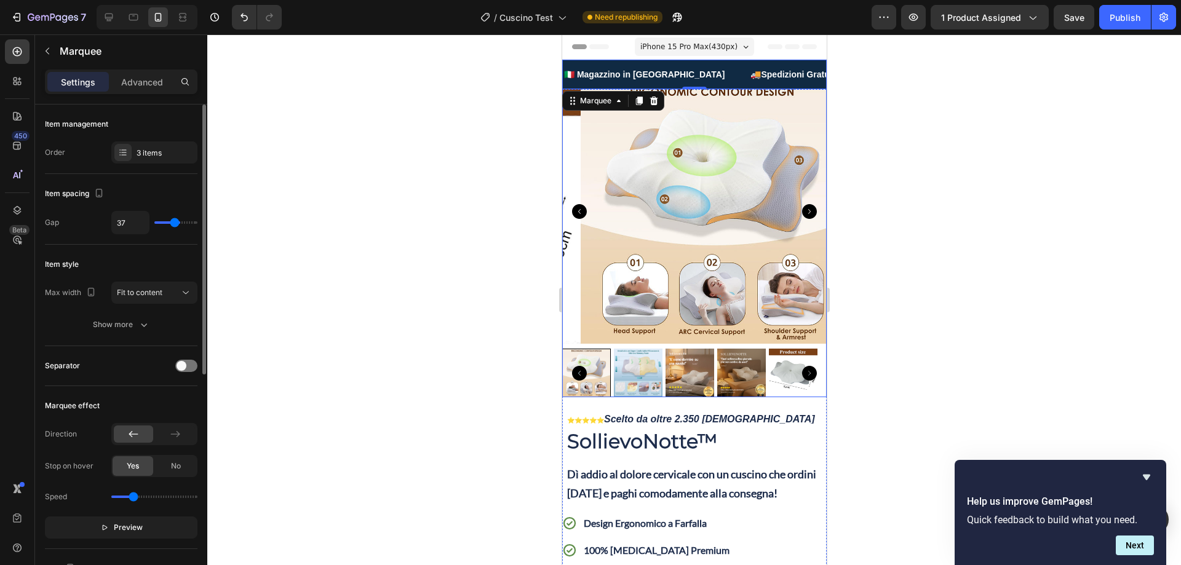
type input "36"
type input "34"
type input "33"
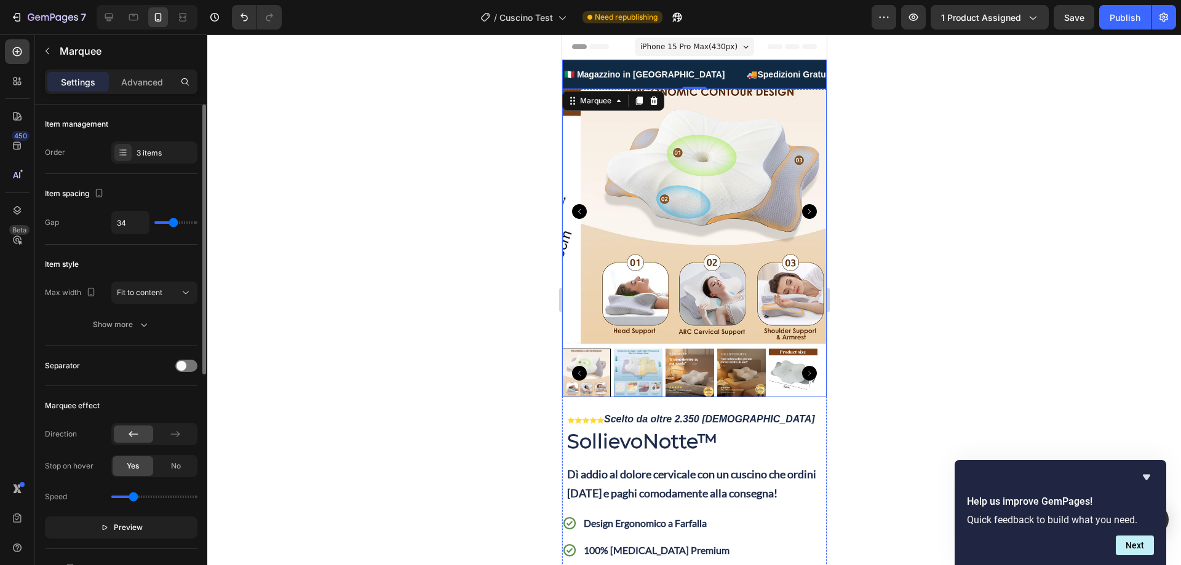
type input "33"
type input "31"
type input "30"
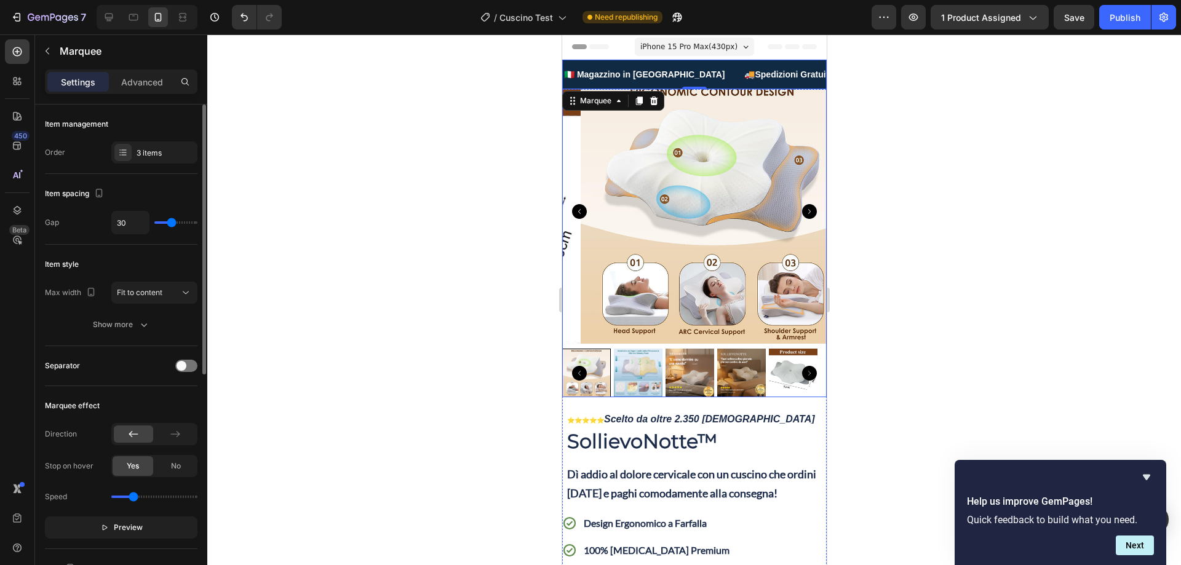
type input "31"
type input "34"
type input "36"
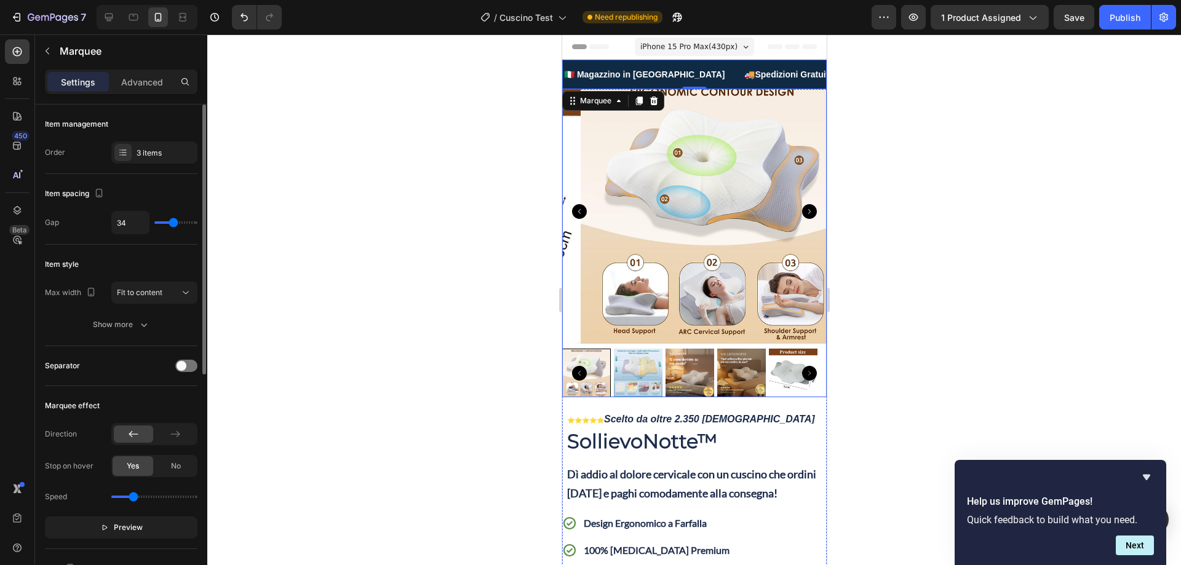
type input "36"
type input "37"
type input "40"
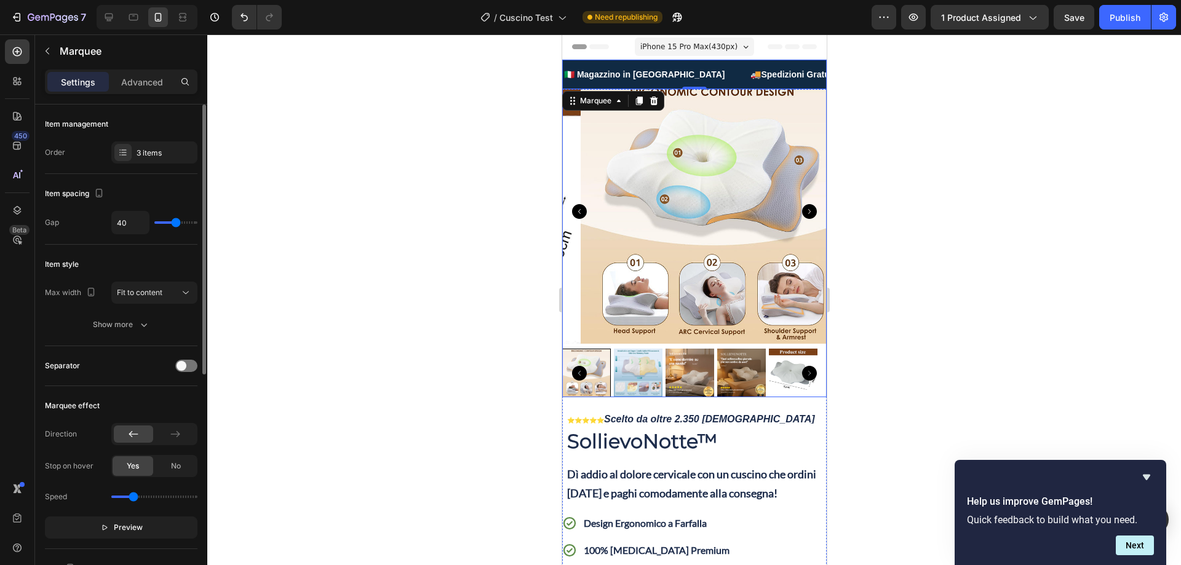
type input "41"
type input "43"
type input "41"
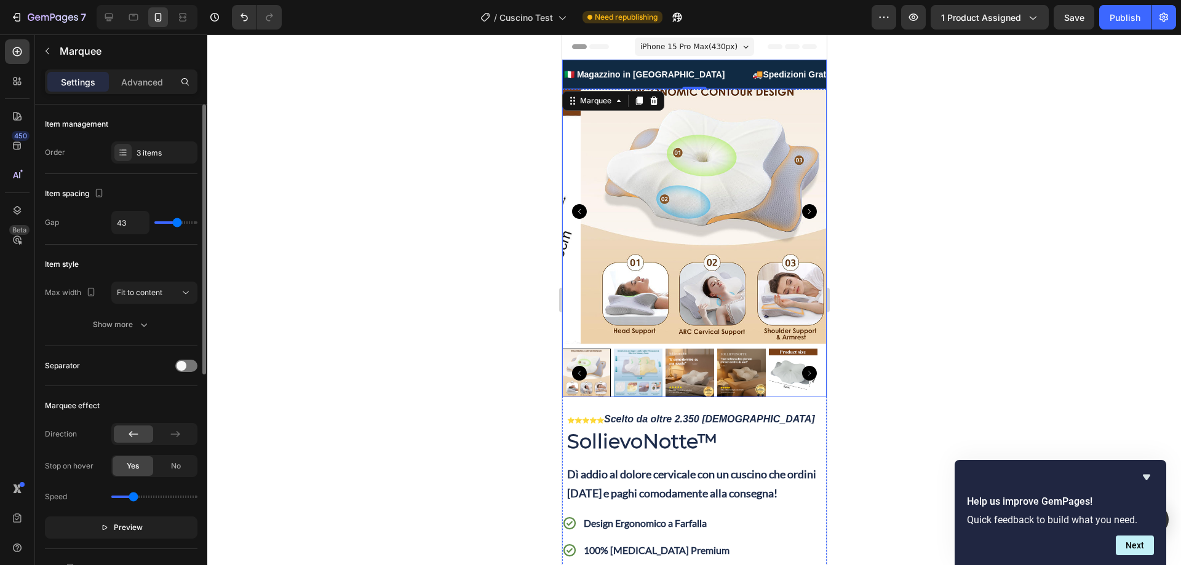
type input "41"
type input "40"
type input "39"
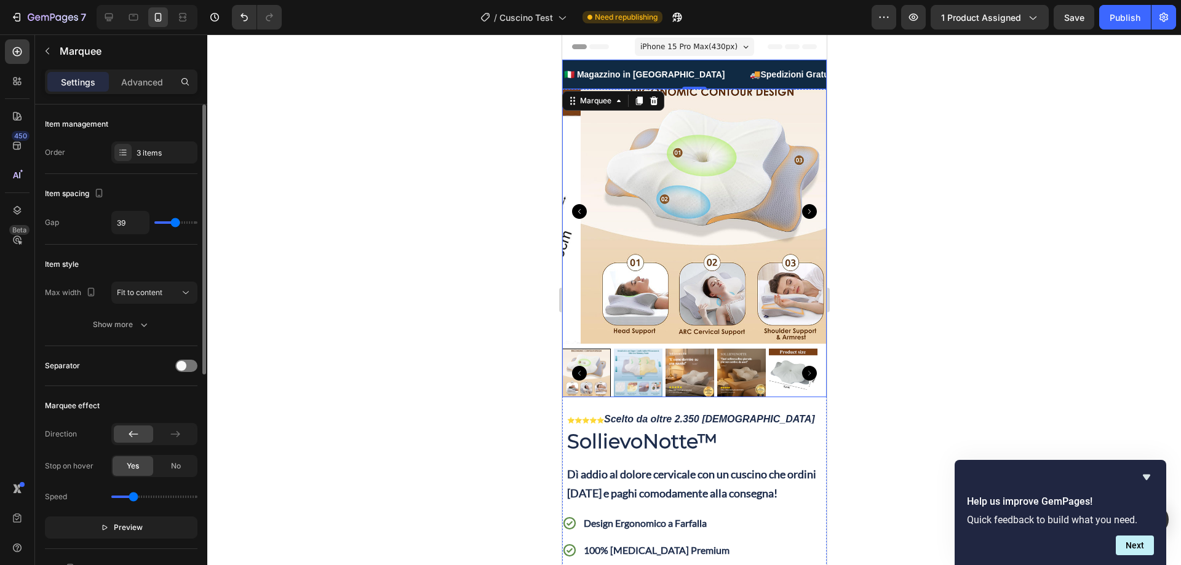
type input "37"
type input "36"
type input "37"
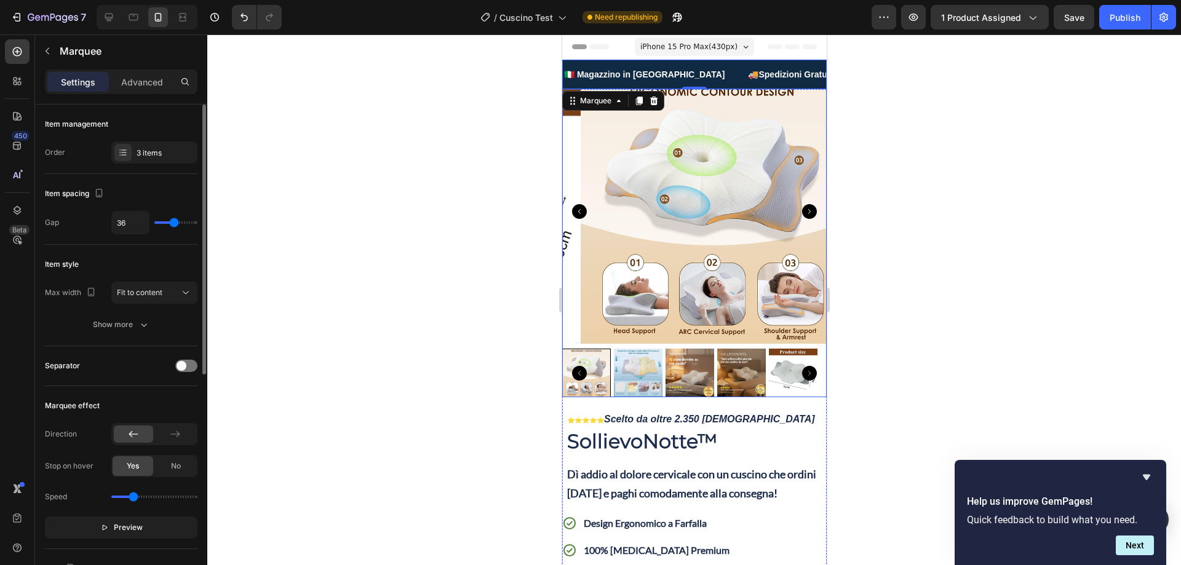
type input "37"
type input "39"
type input "40"
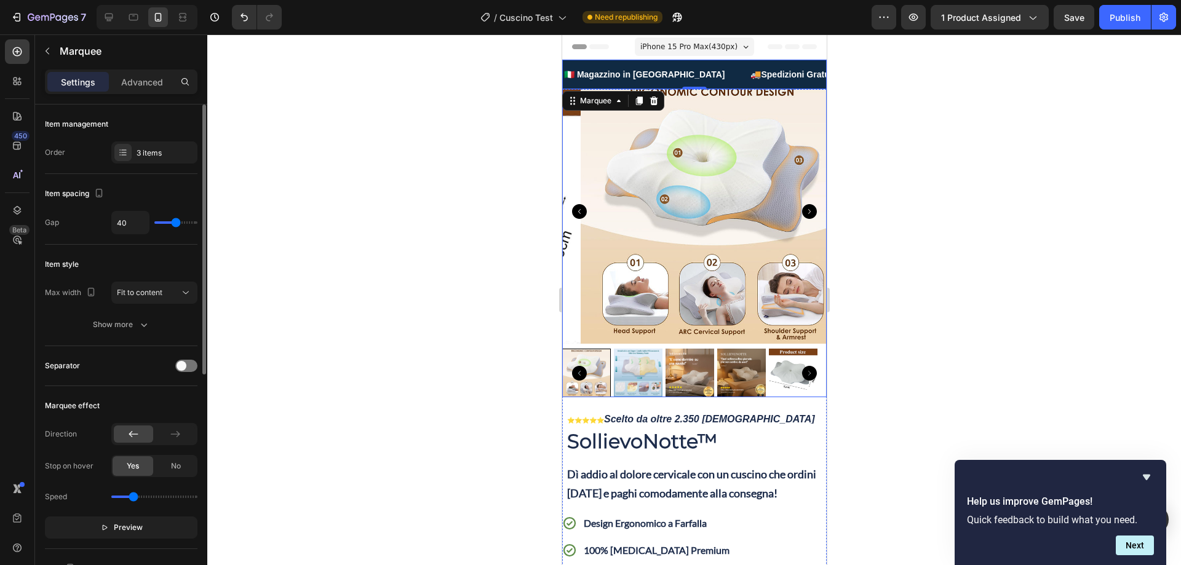
click at [176, 223] on input "range" at bounding box center [175, 222] width 43 height 2
click at [362, 122] on div at bounding box center [694, 299] width 974 height 531
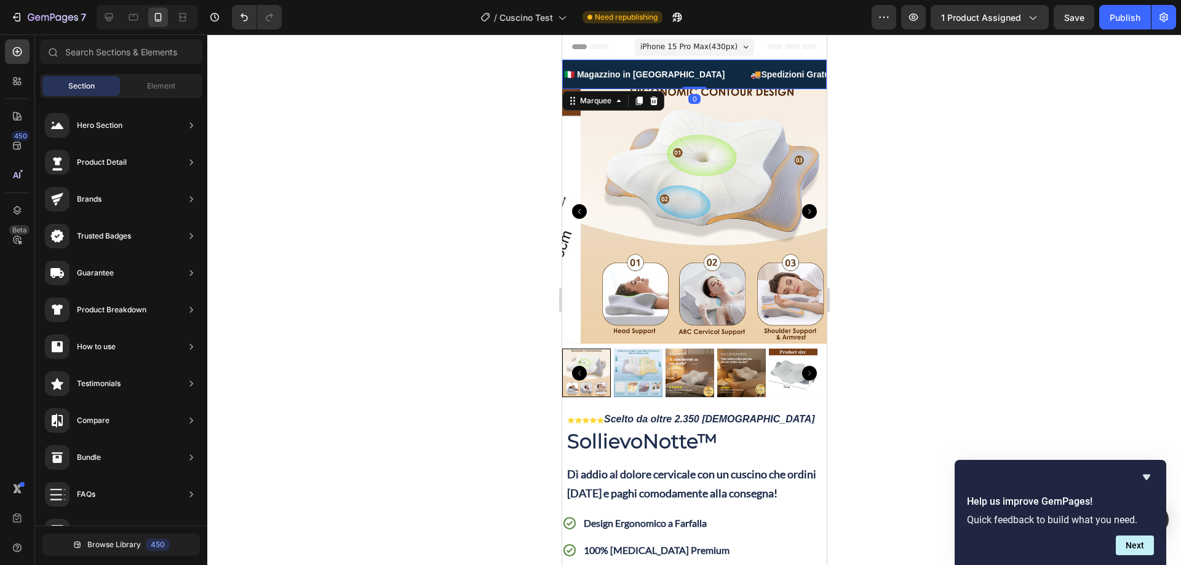
click at [672, 65] on div "🇮🇹 Magazzino in [GEOGRAPHIC_DATA] Text" at bounding box center [656, 75] width 188 height 28
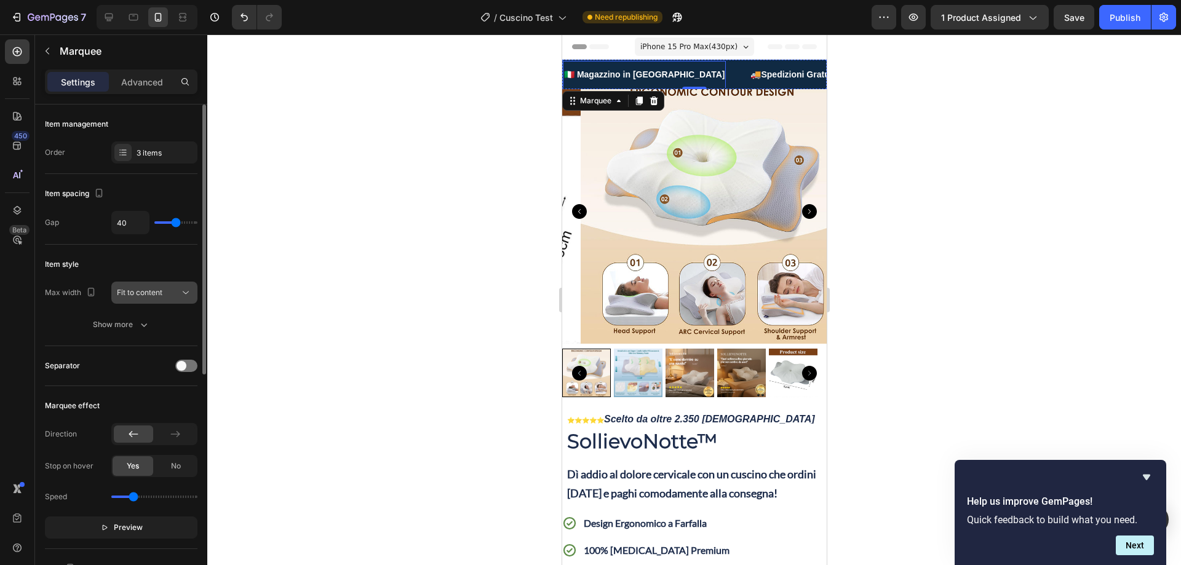
click at [155, 296] on span "Fit to content" at bounding box center [140, 292] width 46 height 9
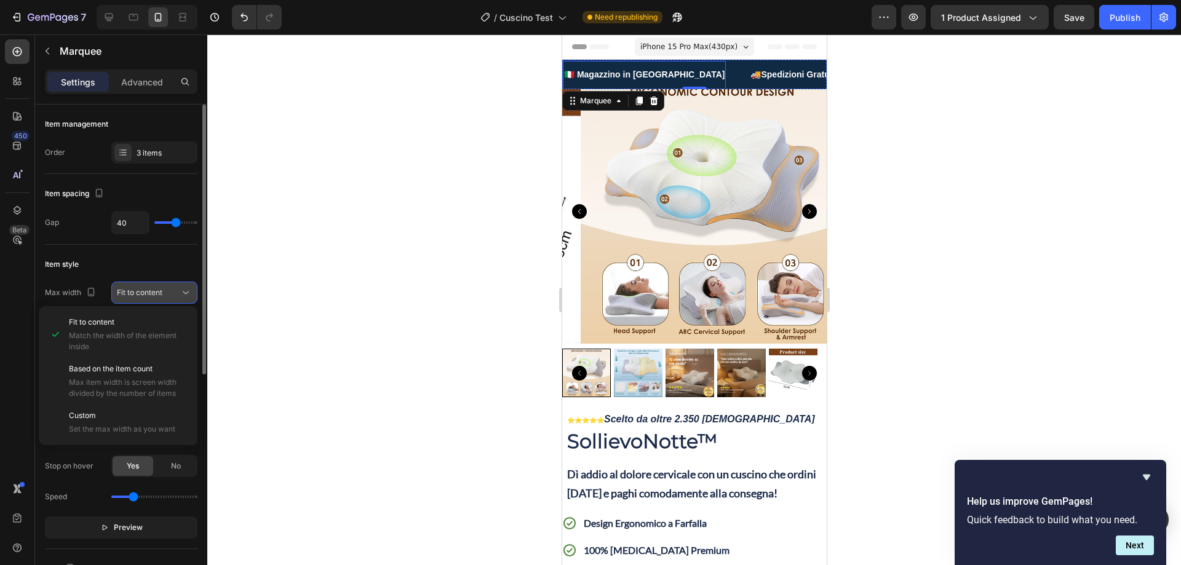
click at [172, 290] on div "Fit to content" at bounding box center [148, 292] width 63 height 11
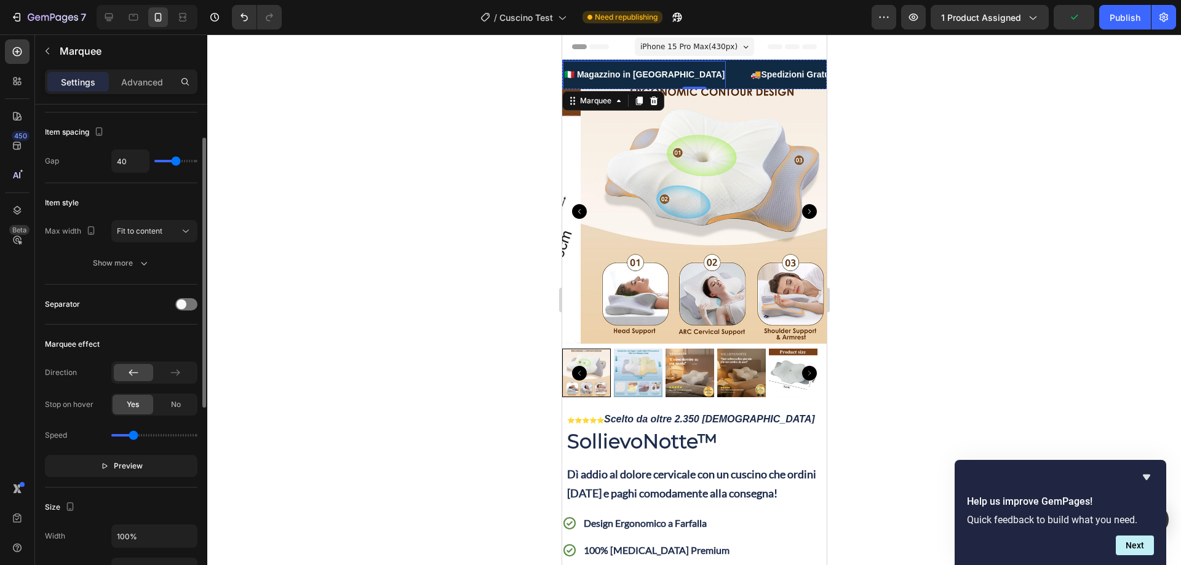
scroll to position [185, 0]
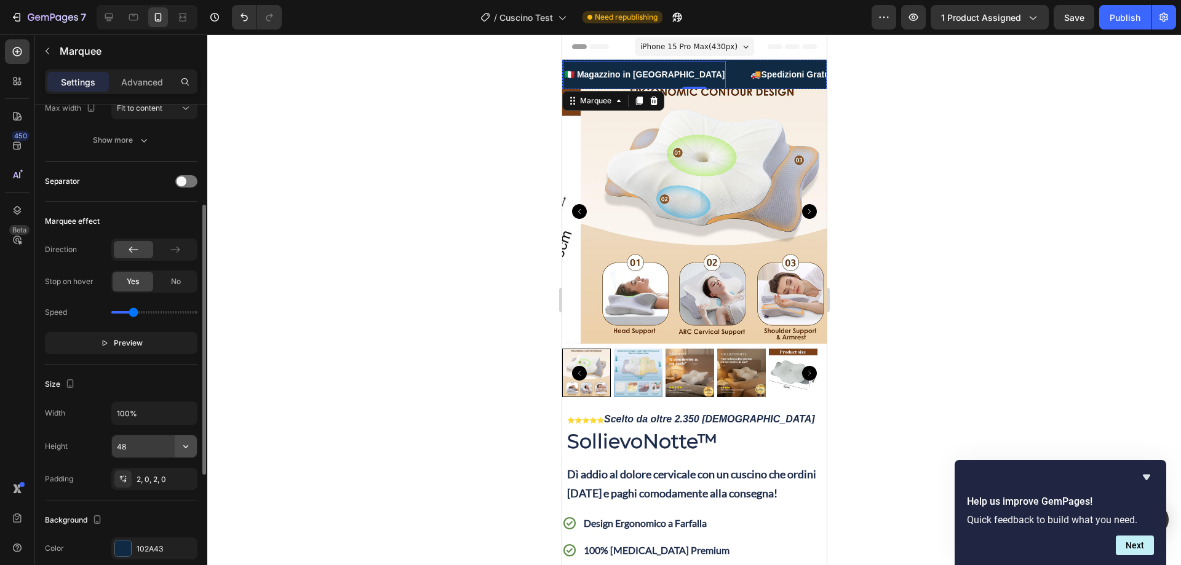
click at [191, 444] on icon "button" at bounding box center [186, 447] width 12 height 12
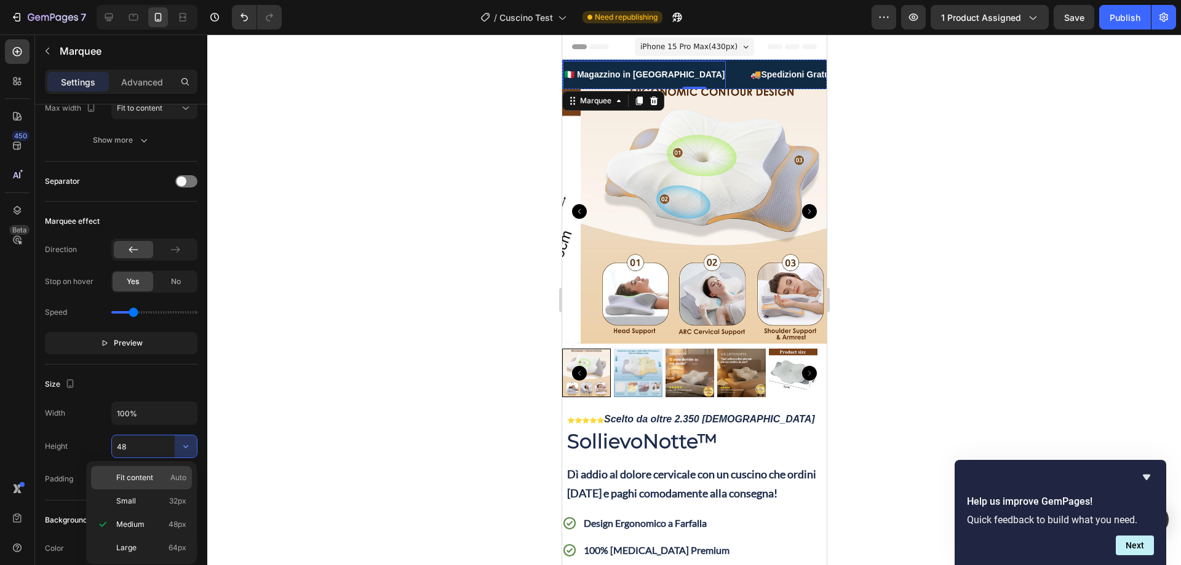
click at [148, 474] on span "Fit content" at bounding box center [134, 478] width 37 height 11
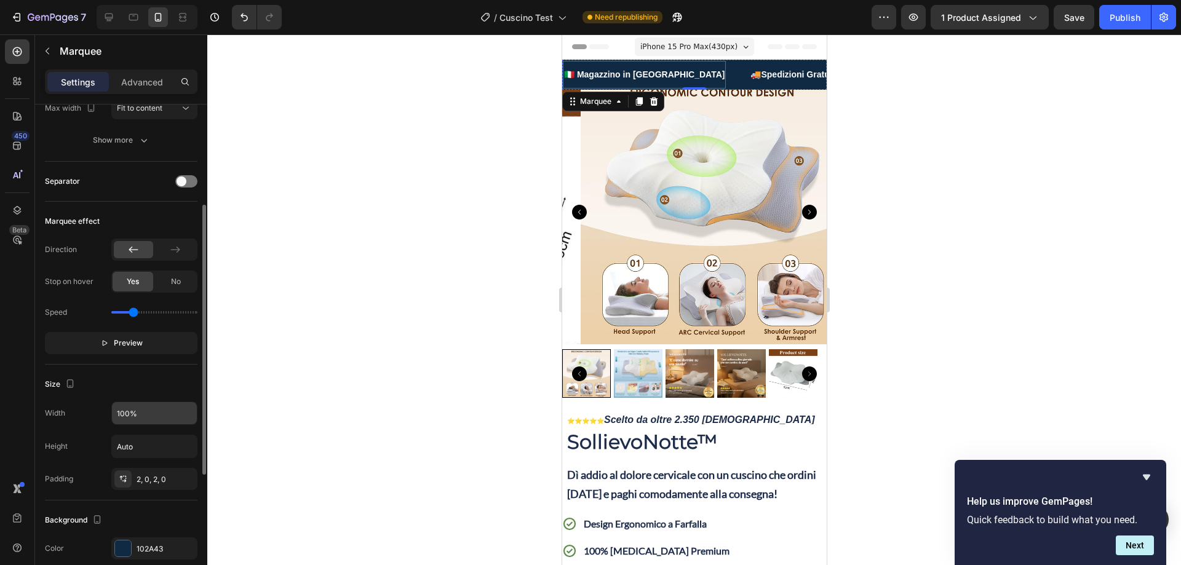
click at [172, 417] on input "100%" at bounding box center [154, 413] width 85 height 22
click at [142, 442] on input "Auto" at bounding box center [154, 447] width 85 height 22
click at [190, 443] on icon "button" at bounding box center [186, 447] width 12 height 12
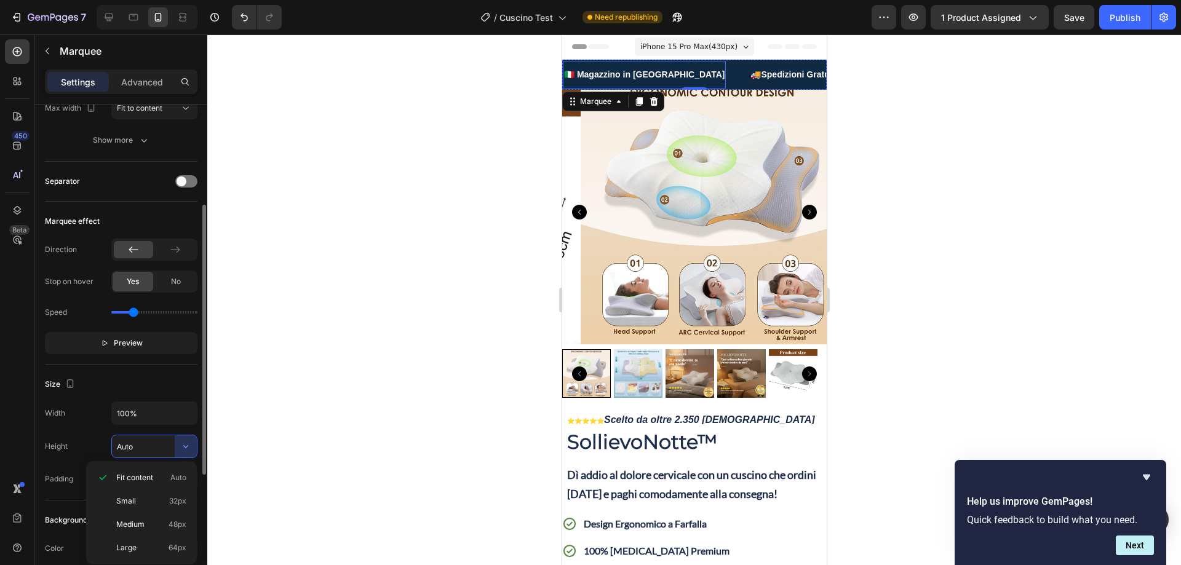
click at [129, 502] on span "Small" at bounding box center [126, 501] width 20 height 11
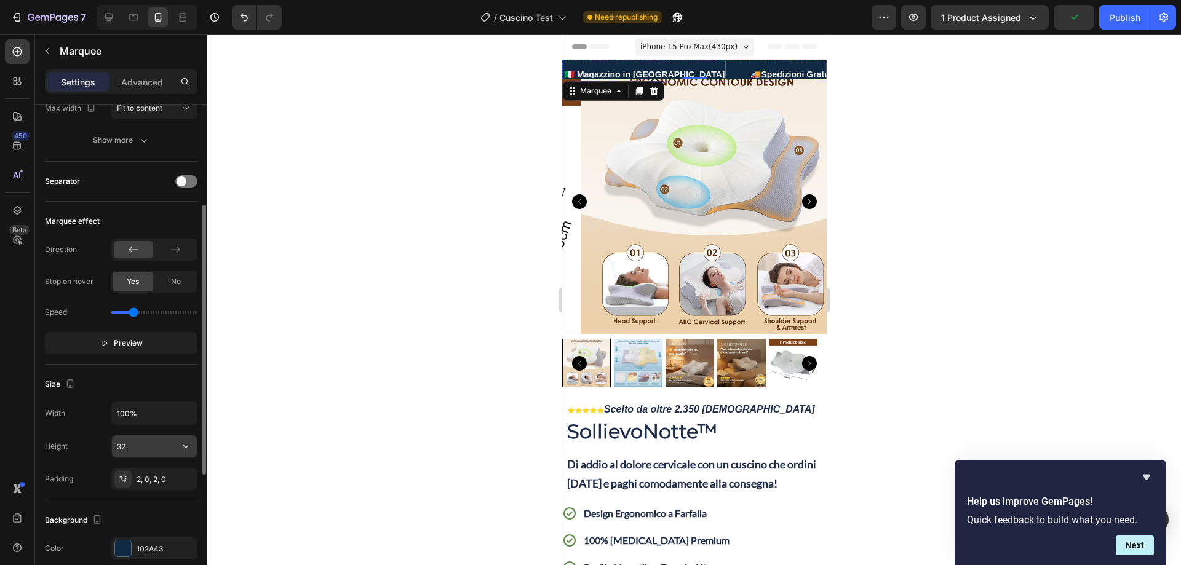
click at [143, 447] on input "32" at bounding box center [154, 447] width 85 height 22
click at [191, 446] on button "button" at bounding box center [186, 447] width 22 height 22
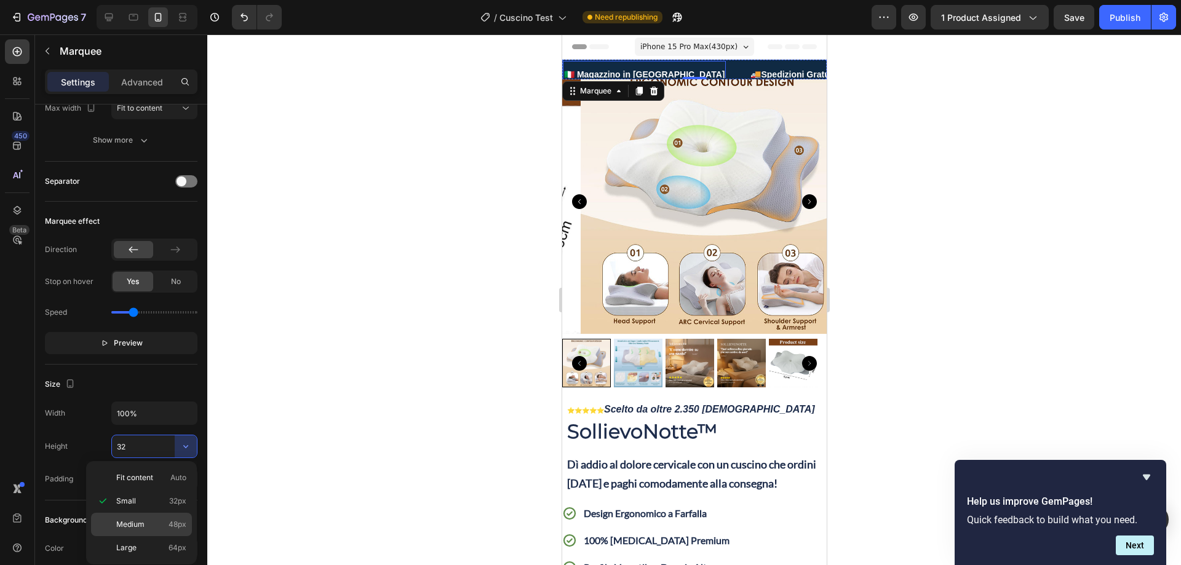
click at [142, 522] on span "Medium" at bounding box center [130, 524] width 28 height 11
type input "48"
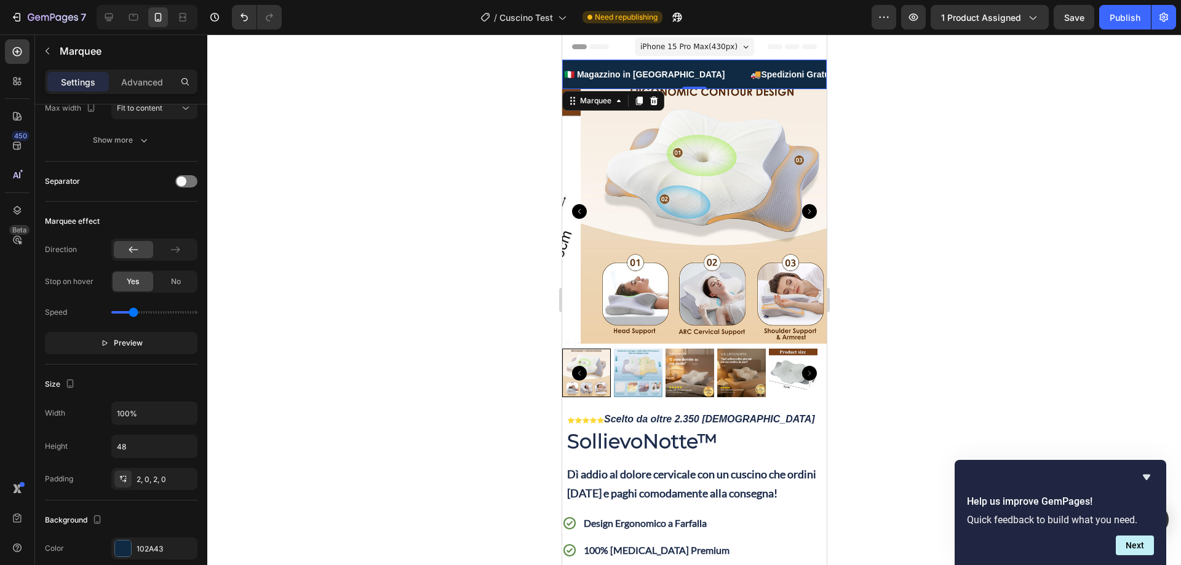
click at [476, 240] on div at bounding box center [694, 299] width 974 height 531
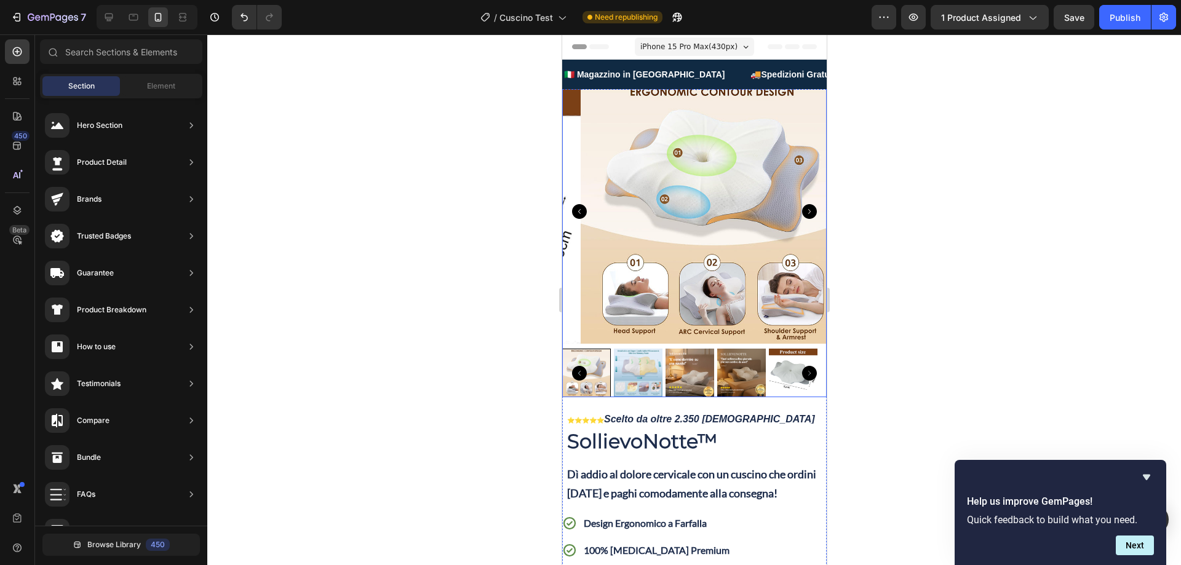
click at [612, 146] on img at bounding box center [712, 211] width 265 height 265
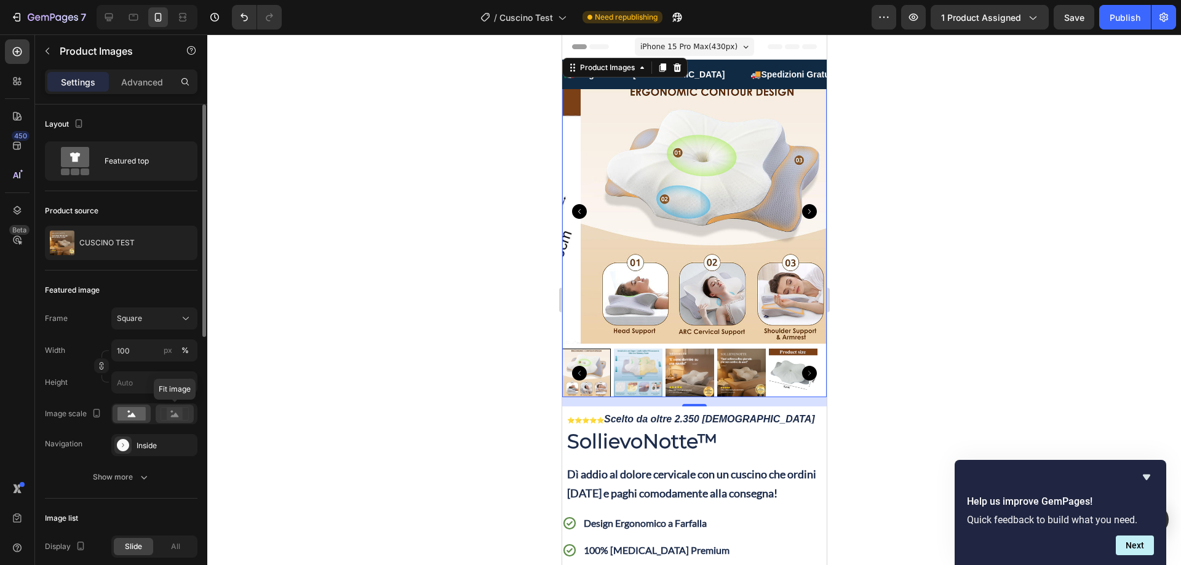
click at [176, 414] on g at bounding box center [175, 413] width 28 height 13
click at [128, 410] on rect at bounding box center [132, 414] width 28 height 14
click at [130, 478] on div "Show more" at bounding box center [121, 477] width 57 height 12
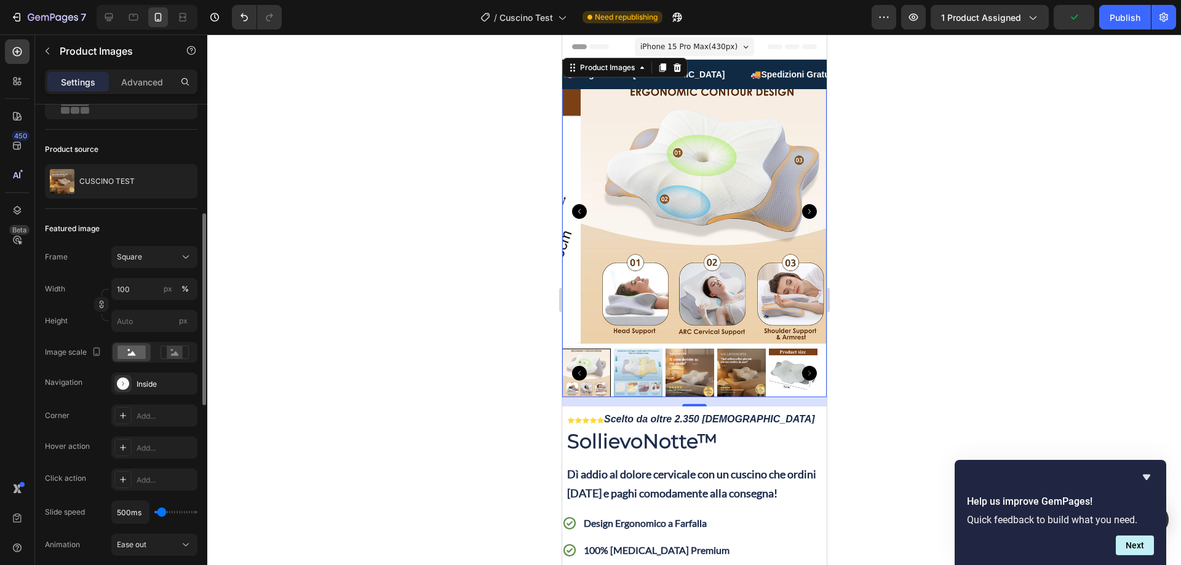
scroll to position [123, 0]
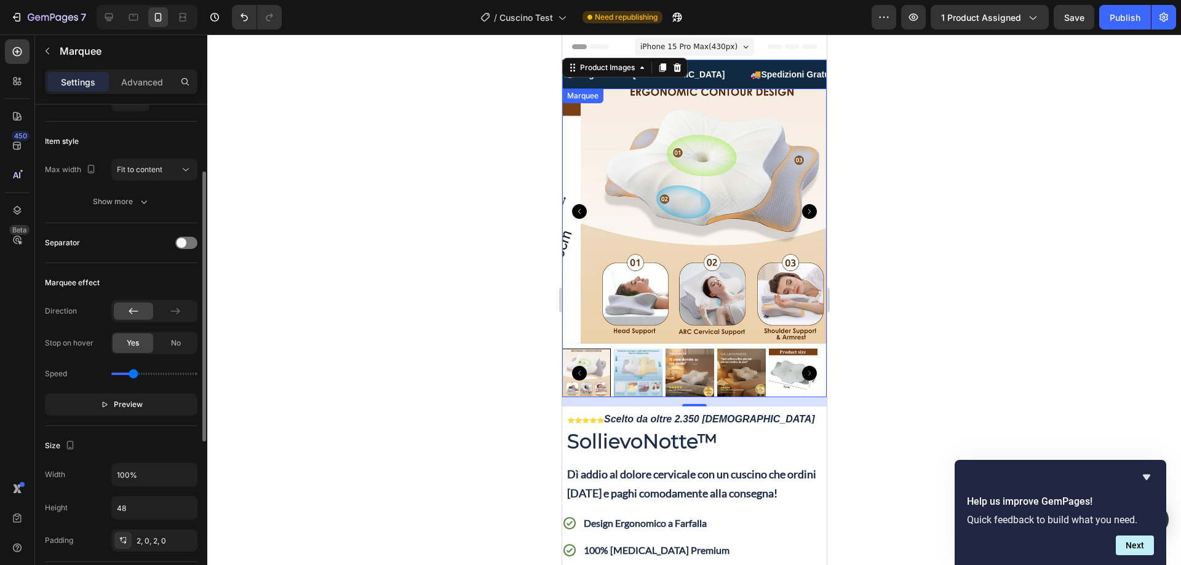
click at [779, 65] on div "🚚Spedizioni Gratuite Text" at bounding box center [807, 74] width 114 height 25
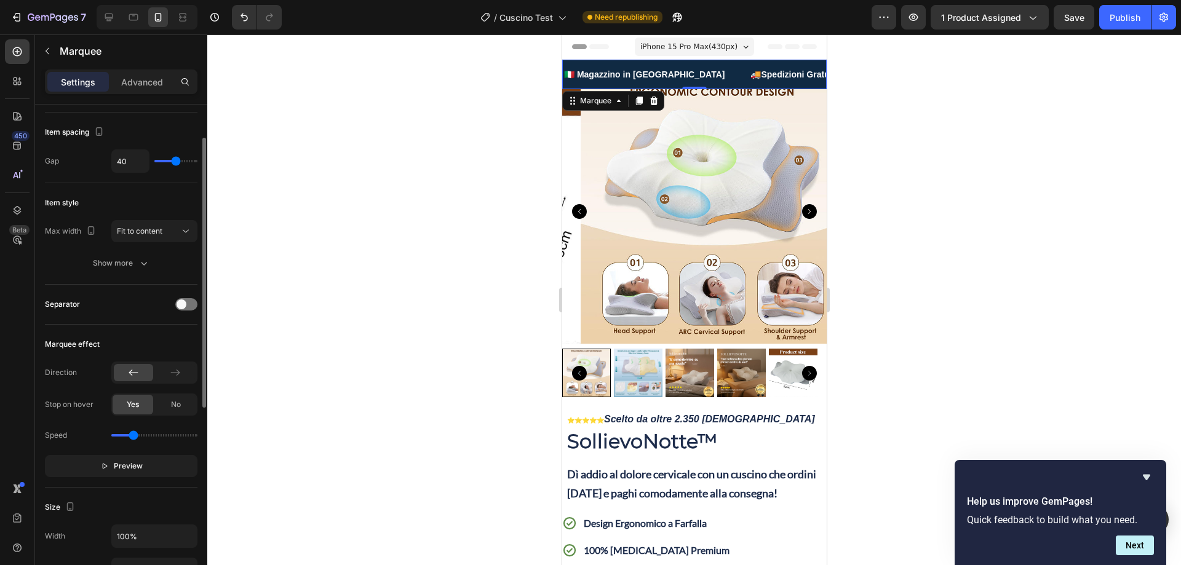
scroll to position [0, 0]
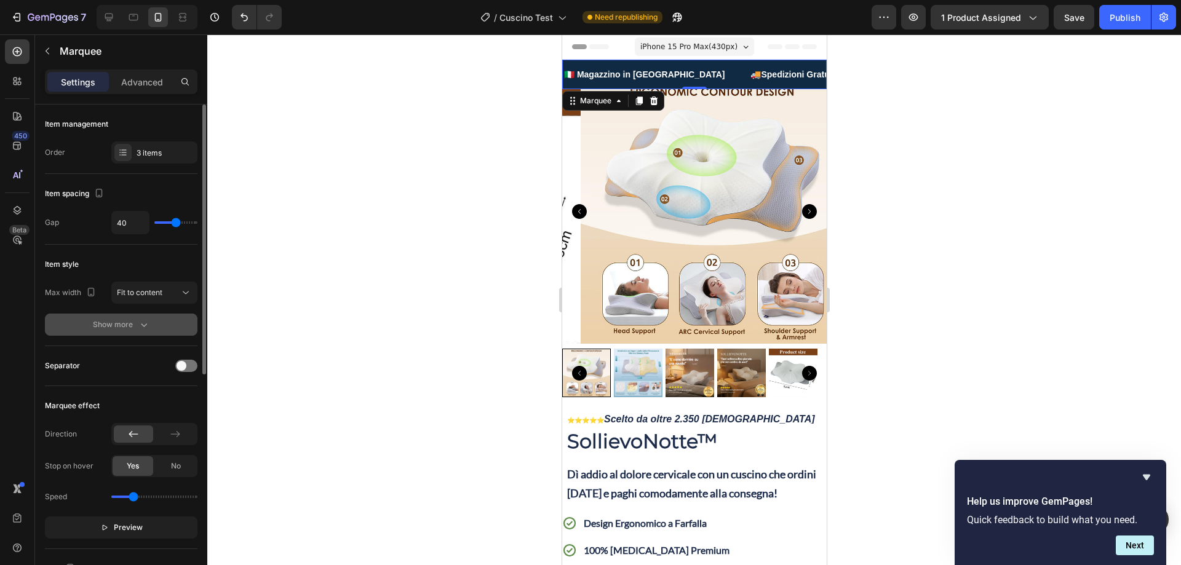
click at [143, 324] on icon "button" at bounding box center [144, 325] width 12 height 12
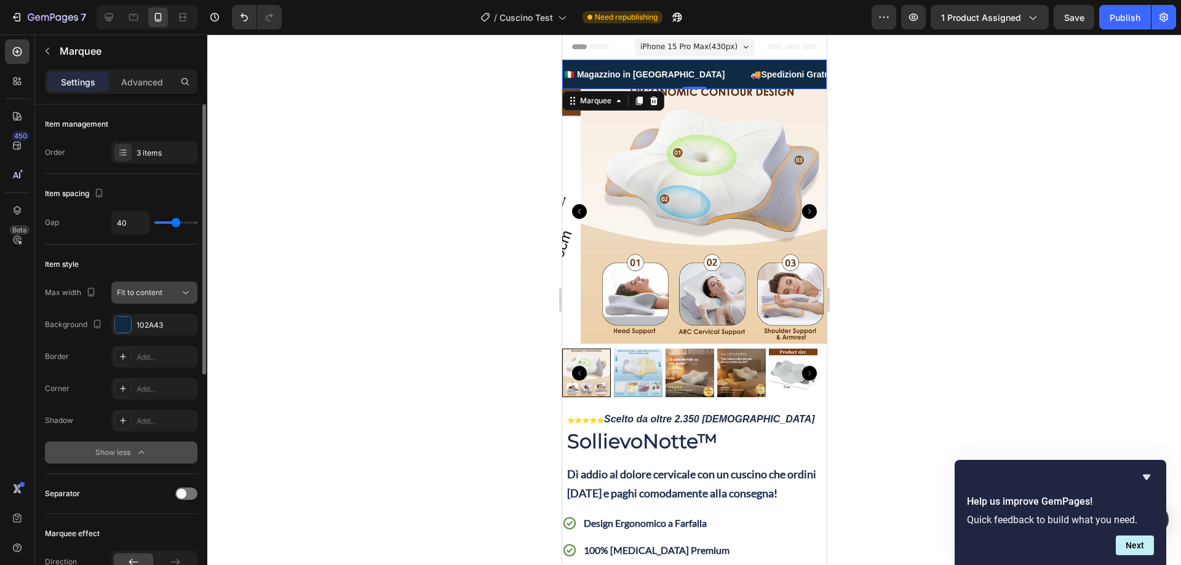
click at [183, 289] on icon at bounding box center [186, 293] width 12 height 12
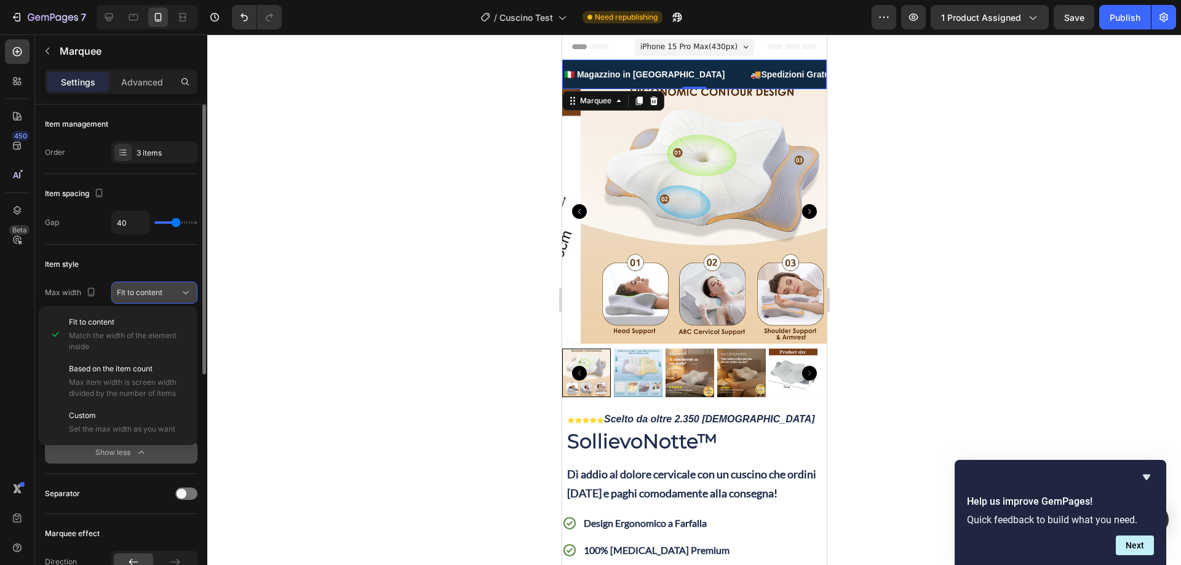
click at [171, 284] on button "Fit to content" at bounding box center [154, 293] width 86 height 22
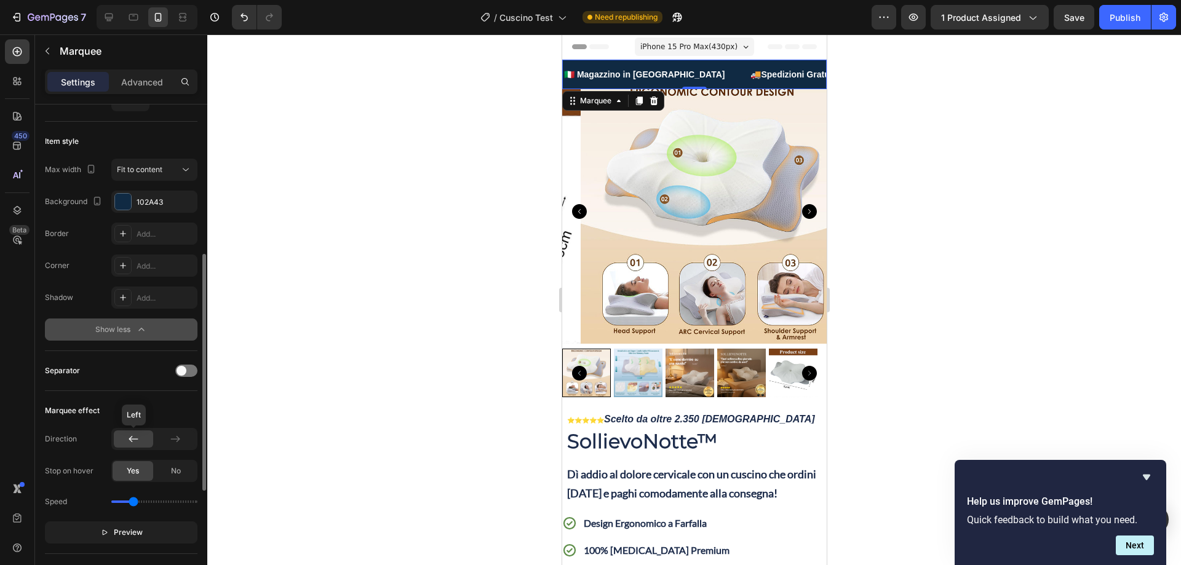
scroll to position [185, 0]
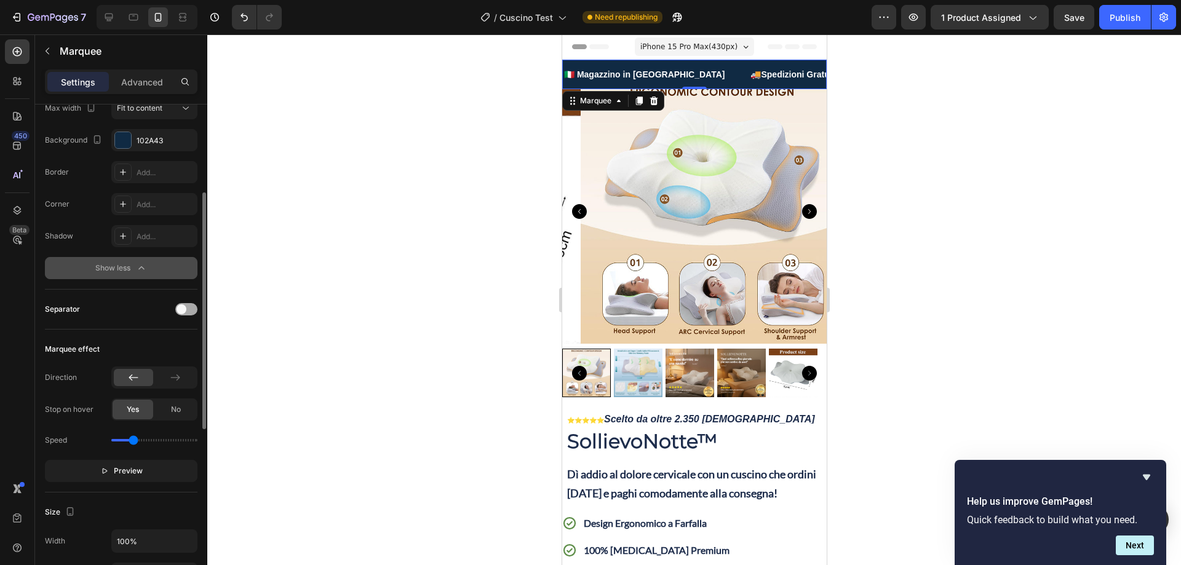
click at [185, 307] on span at bounding box center [182, 310] width 10 height 10
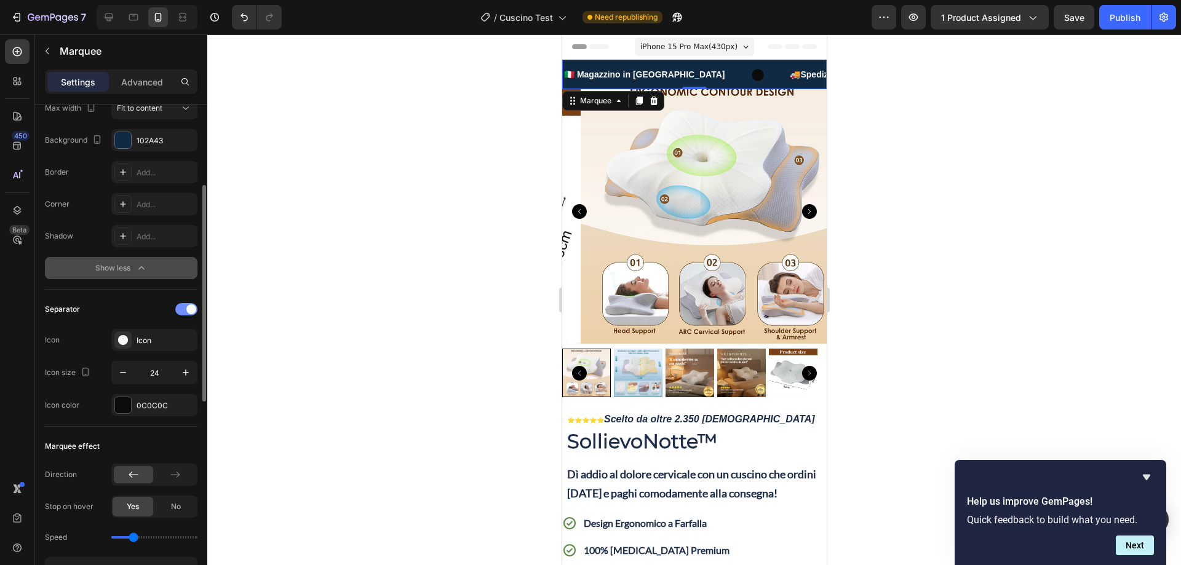
click at [185, 309] on div at bounding box center [186, 309] width 22 height 12
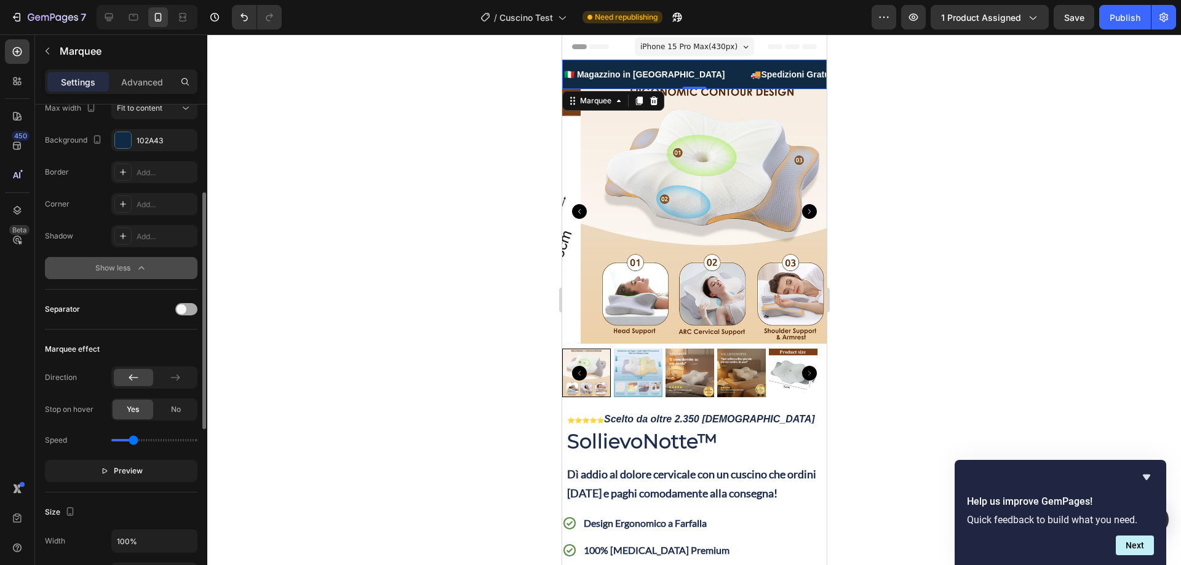
click at [185, 309] on span at bounding box center [182, 310] width 10 height 10
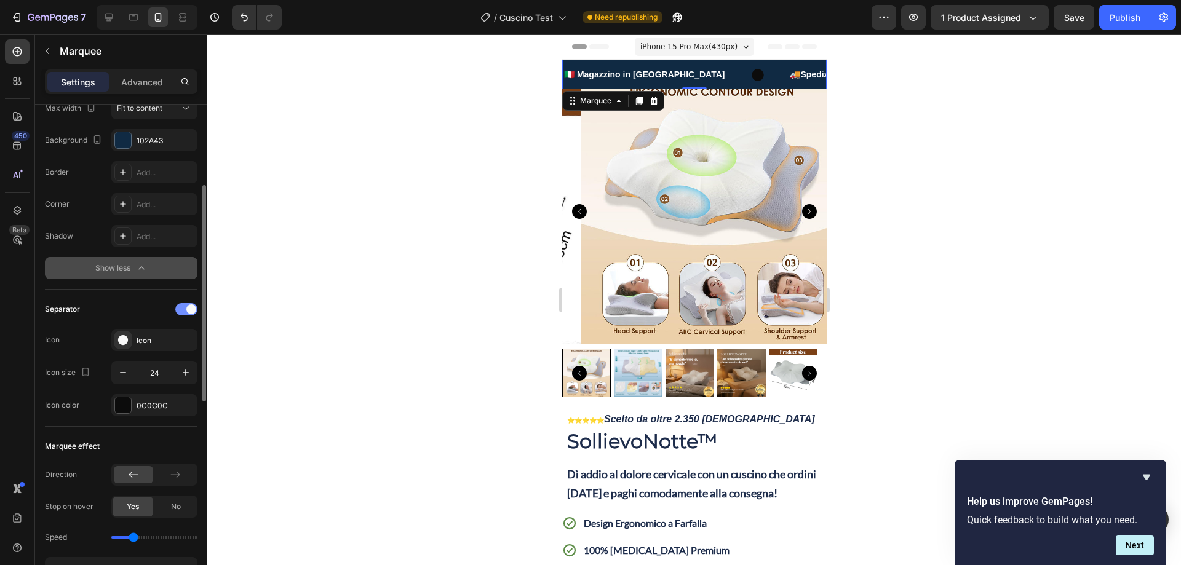
click at [185, 309] on div at bounding box center [186, 309] width 22 height 12
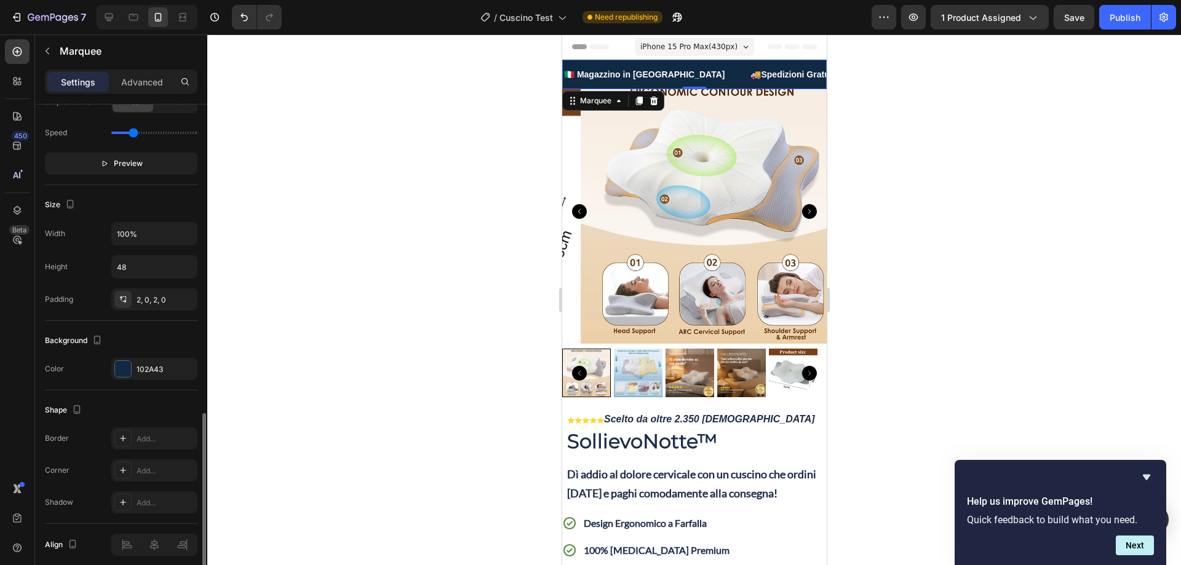
scroll to position [542, 0]
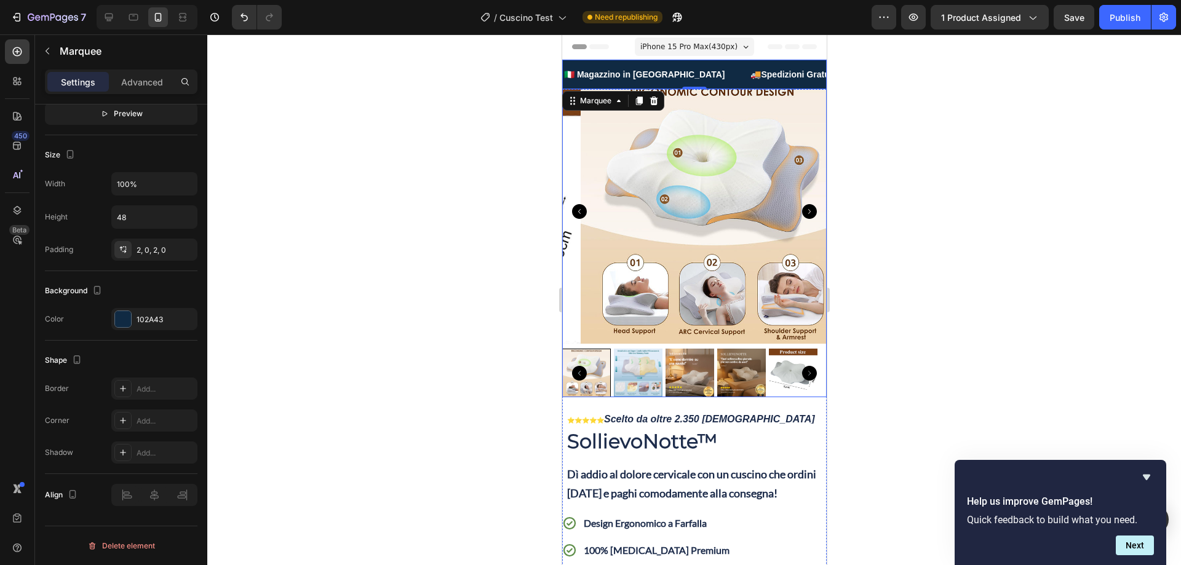
click at [783, 122] on img at bounding box center [712, 211] width 265 height 265
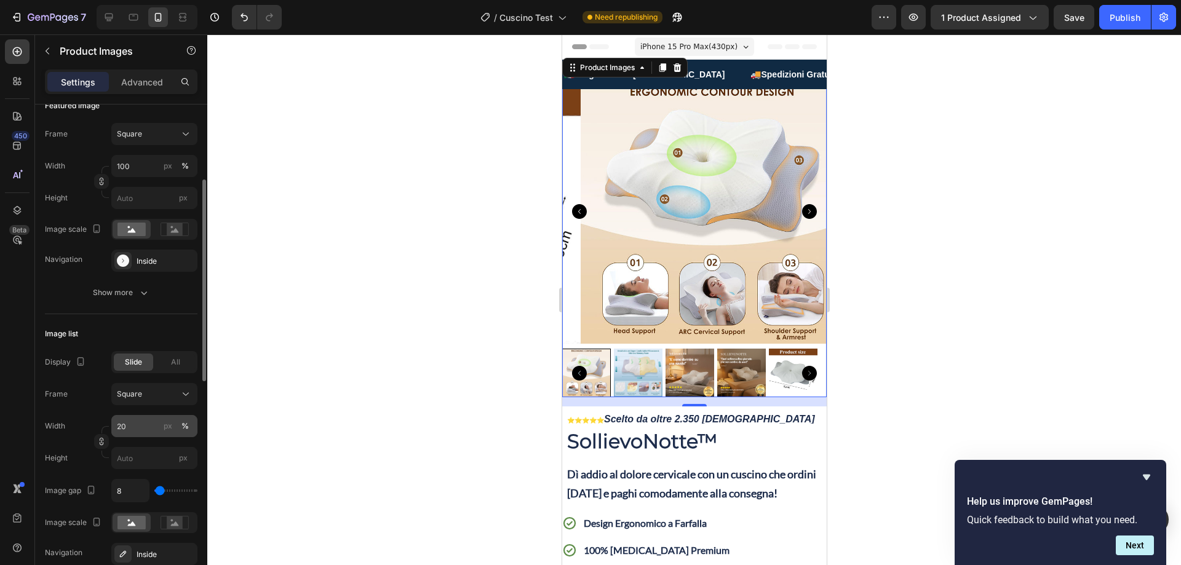
scroll to position [246, 0]
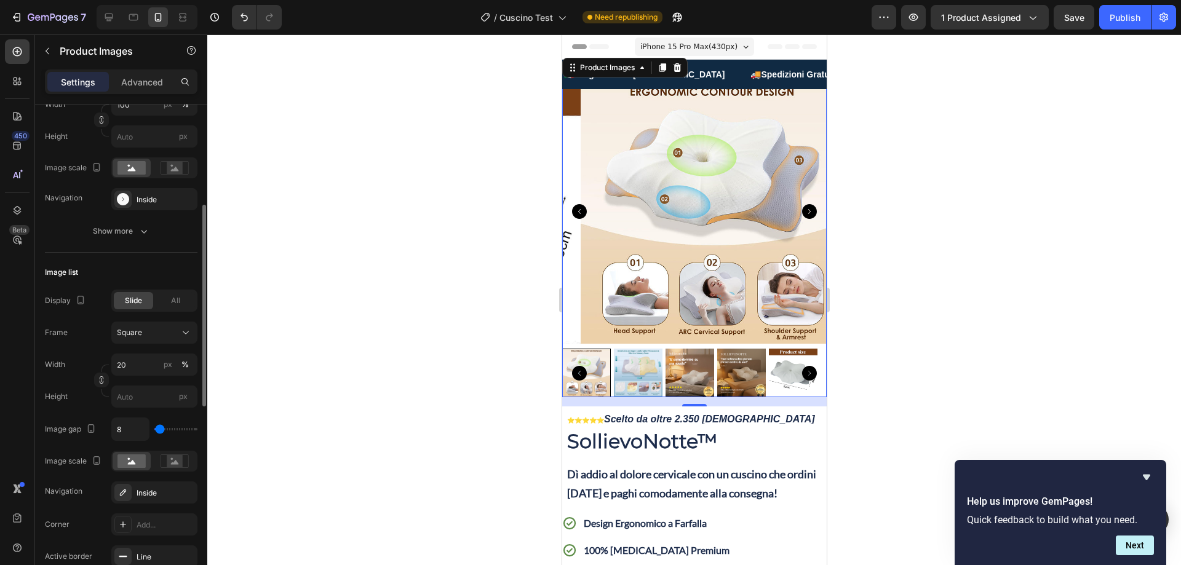
type input "65"
type input "93"
type input "222"
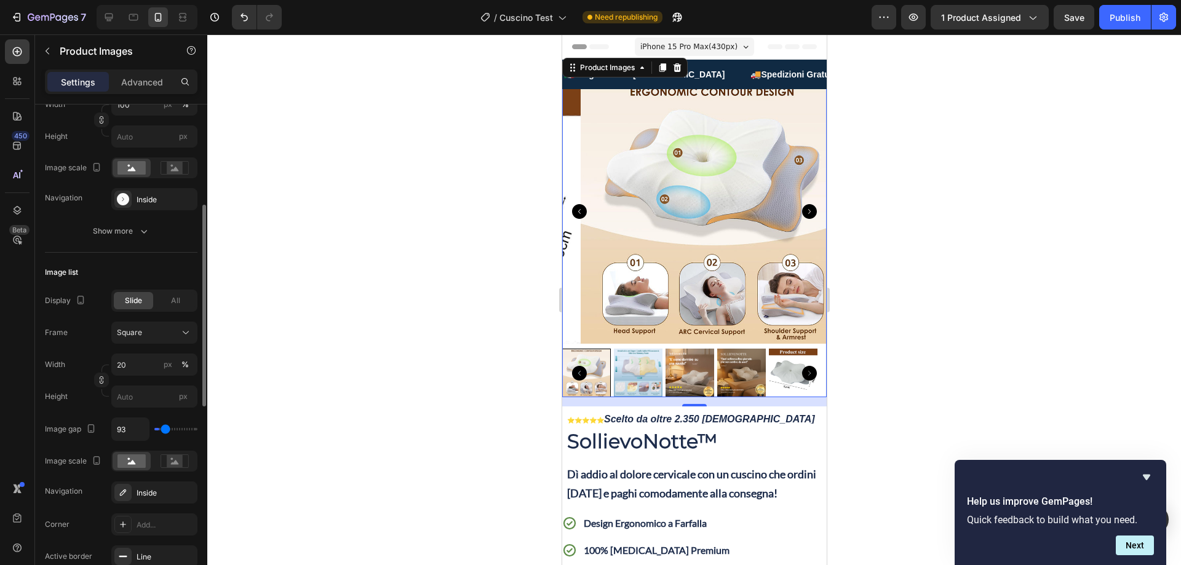
type input "222"
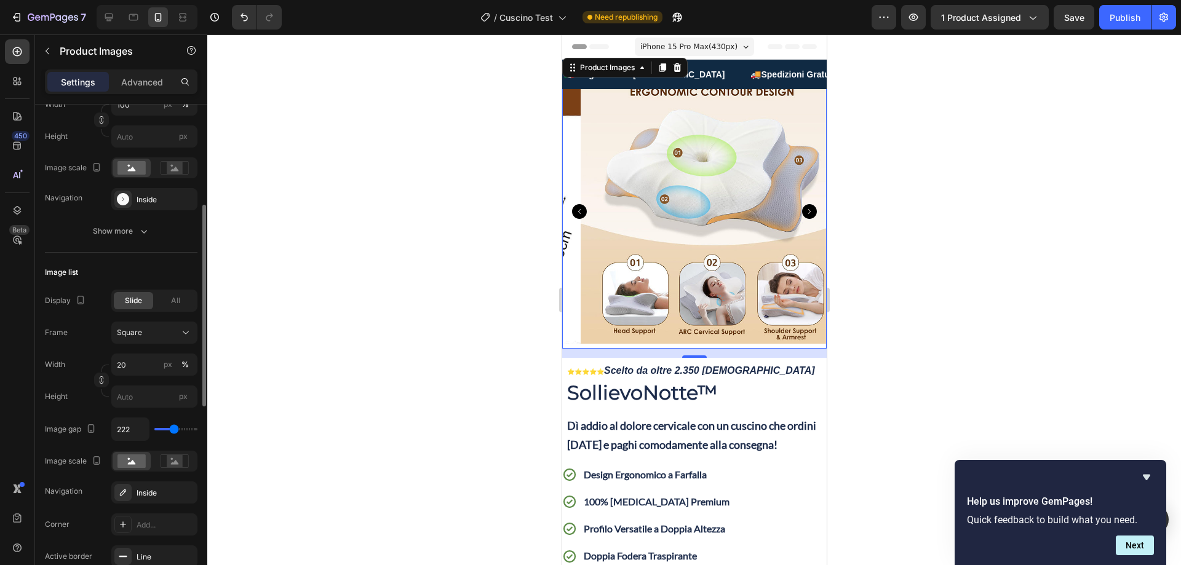
type input "231"
type input "241"
type input "250"
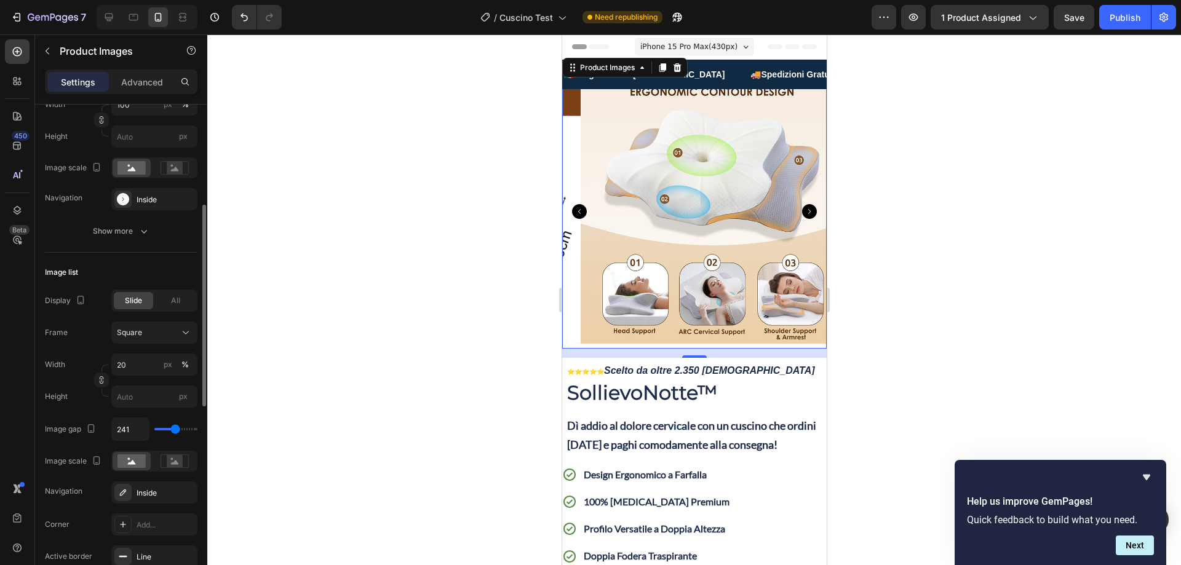
type input "250"
type input "259"
type input "343"
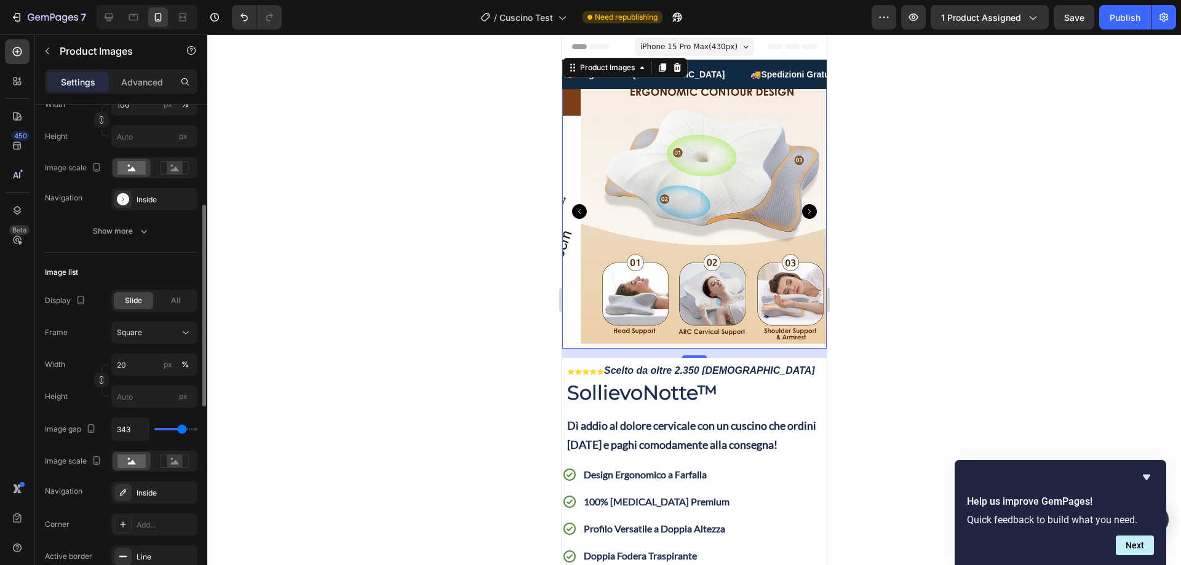
type input "241"
type input "222"
type input "194"
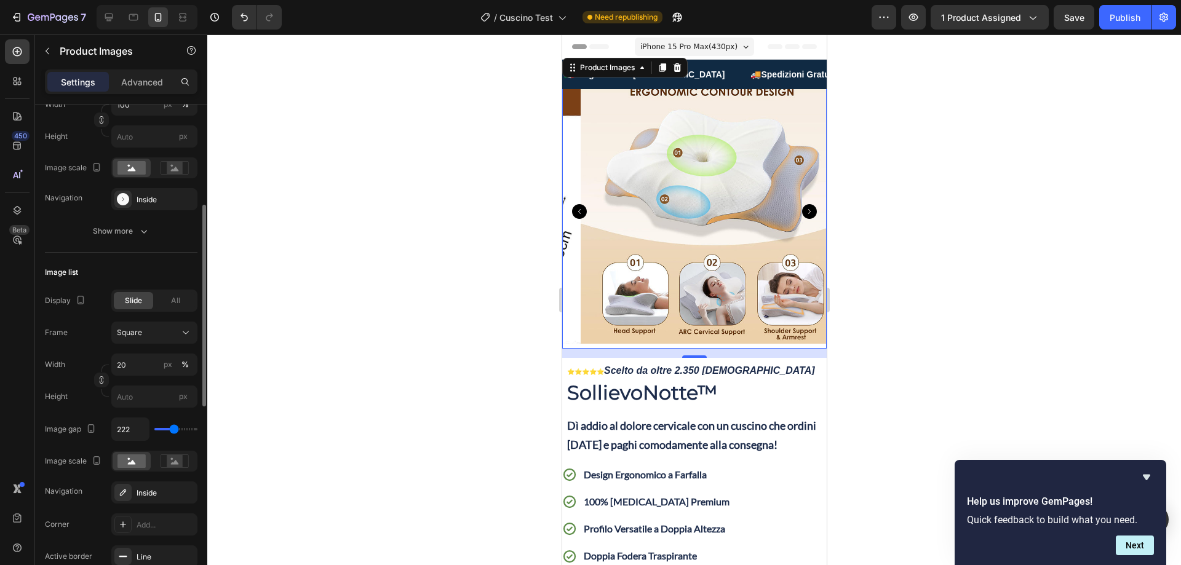
type input "194"
type input "167"
type input "139"
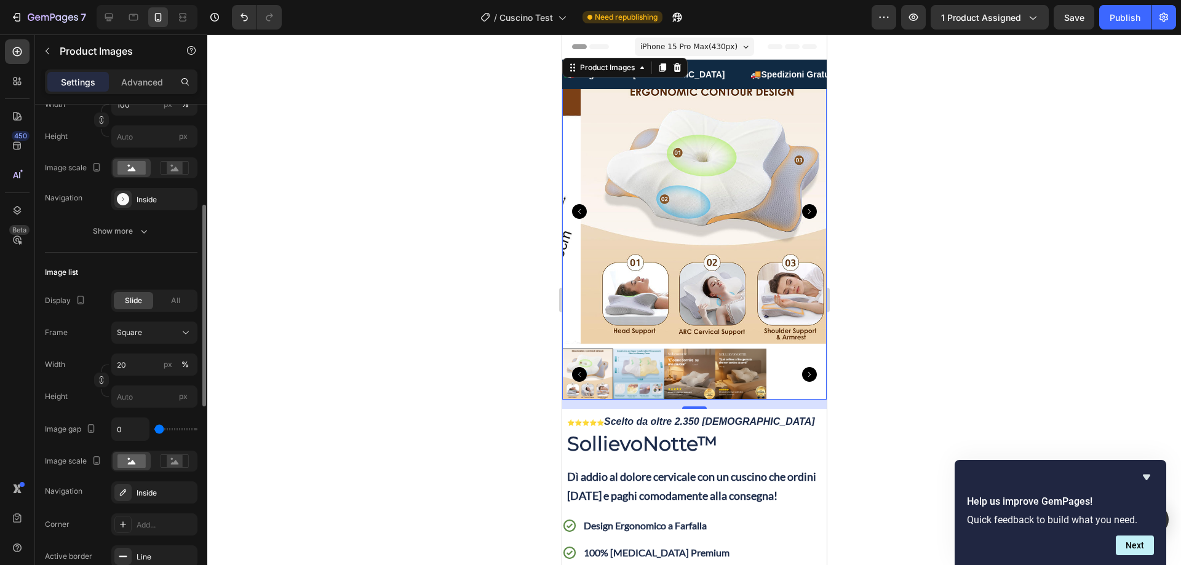
click at [159, 428] on input "range" at bounding box center [175, 429] width 43 height 2
click at [148, 429] on input "0" at bounding box center [130, 429] width 37 height 22
click at [146, 429] on input "0" at bounding box center [130, 429] width 37 height 22
click at [122, 428] on input "0" at bounding box center [130, 429] width 37 height 22
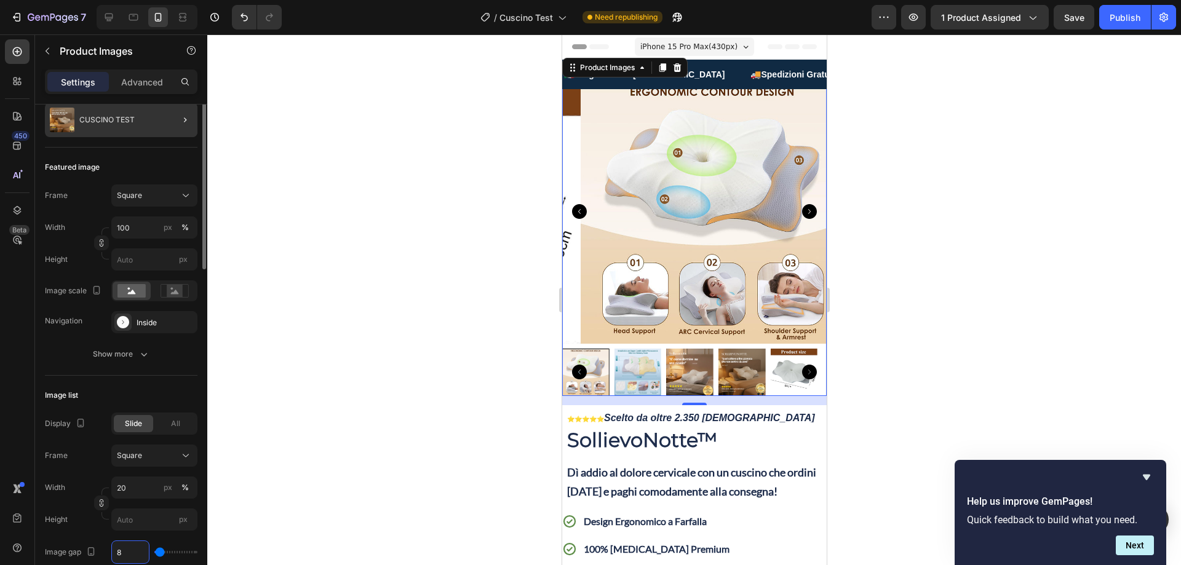
scroll to position [0, 0]
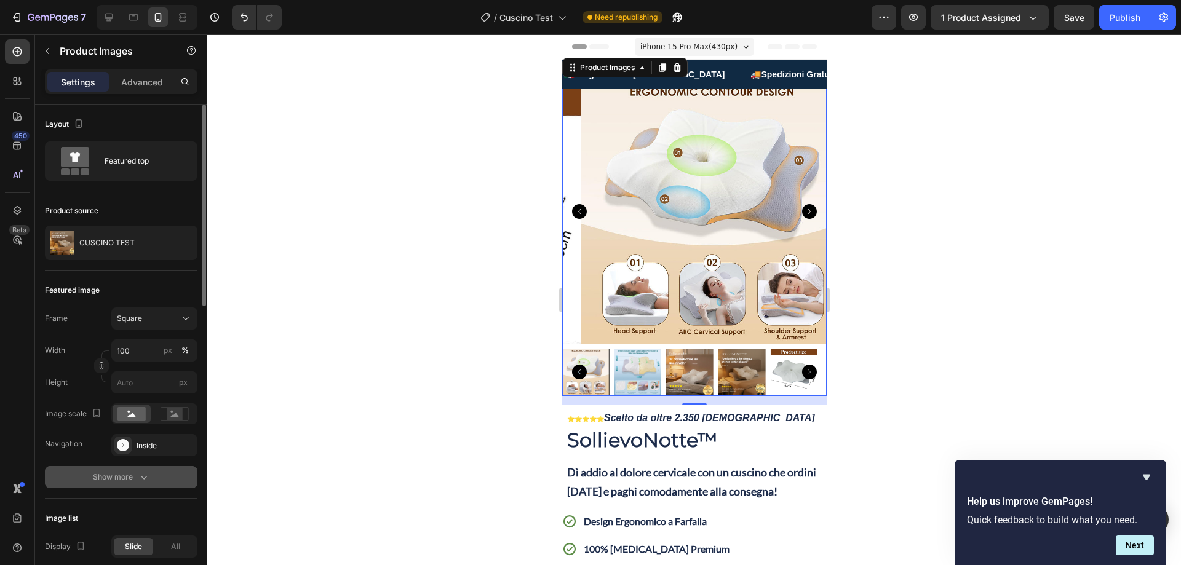
click at [121, 486] on button "Show more" at bounding box center [121, 477] width 153 height 22
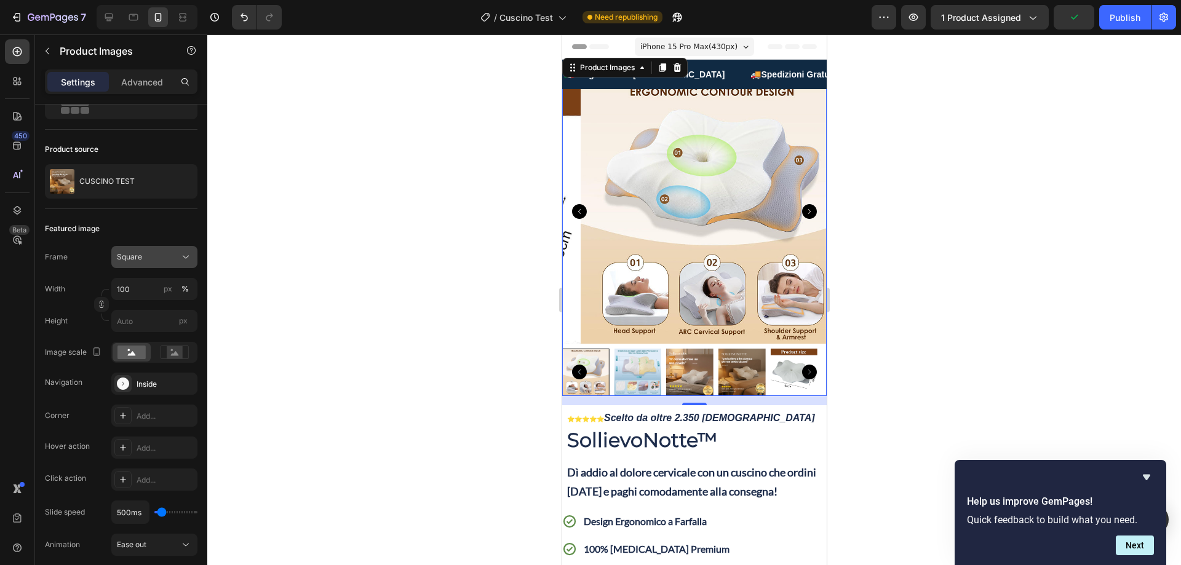
click at [143, 252] on div "Square" at bounding box center [147, 257] width 60 height 11
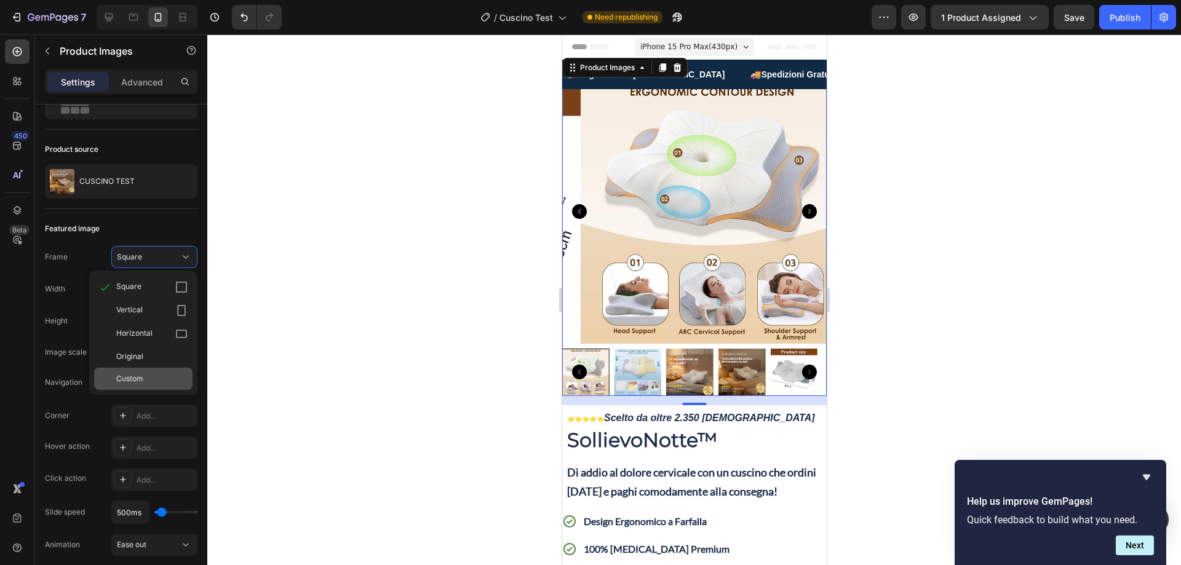
click at [132, 369] on div "Custom" at bounding box center [143, 379] width 98 height 22
click at [165, 289] on div "px" at bounding box center [168, 289] width 9 height 11
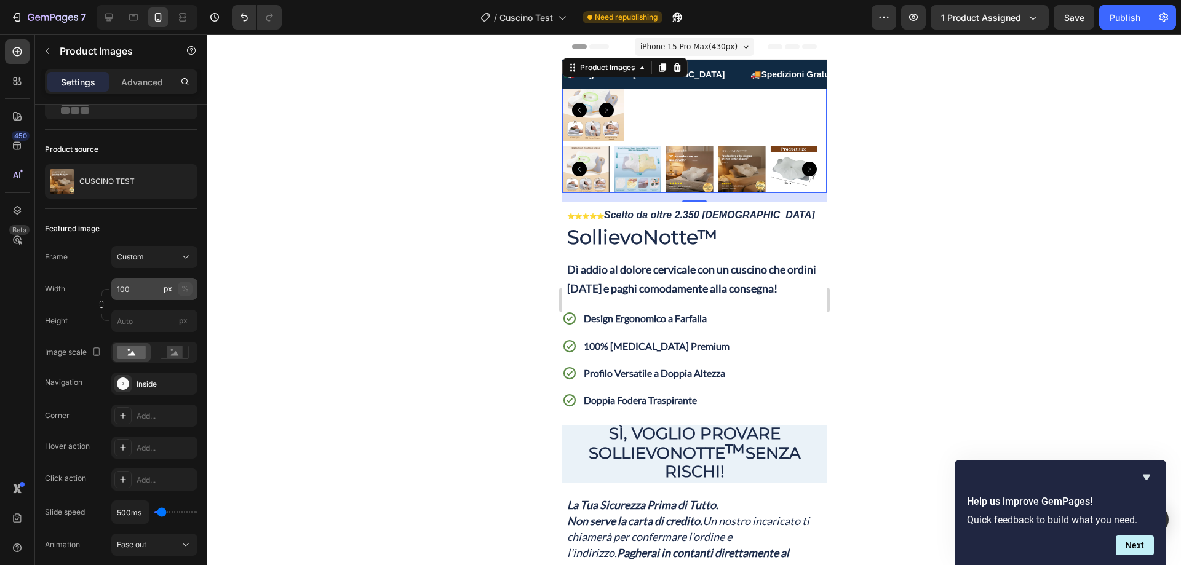
click at [188, 282] on button "%" at bounding box center [185, 289] width 15 height 15
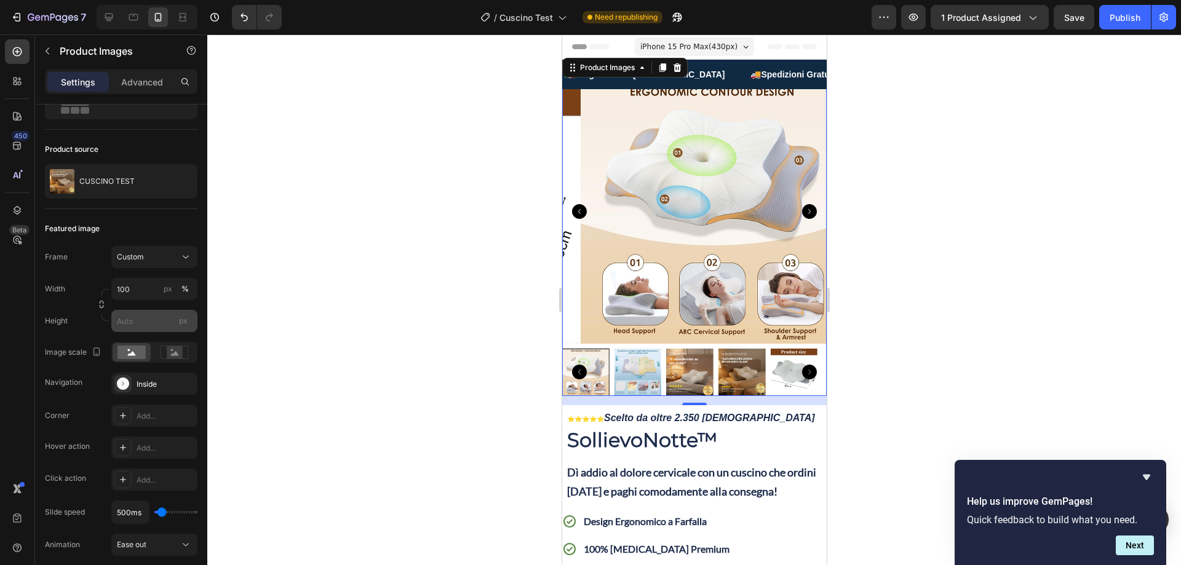
click at [186, 322] on span "px" at bounding box center [183, 320] width 9 height 9
click at [186, 322] on input "px" at bounding box center [154, 321] width 86 height 22
click at [149, 322] on input "px" at bounding box center [154, 321] width 86 height 22
click at [240, 290] on div at bounding box center [694, 299] width 974 height 531
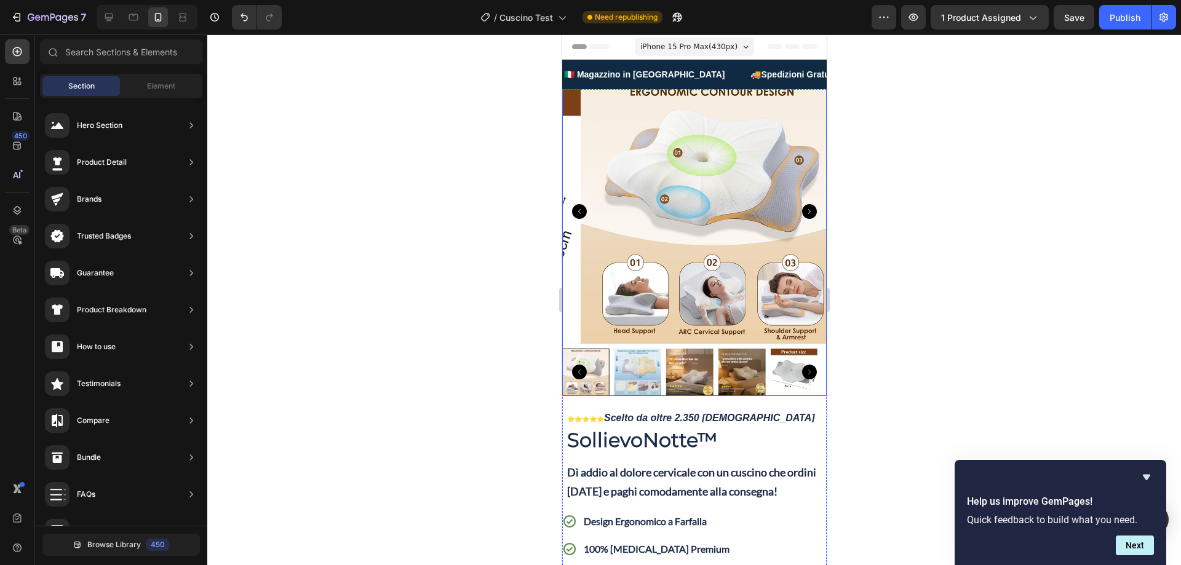
click at [729, 135] on img at bounding box center [712, 211] width 265 height 265
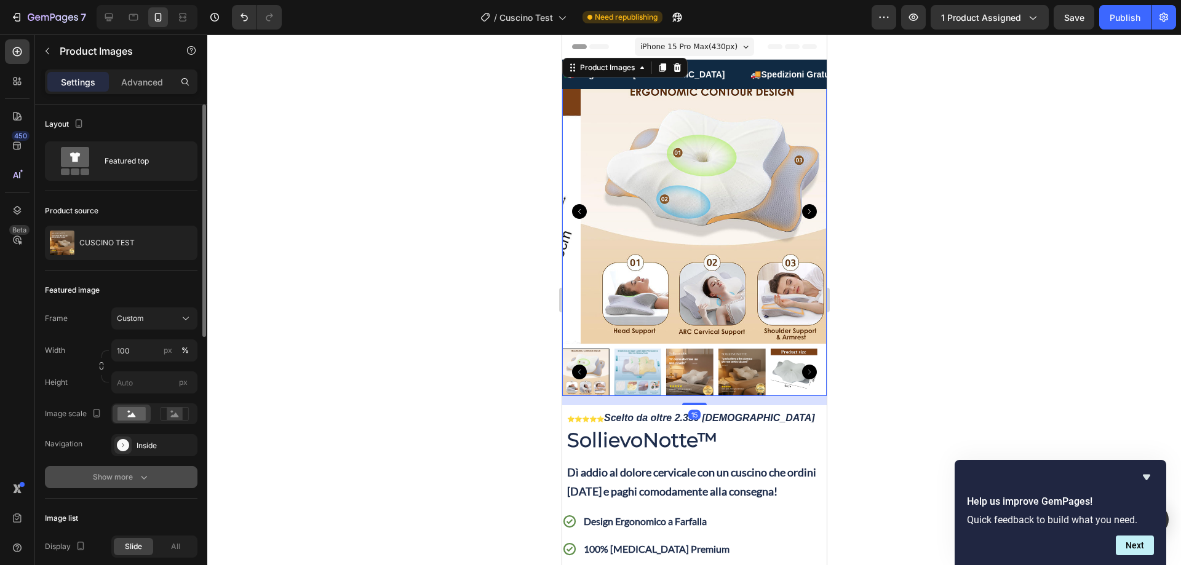
click at [129, 482] on div "Show more" at bounding box center [121, 477] width 57 height 12
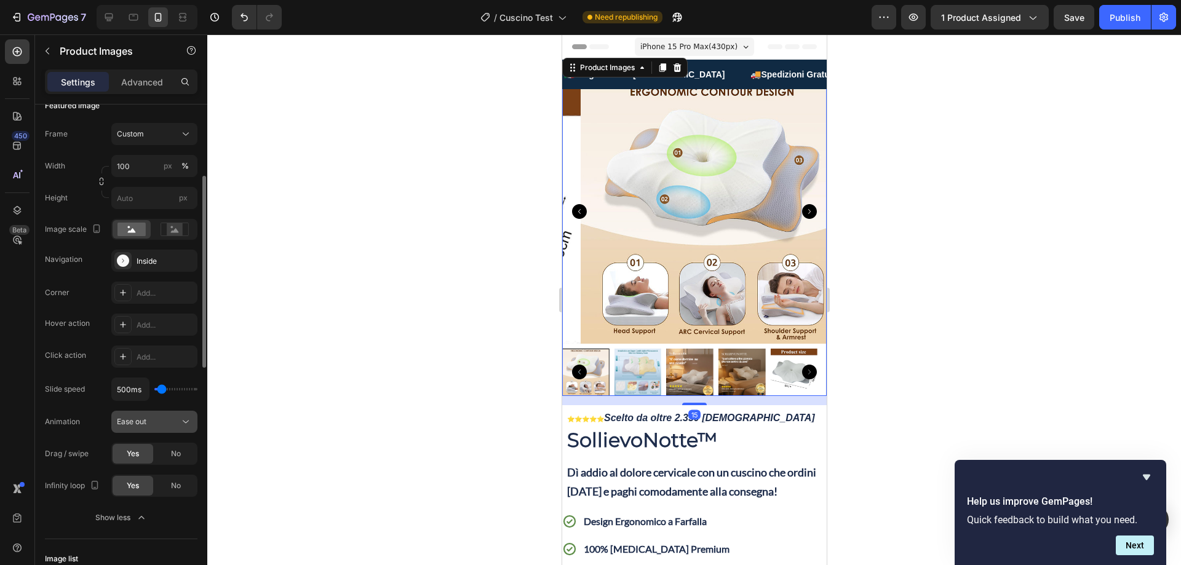
scroll to position [246, 0]
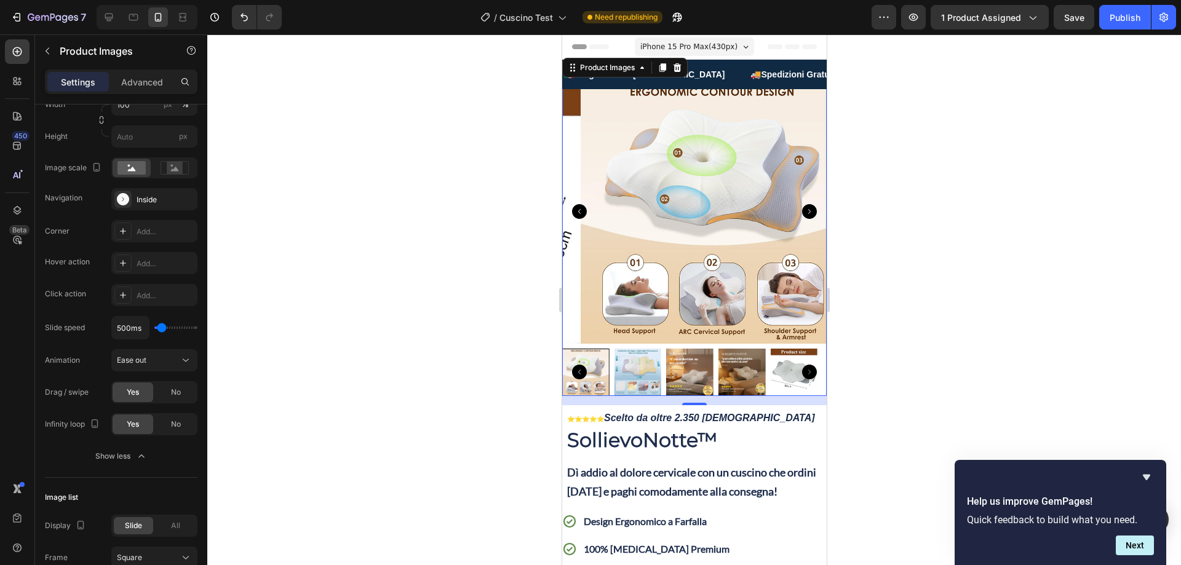
click at [586, 127] on img at bounding box center [712, 211] width 265 height 265
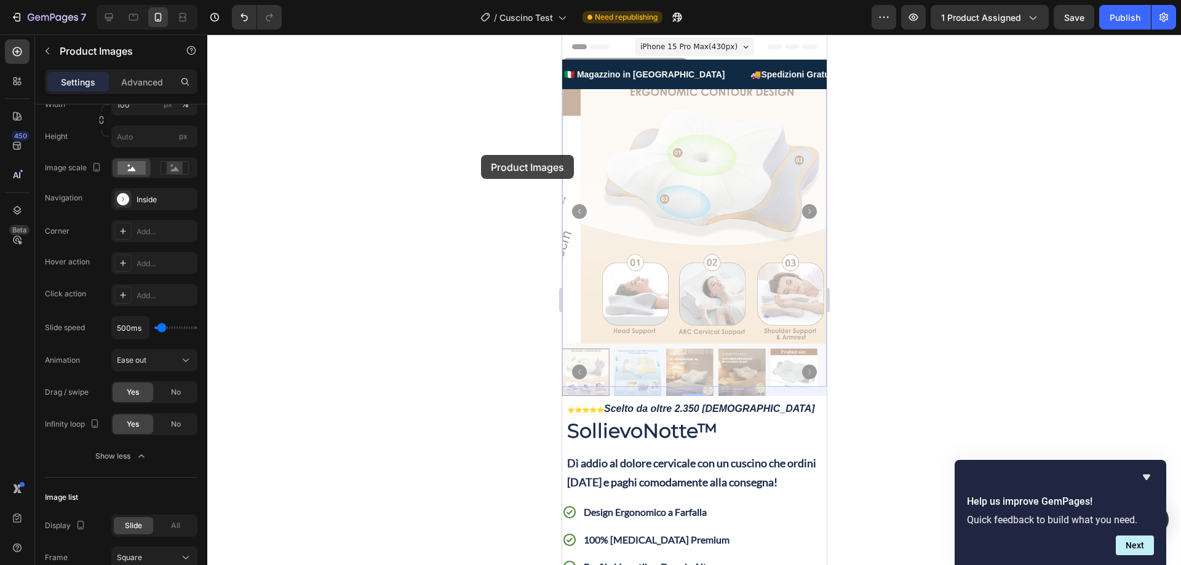
click at [481, 155] on div at bounding box center [694, 299] width 974 height 531
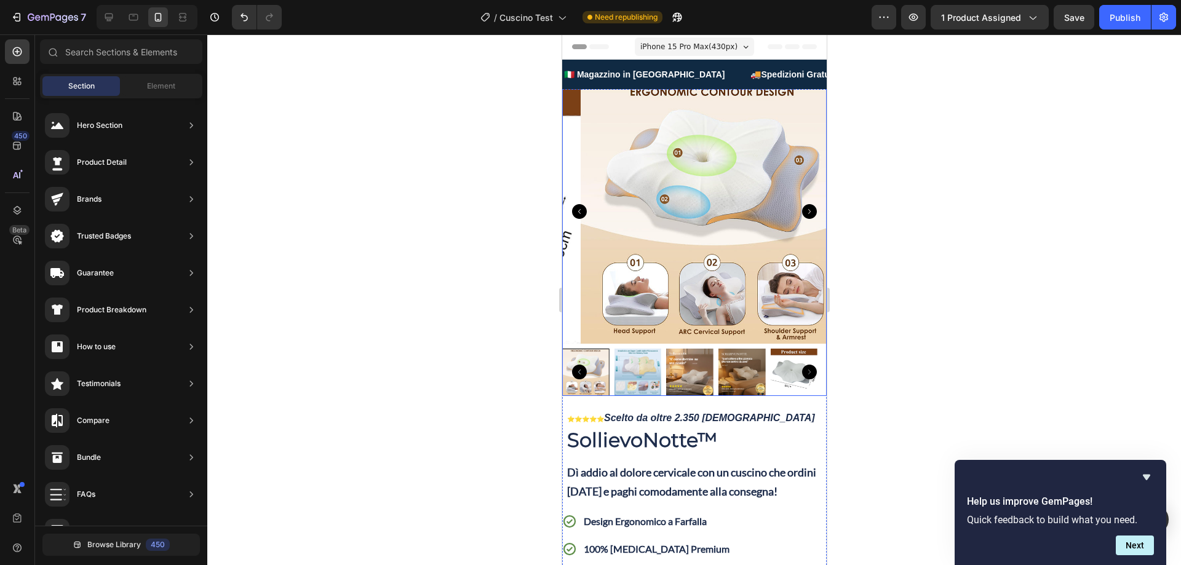
click at [616, 125] on img at bounding box center [712, 211] width 265 height 265
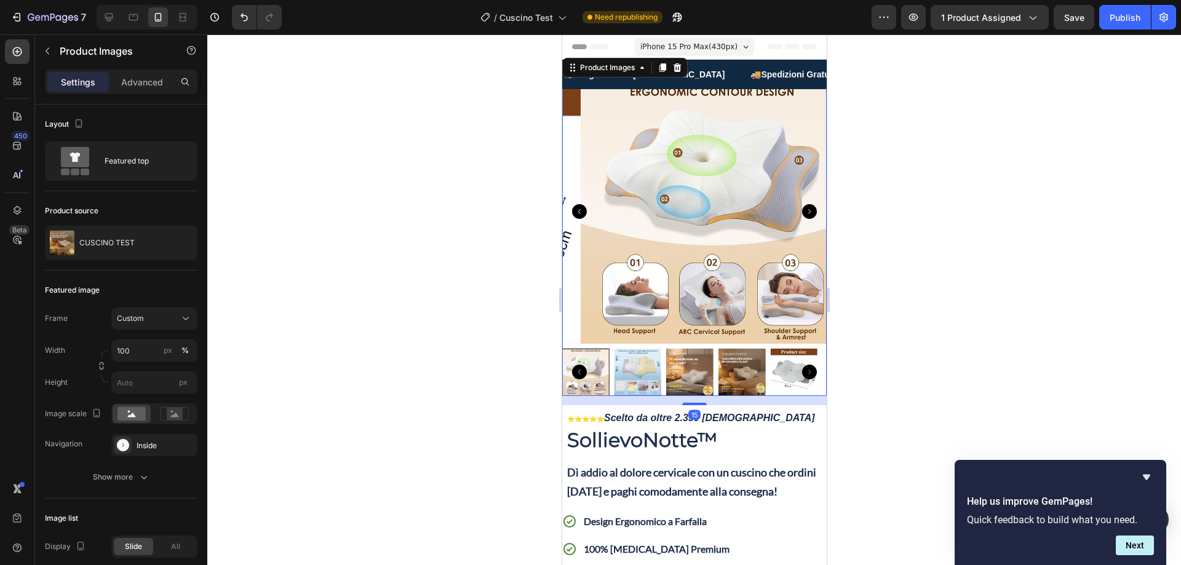
click at [599, 114] on img at bounding box center [712, 211] width 265 height 265
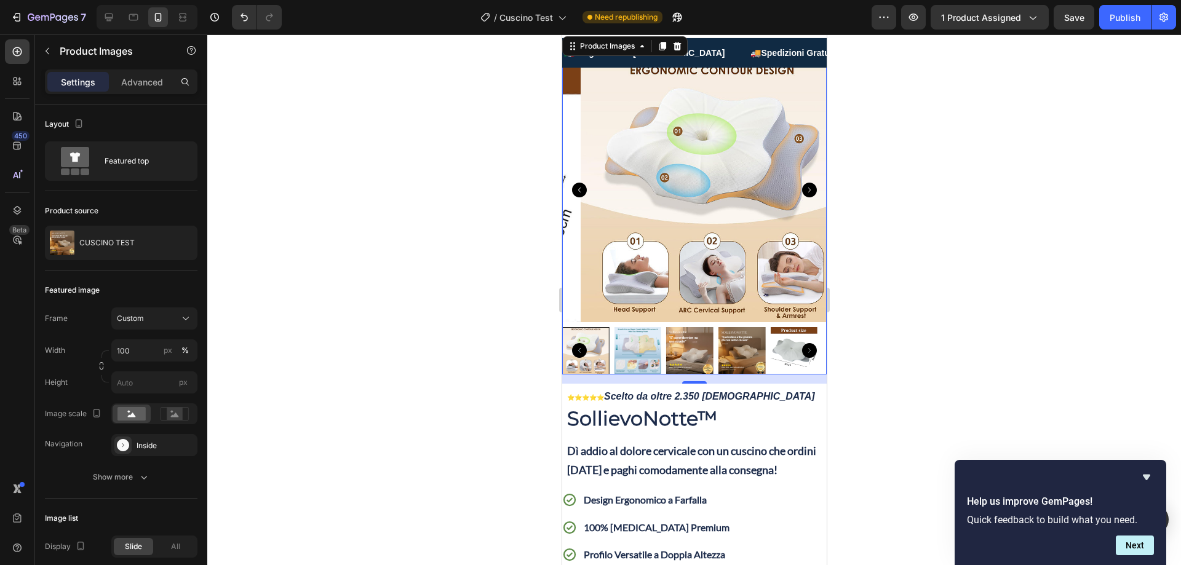
scroll to position [0, 0]
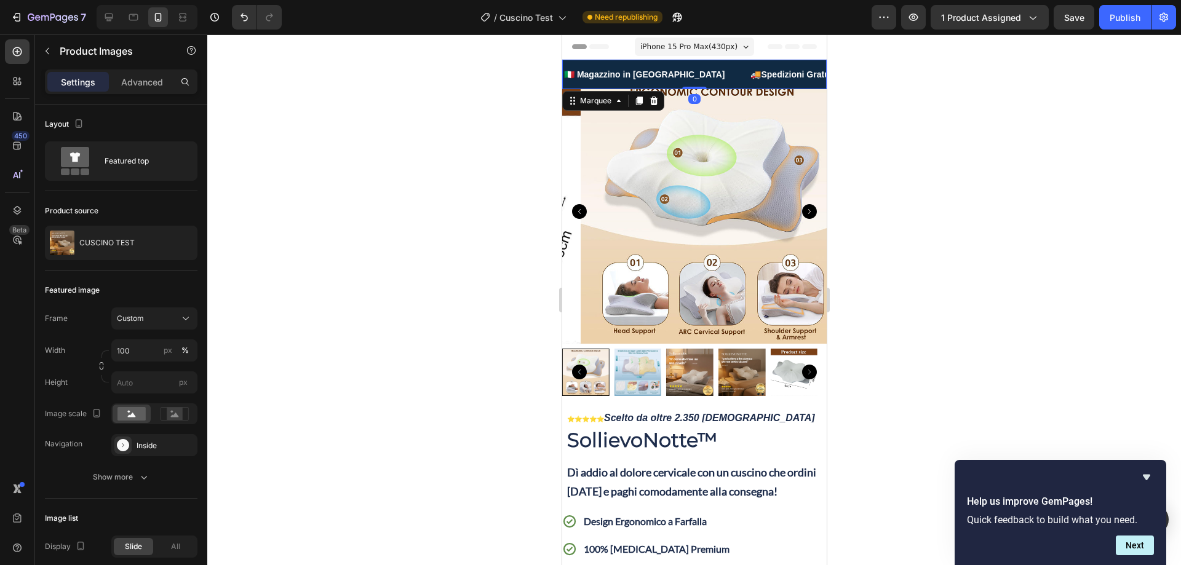
click at [661, 84] on div "🇮🇹 Magazzino in [GEOGRAPHIC_DATA] Text" at bounding box center [656, 75] width 188 height 28
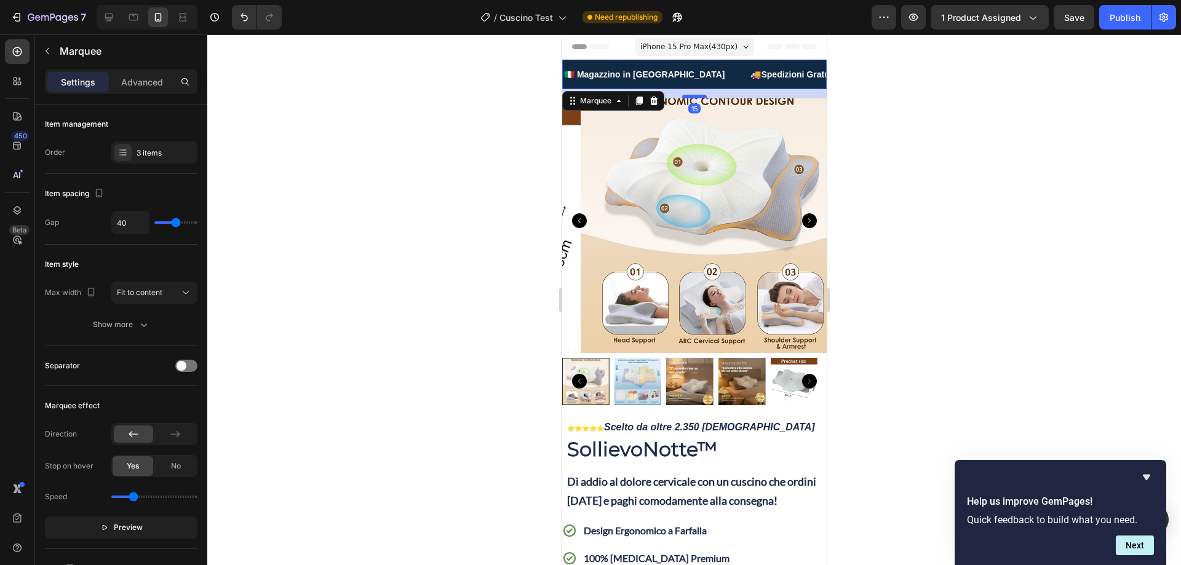
drag, startPoint x: 690, startPoint y: 87, endPoint x: 689, endPoint y: 96, distance: 9.2
click at [689, 96] on div at bounding box center [694, 97] width 25 height 4
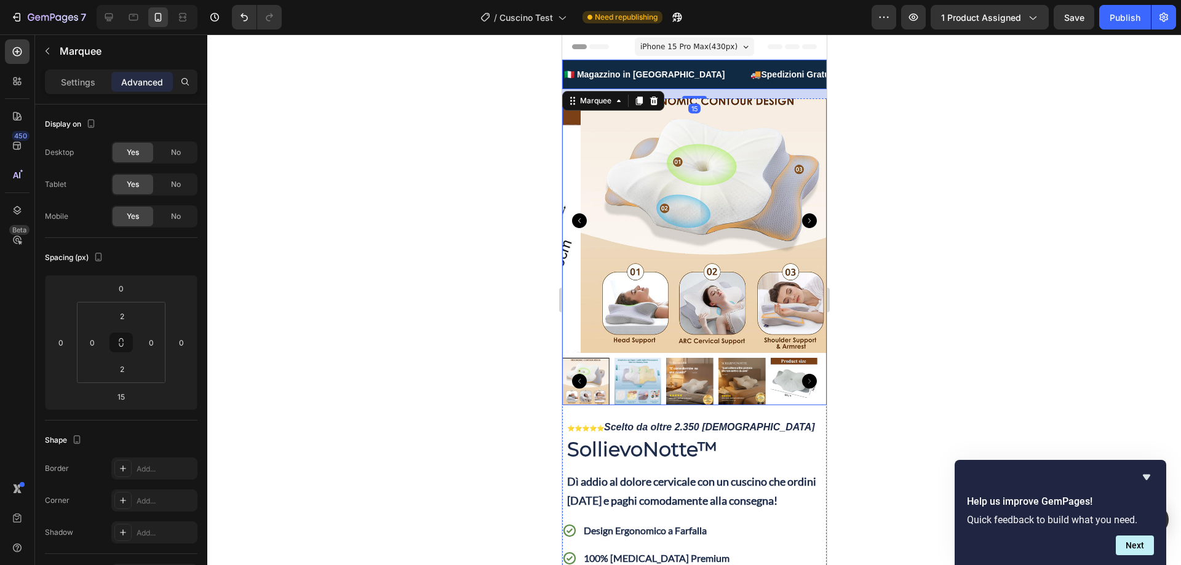
click at [776, 119] on img at bounding box center [712, 221] width 265 height 265
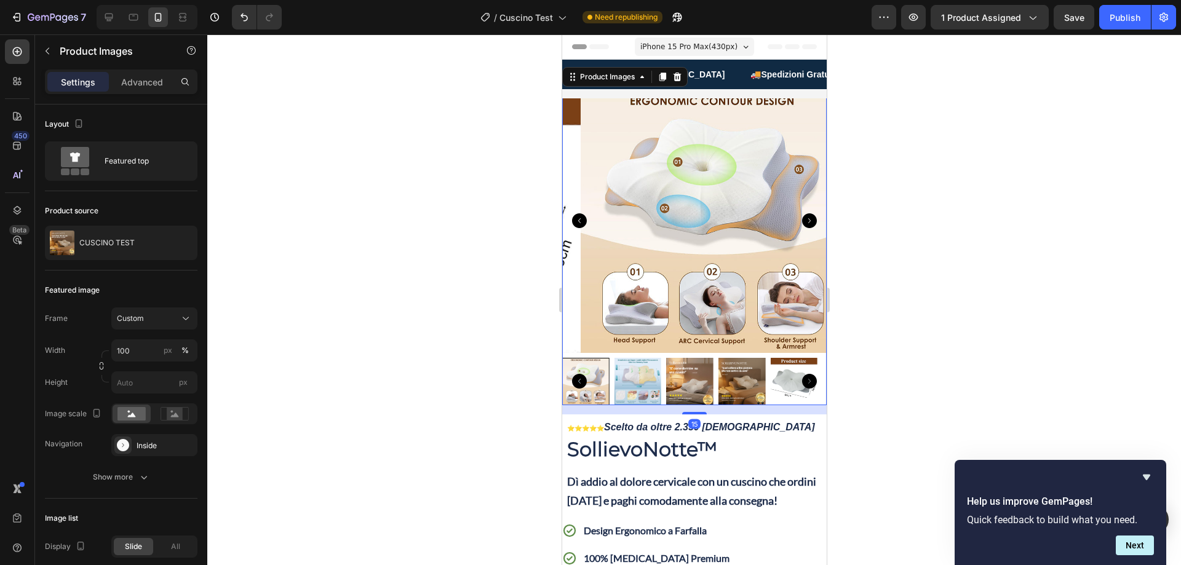
click at [788, 114] on img at bounding box center [712, 221] width 265 height 265
click at [159, 317] on div "Custom" at bounding box center [147, 318] width 60 height 11
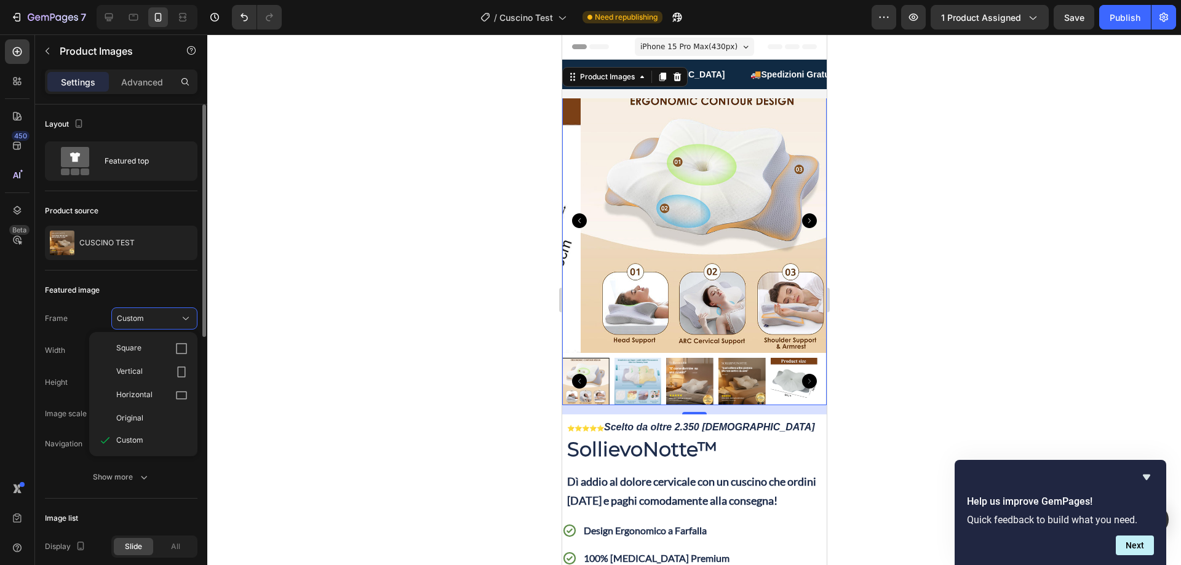
click at [141, 342] on div "Square" at bounding box center [143, 348] width 98 height 23
click at [151, 313] on div "Square" at bounding box center [147, 318] width 60 height 11
click at [135, 367] on span "Vertical" at bounding box center [129, 372] width 26 height 12
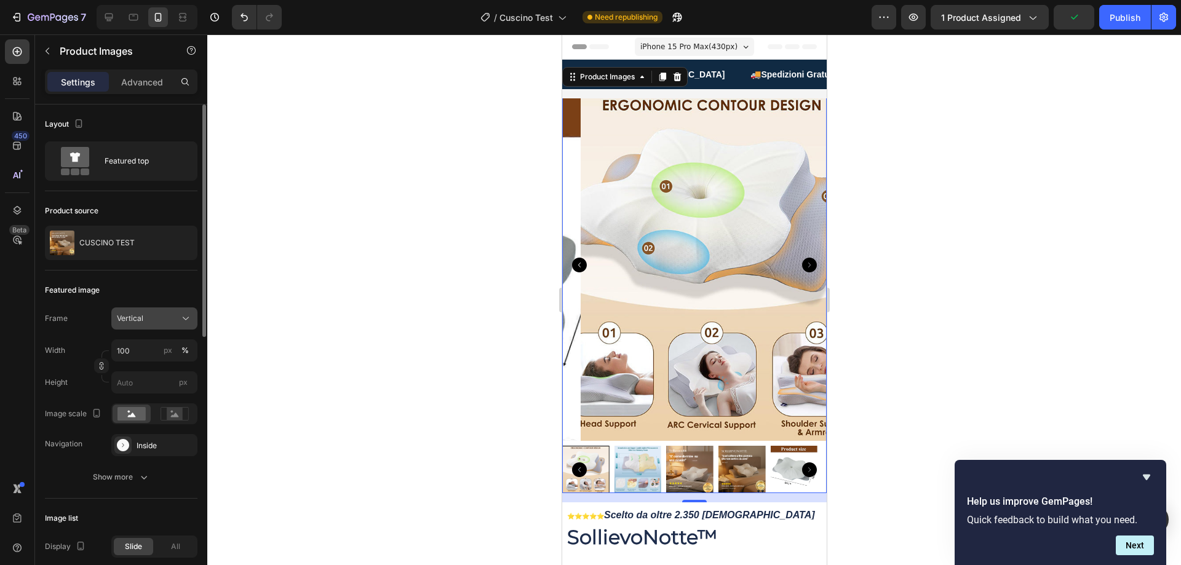
click at [152, 322] on div "Vertical" at bounding box center [147, 318] width 60 height 11
click at [139, 393] on span "Horizontal" at bounding box center [134, 395] width 36 height 12
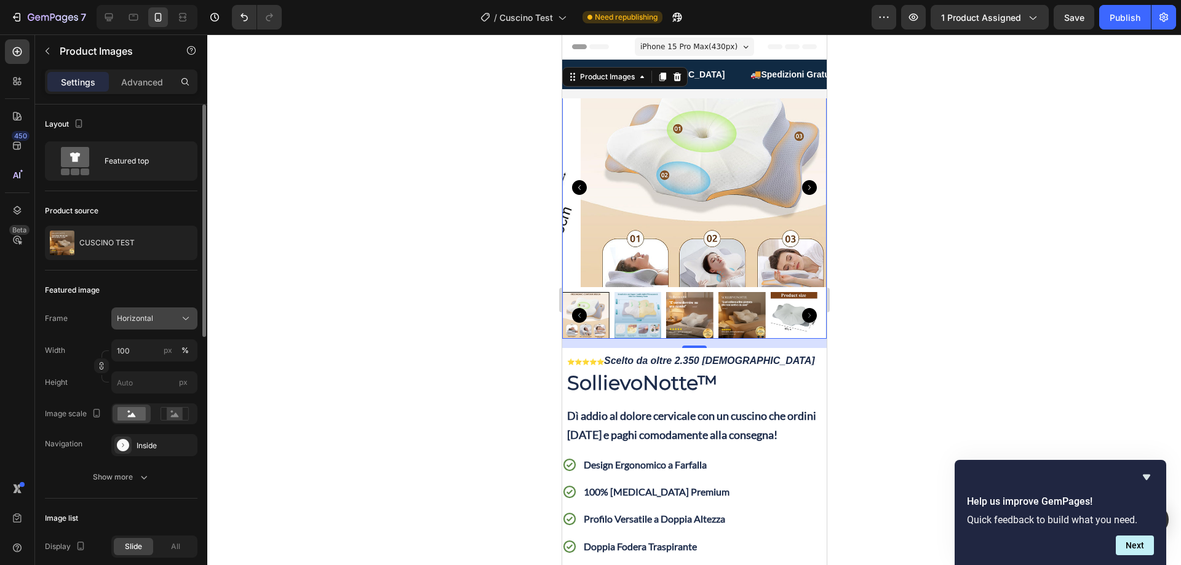
click at [152, 319] on span "Horizontal" at bounding box center [135, 318] width 36 height 11
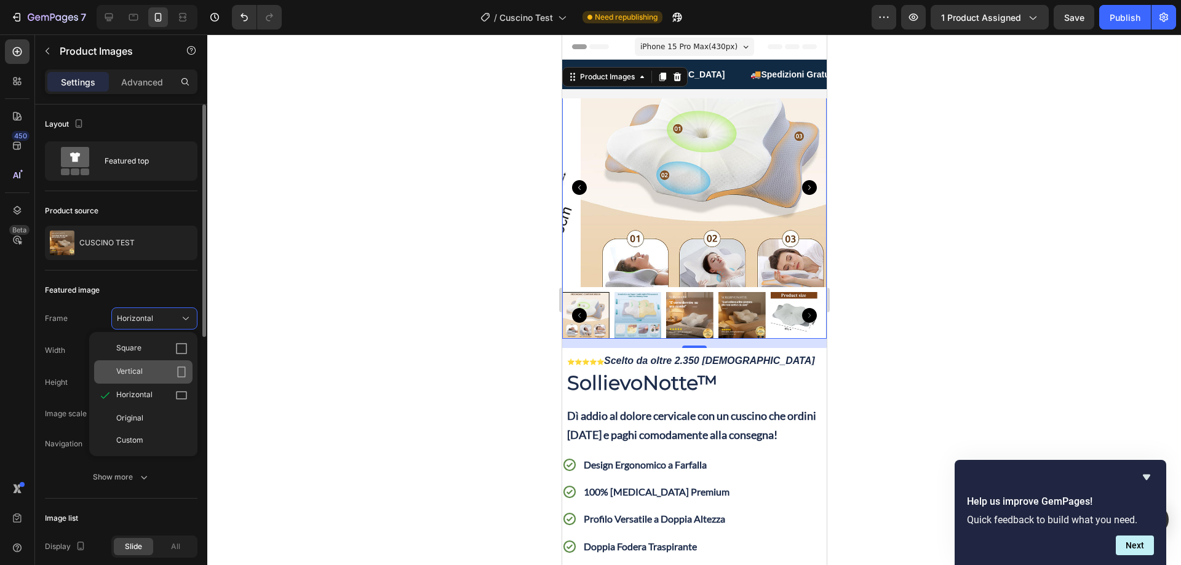
click at [146, 370] on div "Vertical" at bounding box center [151, 372] width 71 height 12
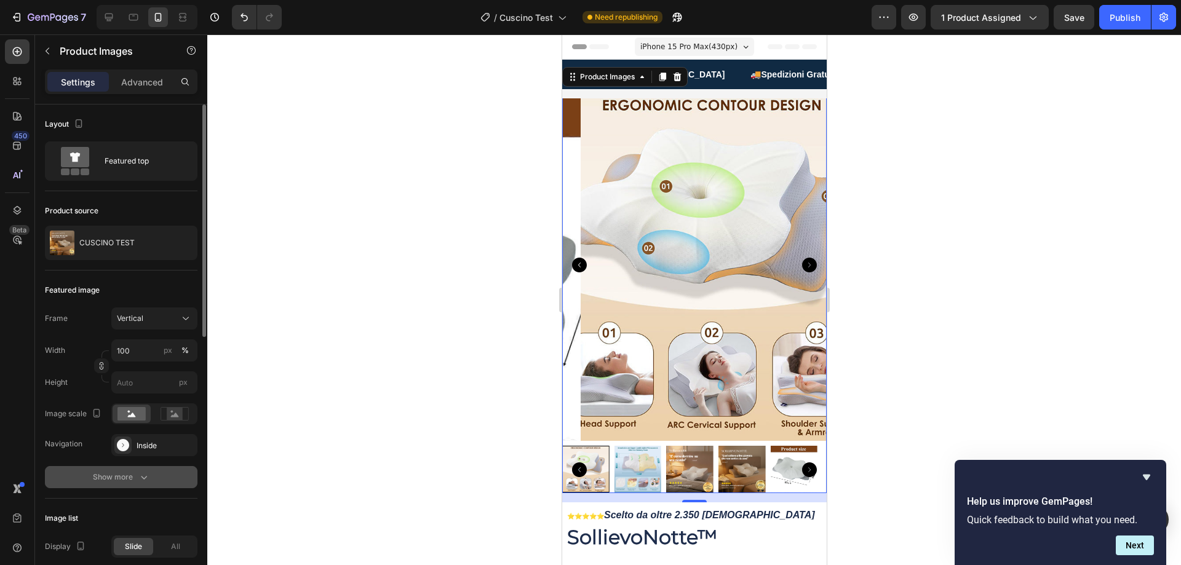
click at [132, 481] on div "Show more" at bounding box center [121, 477] width 57 height 12
click at [693, 217] on img at bounding box center [712, 265] width 265 height 353
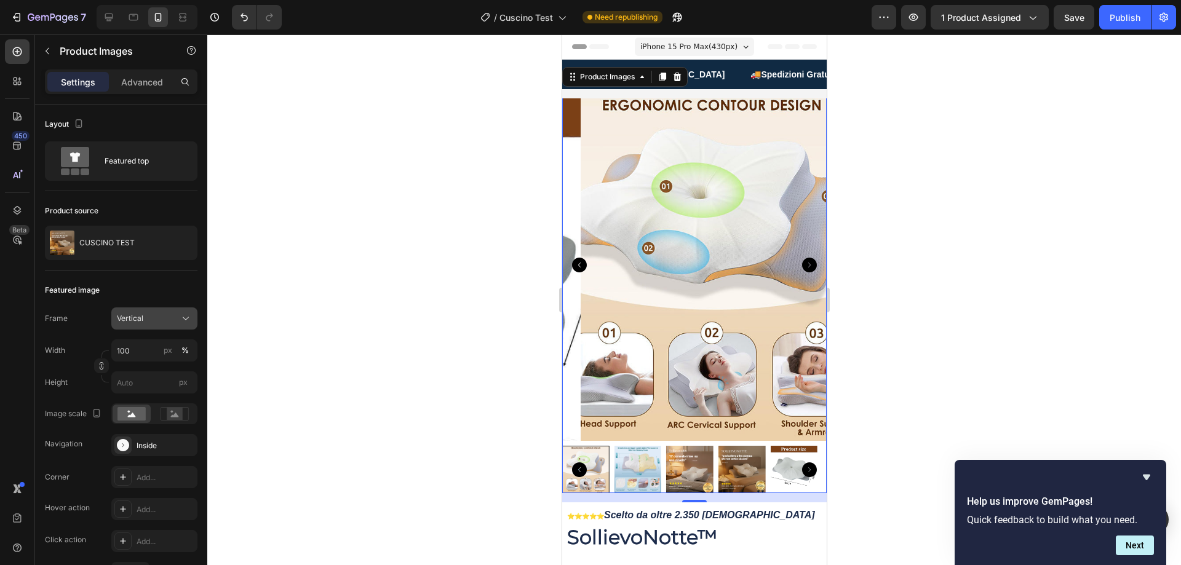
click at [129, 314] on span "Vertical" at bounding box center [130, 318] width 26 height 11
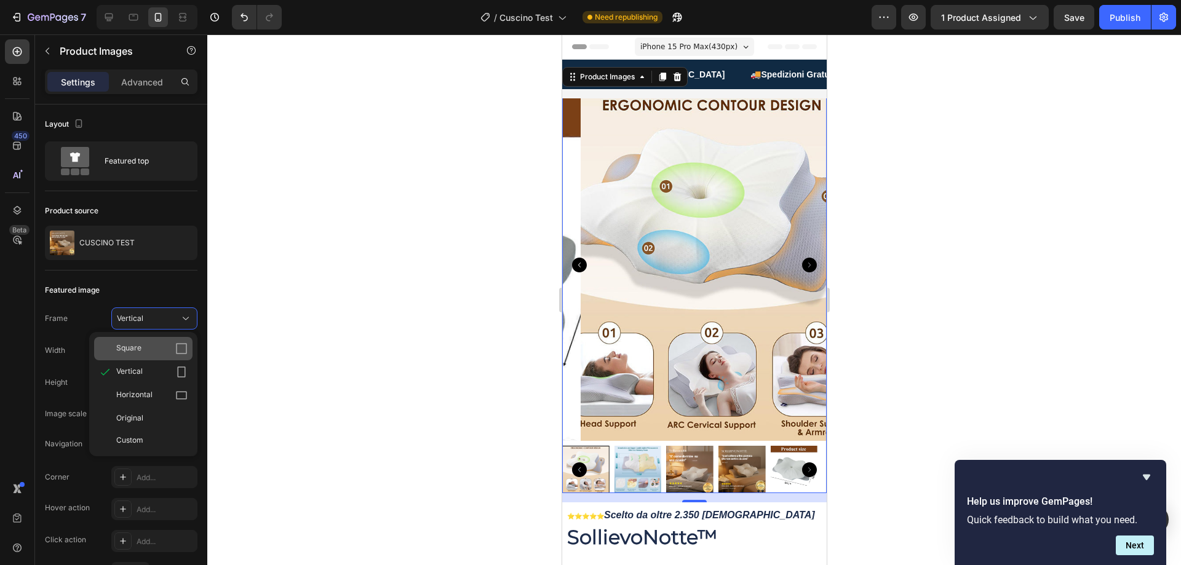
click at [138, 349] on span "Square" at bounding box center [128, 349] width 25 height 12
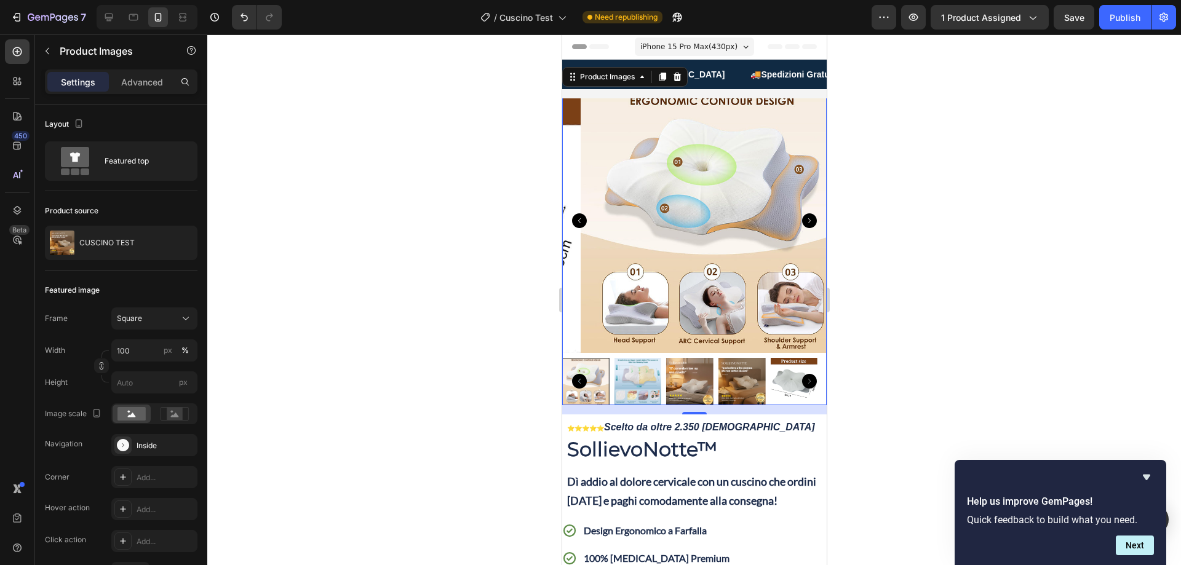
click at [666, 124] on img at bounding box center [712, 221] width 265 height 265
click at [697, 45] on span "iPhone 15 Pro Max ( 430 px)" at bounding box center [688, 47] width 97 height 12
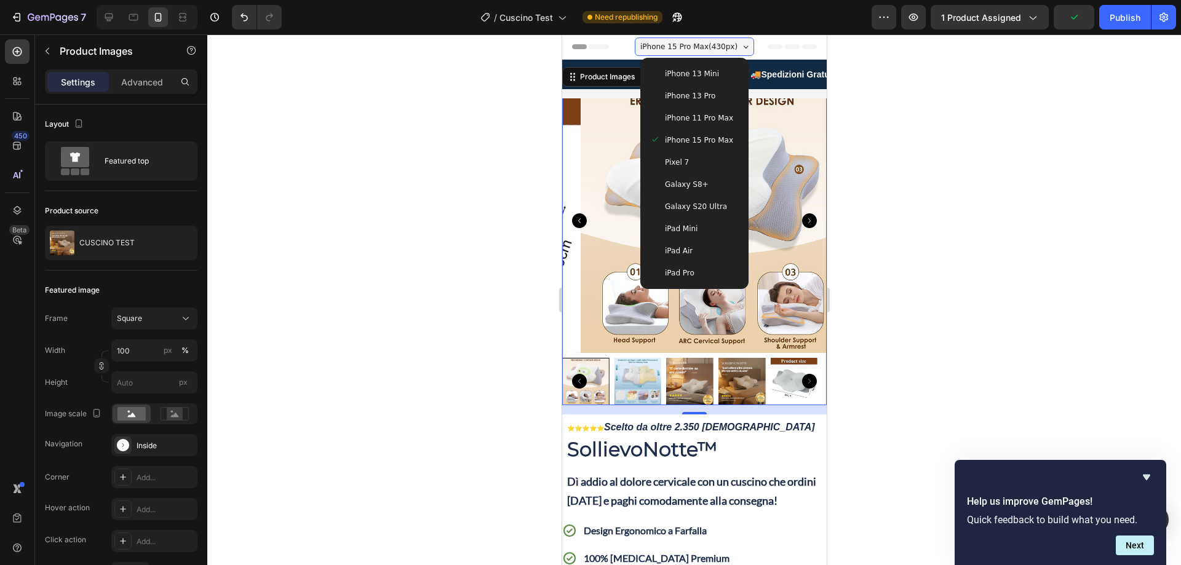
click at [464, 158] on div at bounding box center [694, 299] width 974 height 531
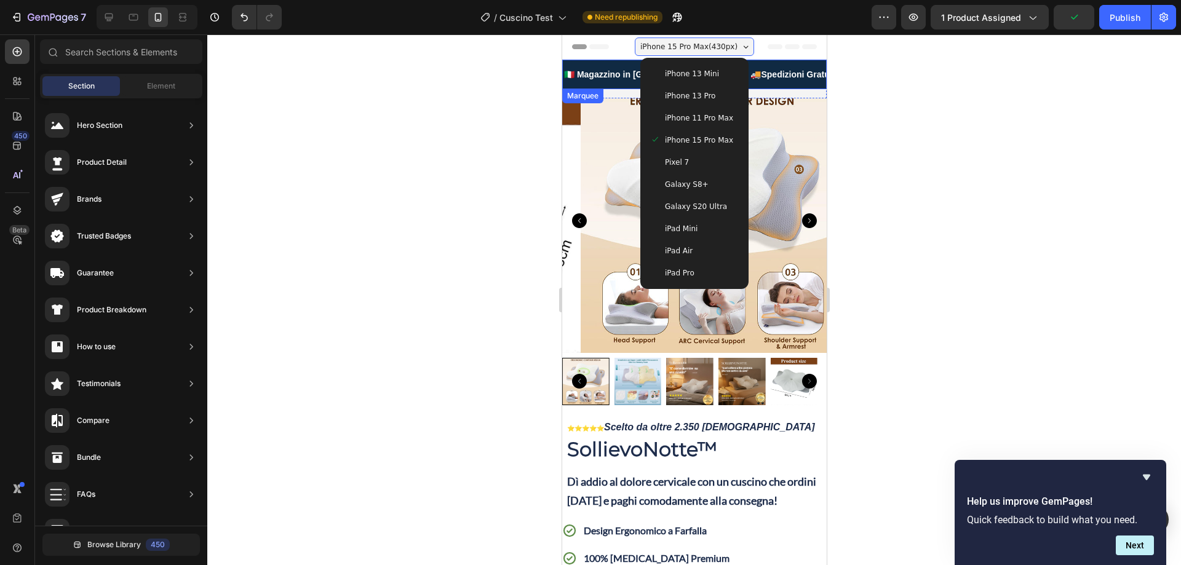
click at [610, 94] on div "🇮🇹 Magazzino in [GEOGRAPHIC_DATA] Text 🚚Spedizioni Gratuite Text 💵Pagamento all…" at bounding box center [694, 79] width 265 height 39
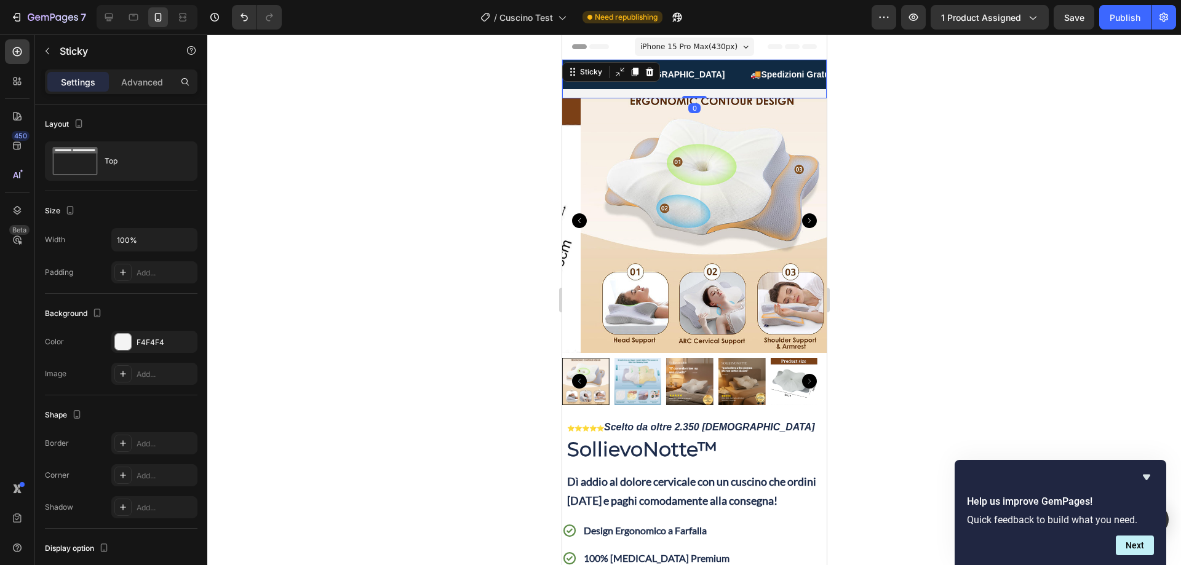
click at [689, 86] on div "🇮🇹 Magazzino in [GEOGRAPHIC_DATA] Text 🚚Spedizioni Gratuite Text 💵Pagamento all…" at bounding box center [694, 79] width 265 height 39
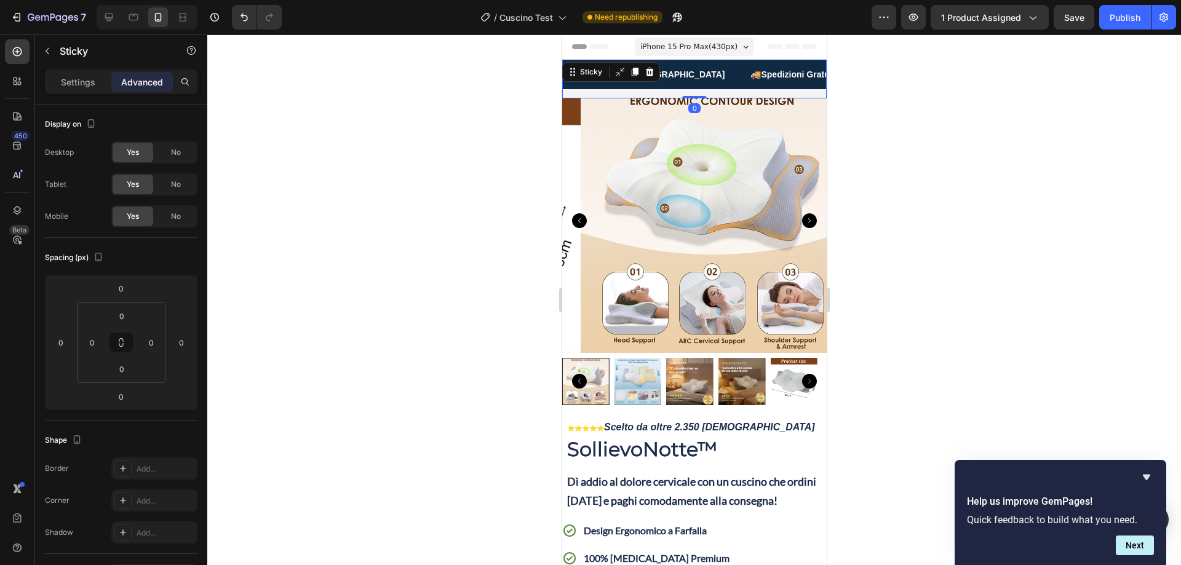
drag, startPoint x: 691, startPoint y: 98, endPoint x: 690, endPoint y: 81, distance: 16.7
click at [690, 81] on div "🇮🇹 Magazzino in [GEOGRAPHIC_DATA] Text 🚚Spedizioni Gratuite Text 💵Pagamento all…" at bounding box center [694, 79] width 265 height 39
click at [664, 81] on div "🇮🇹 Magazzino in [GEOGRAPHIC_DATA] Text" at bounding box center [656, 75] width 188 height 28
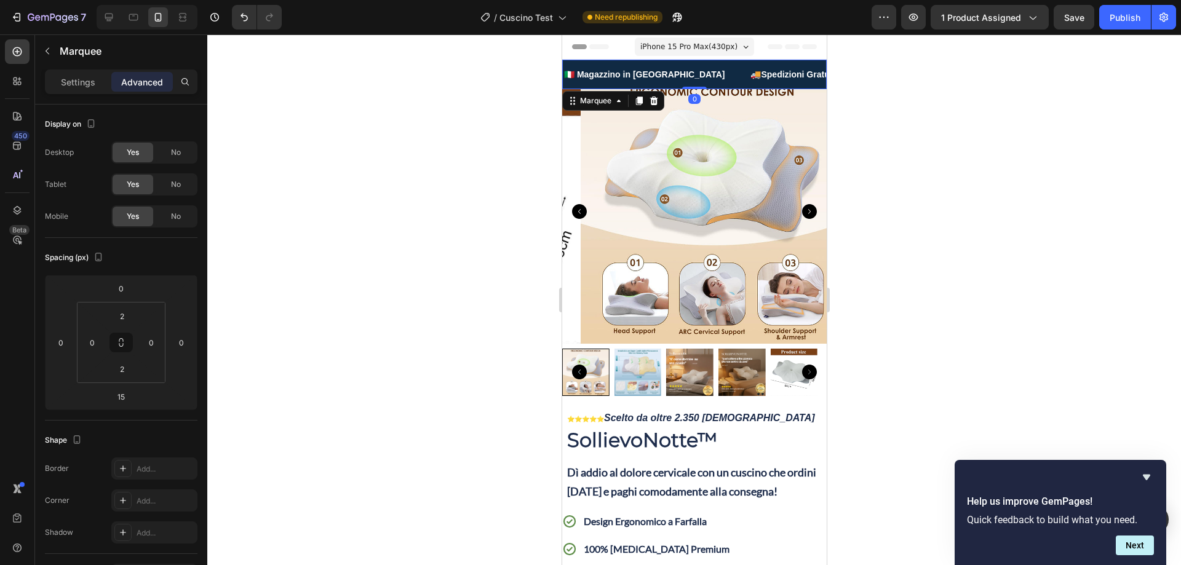
drag, startPoint x: 690, startPoint y: 97, endPoint x: 687, endPoint y: 85, distance: 12.1
click at [687, 85] on div "🇮🇹 Magazzino in [GEOGRAPHIC_DATA] Text 🚚Spedizioni Gratuite Text 💵Pagamento all…" at bounding box center [694, 75] width 265 height 30
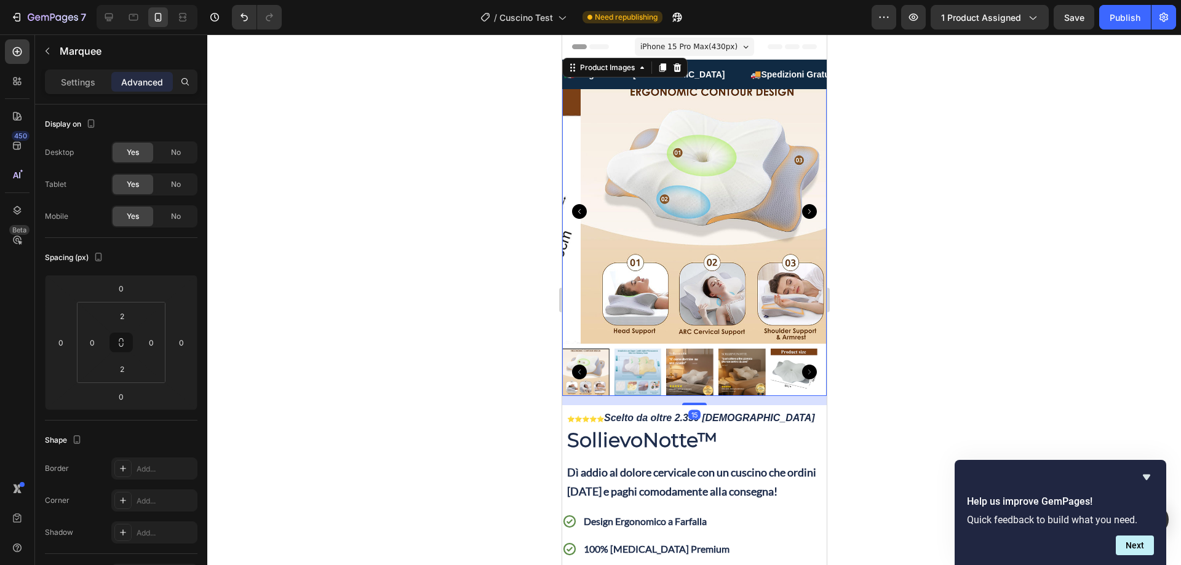
click at [723, 100] on img at bounding box center [712, 211] width 265 height 265
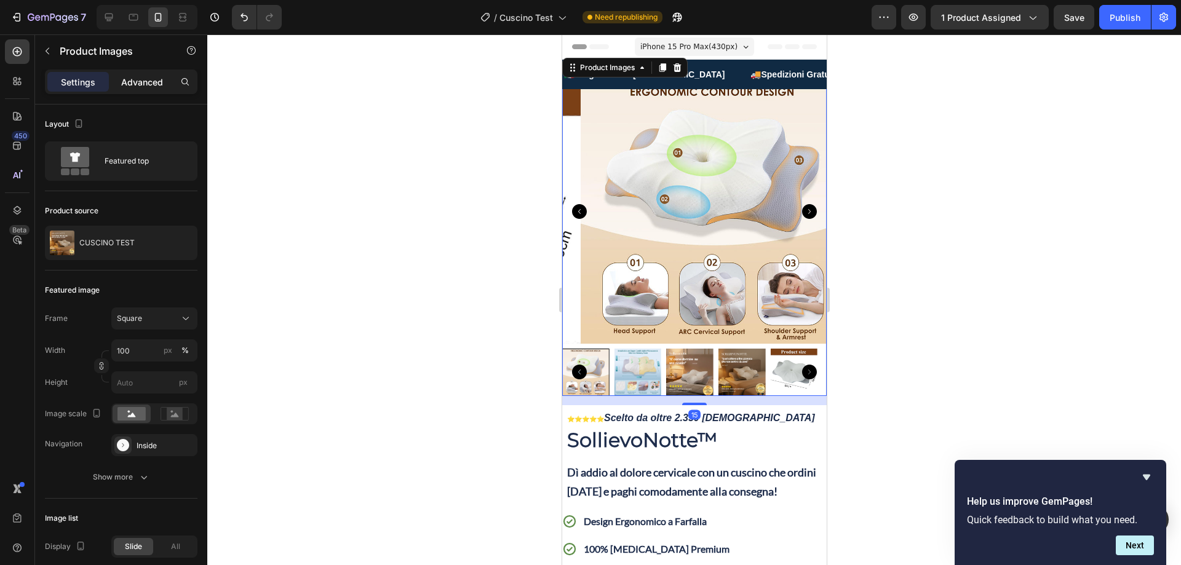
click at [161, 74] on div "Advanced" at bounding box center [142, 82] width 62 height 20
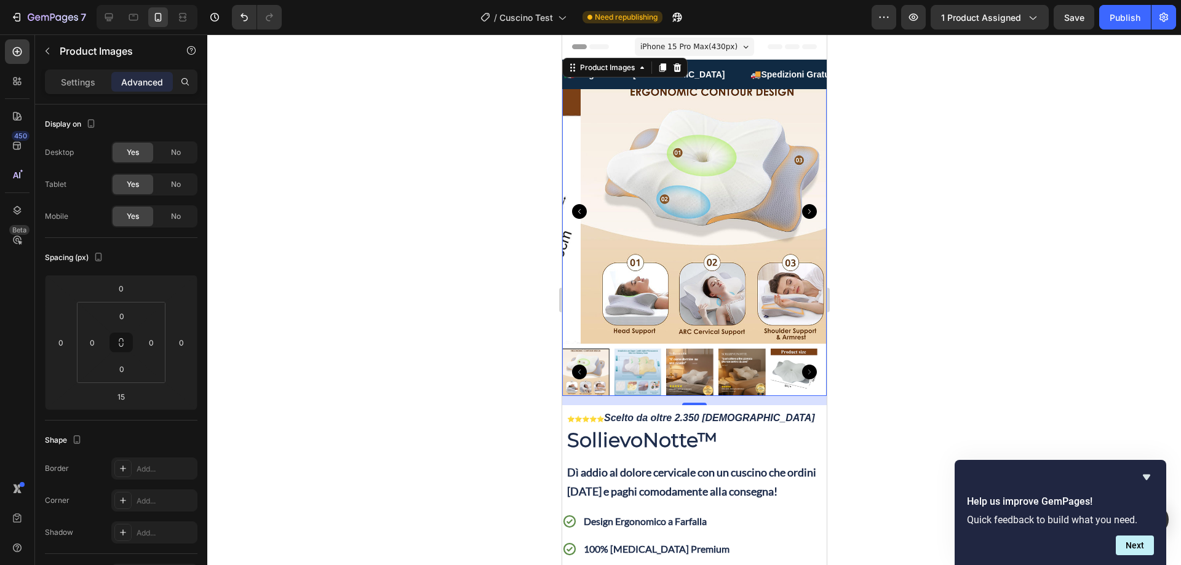
click at [437, 126] on div at bounding box center [694, 299] width 974 height 531
click at [690, 124] on img at bounding box center [712, 211] width 265 height 265
click at [581, 210] on icon "Carousel Back Arrow" at bounding box center [579, 211] width 15 height 15
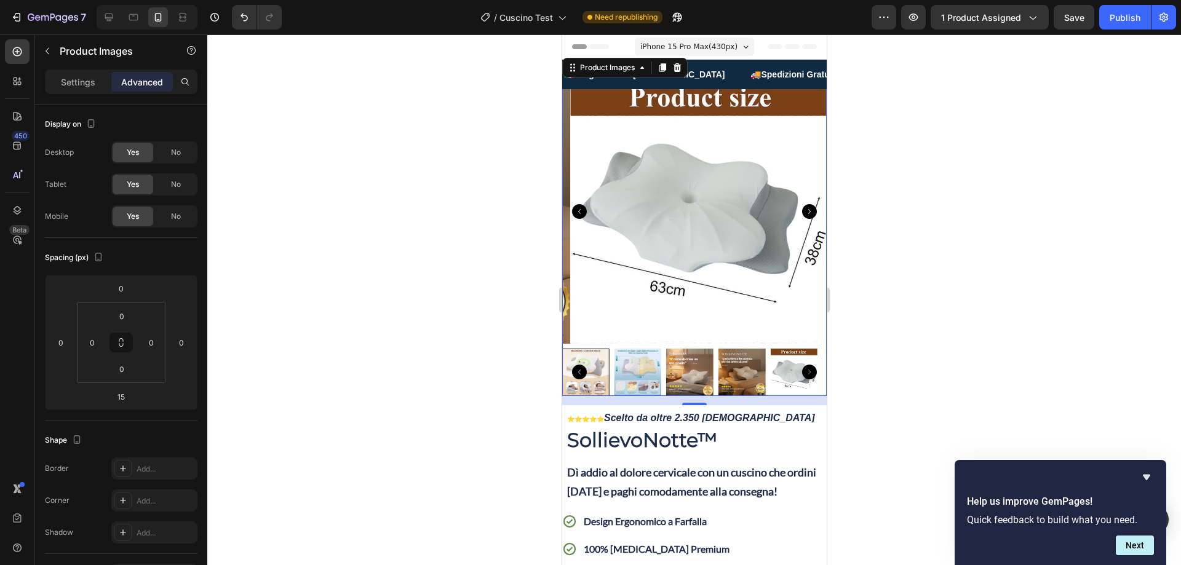
click at [579, 208] on icon "Carousel Back Arrow" at bounding box center [579, 211] width 15 height 15
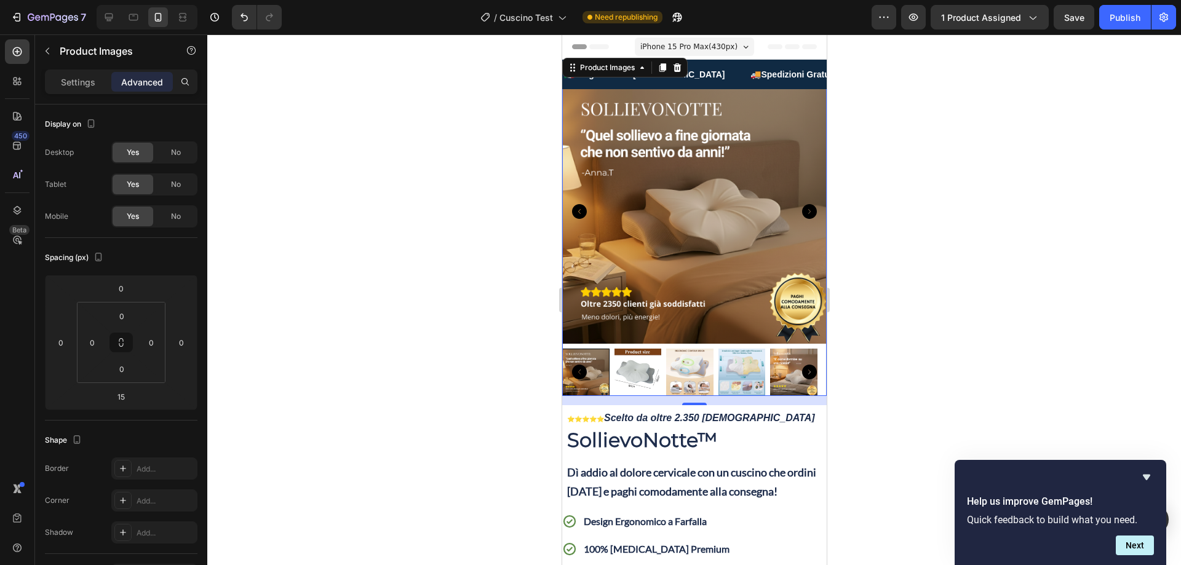
click at [573, 206] on icon "Carousel Back Arrow" at bounding box center [579, 211] width 15 height 15
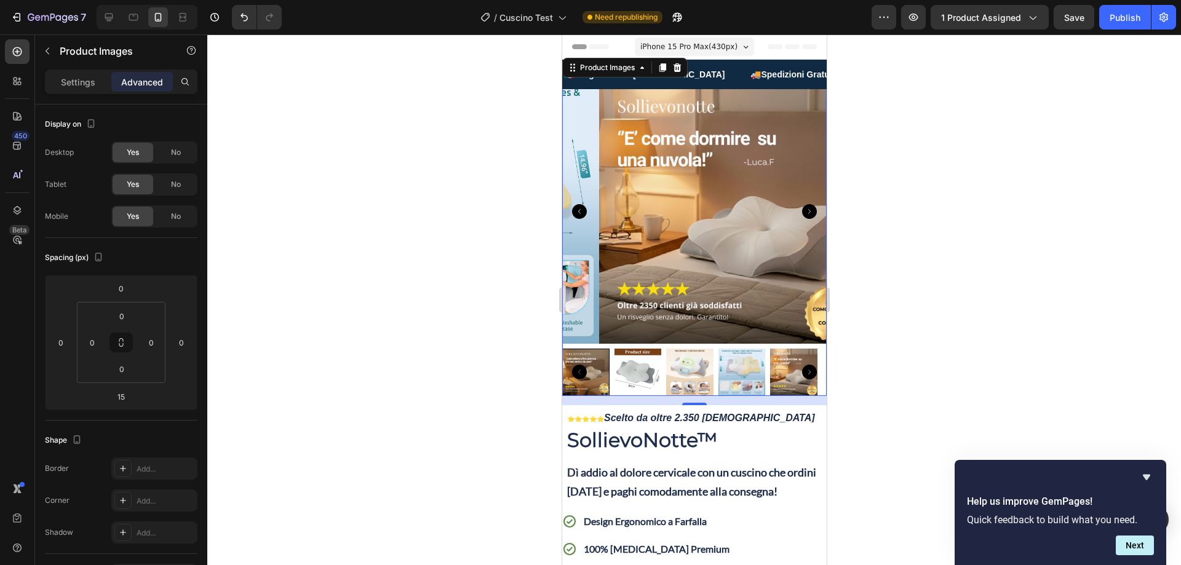
click at [573, 206] on icon "Carousel Back Arrow" at bounding box center [579, 211] width 15 height 15
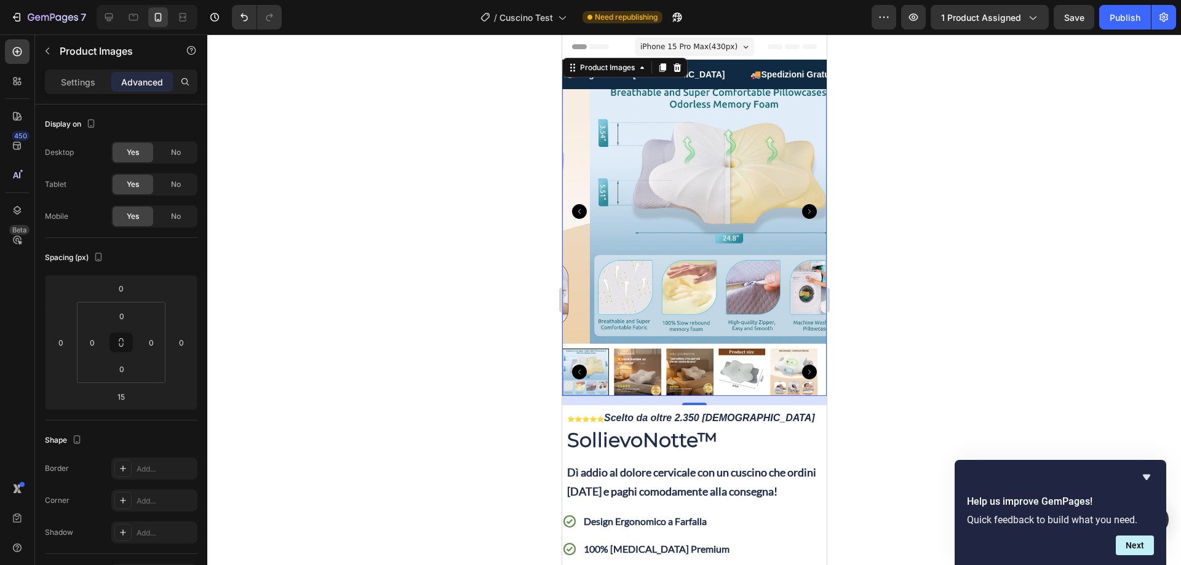
click at [579, 206] on icon "Carousel Back Arrow" at bounding box center [579, 211] width 15 height 15
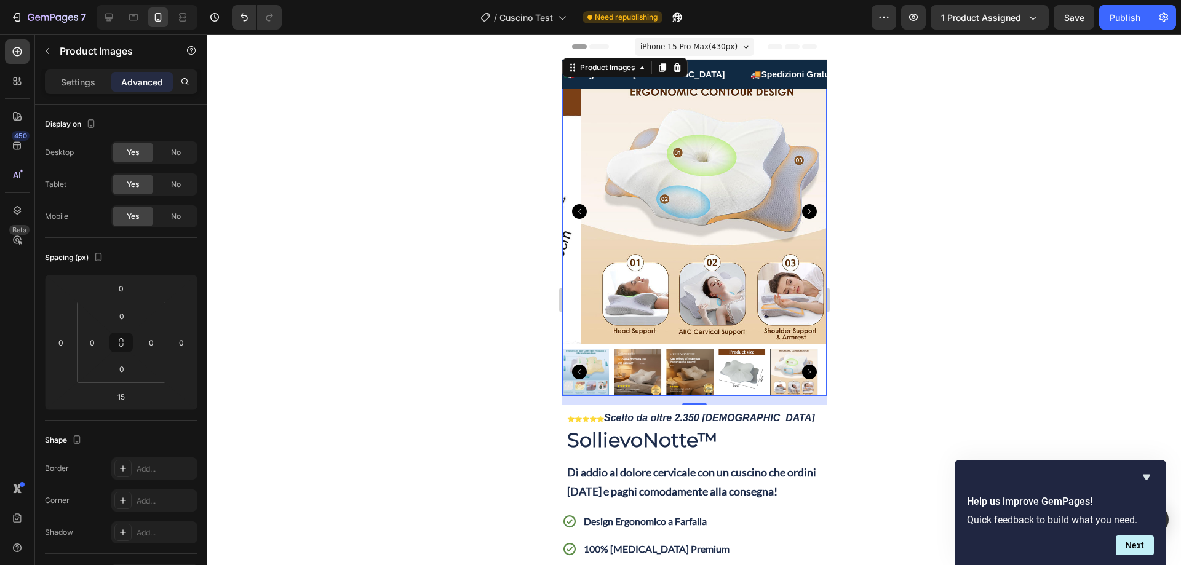
click at [581, 204] on icon "Carousel Back Arrow" at bounding box center [579, 211] width 15 height 15
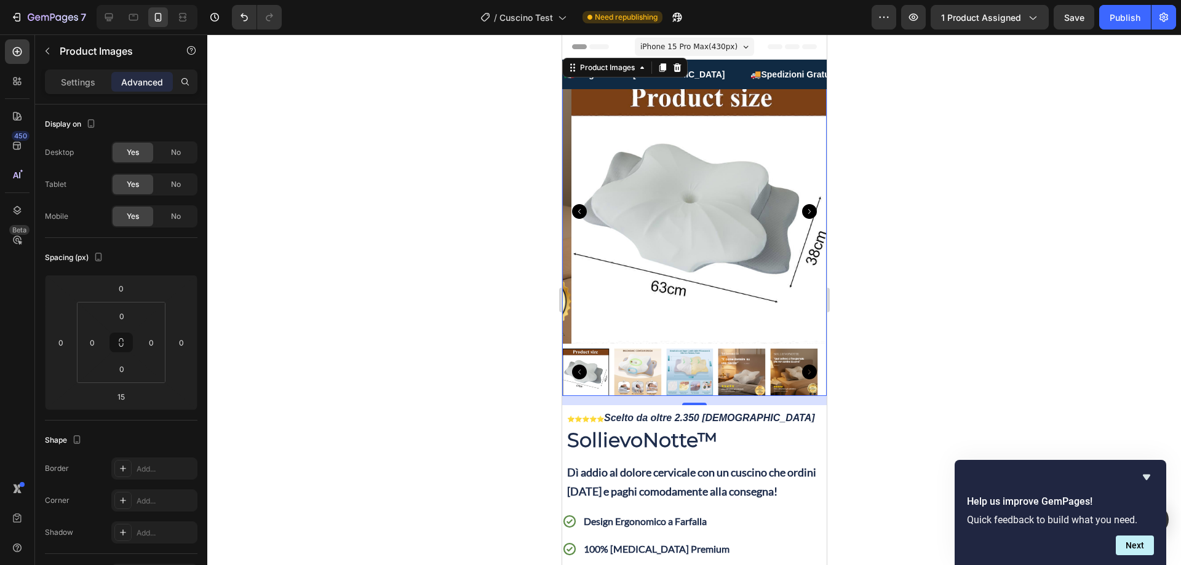
click at [666, 153] on img at bounding box center [703, 211] width 265 height 265
click at [623, 130] on img at bounding box center [703, 211] width 265 height 265
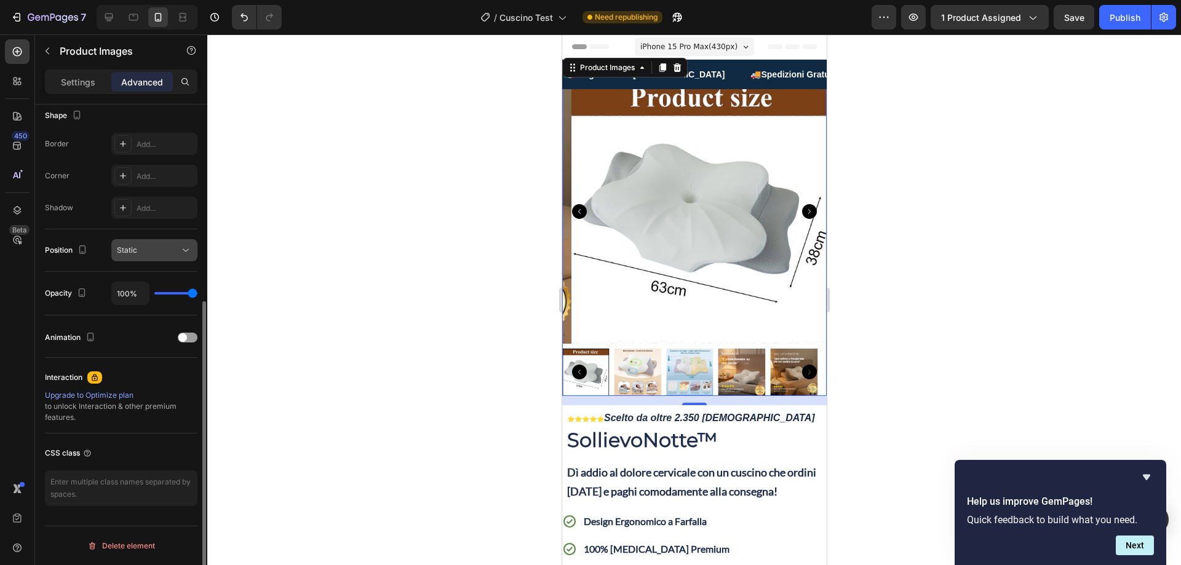
click at [158, 244] on div "Static" at bounding box center [154, 250] width 75 height 12
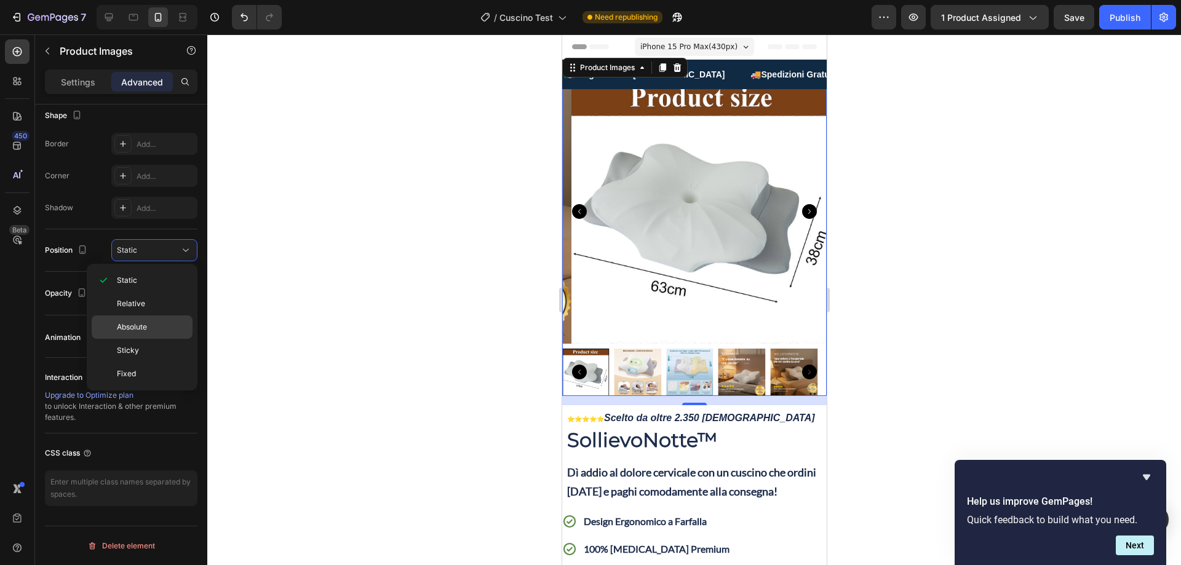
click at [150, 319] on div "Absolute" at bounding box center [142, 327] width 101 height 23
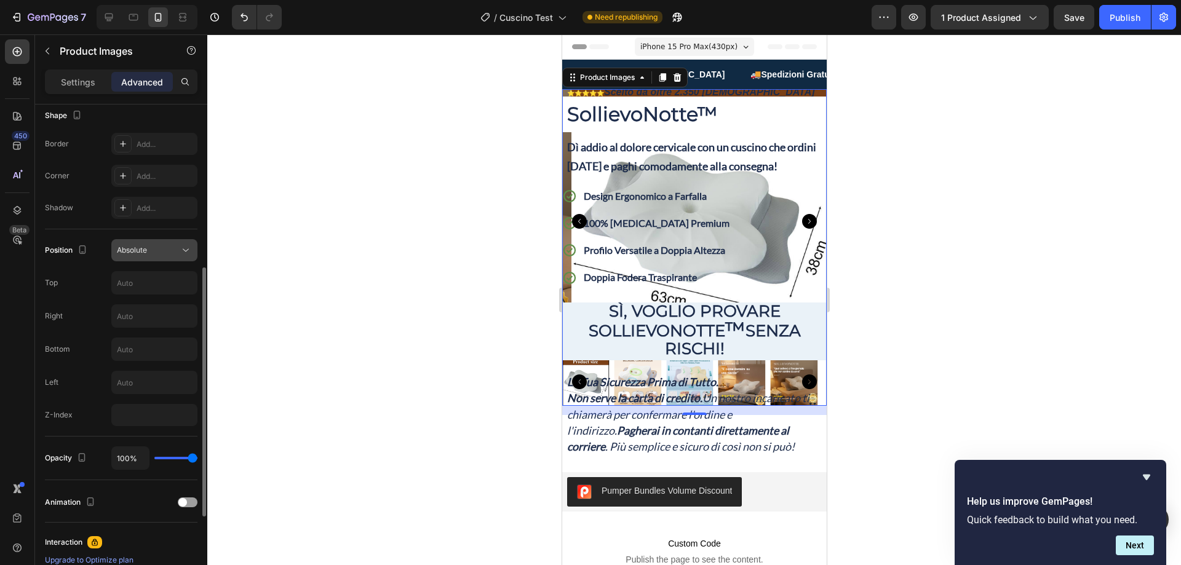
click at [144, 249] on span "Absolute" at bounding box center [132, 249] width 30 height 9
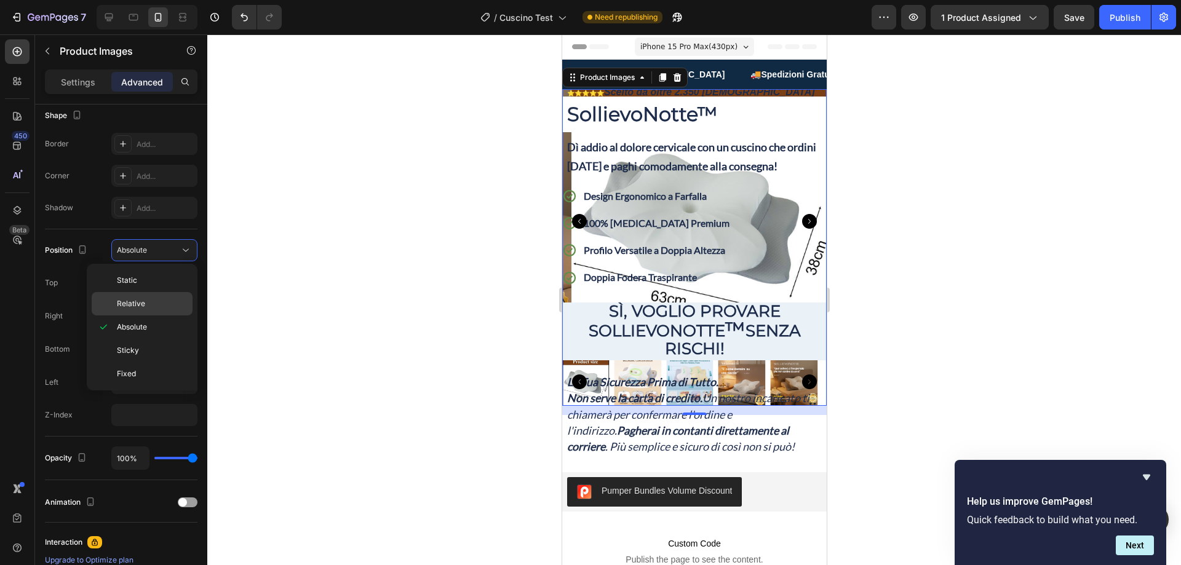
click at [143, 299] on span "Relative" at bounding box center [131, 303] width 28 height 11
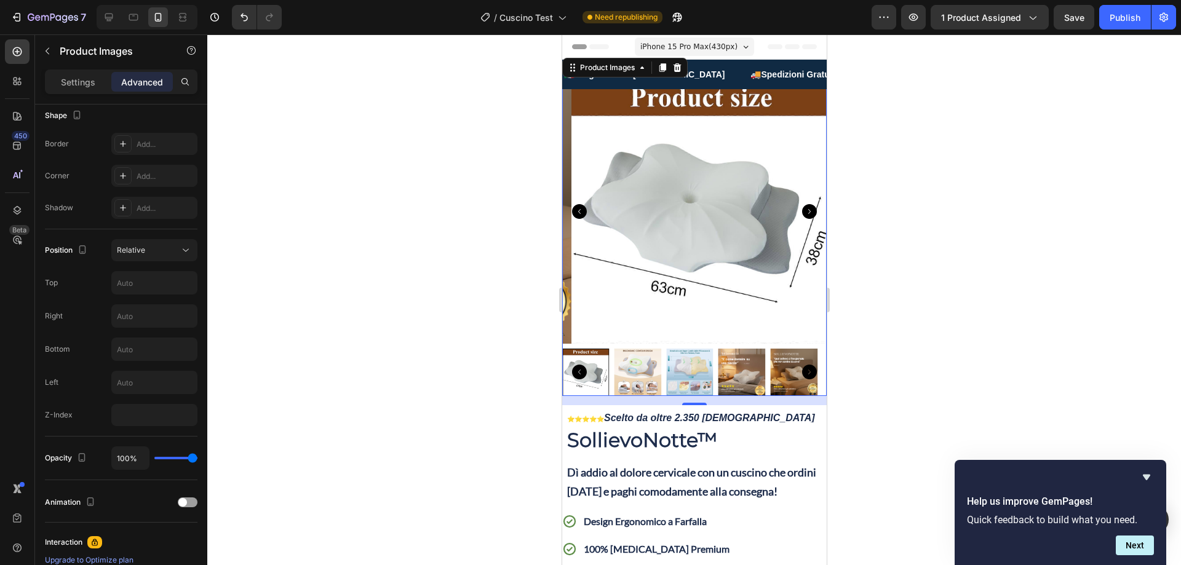
click at [804, 206] on icon "Carousel Next Arrow" at bounding box center [809, 211] width 15 height 15
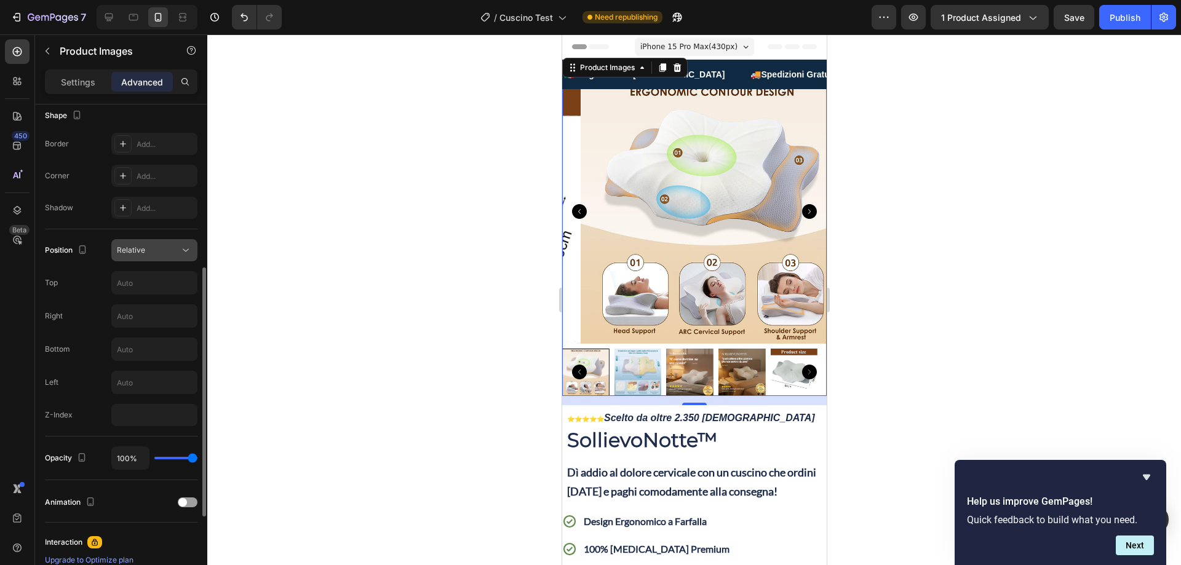
click at [156, 244] on div "Relative" at bounding box center [154, 250] width 75 height 12
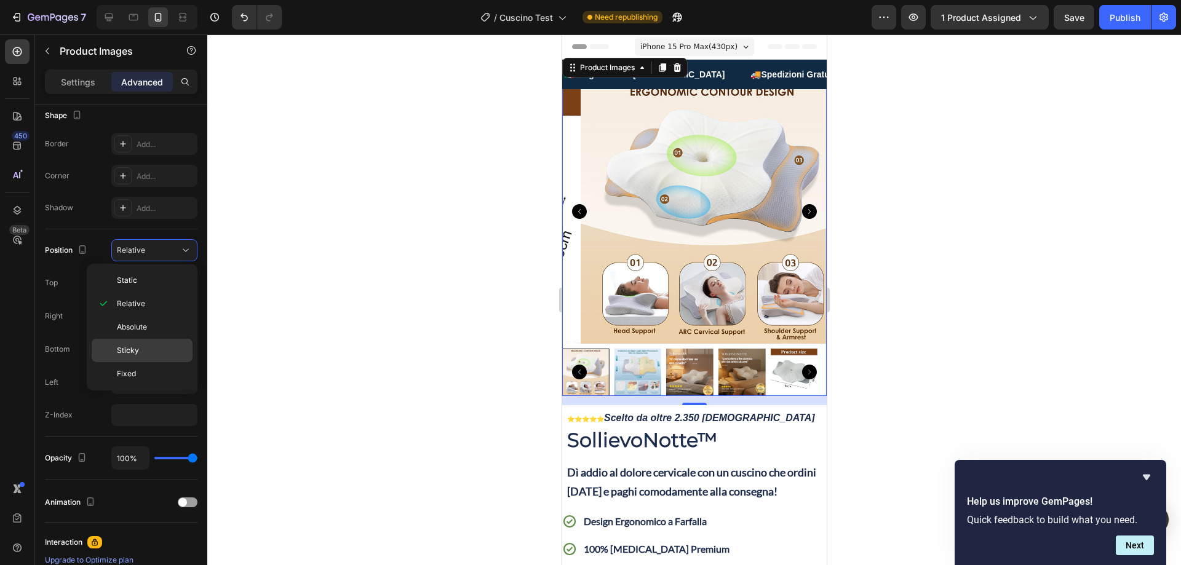
click at [148, 348] on p "Sticky" at bounding box center [152, 350] width 70 height 11
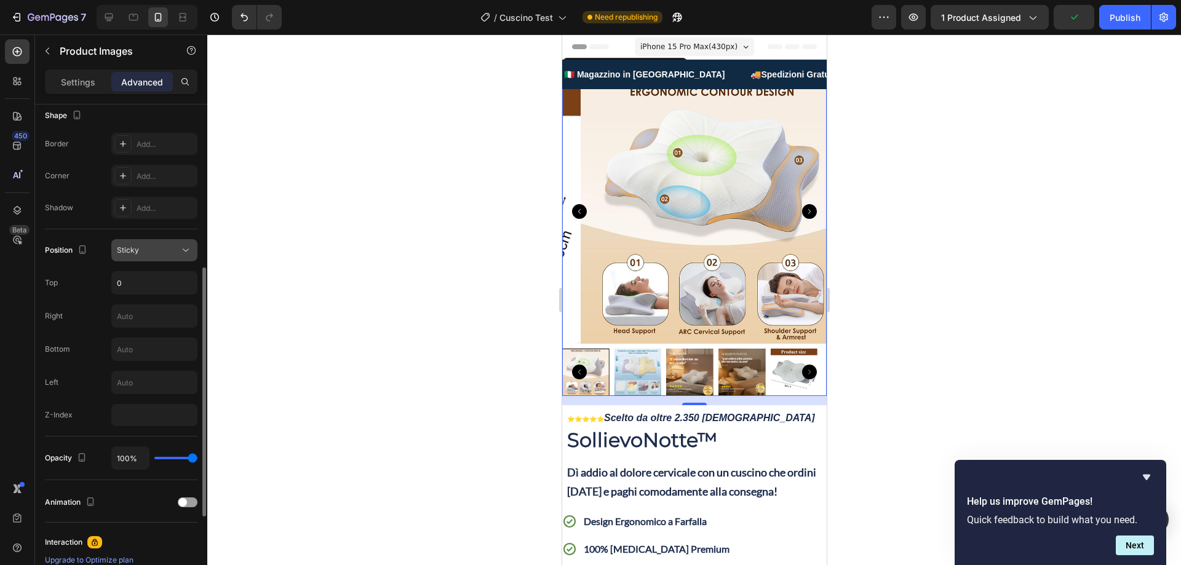
click at [156, 245] on div "Sticky" at bounding box center [148, 250] width 63 height 11
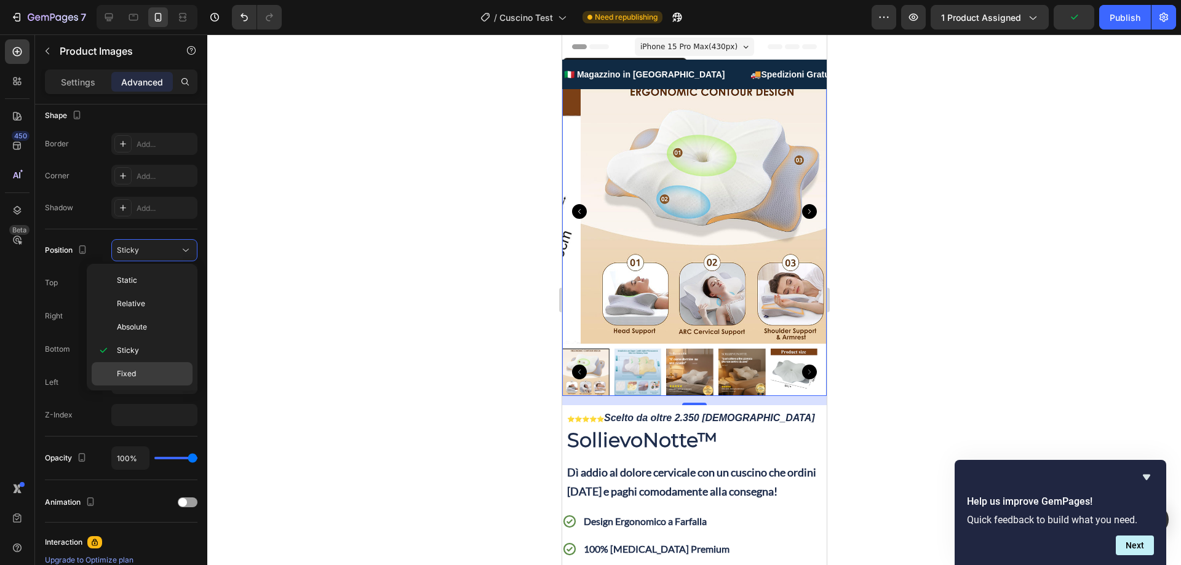
click at [142, 369] on p "Fixed" at bounding box center [152, 374] width 70 height 11
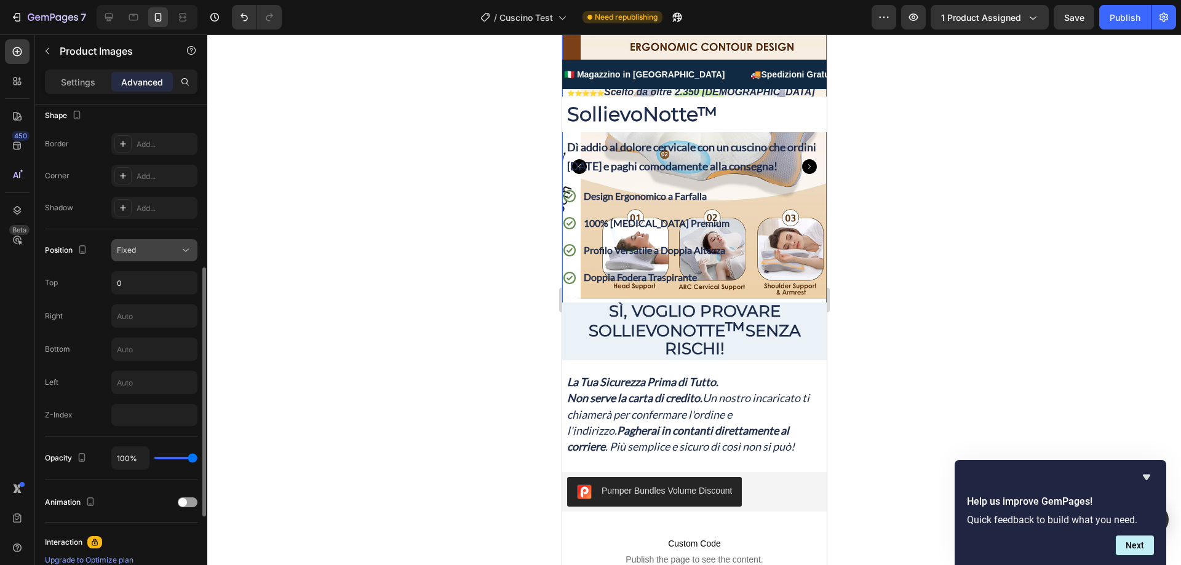
click at [161, 249] on div "Fixed" at bounding box center [148, 250] width 63 height 11
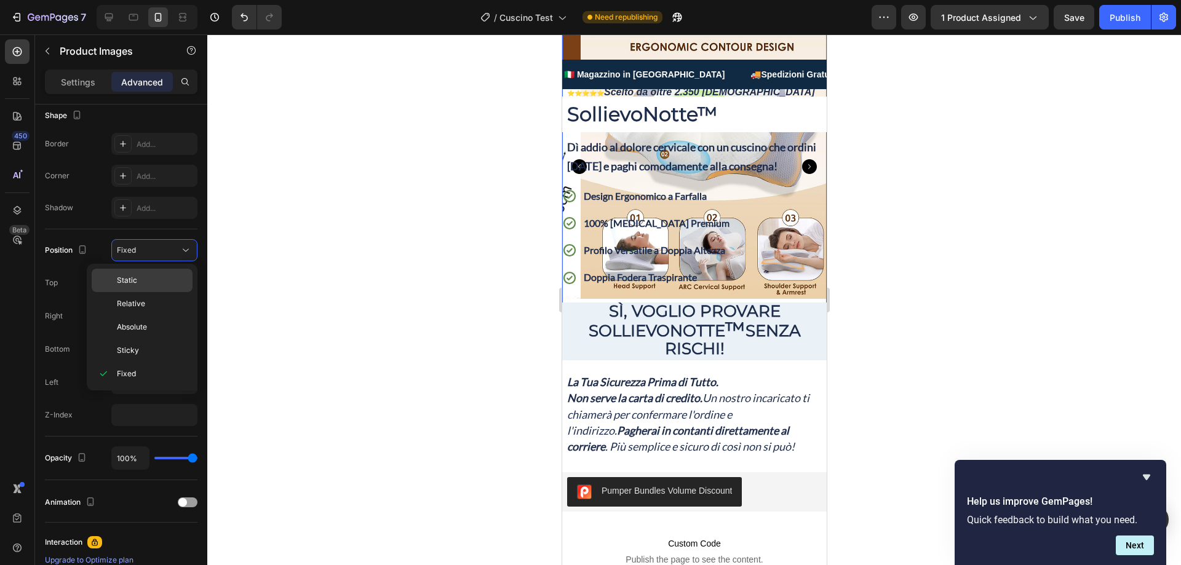
click at [140, 276] on p "Static" at bounding box center [152, 280] width 70 height 11
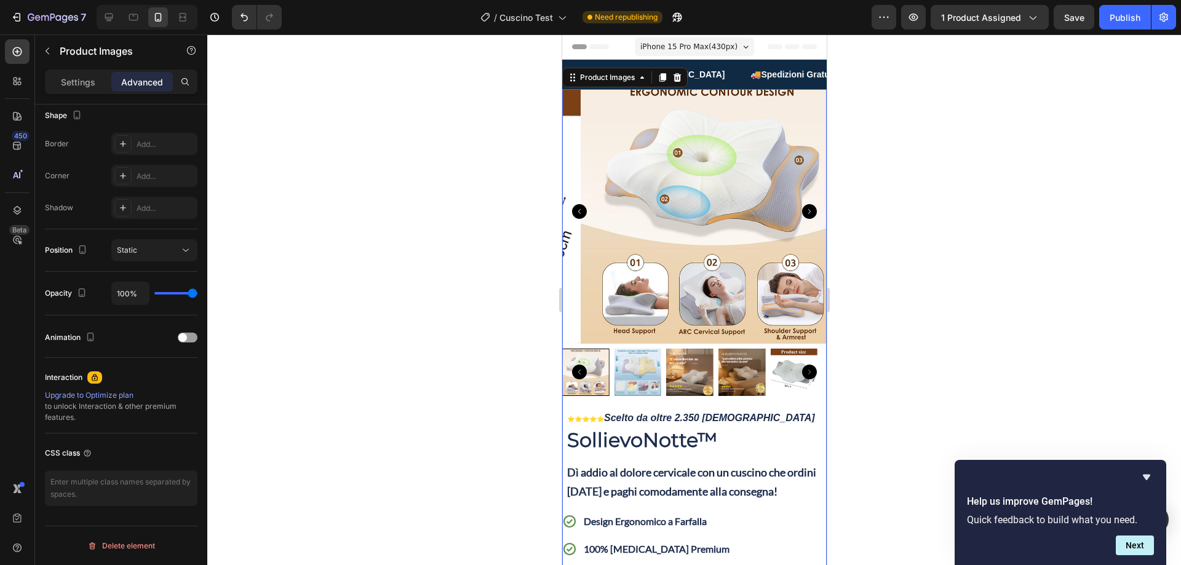
click at [420, 142] on div at bounding box center [694, 299] width 974 height 531
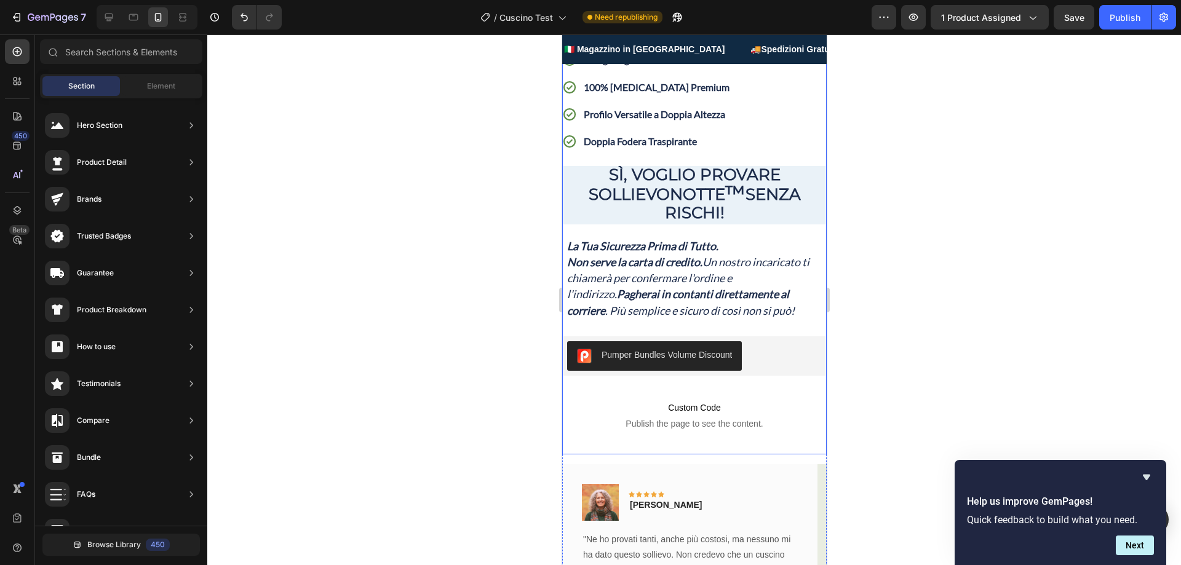
scroll to position [431, 0]
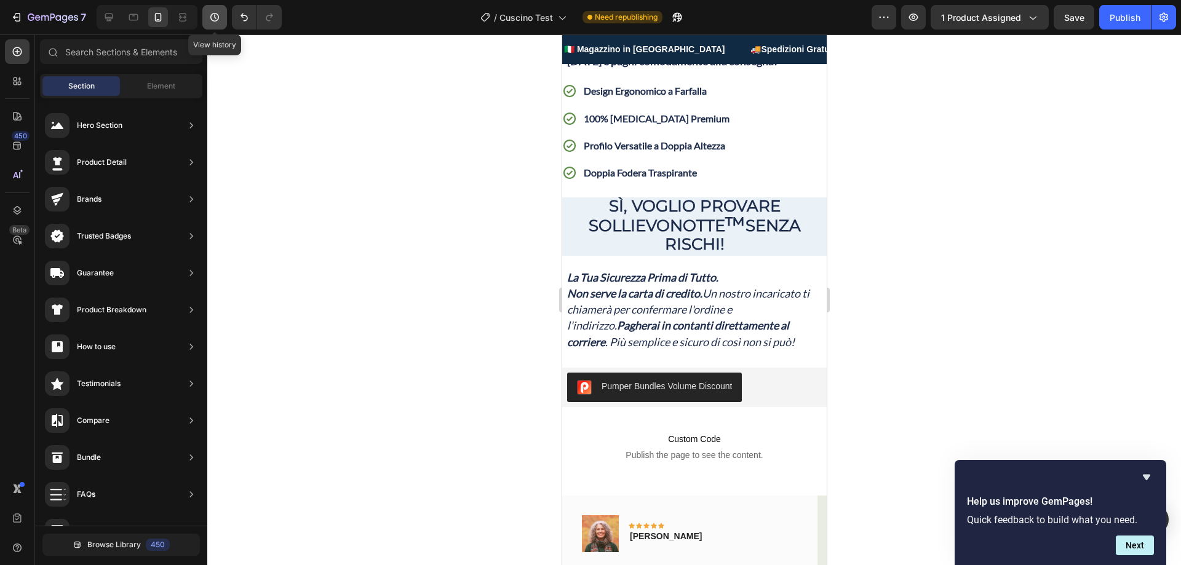
click at [213, 14] on icon "button" at bounding box center [214, 17] width 9 height 9
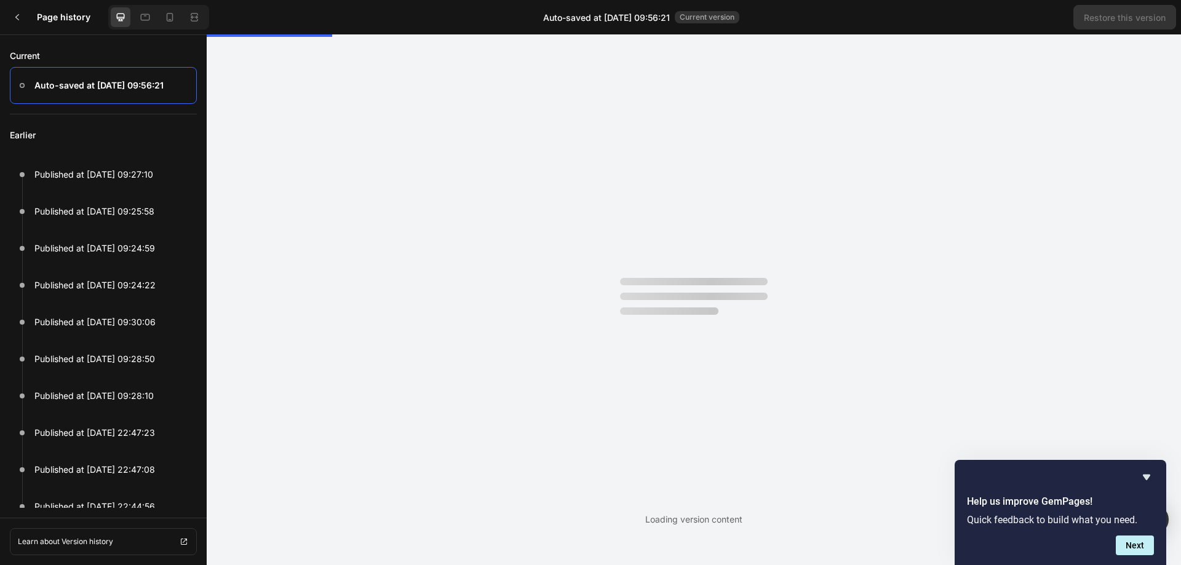
scroll to position [0, 0]
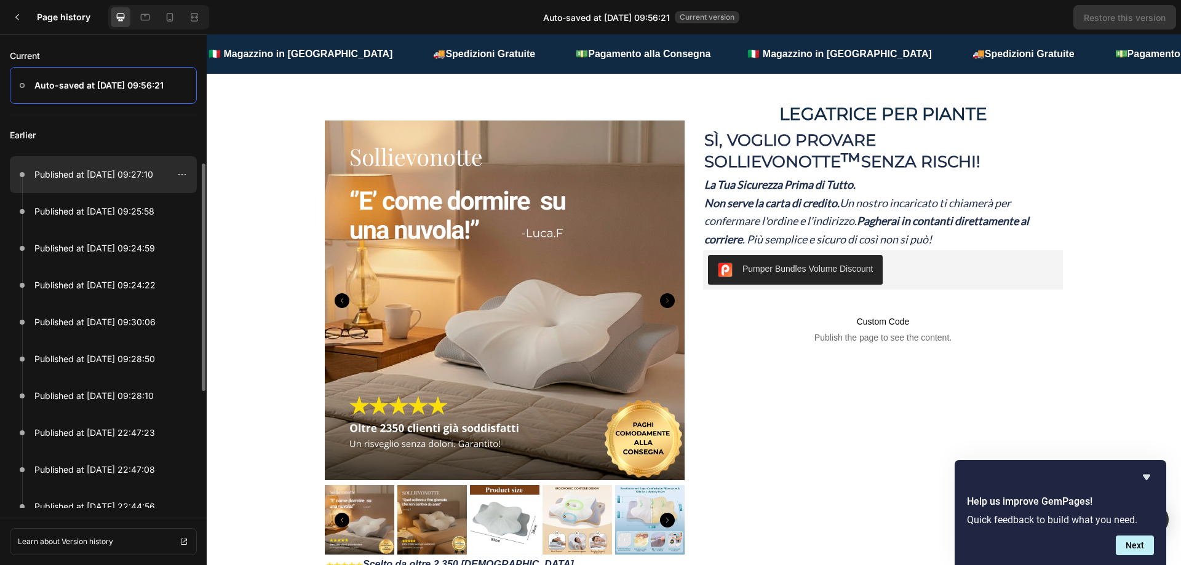
click at [91, 164] on div at bounding box center [103, 174] width 187 height 37
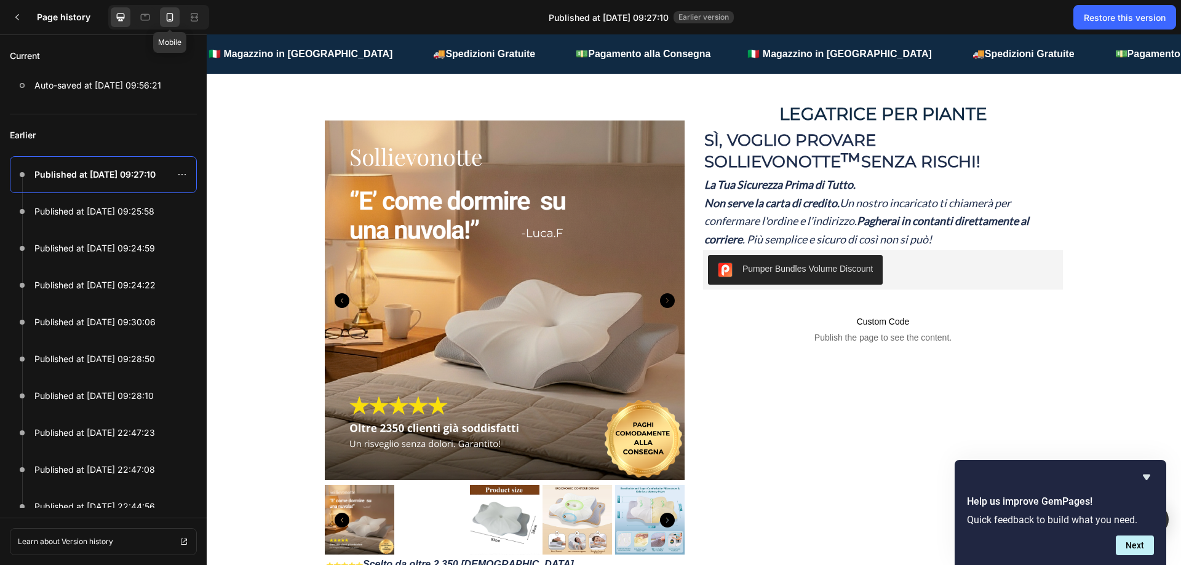
click at [175, 17] on icon at bounding box center [170, 17] width 12 height 12
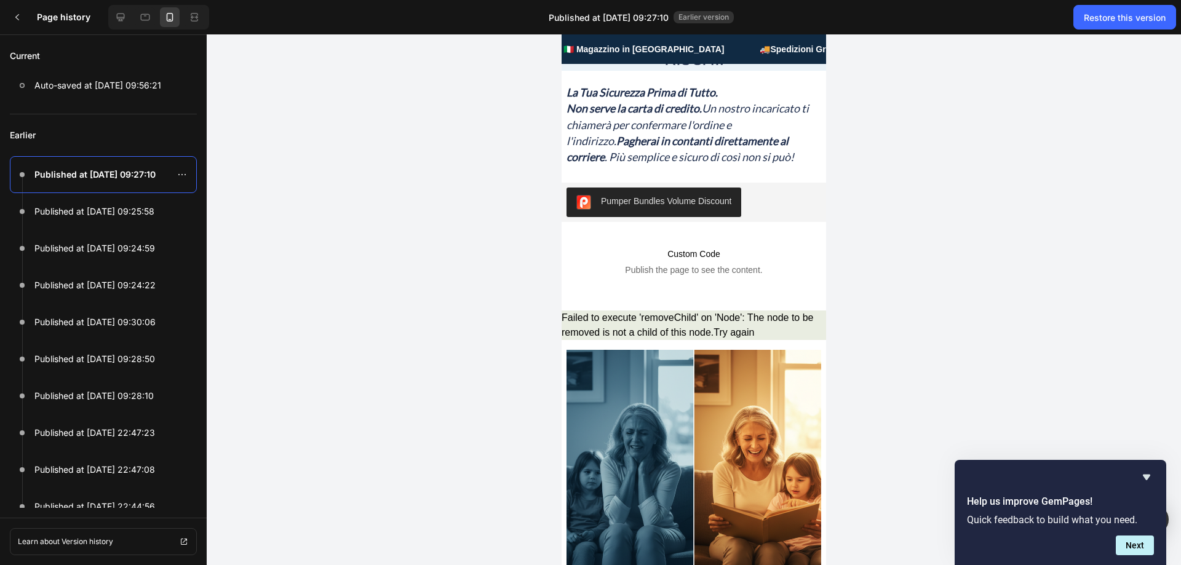
scroll to position [492, 0]
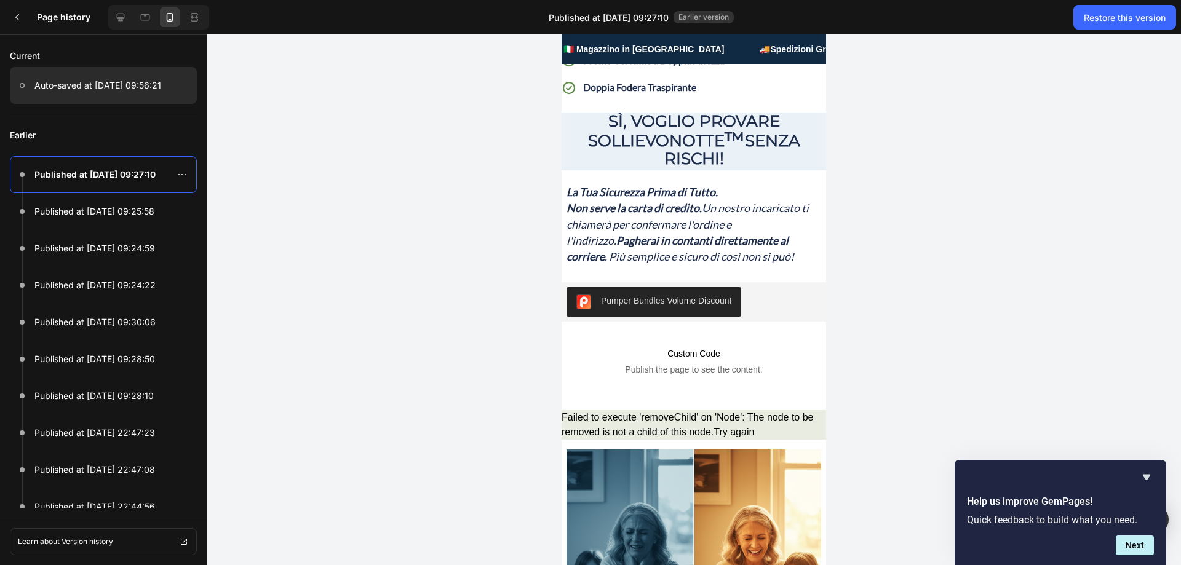
click at [122, 88] on p "Auto-saved at [DATE] 09:56:21" at bounding box center [97, 85] width 127 height 15
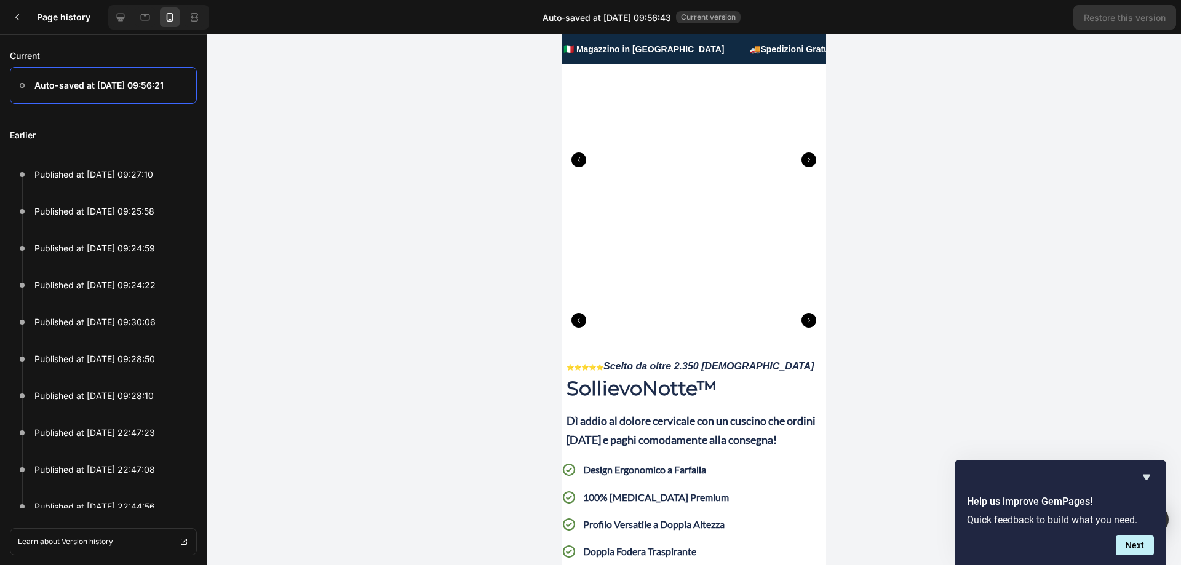
scroll to position [0, 0]
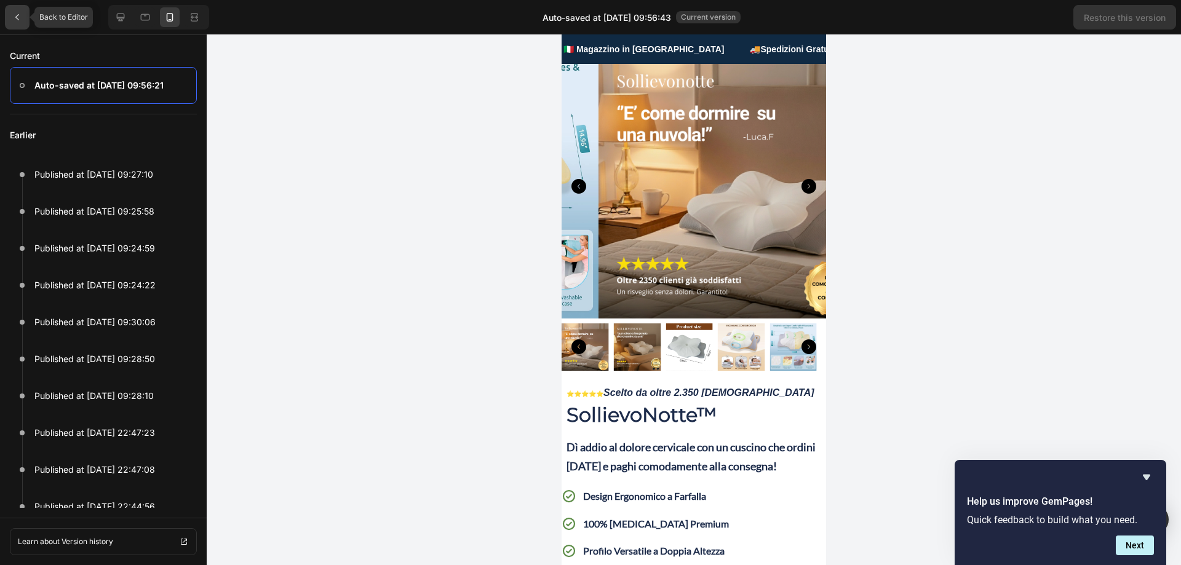
click at [9, 20] on div at bounding box center [17, 17] width 25 height 25
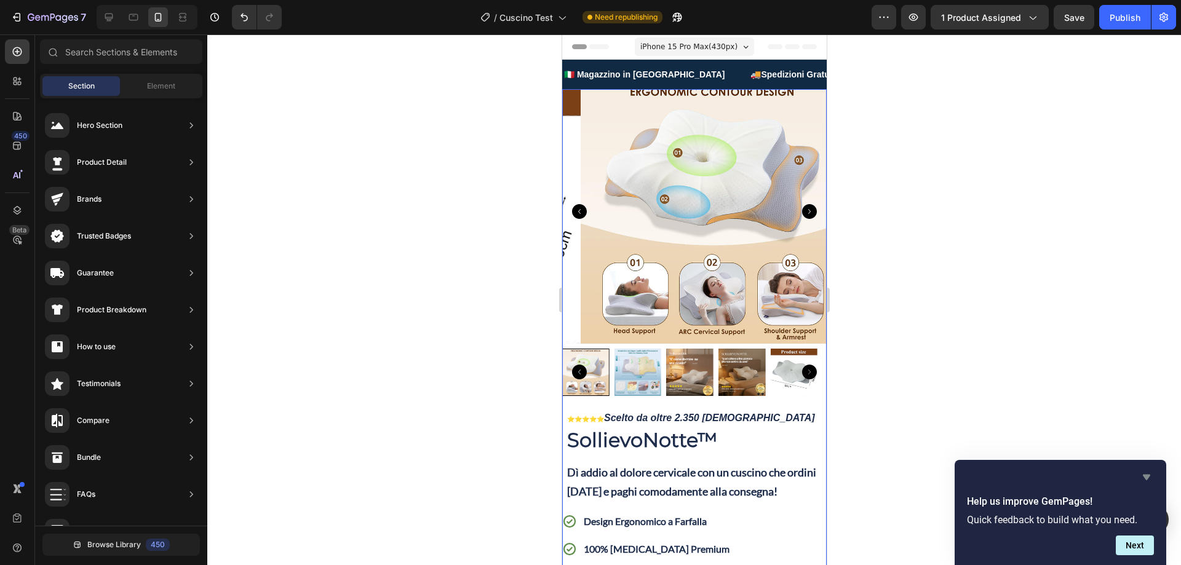
click at [1147, 476] on icon "Hide survey" at bounding box center [1146, 478] width 7 height 6
